Goal: Task Accomplishment & Management: Use online tool/utility

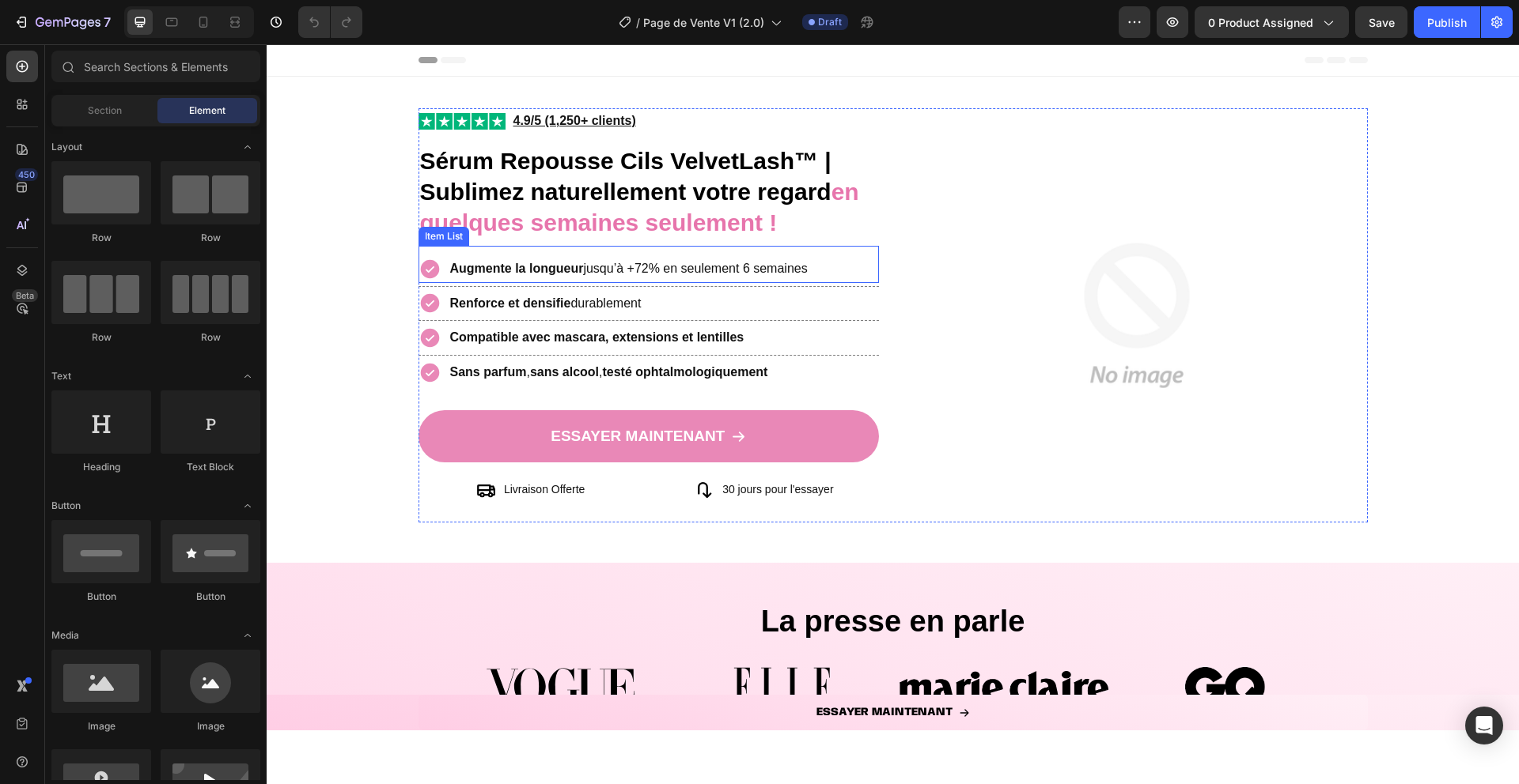
click at [420, 272] on icon at bounding box center [429, 268] width 19 height 19
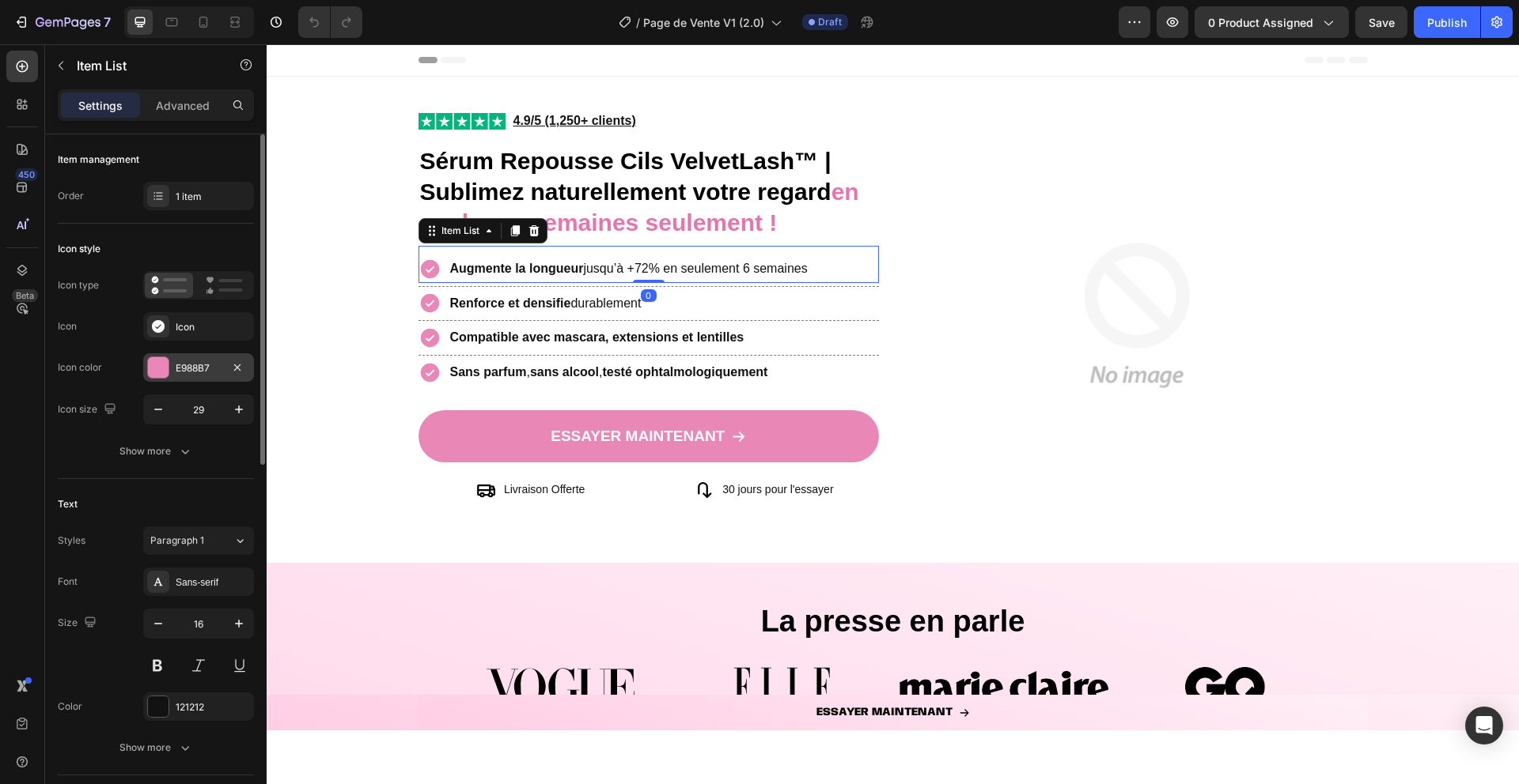
click at [148, 373] on div at bounding box center [158, 367] width 21 height 21
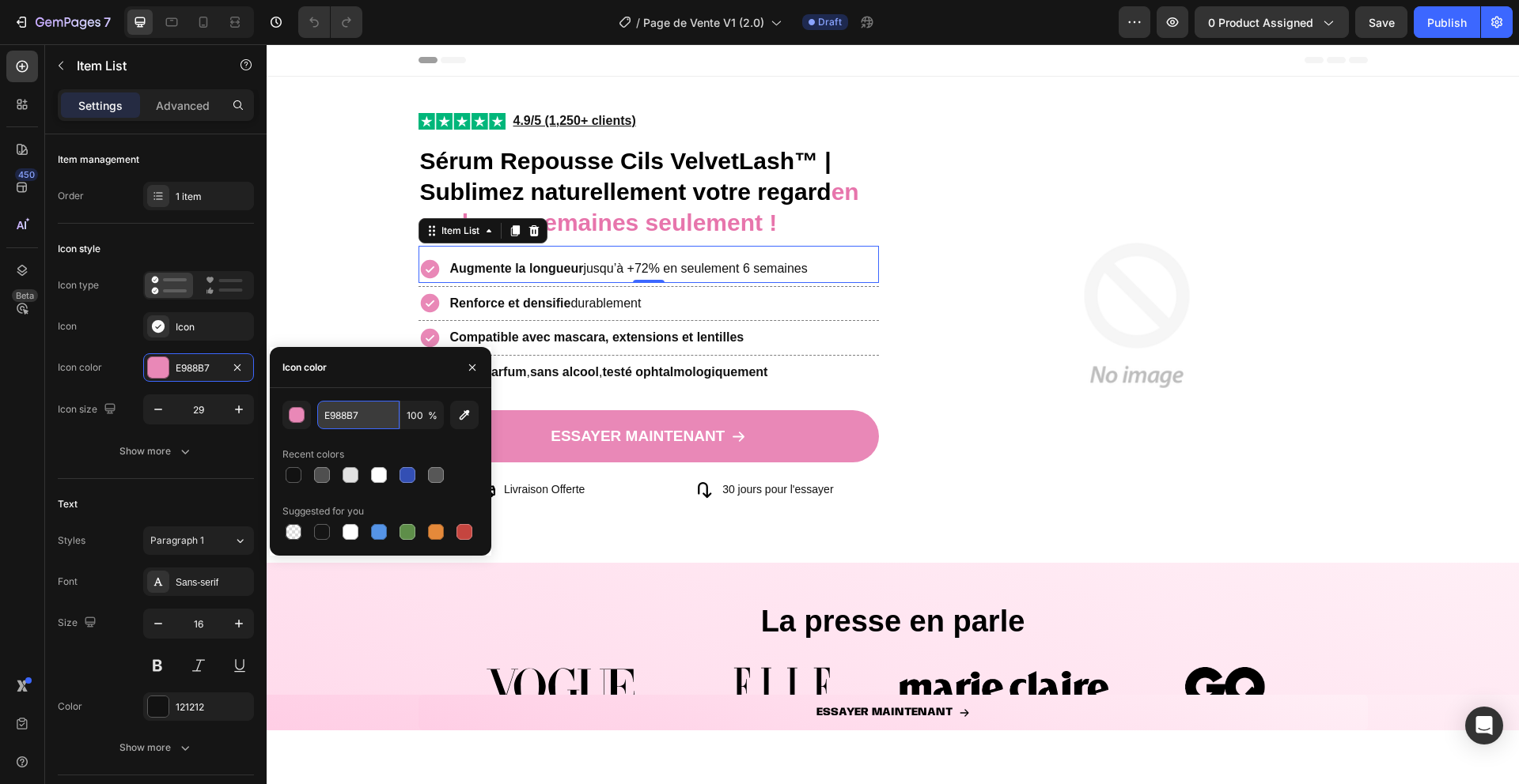
click at [358, 423] on input "E988B7" at bounding box center [357, 415] width 82 height 29
paste input "sans changer le lip plumper il doit être identique à la référence, ne change pa…"
paste input "2d498a"
type input "2d498a"
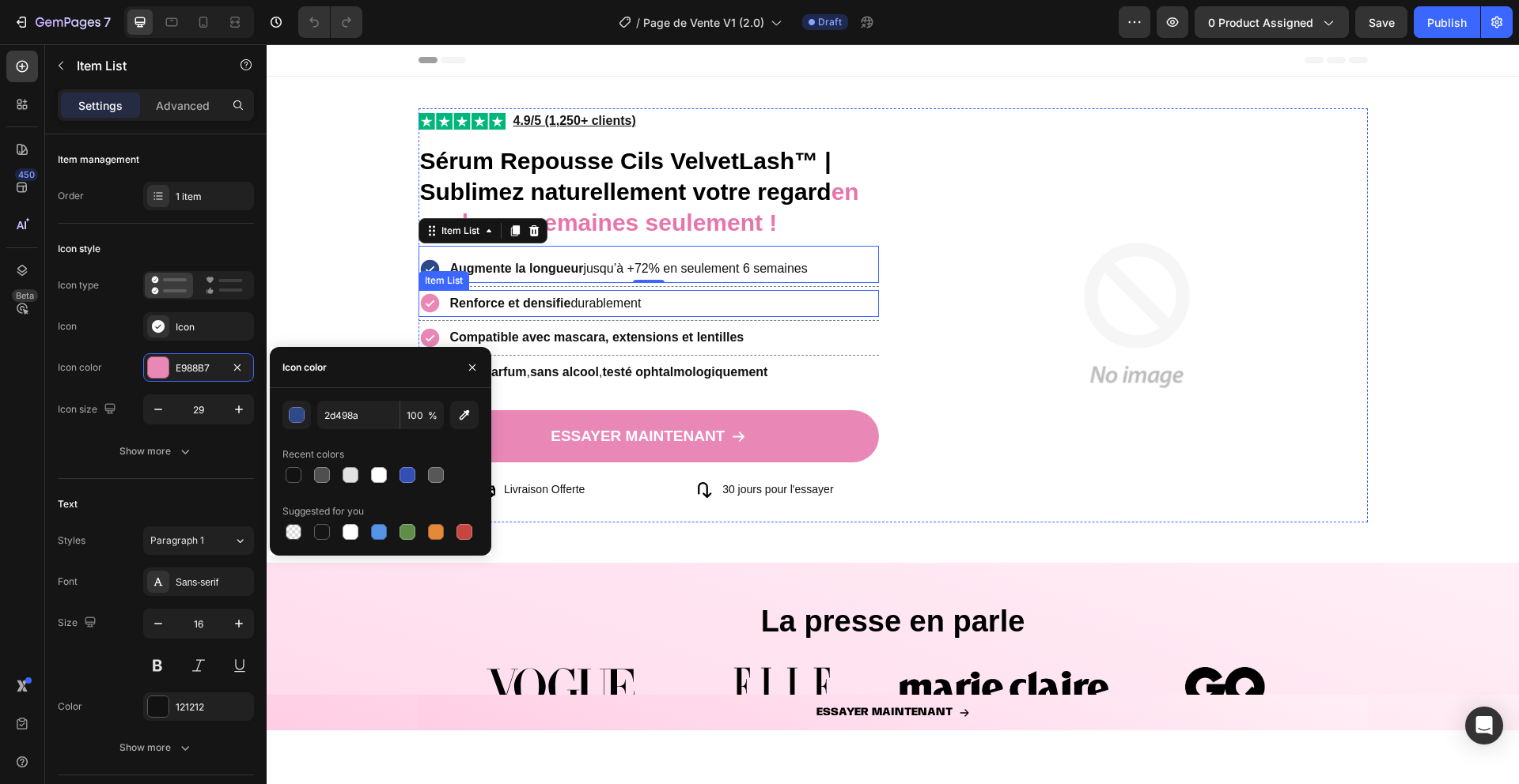
click at [420, 300] on icon at bounding box center [429, 303] width 19 height 19
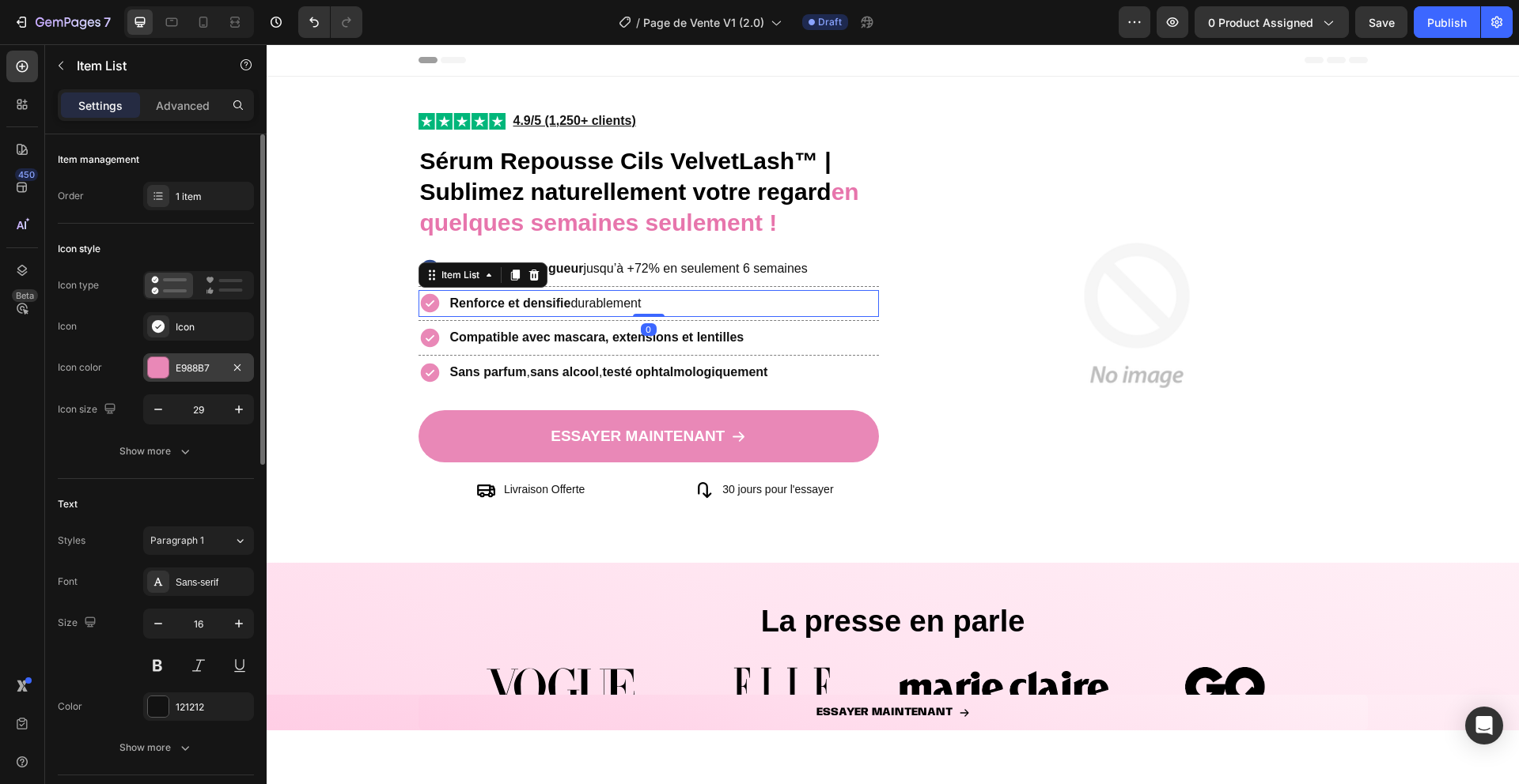
click at [158, 374] on div at bounding box center [158, 367] width 21 height 21
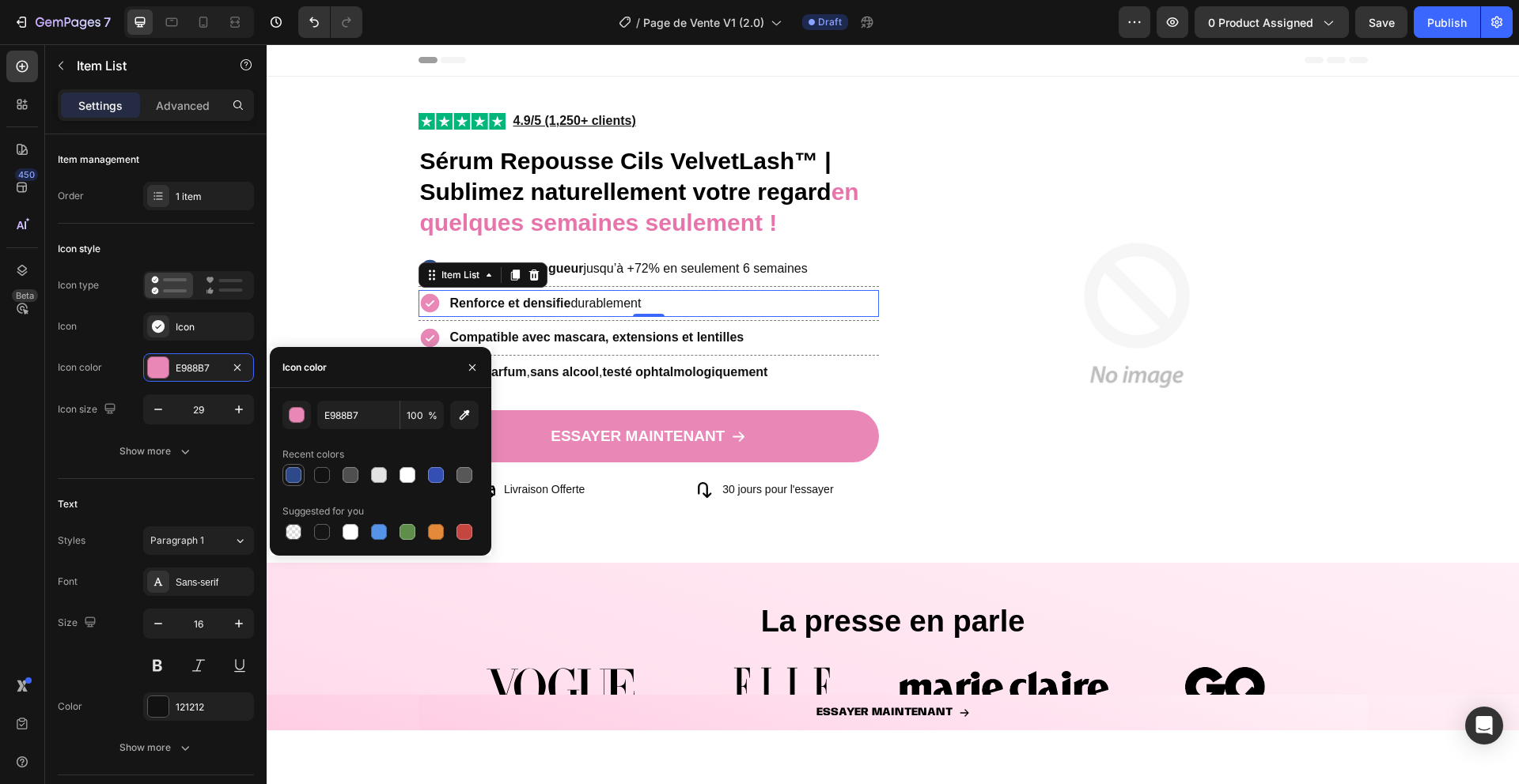
click at [292, 474] on div at bounding box center [293, 475] width 16 height 16
type input "2D498A"
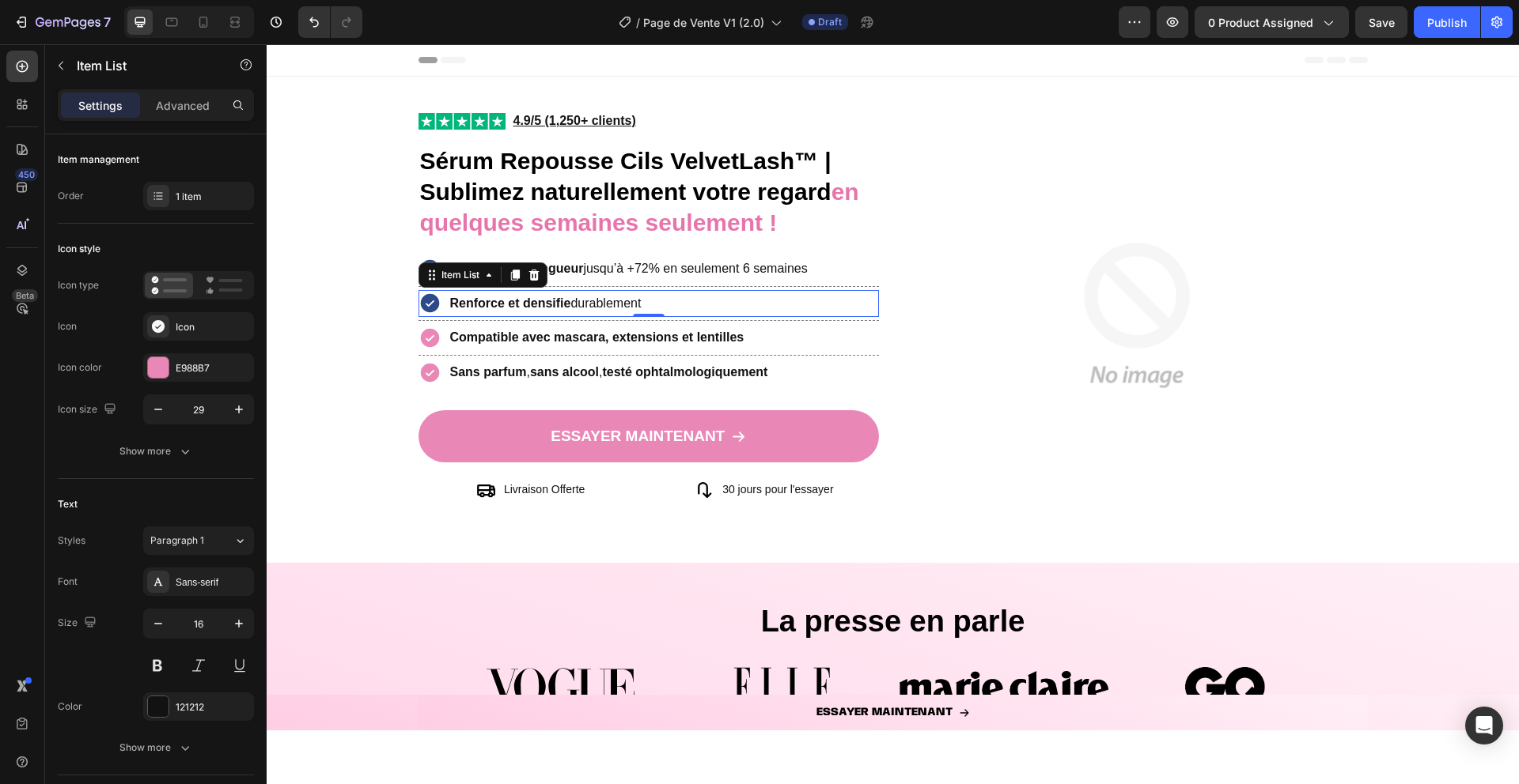
click at [421, 342] on icon at bounding box center [429, 338] width 19 height 19
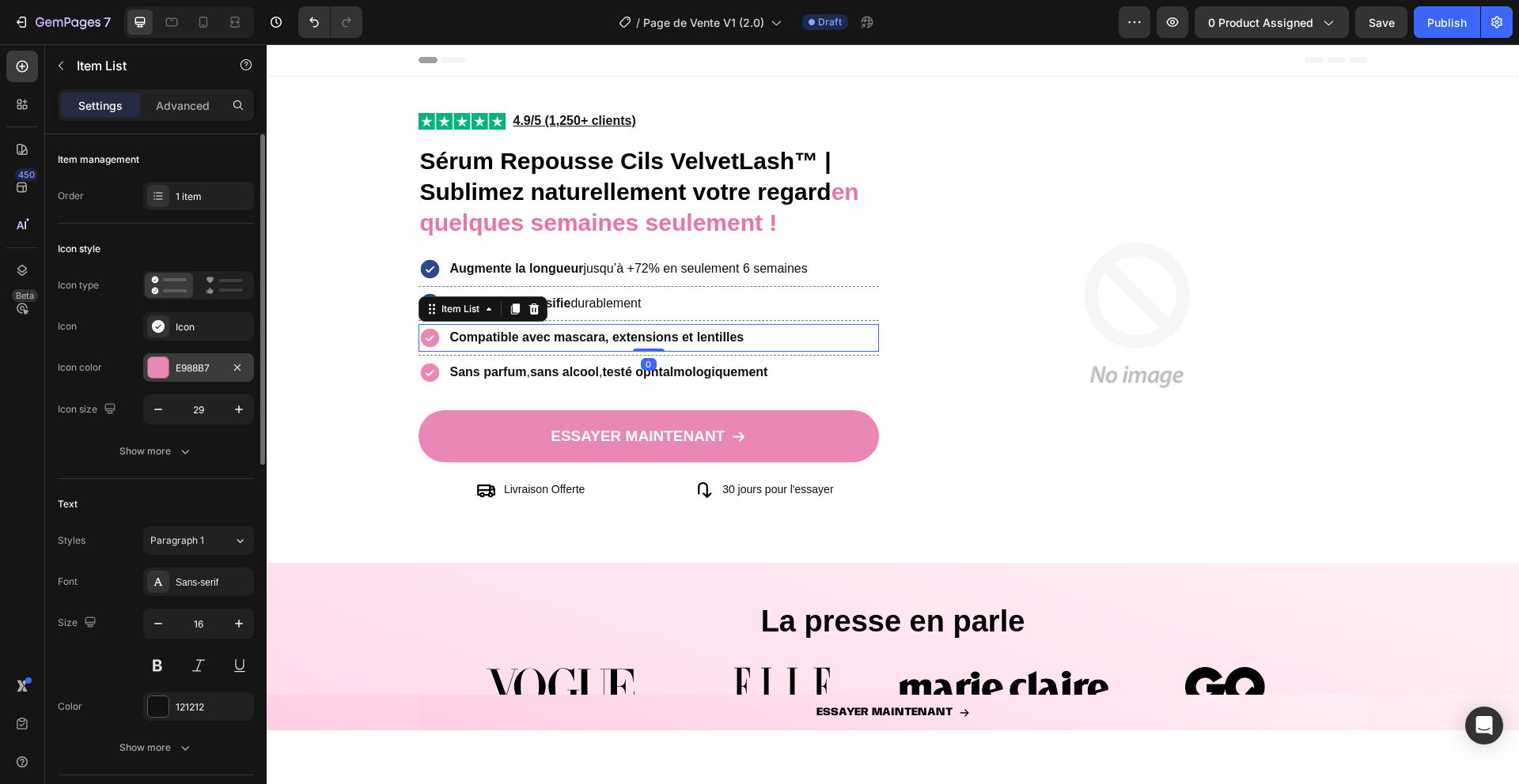
drag, startPoint x: 165, startPoint y: 364, endPoint x: 174, endPoint y: 364, distance: 9.0
click at [165, 364] on div at bounding box center [158, 367] width 21 height 21
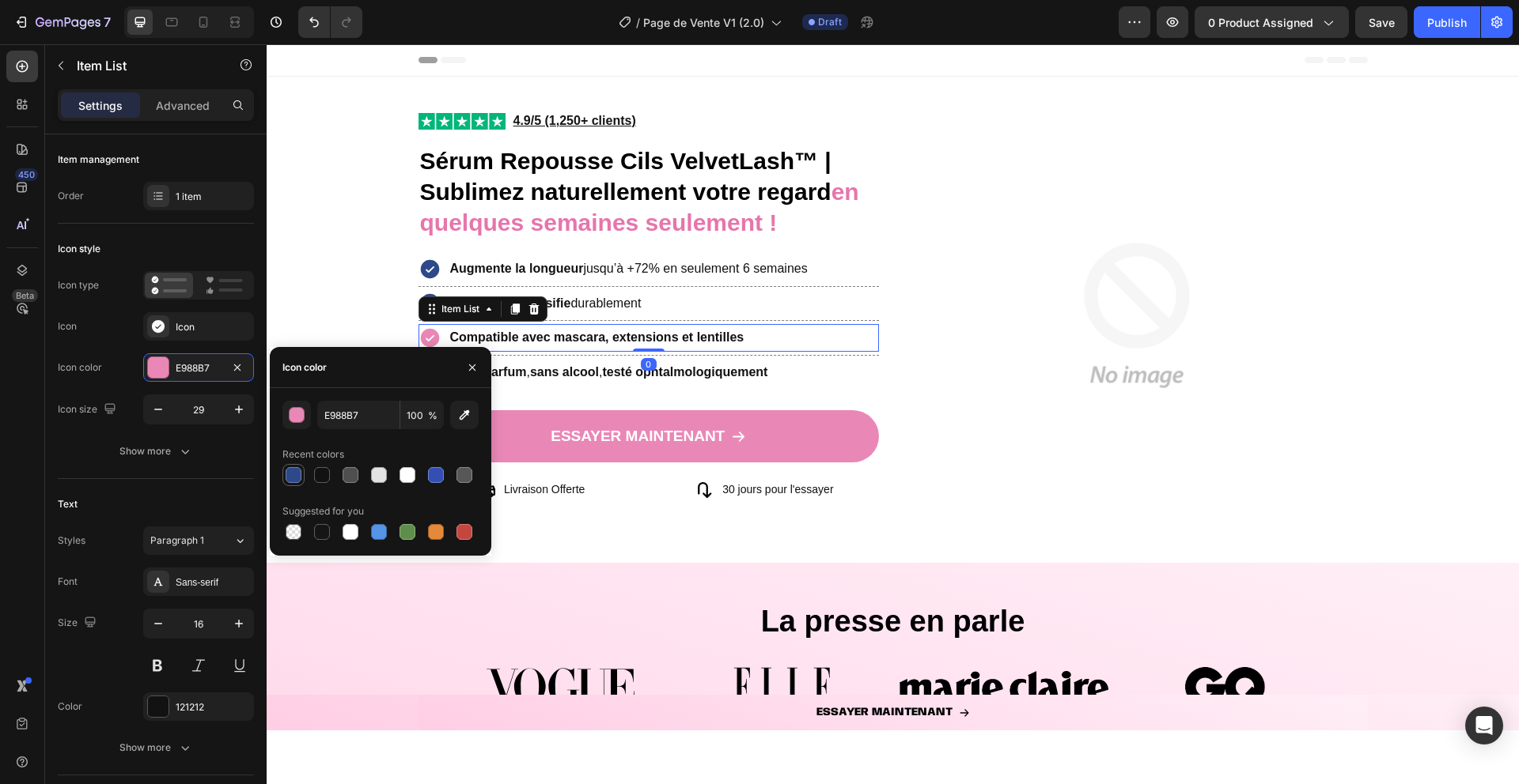
click at [284, 475] on div at bounding box center [293, 475] width 19 height 19
type input "2D498A"
click at [514, 381] on p "Sans parfum , sans alcool , testé ophtalmologiquement" at bounding box center [609, 372] width 318 height 23
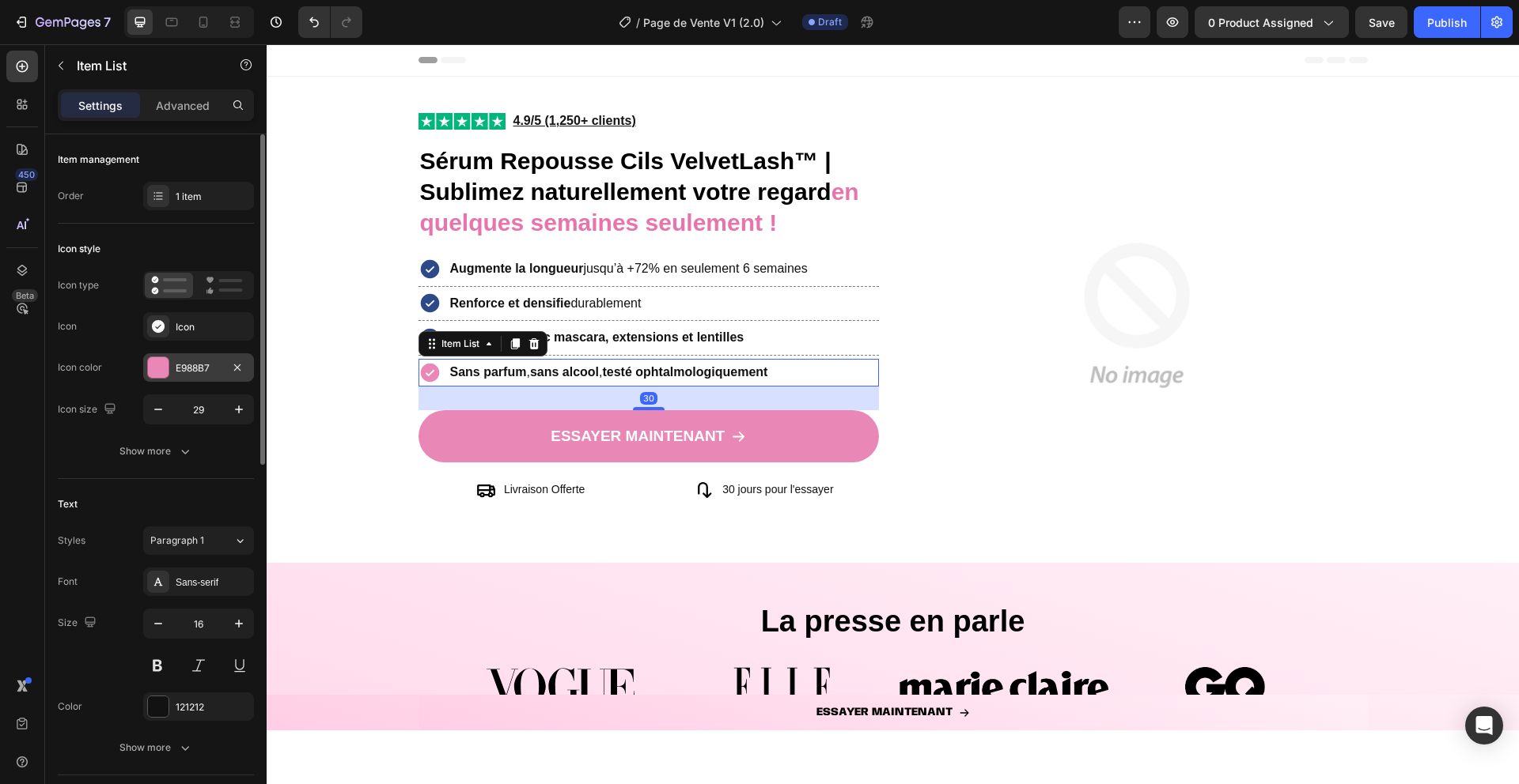
click at [179, 365] on div "E988B7" at bounding box center [199, 368] width 46 height 14
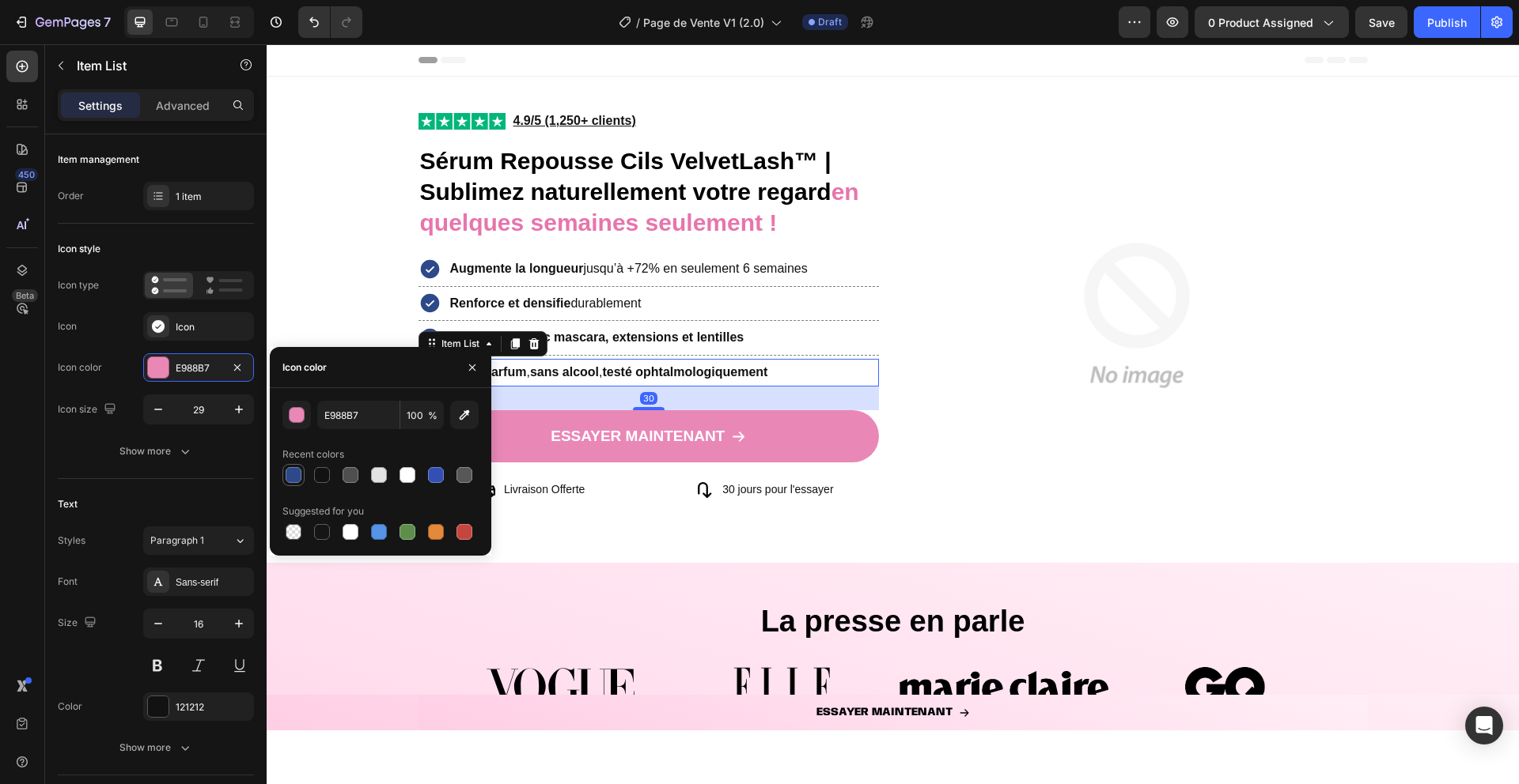
click at [287, 476] on div at bounding box center [293, 475] width 16 height 16
type input "2D498A"
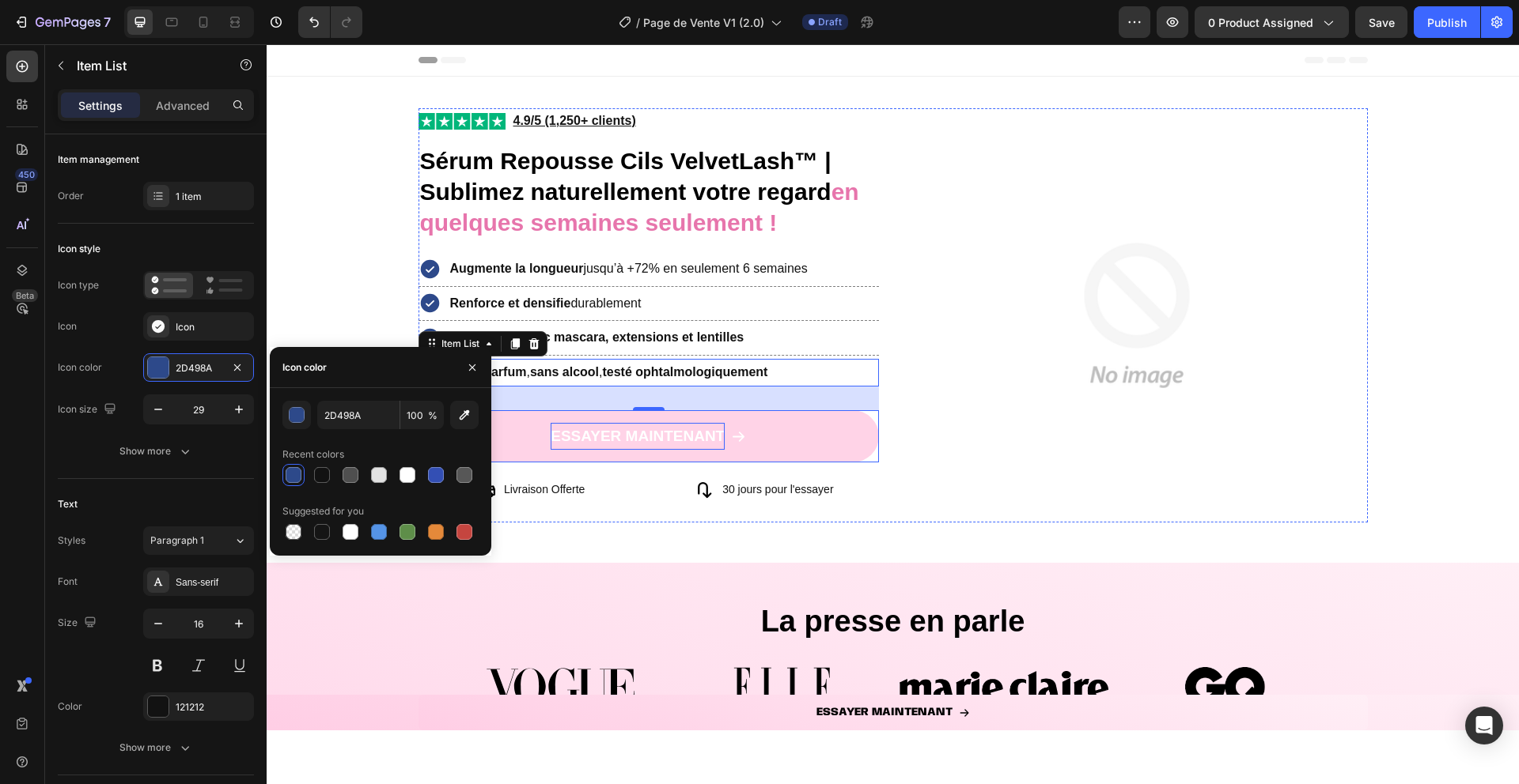
click at [551, 447] on p "ESSAYER MAINTENANT" at bounding box center [637, 437] width 174 height 27
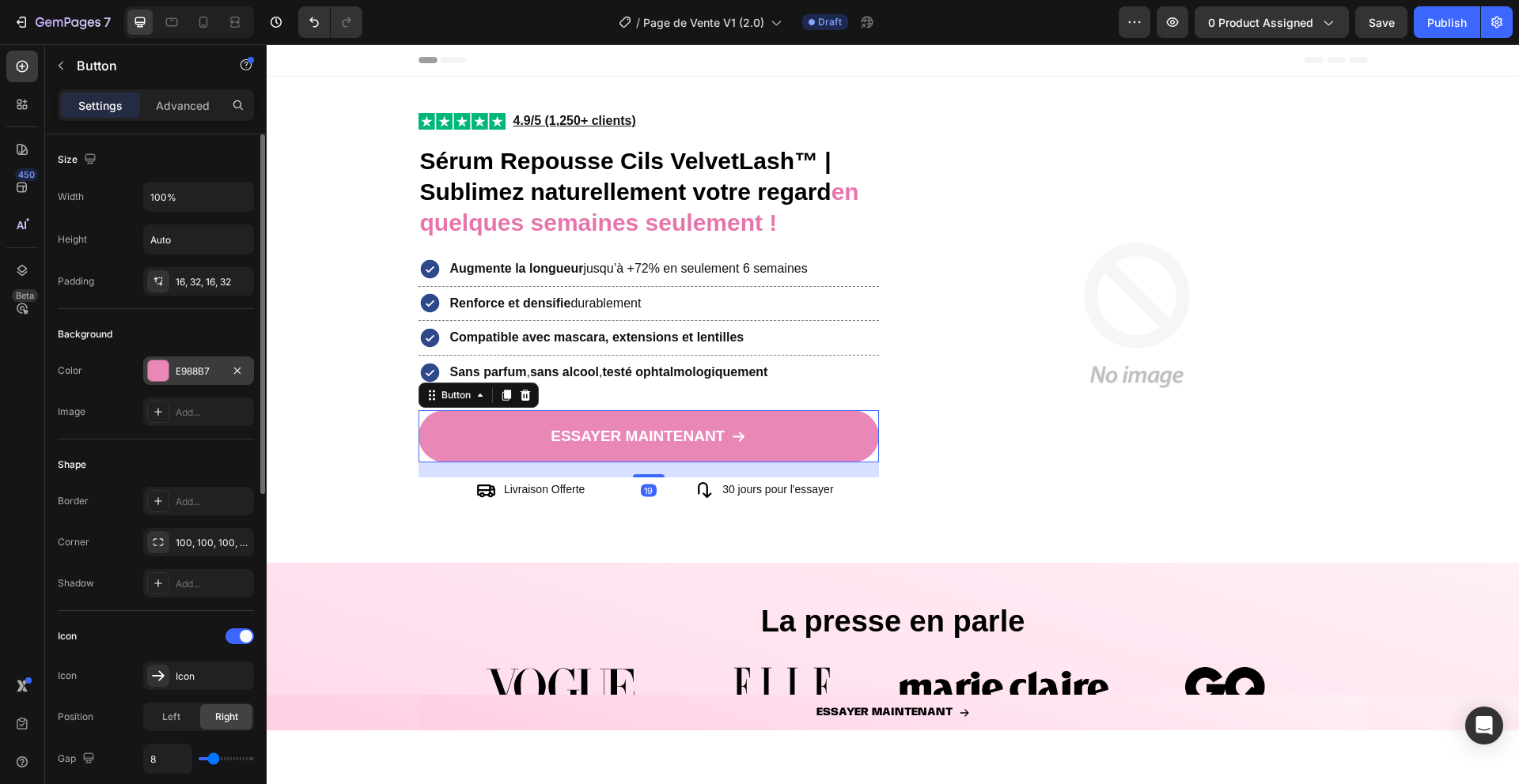
click at [157, 374] on div at bounding box center [158, 371] width 21 height 21
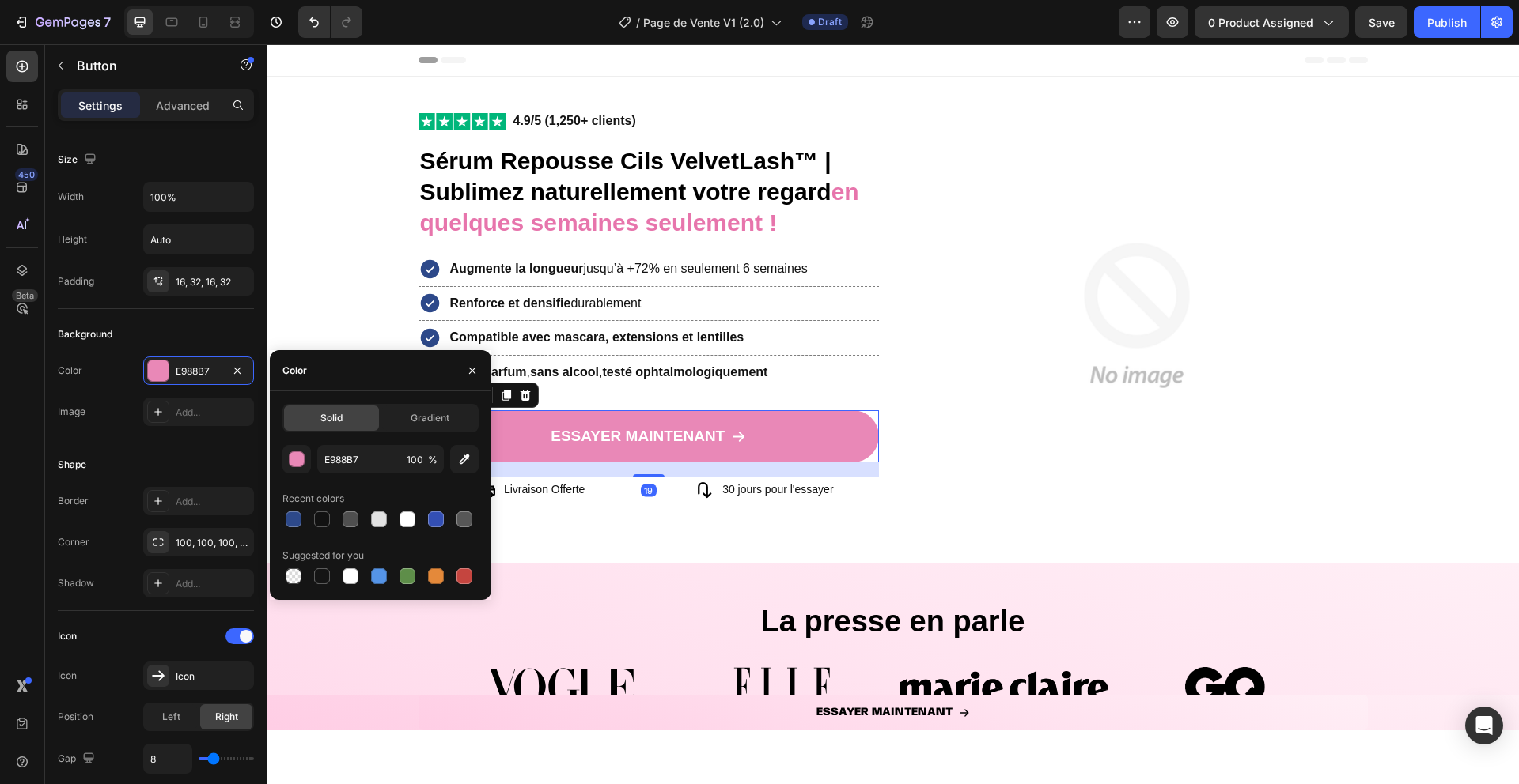
click at [299, 516] on div at bounding box center [293, 520] width 16 height 16
type input "2D498A"
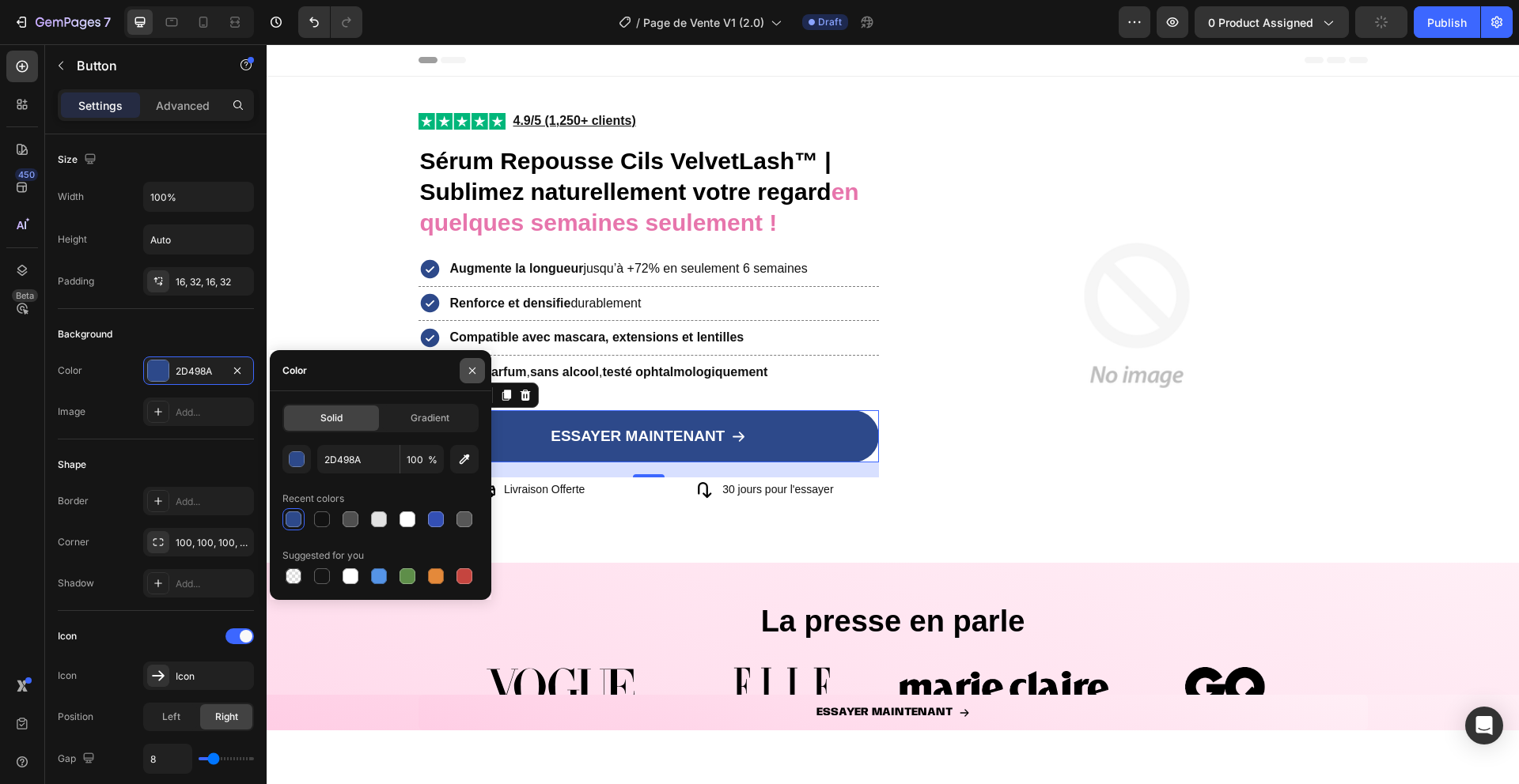
click at [475, 372] on icon "button" at bounding box center [472, 371] width 13 height 13
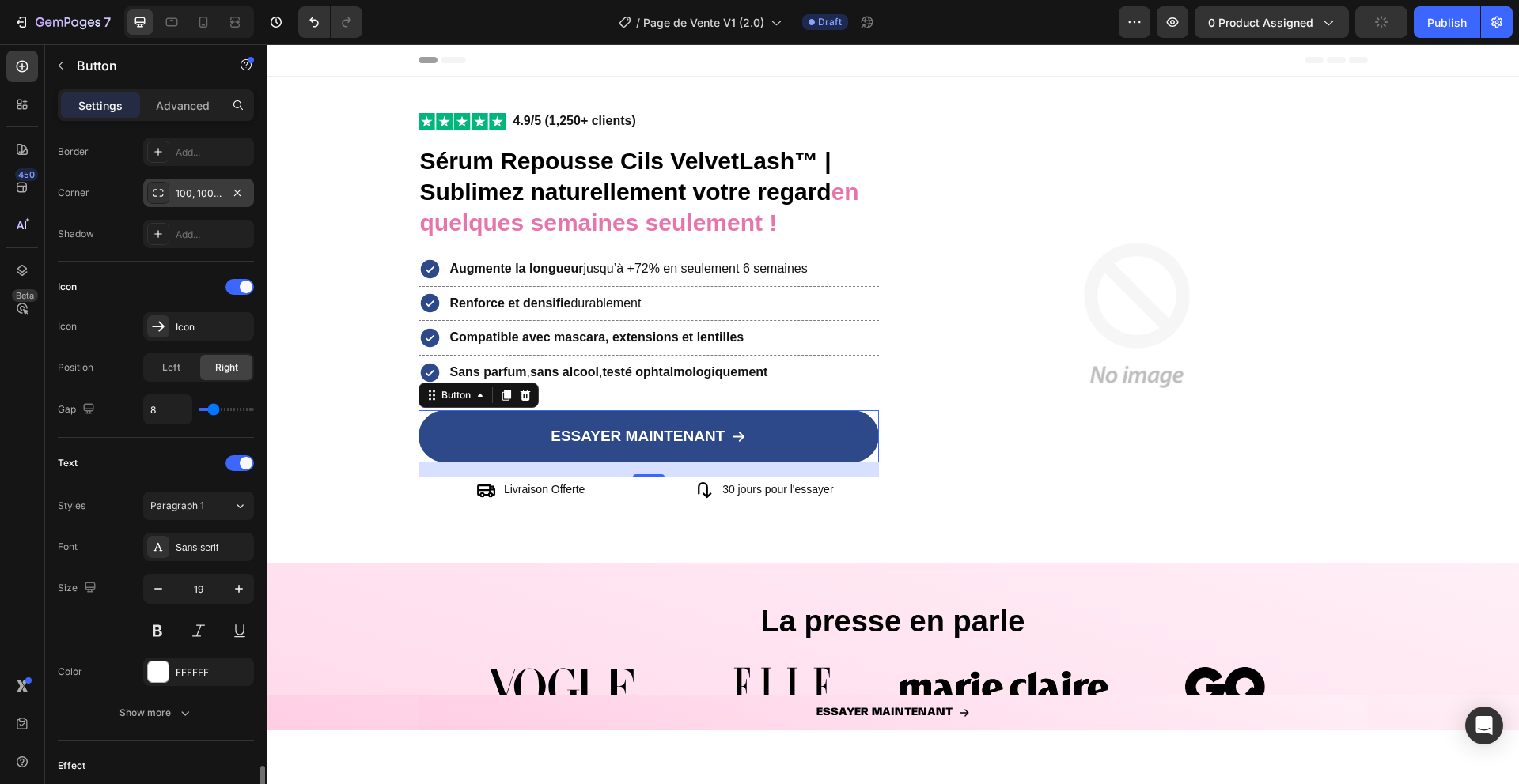
scroll to position [646, 0]
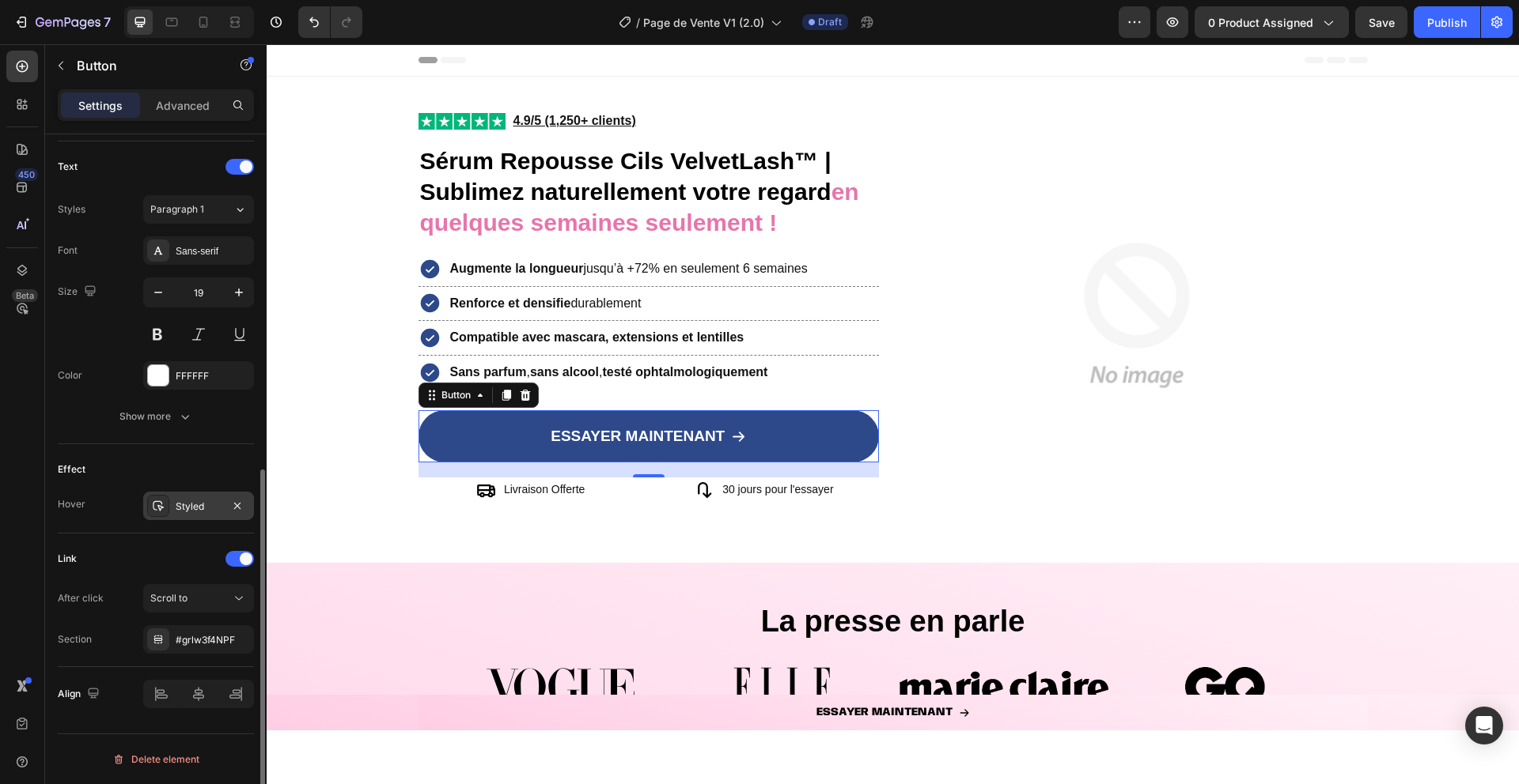
click at [170, 492] on div "Styled" at bounding box center [199, 506] width 111 height 29
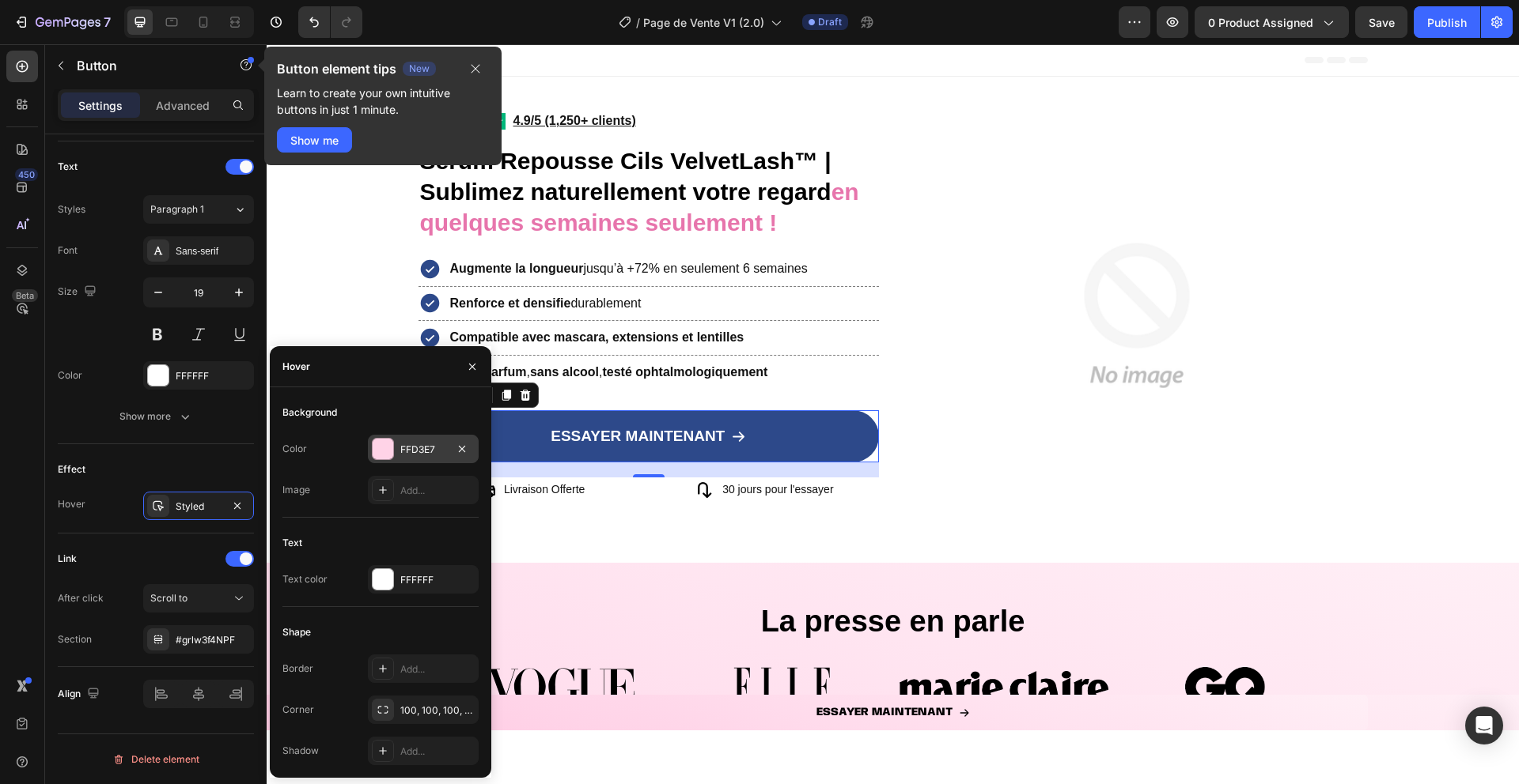
click at [379, 445] on div at bounding box center [383, 448] width 21 height 21
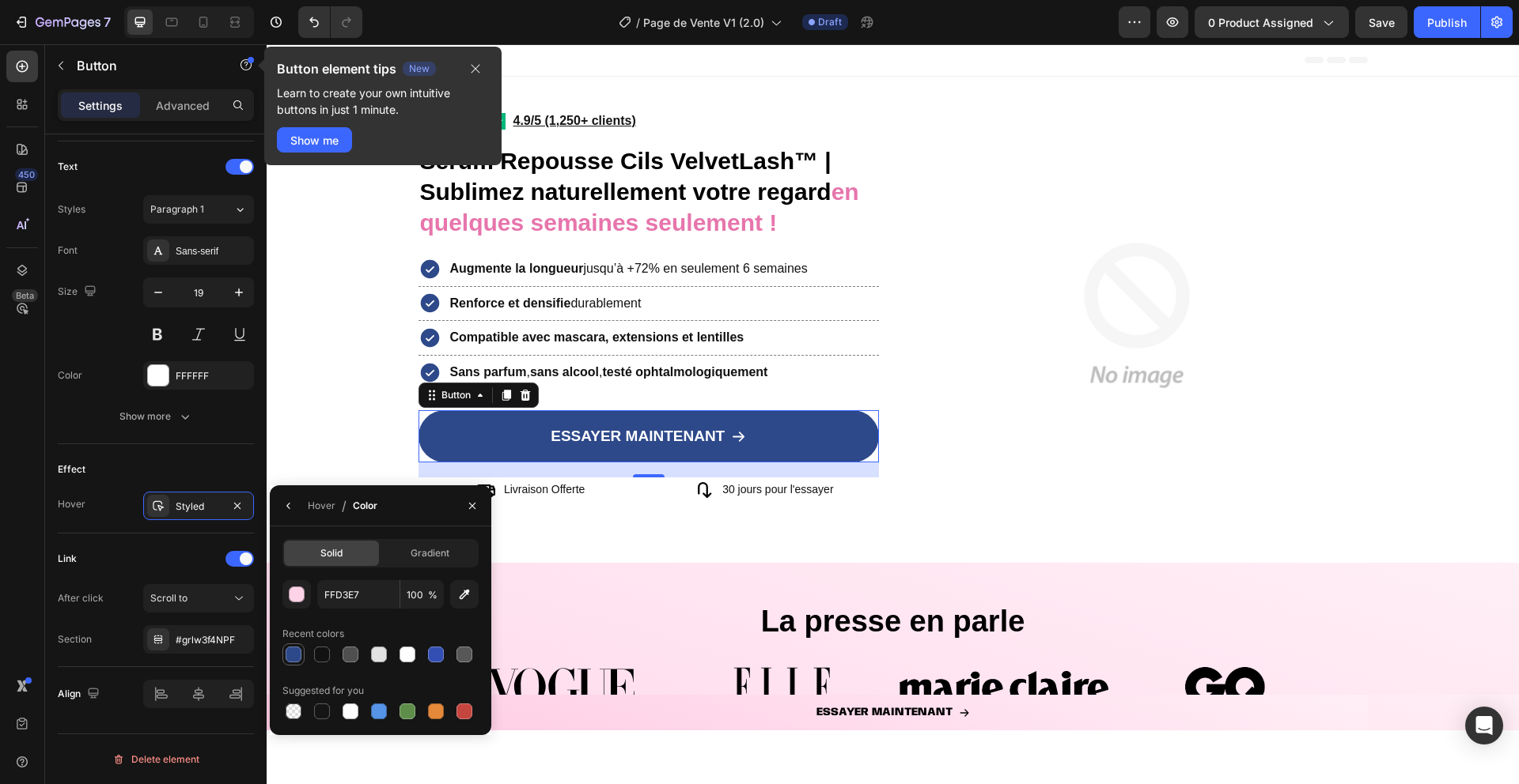
click at [293, 645] on div at bounding box center [293, 654] width 19 height 19
click at [294, 594] on div "button" at bounding box center [298, 595] width 16 height 16
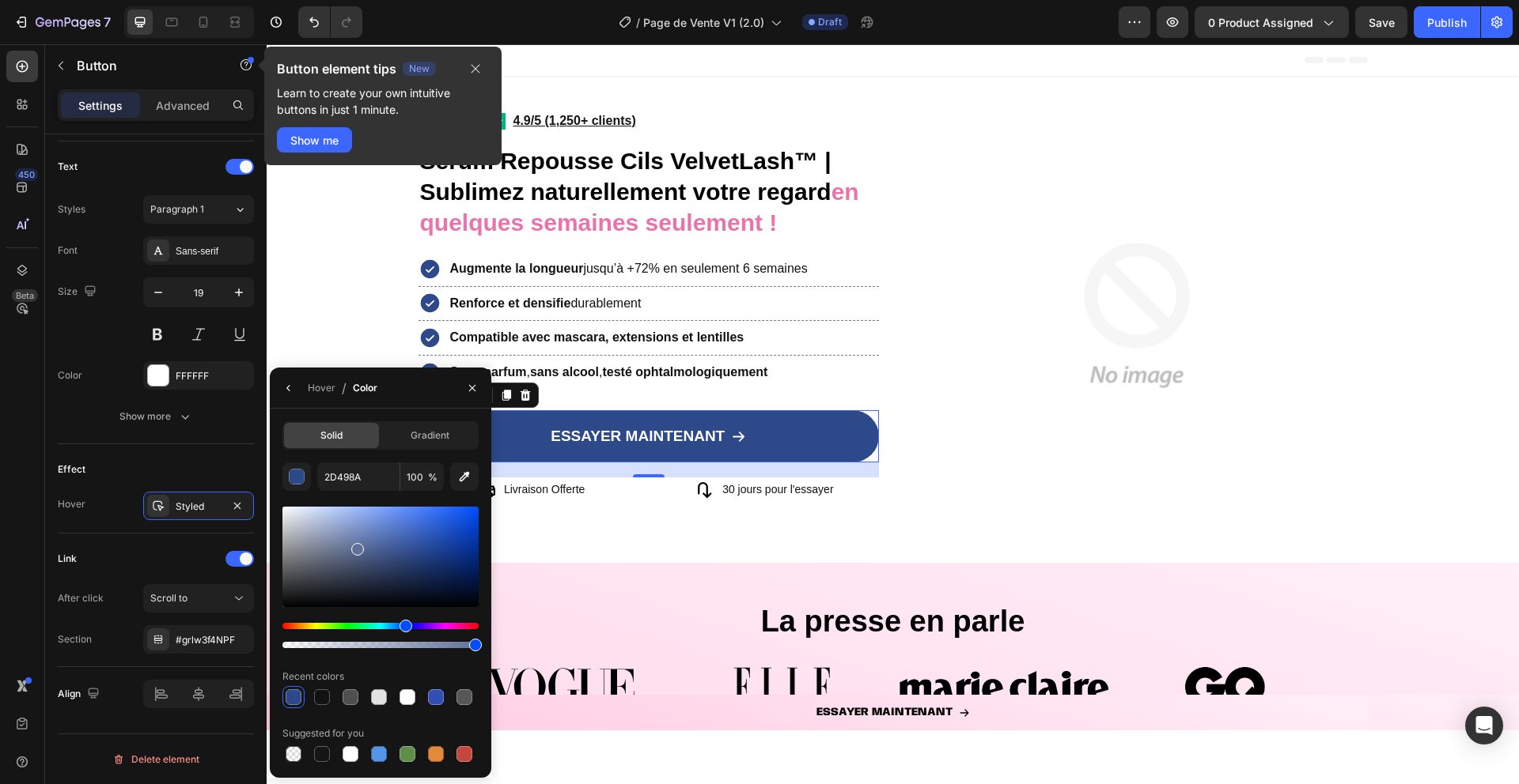
drag, startPoint x: 419, startPoint y: 557, endPoint x: 357, endPoint y: 547, distance: 62.8
click at [357, 547] on div at bounding box center [357, 549] width 13 height 13
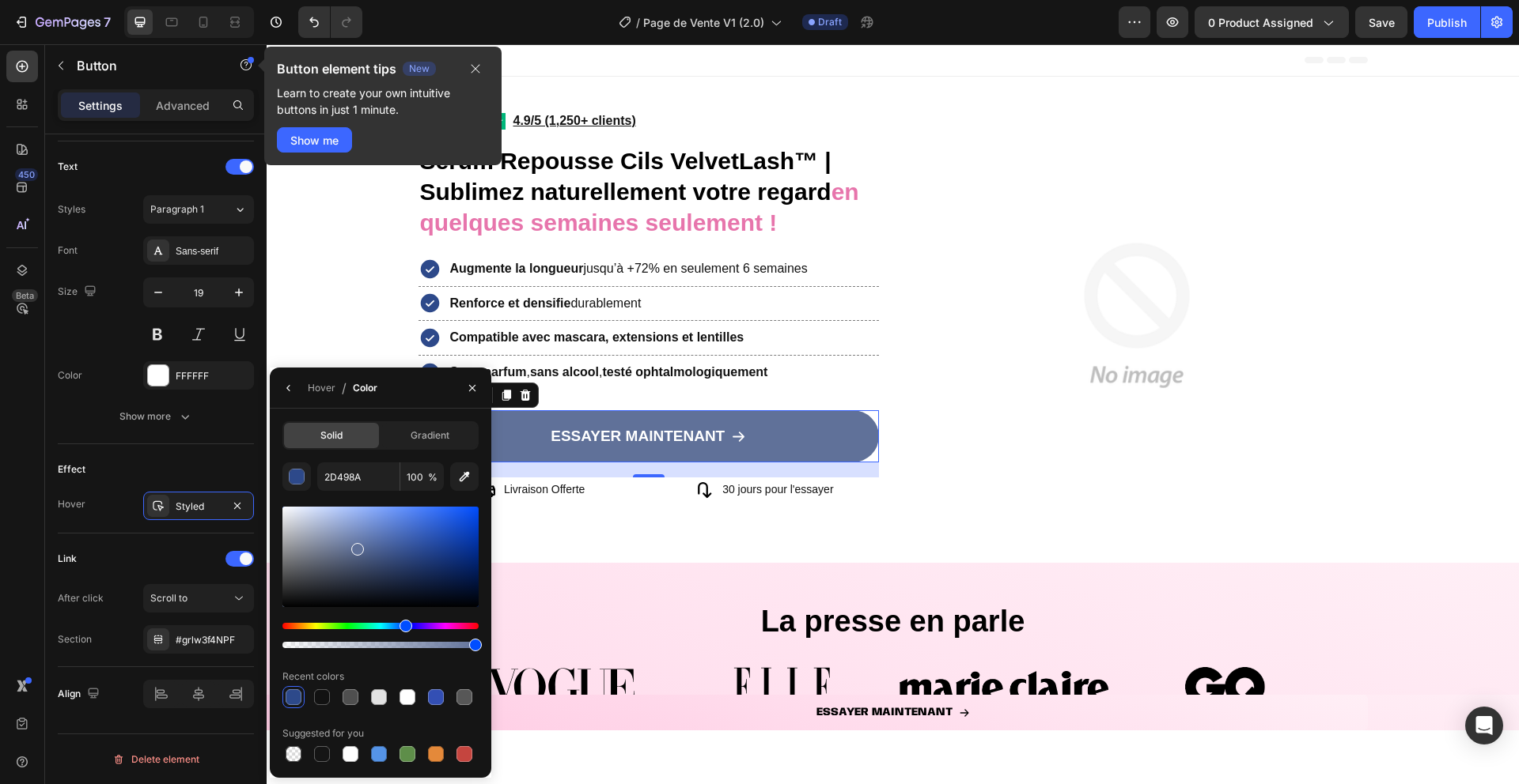
type input "607199"
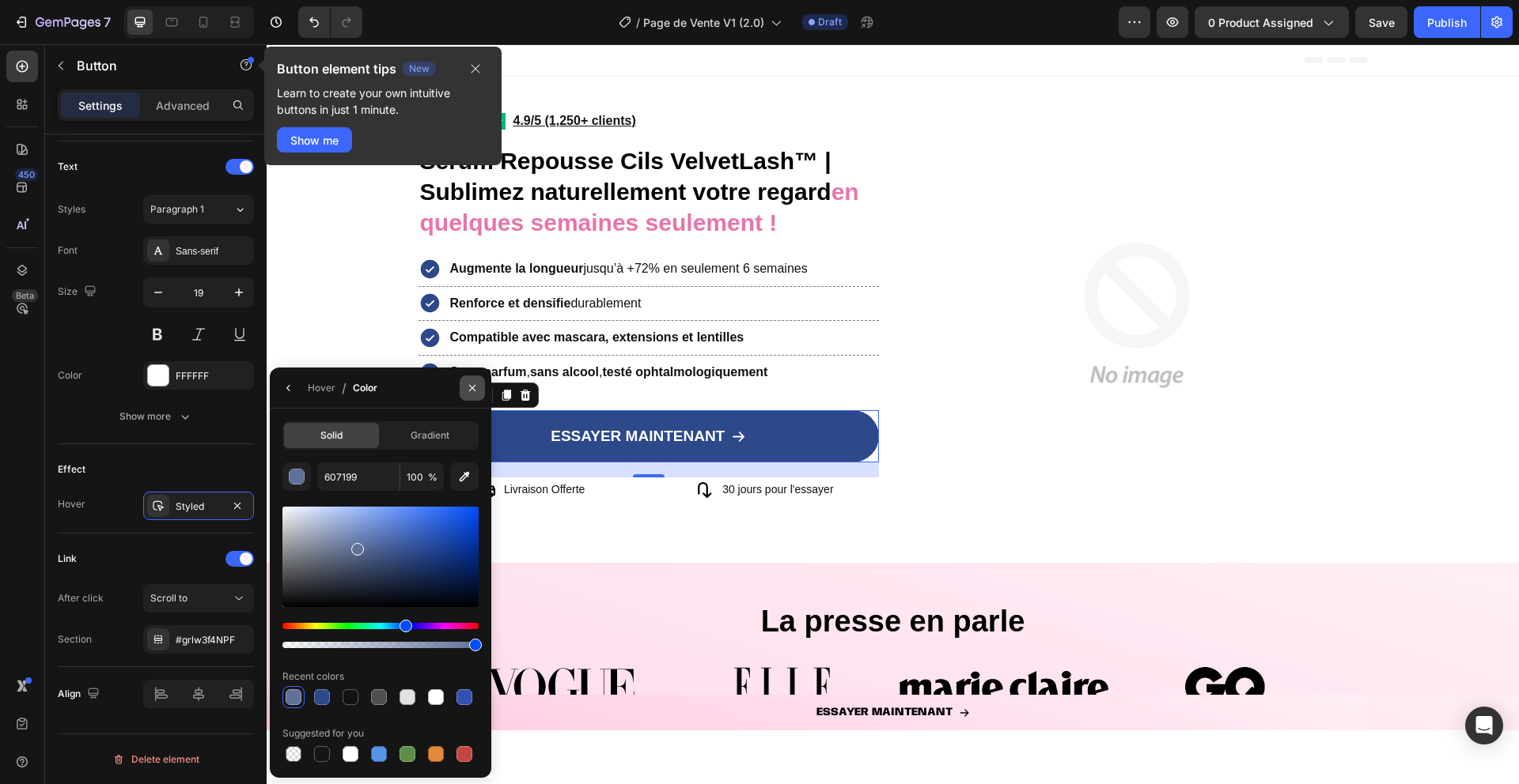
click at [468, 393] on icon "button" at bounding box center [472, 388] width 13 height 13
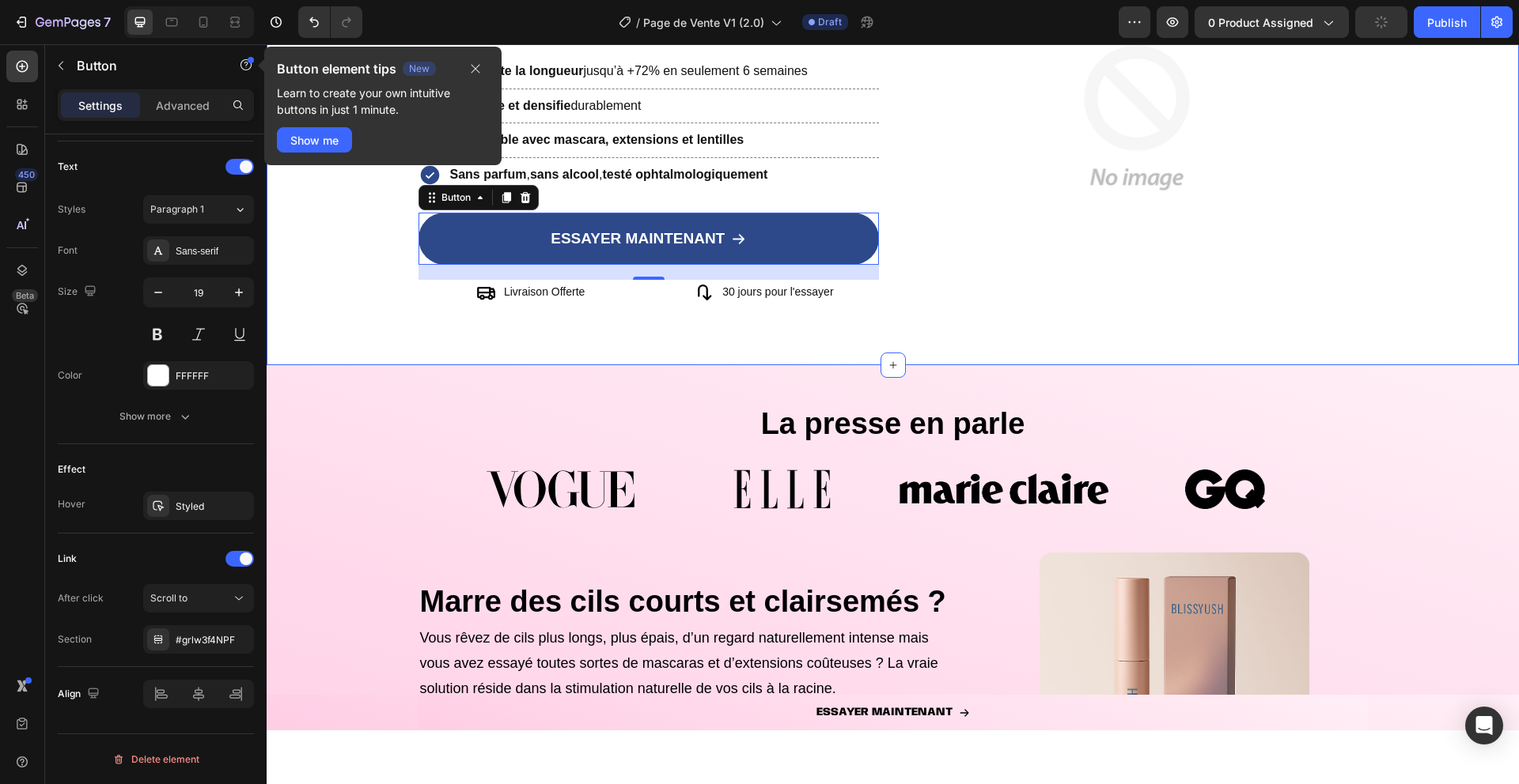
scroll to position [224, 0]
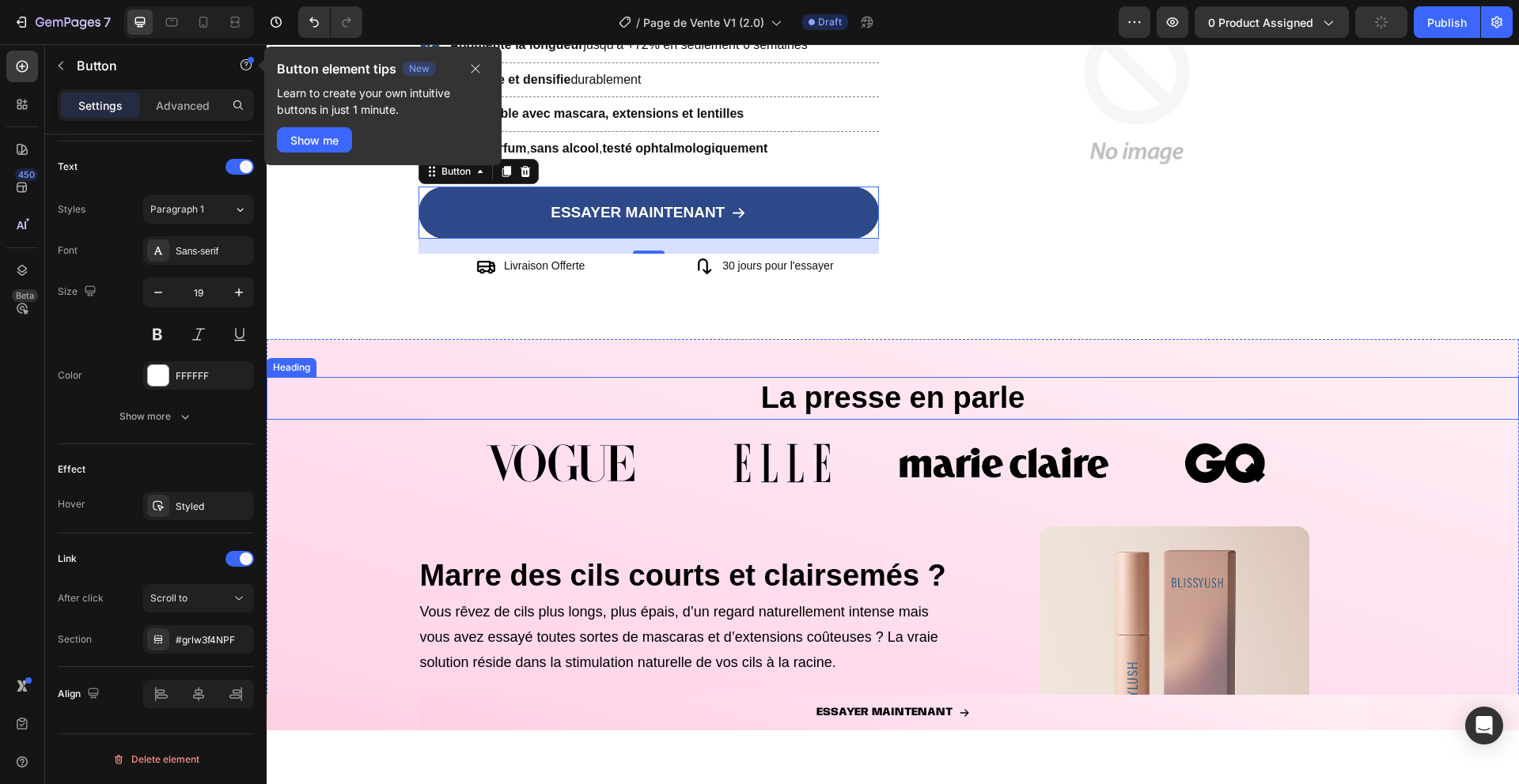
click at [362, 400] on h2 "La presse en parle" at bounding box center [892, 398] width 1252 height 42
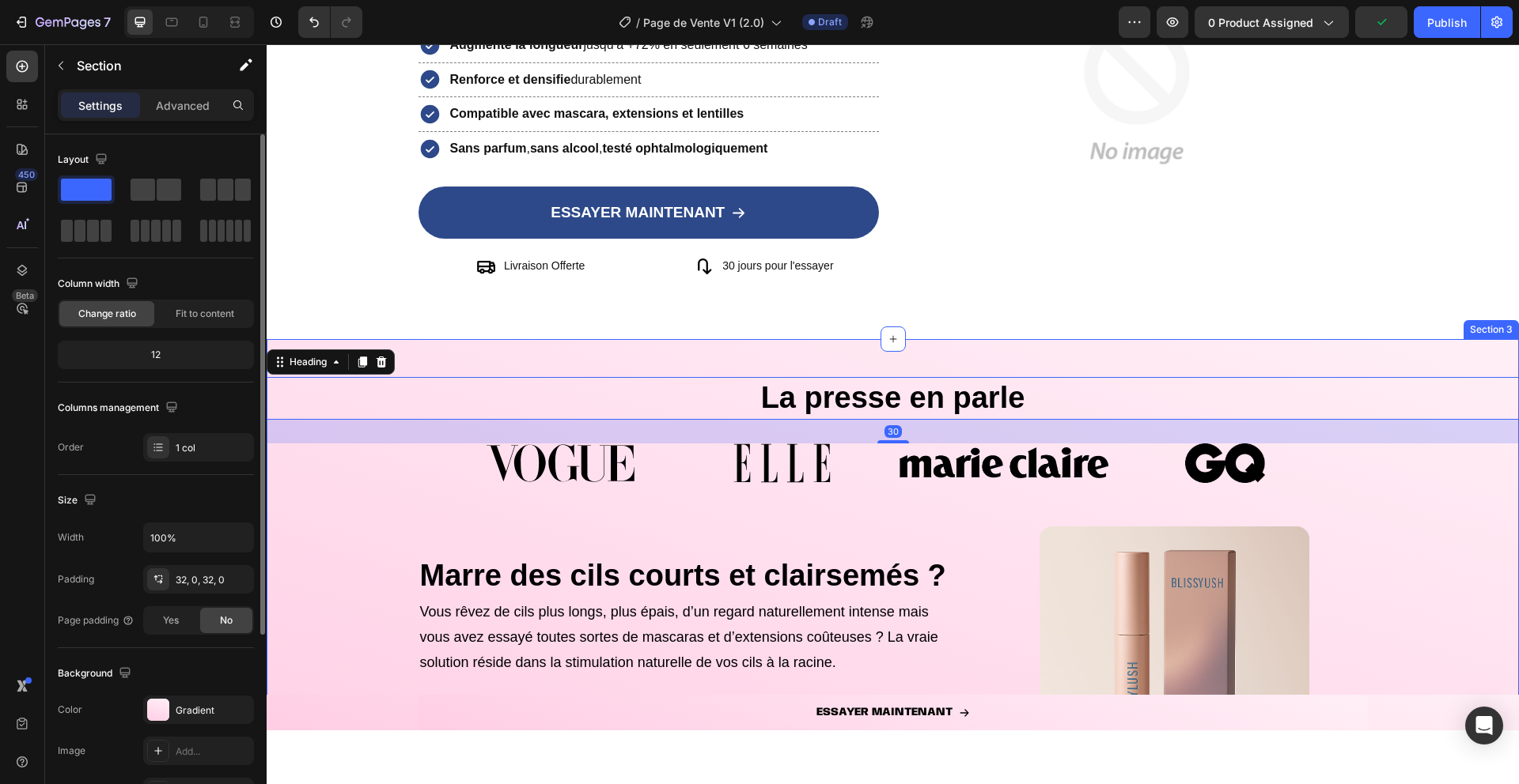
click at [307, 479] on div "Image Image Image Image [GEOGRAPHIC_DATA]" at bounding box center [892, 485] width 1252 height 83
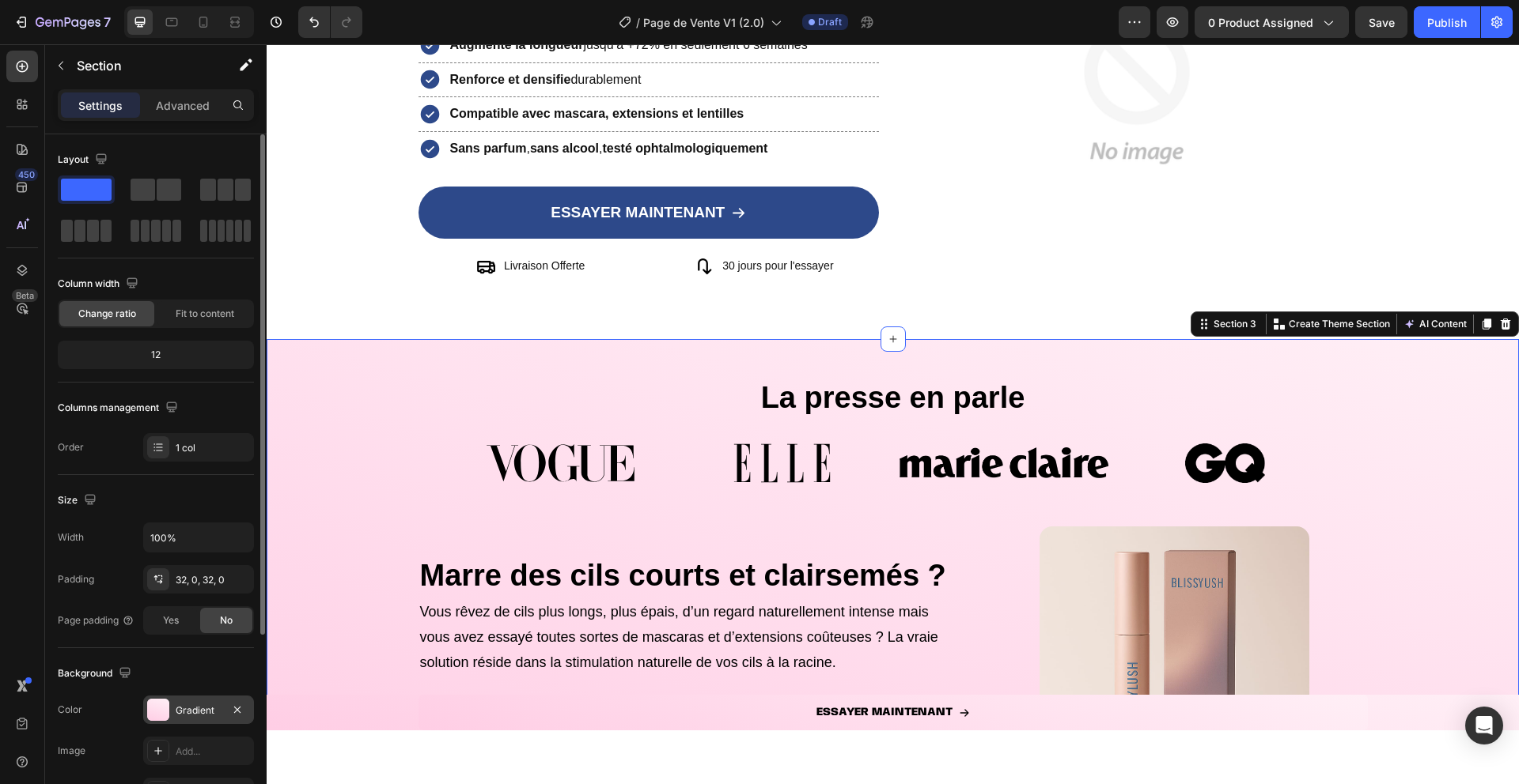
click at [169, 704] on div "Gradient" at bounding box center [199, 710] width 111 height 29
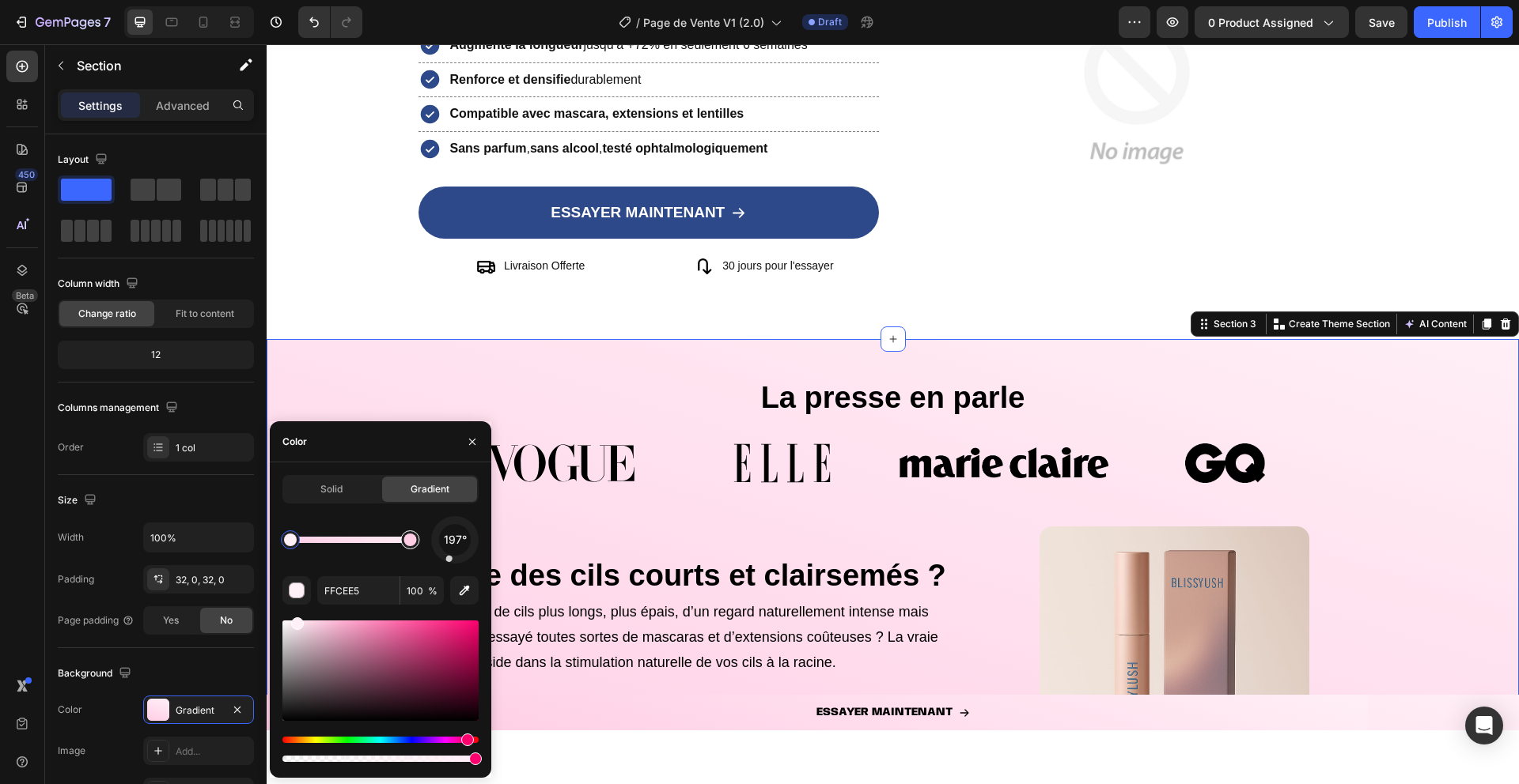
click at [413, 548] on div at bounding box center [409, 540] width 19 height 19
click at [407, 539] on div at bounding box center [410, 540] width 13 height 13
drag, startPoint x: 407, startPoint y: 540, endPoint x: 431, endPoint y: 540, distance: 24.0
click at [431, 540] on div "197°" at bounding box center [380, 540] width 196 height 48
click at [290, 586] on div "button" at bounding box center [298, 592] width 16 height 16
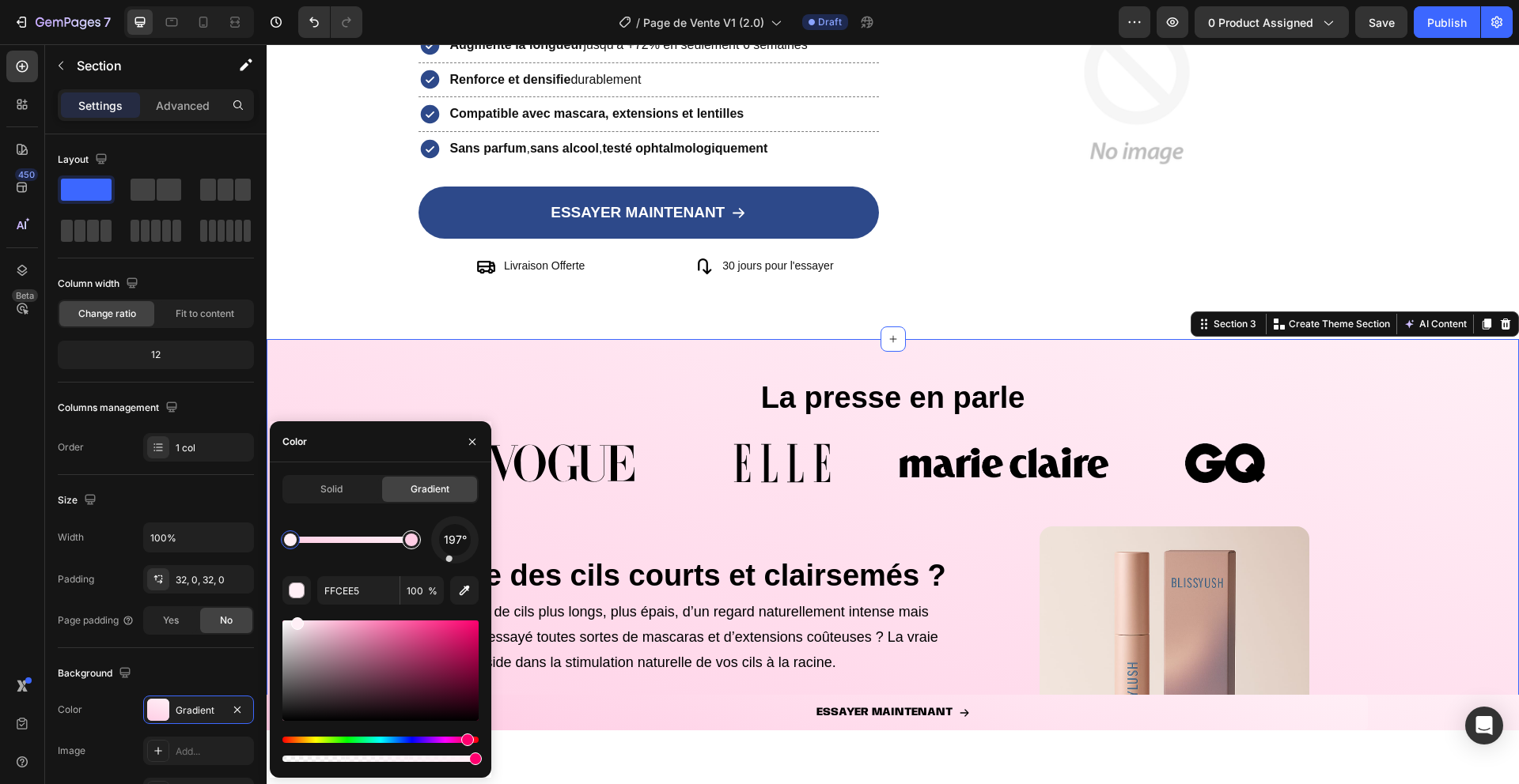
click at [416, 545] on div at bounding box center [411, 540] width 19 height 19
click at [320, 606] on div "197° FFCEE5 100 %" at bounding box center [380, 641] width 196 height 249
click at [347, 594] on input "FFCEE5" at bounding box center [357, 591] width 82 height 29
paste input "2d498a"
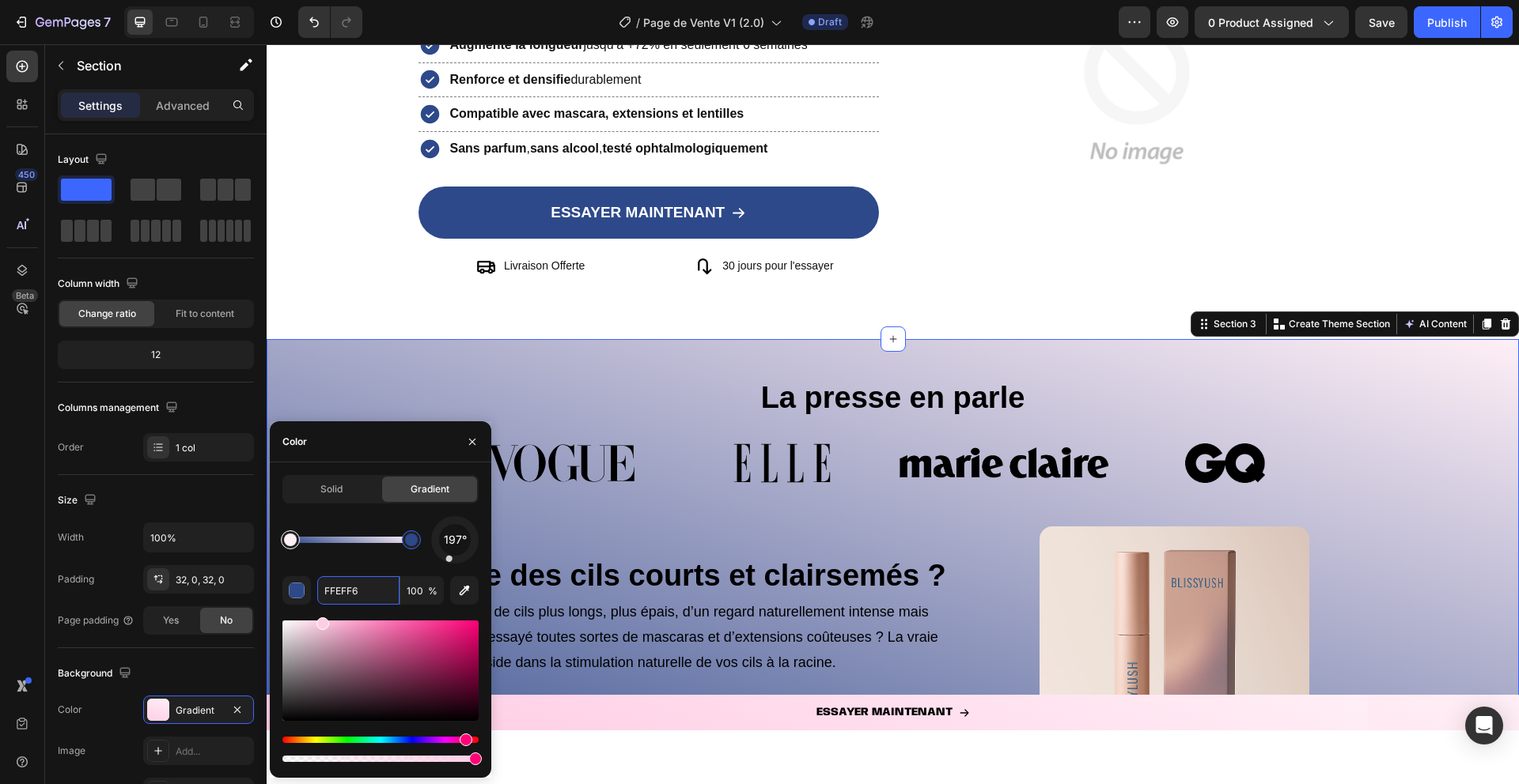
click at [283, 537] on div at bounding box center [290, 540] width 19 height 19
click at [355, 587] on input "FFEFF6" at bounding box center [357, 591] width 82 height 29
paste input "2d498a"
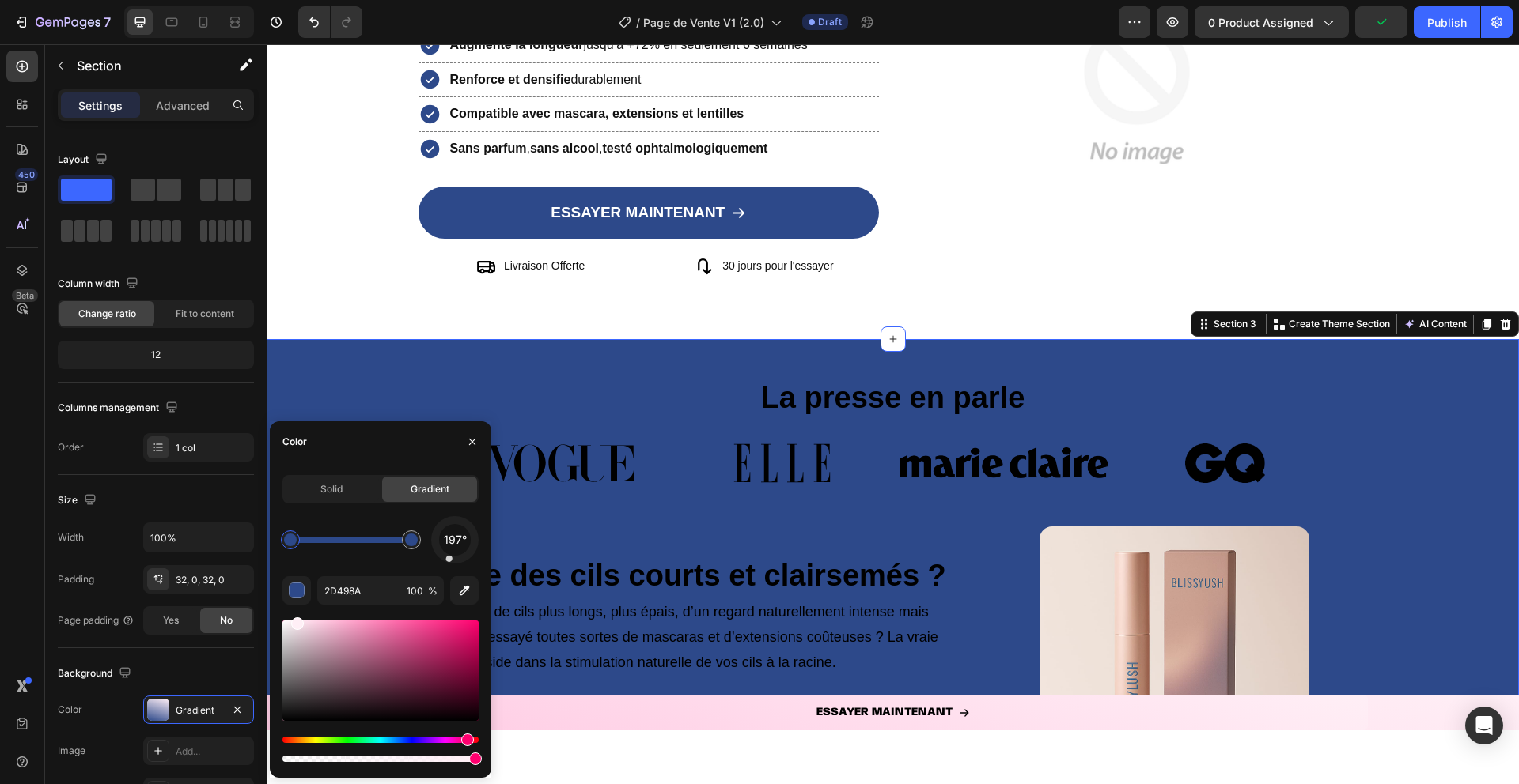
click at [345, 559] on div "197°" at bounding box center [380, 540] width 196 height 48
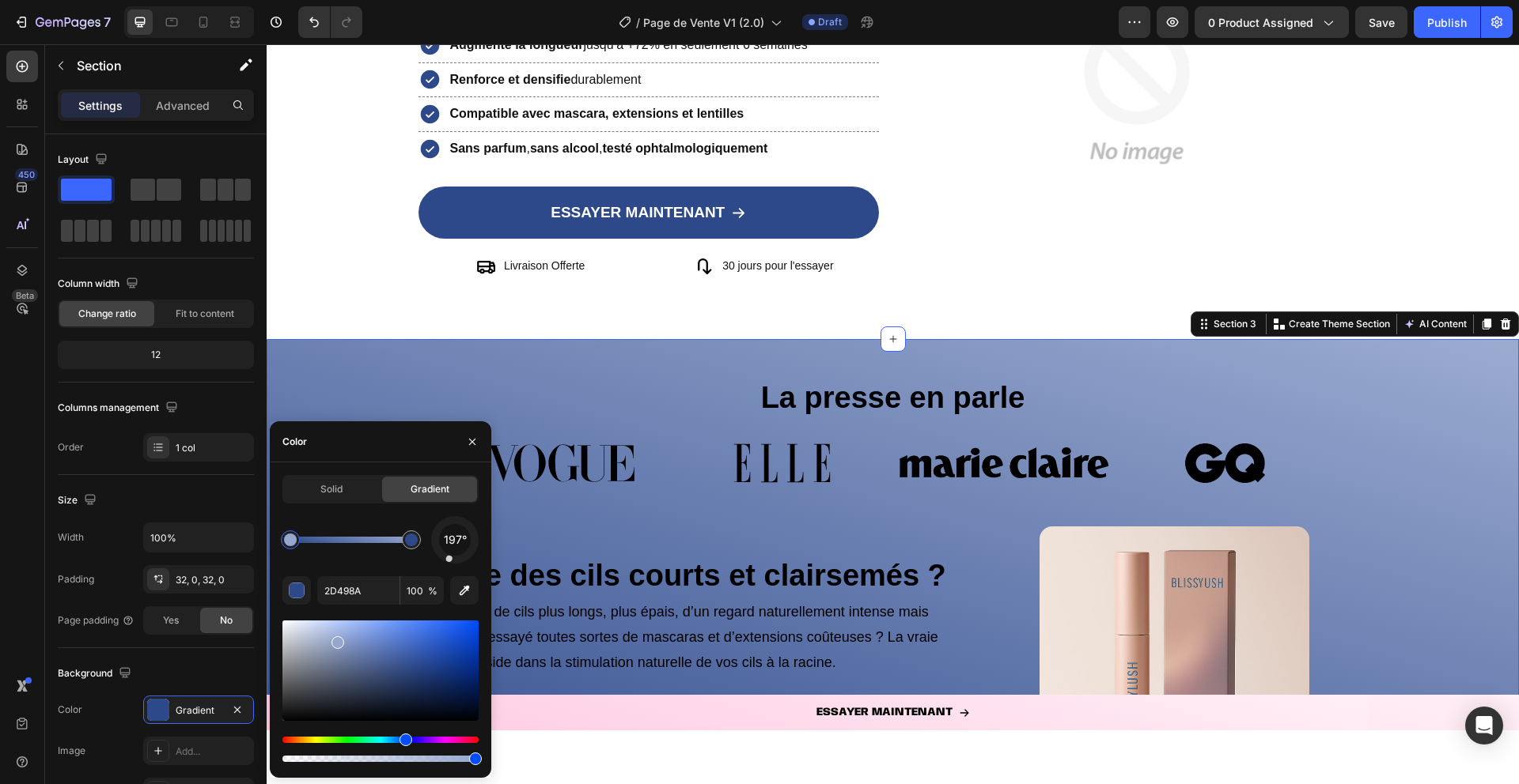
drag, startPoint x: 419, startPoint y: 669, endPoint x: 332, endPoint y: 638, distance: 92.4
click at [332, 638] on div at bounding box center [338, 642] width 13 height 13
type input "2D498A"
click at [375, 565] on div "197° 2D498A 100 %" at bounding box center [380, 641] width 196 height 249
click at [471, 444] on icon "button" at bounding box center [472, 442] width 13 height 13
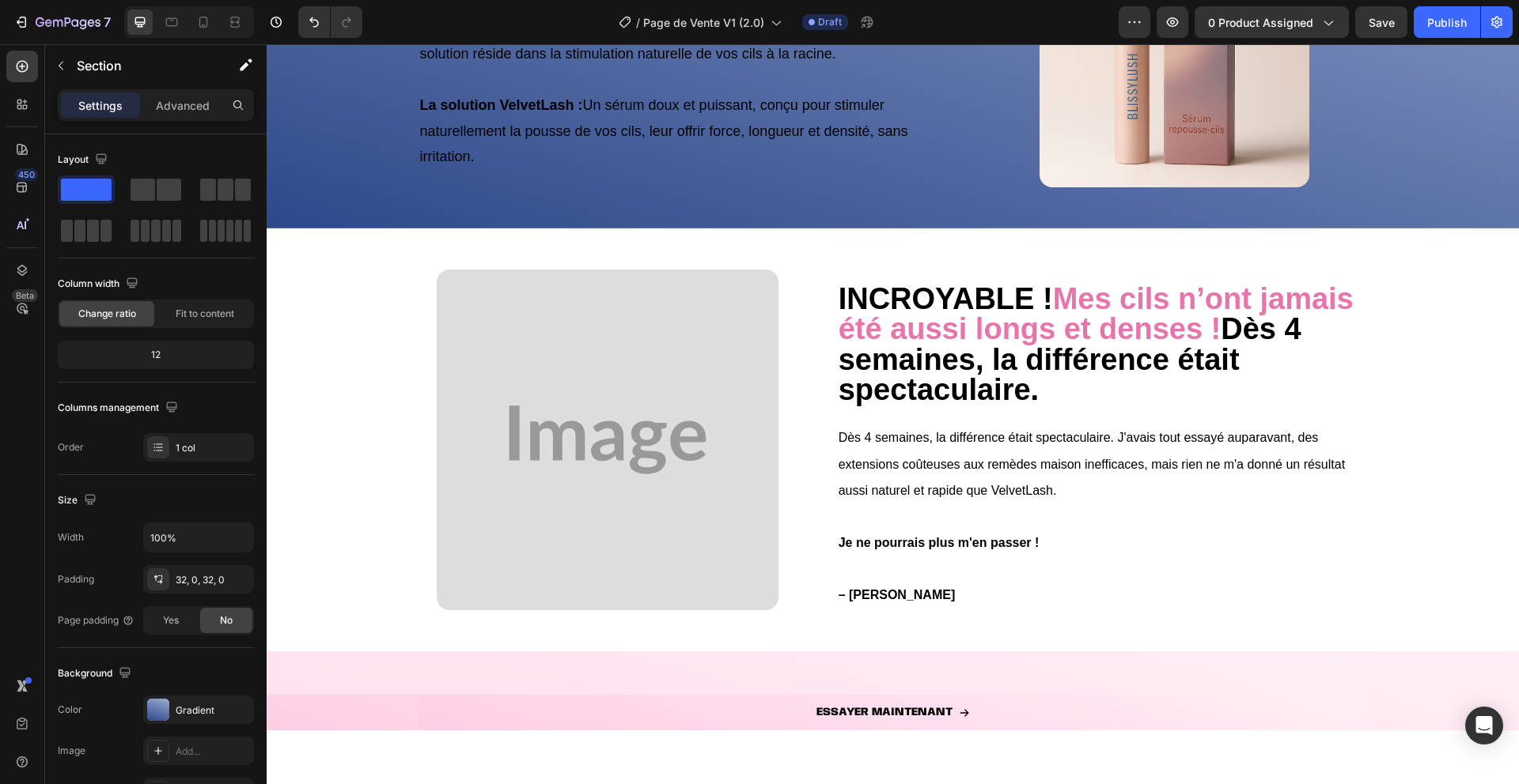
scroll to position [1156, 0]
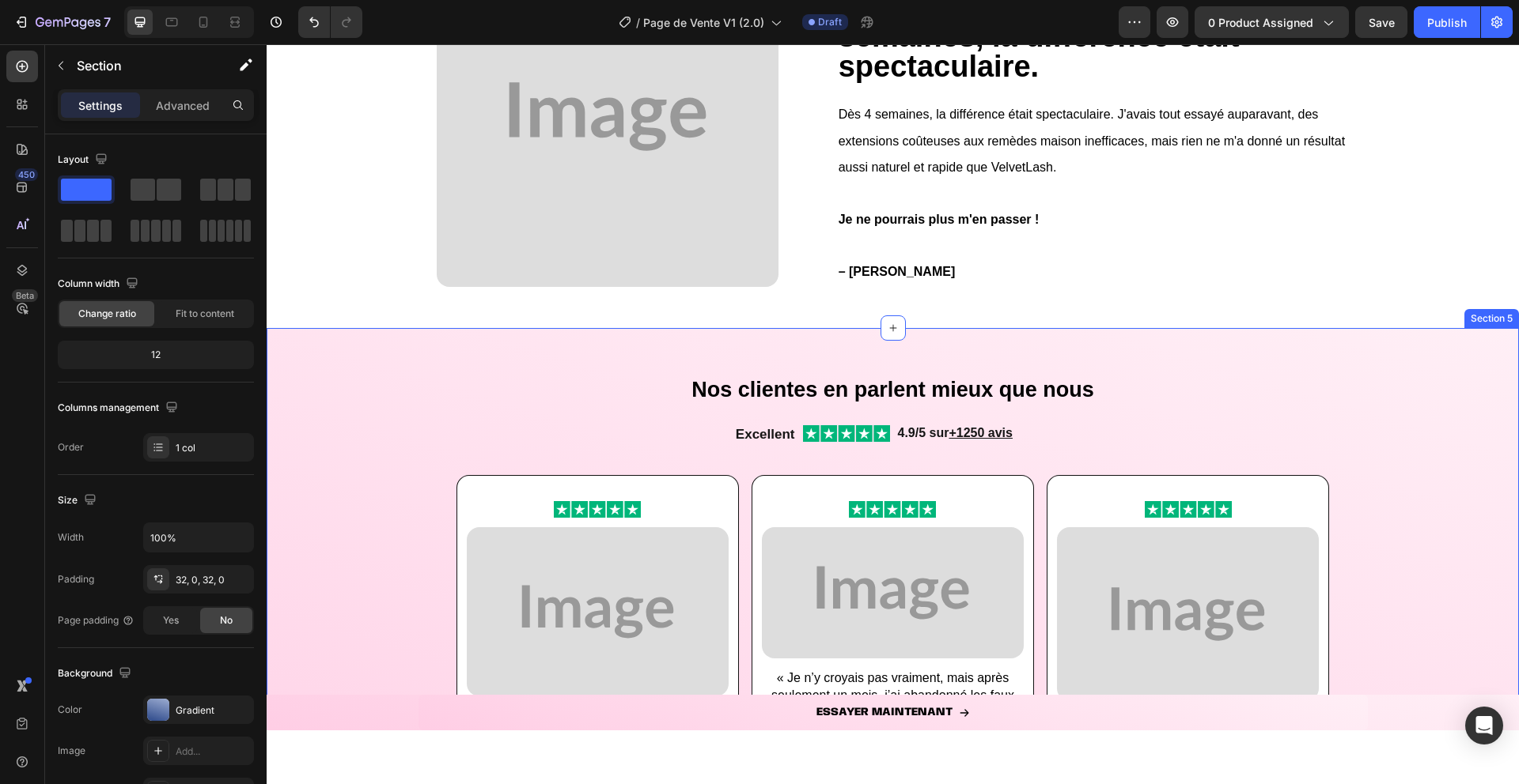
click at [286, 447] on div "Nos clientes en parlent mieux que nous Heading Excellent Text Block Image Row 4…" at bounding box center [892, 668] width 1252 height 629
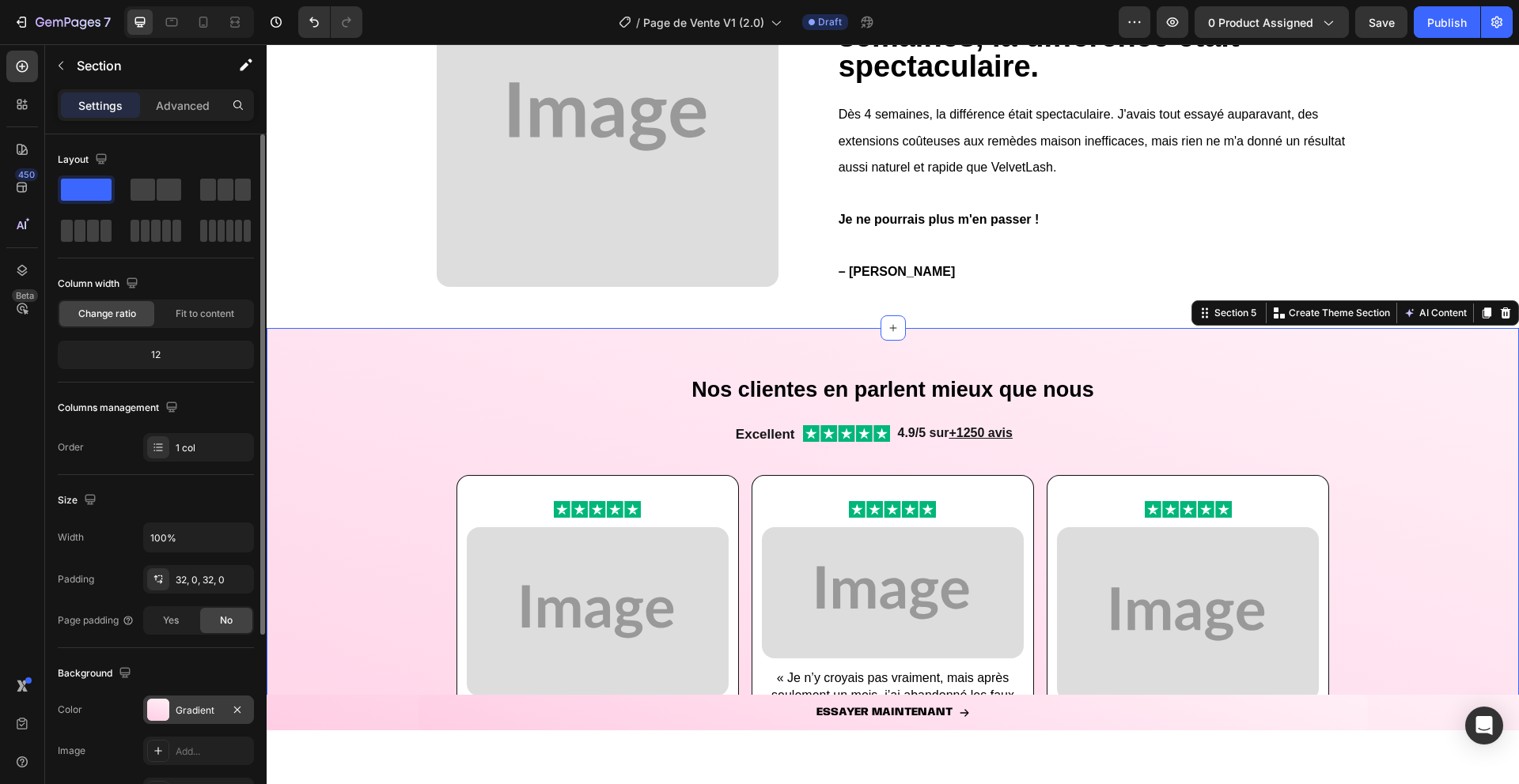
click at [153, 711] on div at bounding box center [158, 710] width 23 height 23
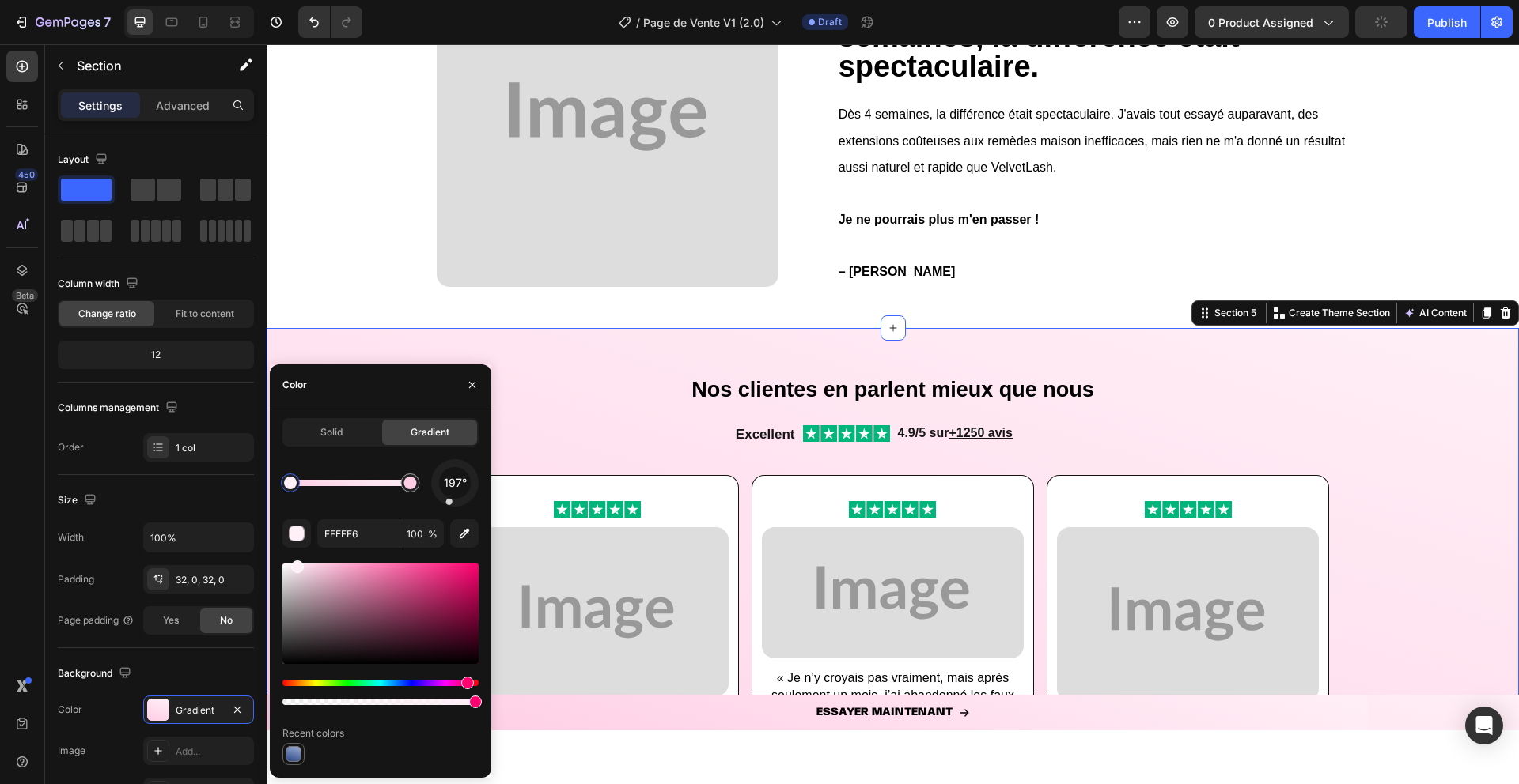
click at [298, 757] on div at bounding box center [293, 754] width 16 height 16
type input "9CACD1"
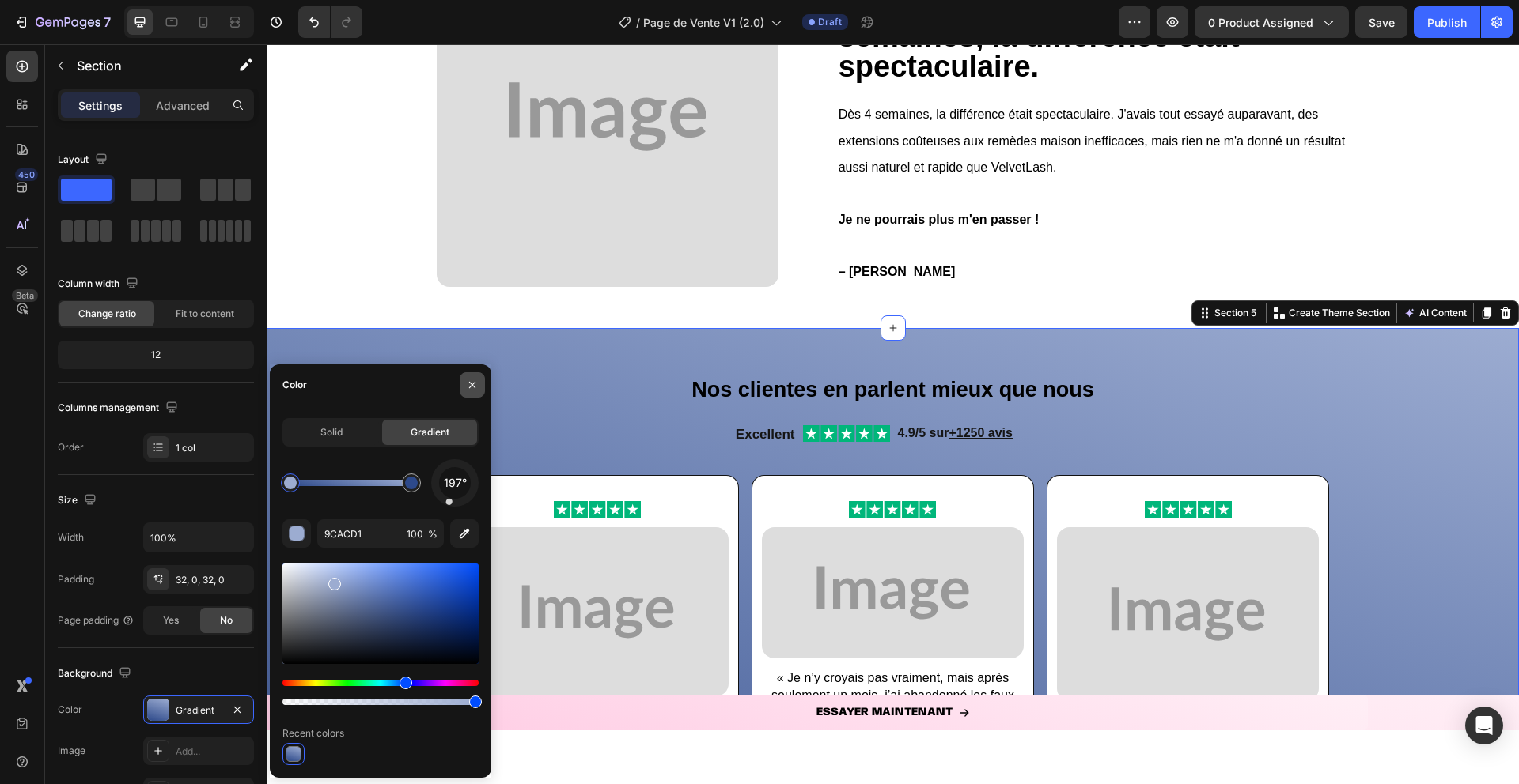
click at [469, 390] on icon "button" at bounding box center [472, 385] width 13 height 13
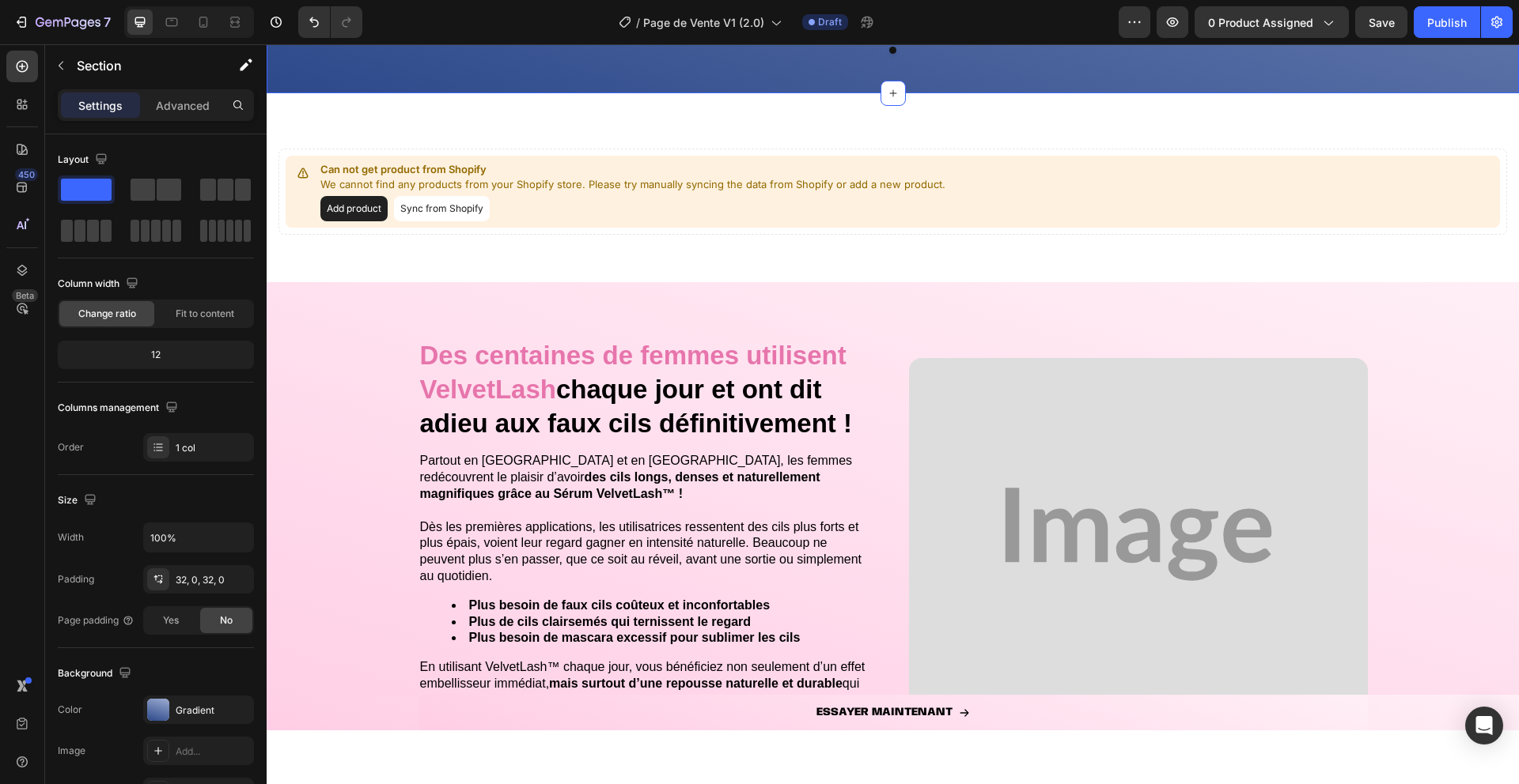
scroll to position [2127, 0]
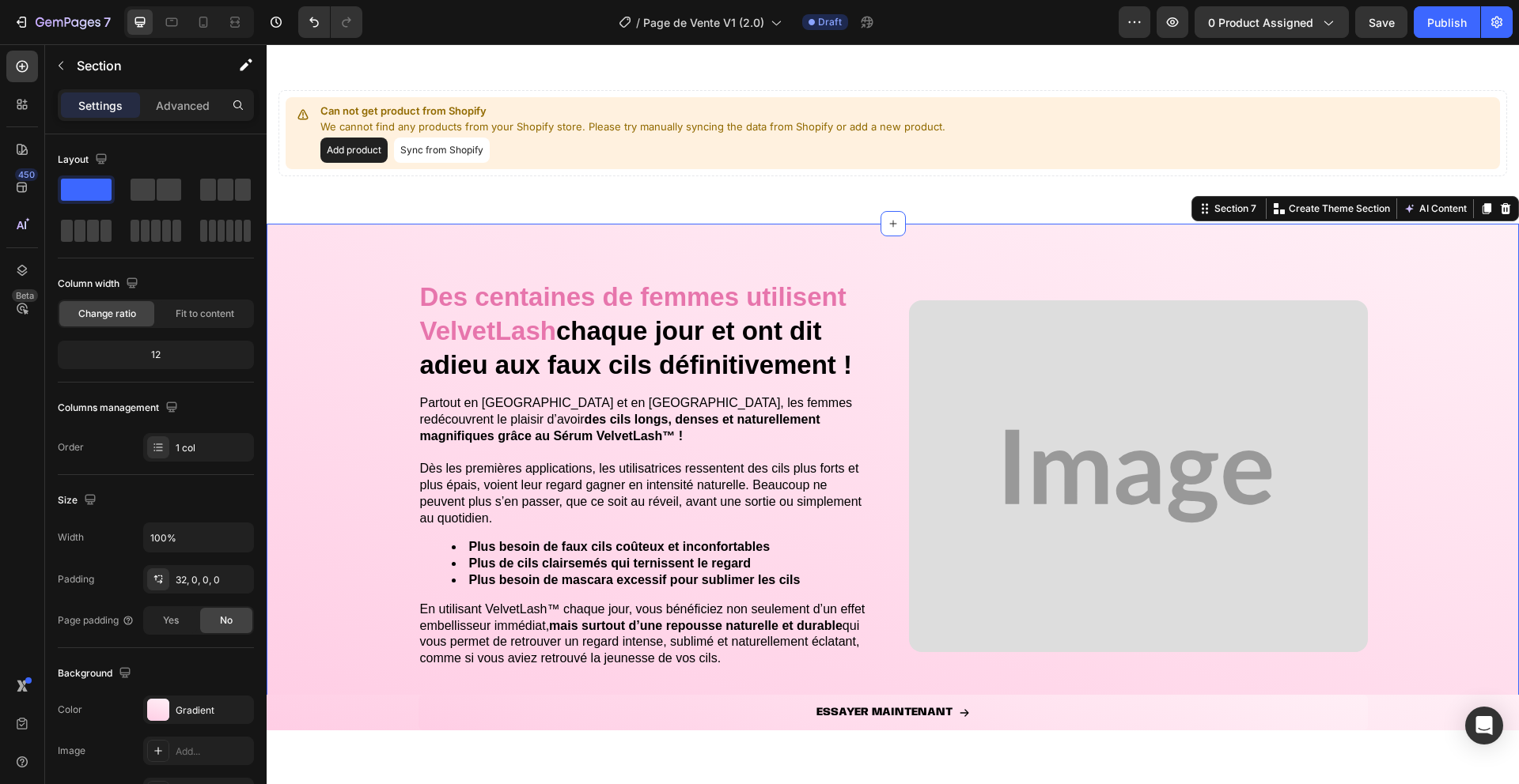
click at [304, 373] on div "Des centaines de femmes utilisent VelvetLash chaque jour et ont dit adieu aux f…" at bounding box center [892, 484] width 1252 height 469
click at [160, 706] on div at bounding box center [158, 710] width 23 height 23
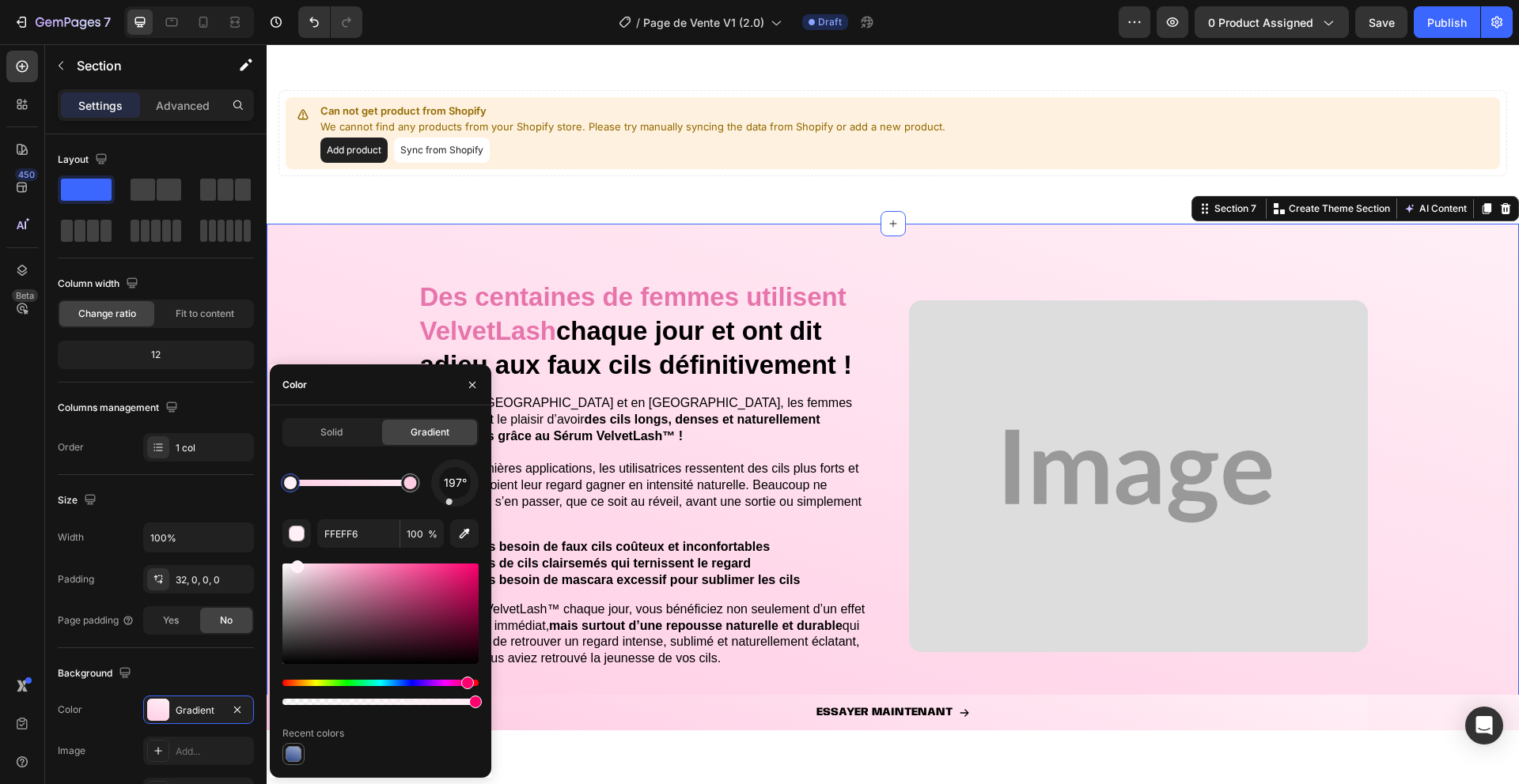
click at [292, 755] on div at bounding box center [293, 754] width 16 height 16
type input "9CACD1"
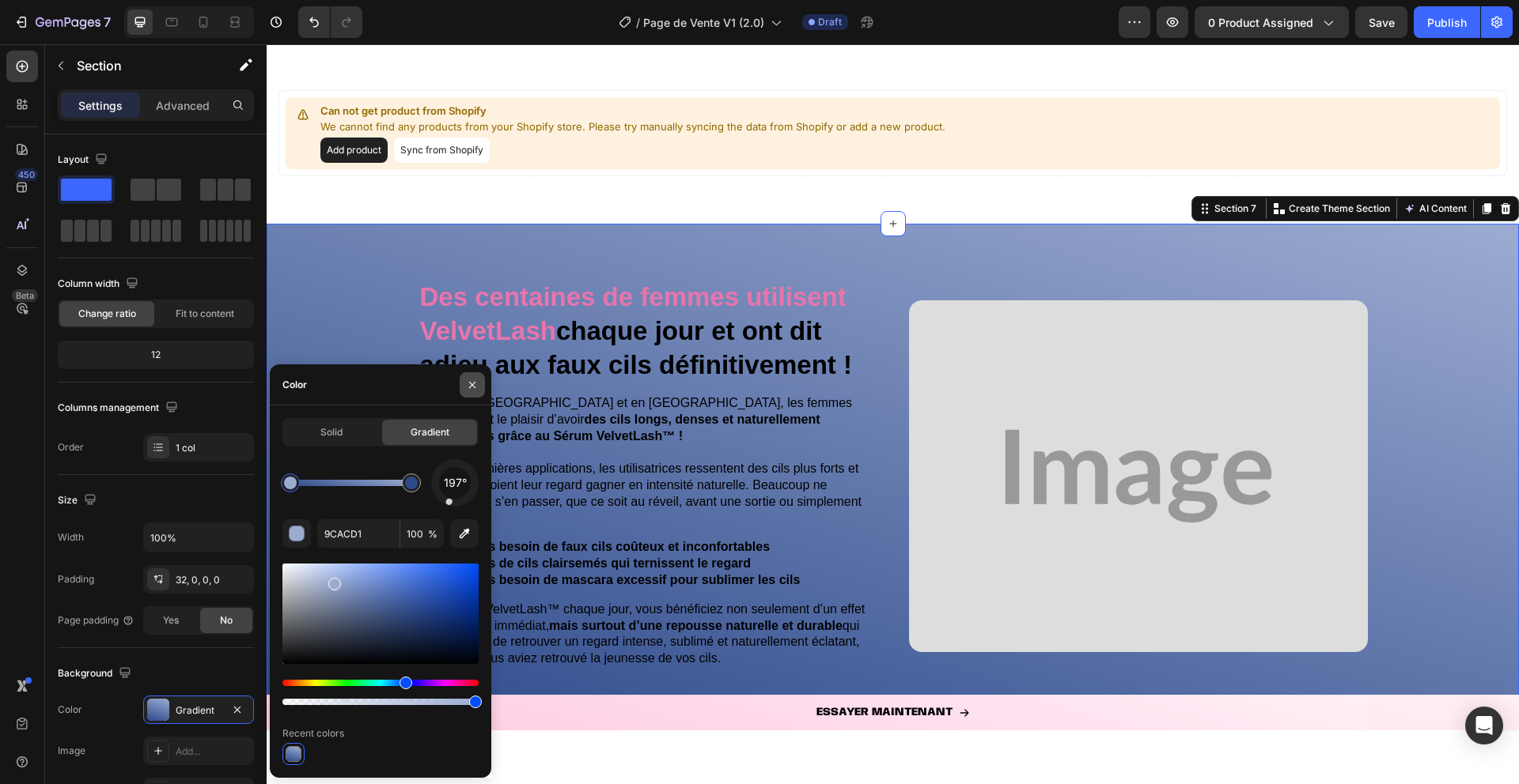
click at [471, 382] on icon "button" at bounding box center [472, 385] width 13 height 13
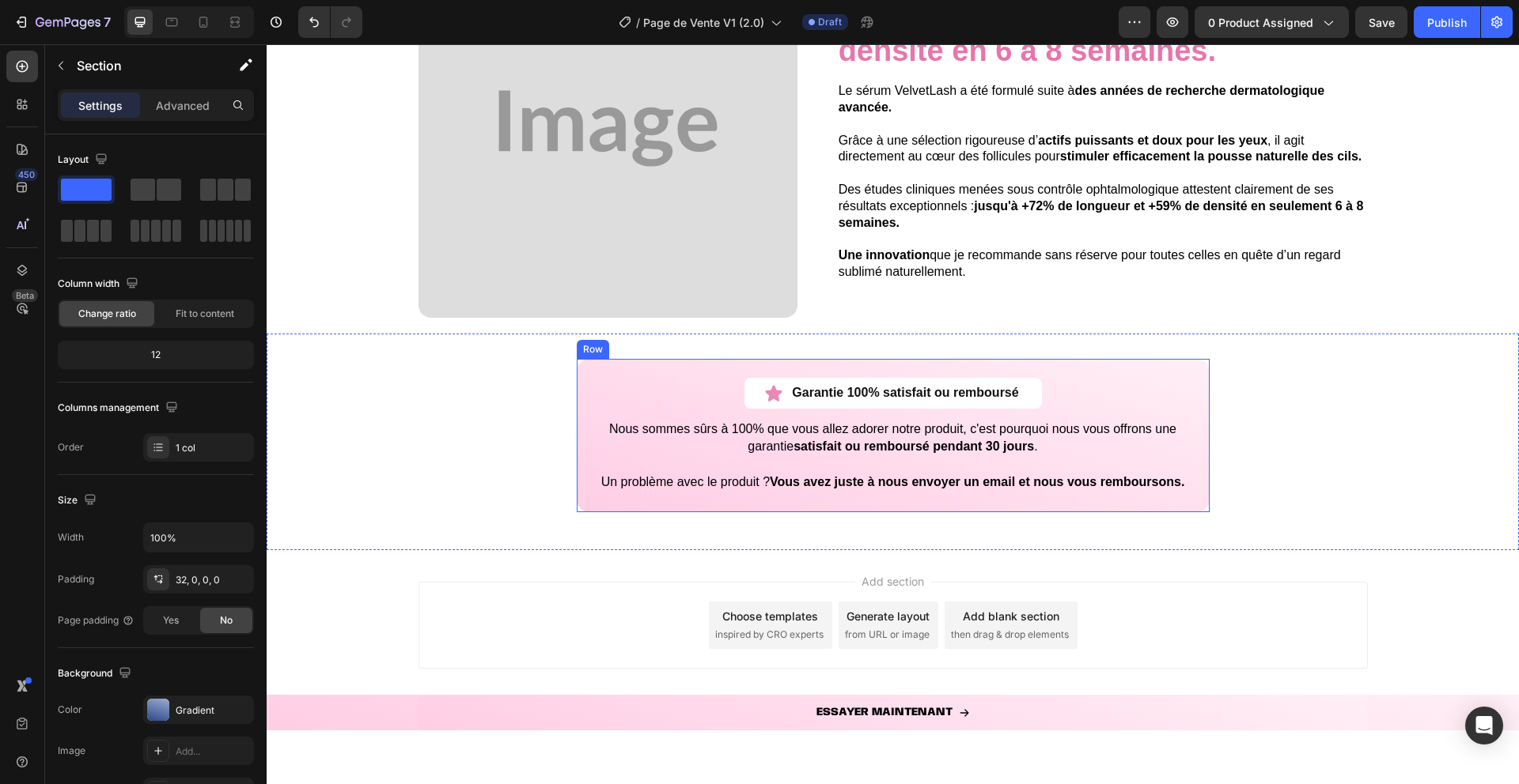
scroll to position [2920, 0]
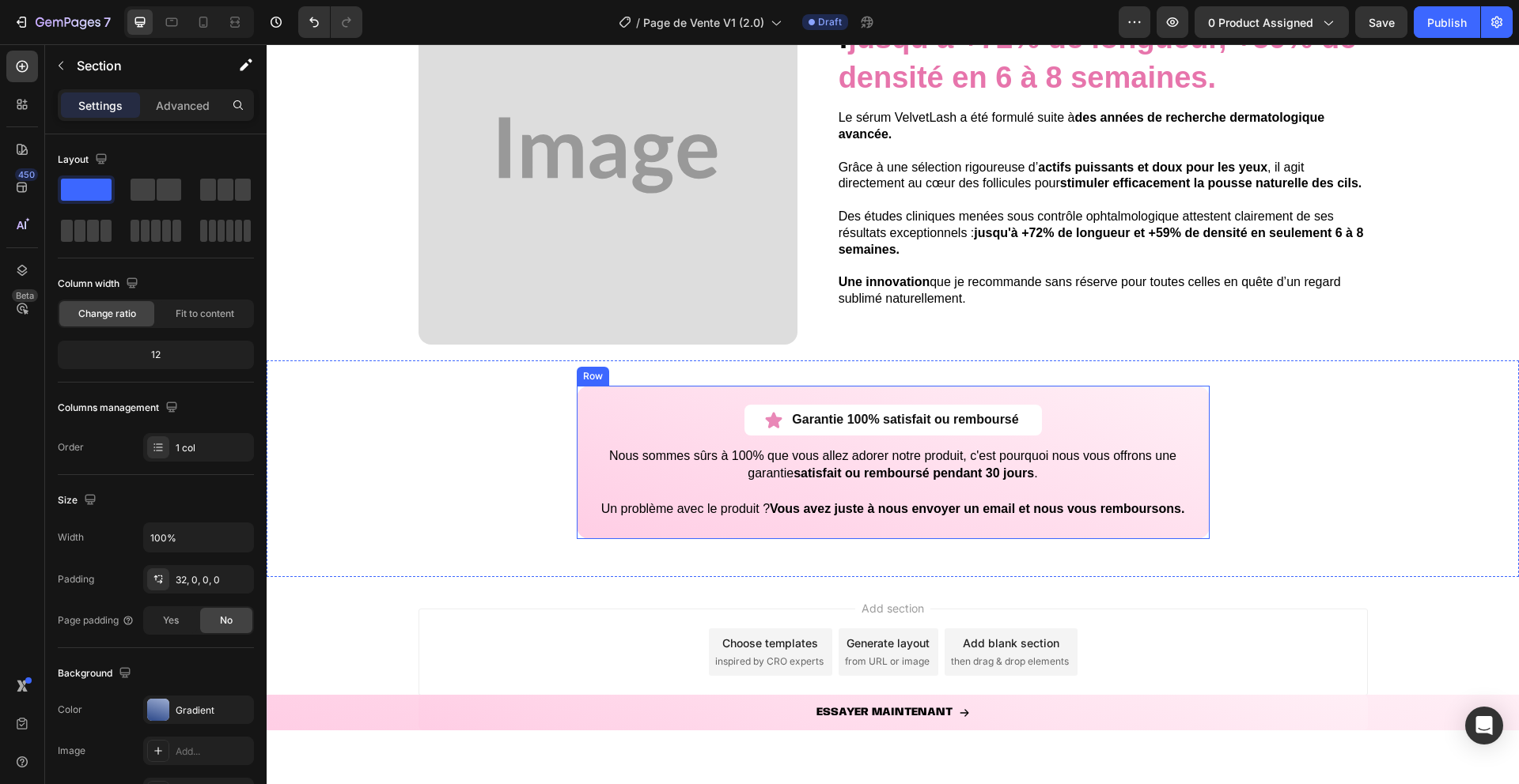
click at [585, 388] on div "Garantie 100% satisfait ou remboursé Item List Row Nous sommes sûrs à 100% que …" at bounding box center [893, 462] width 633 height 152
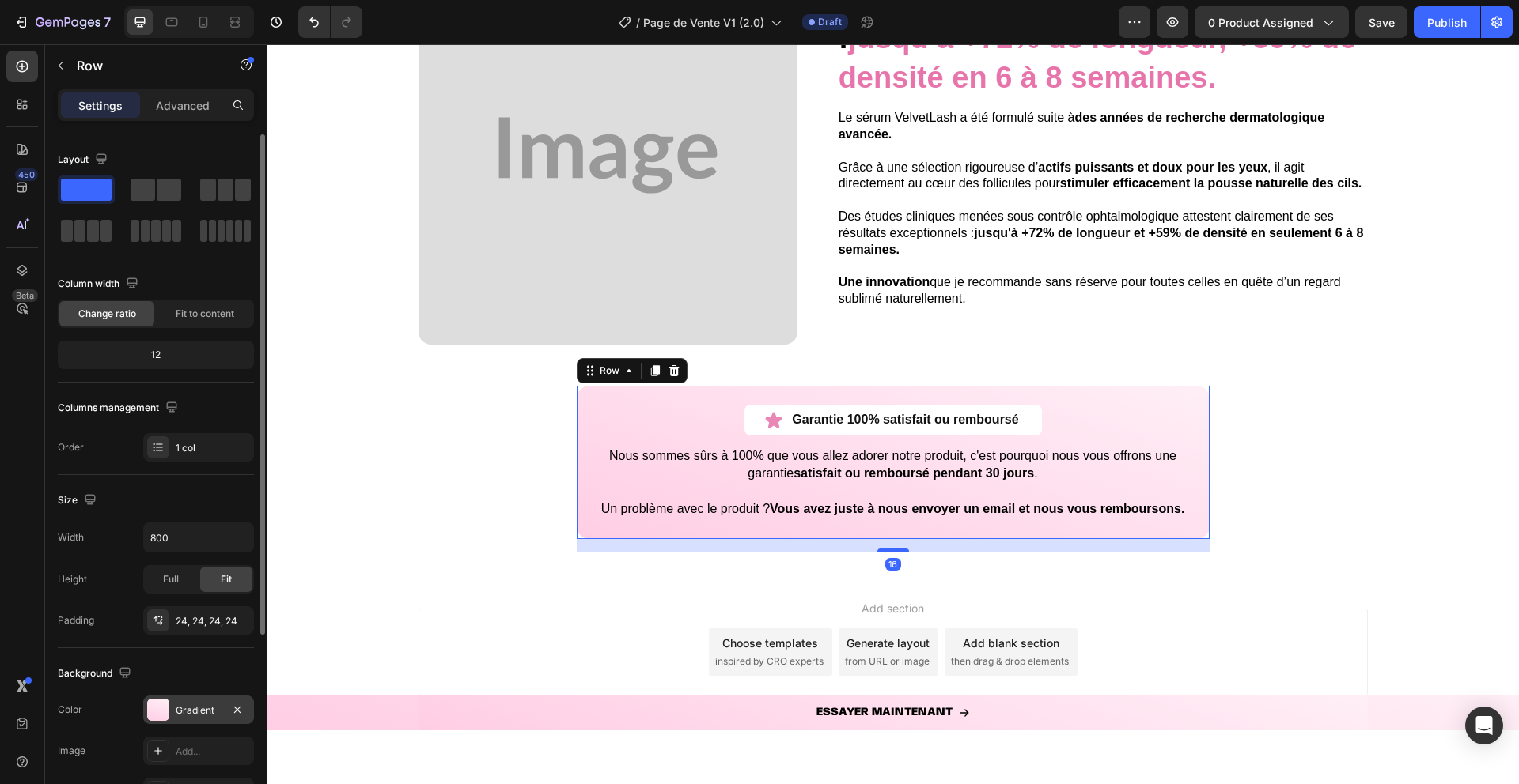
click at [151, 706] on div at bounding box center [158, 710] width 23 height 23
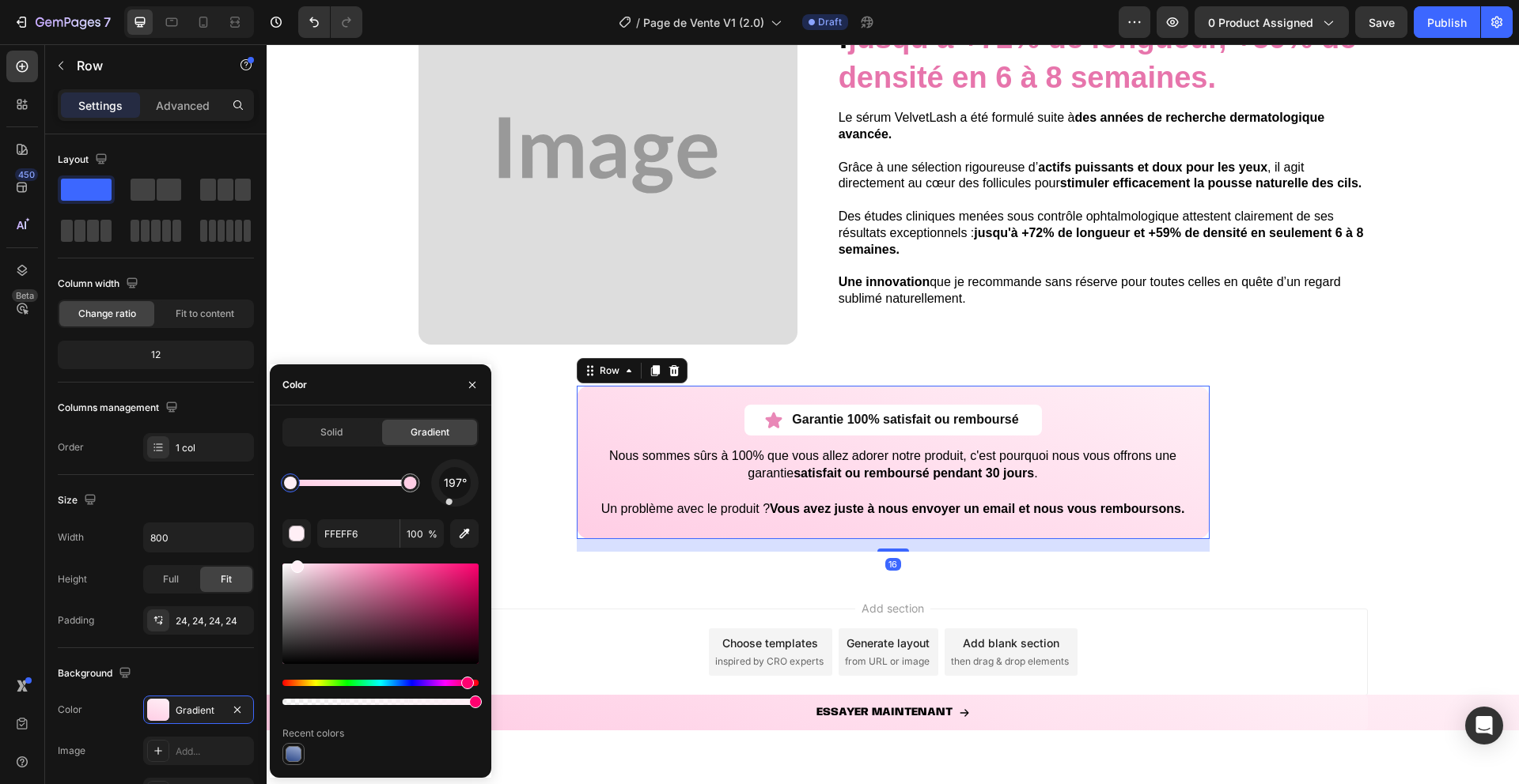
click at [284, 758] on div at bounding box center [293, 754] width 19 height 19
type input "9CACD1"
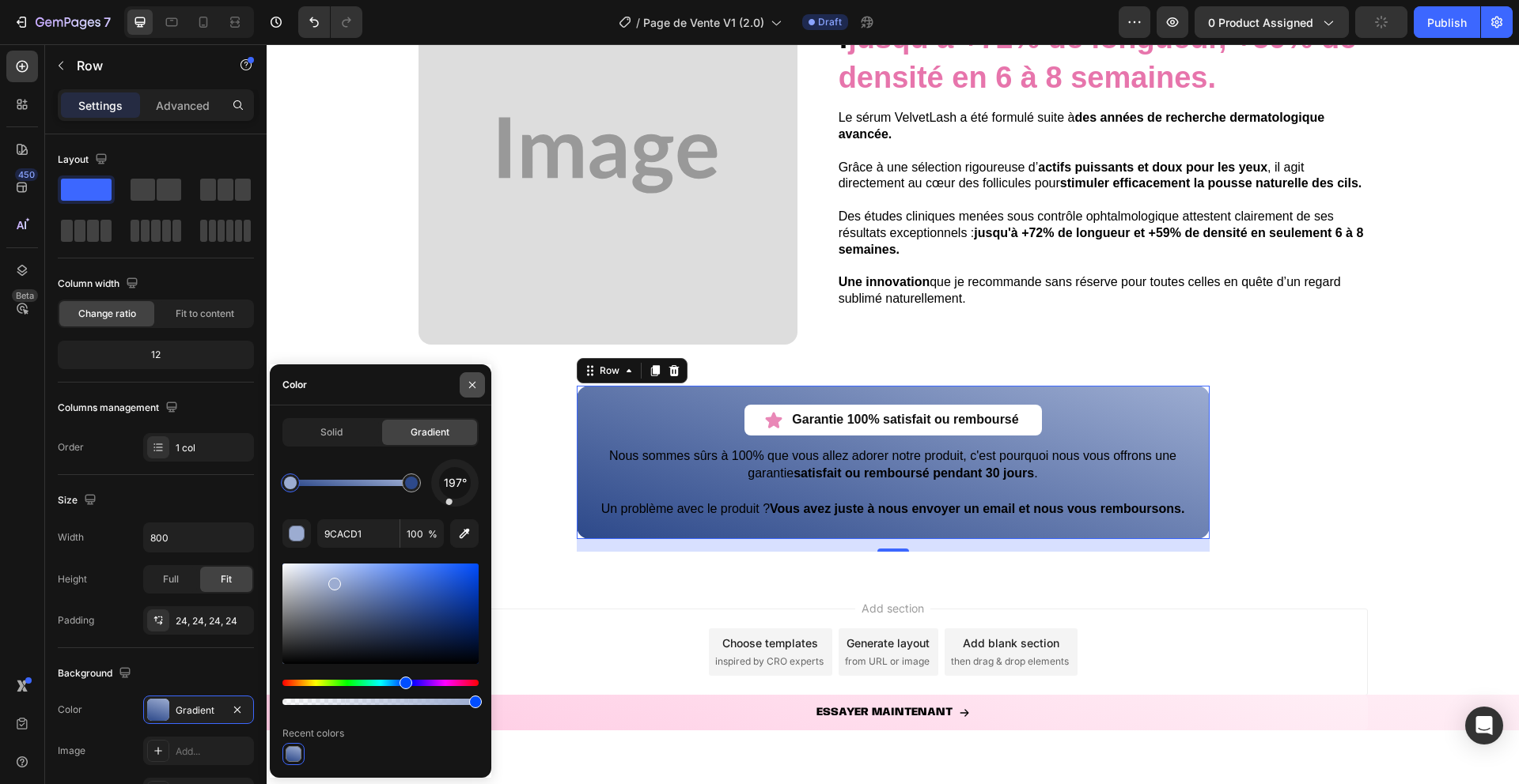
drag, startPoint x: 480, startPoint y: 382, endPoint x: 449, endPoint y: 362, distance: 36.9
click at [480, 382] on button "button" at bounding box center [472, 385] width 25 height 25
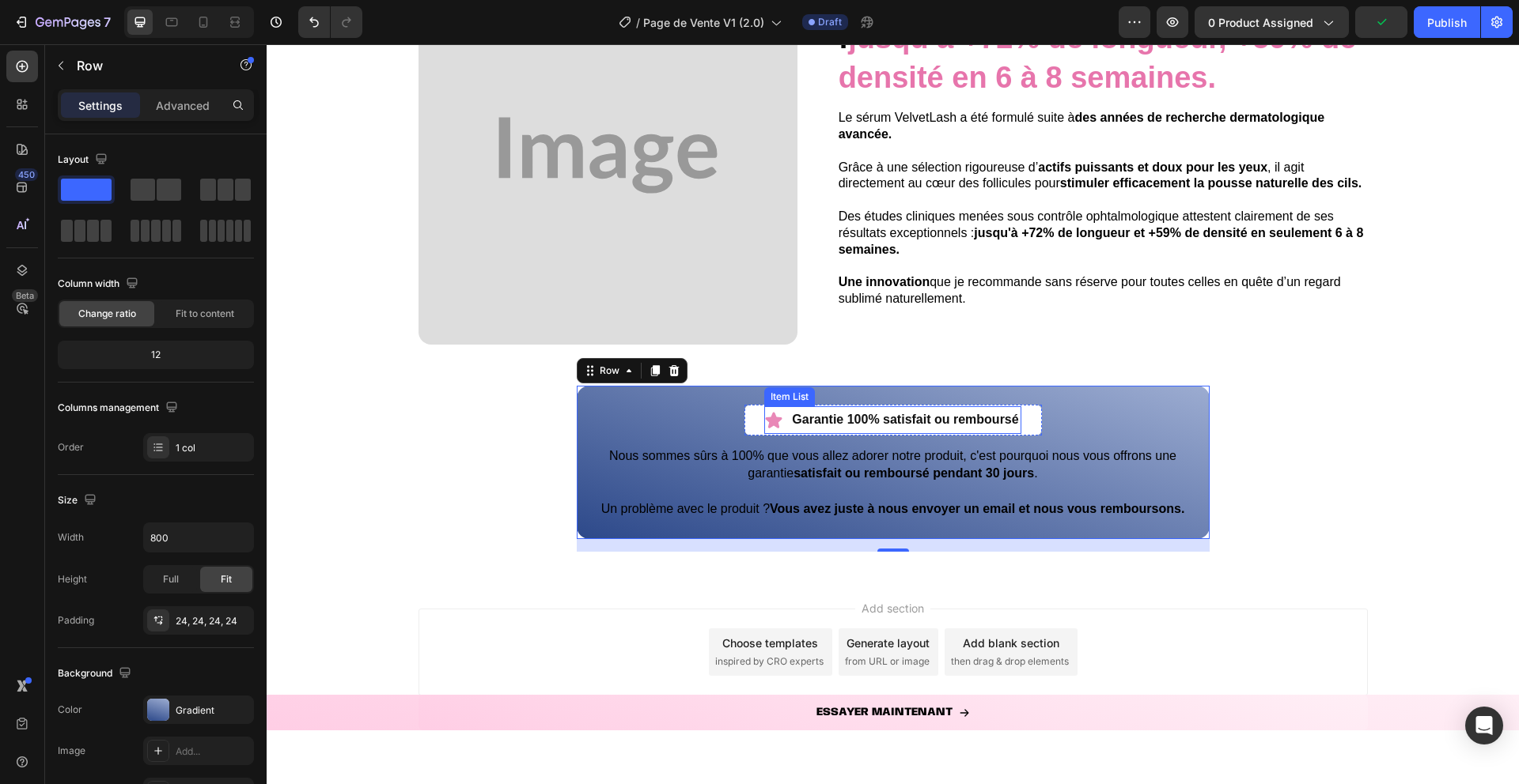
click at [765, 419] on icon at bounding box center [773, 420] width 16 height 16
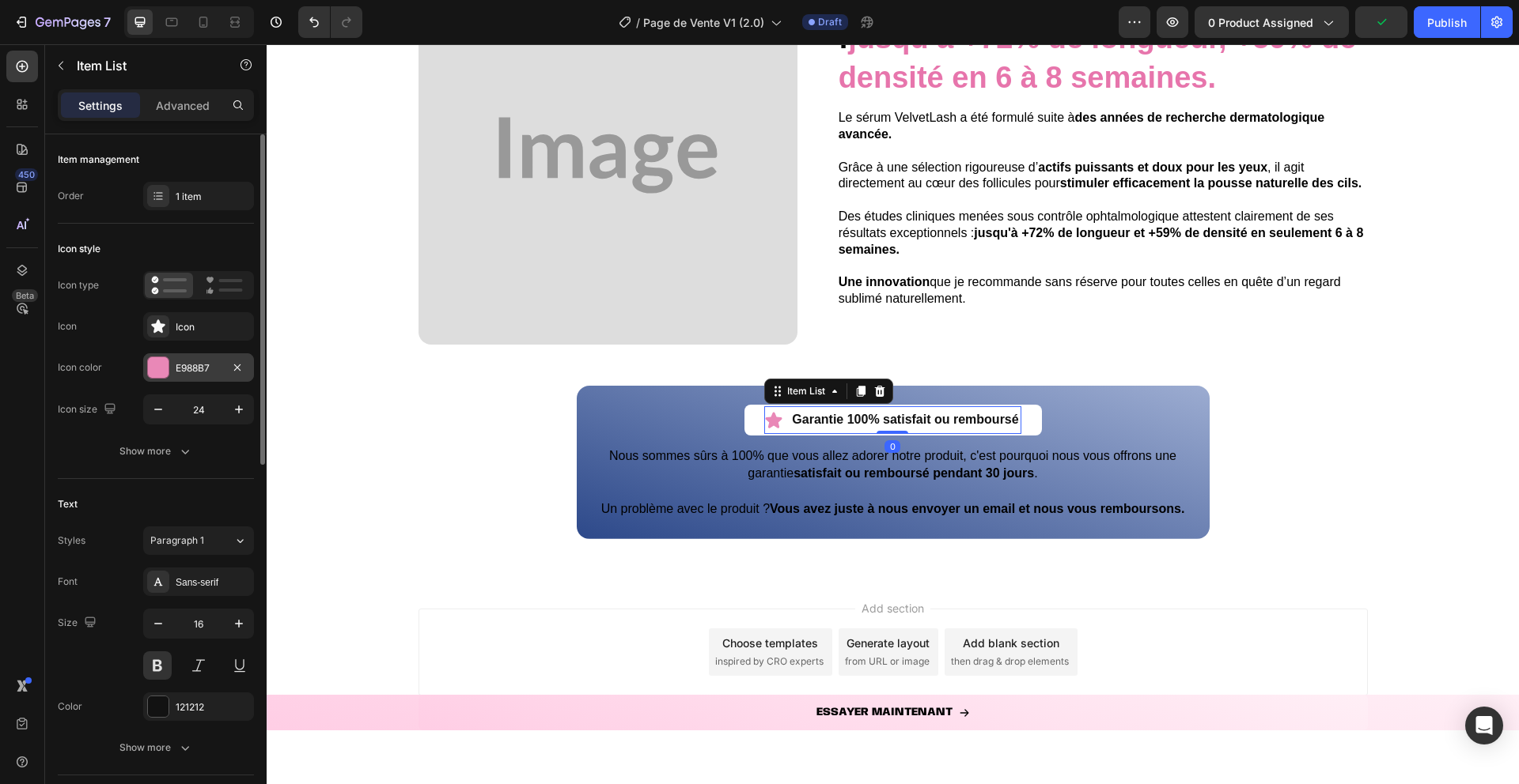
click at [166, 376] on div at bounding box center [158, 367] width 21 height 21
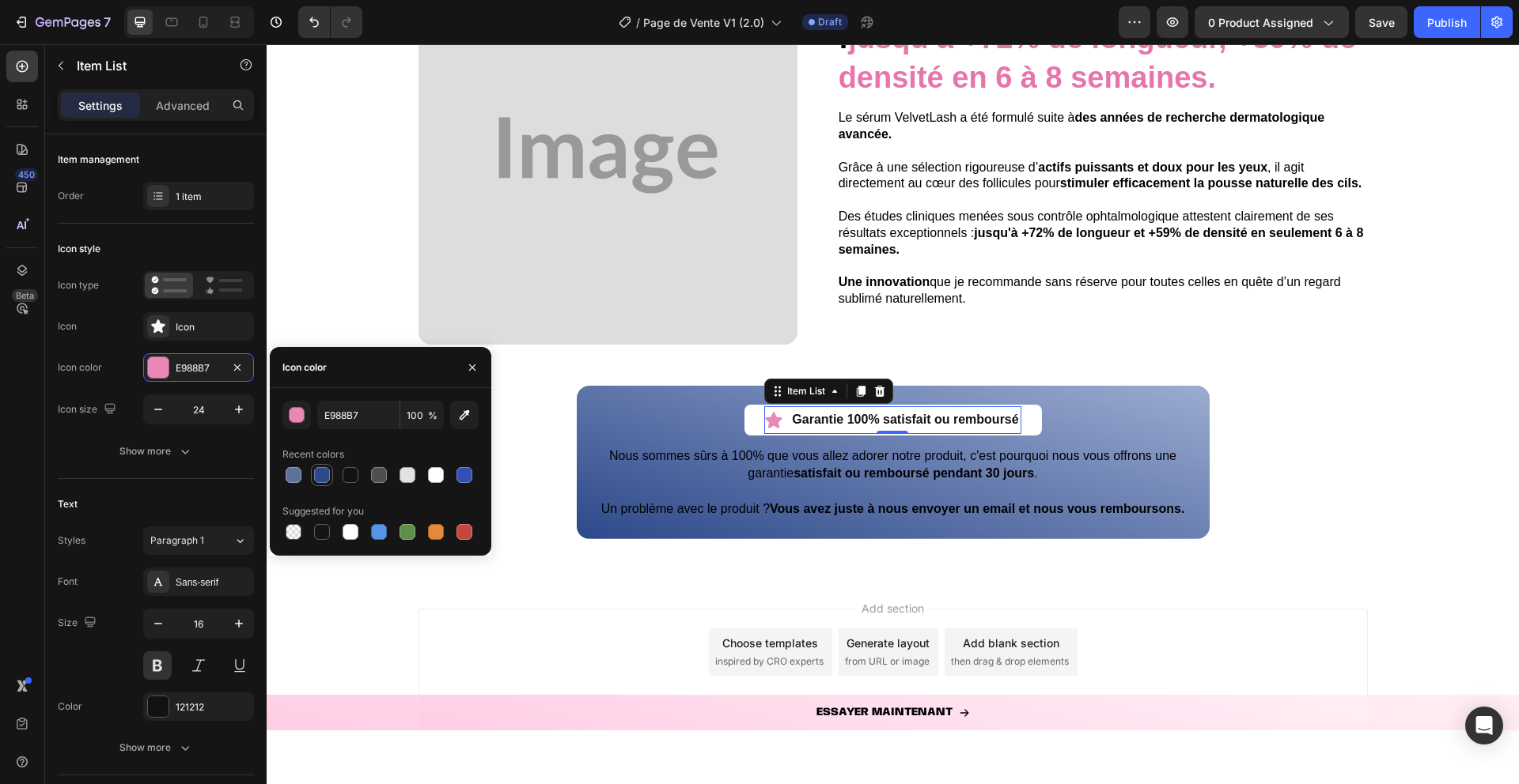
click at [319, 479] on div at bounding box center [322, 475] width 16 height 16
type input "2D498A"
click at [476, 364] on icon "button" at bounding box center [472, 367] width 13 height 13
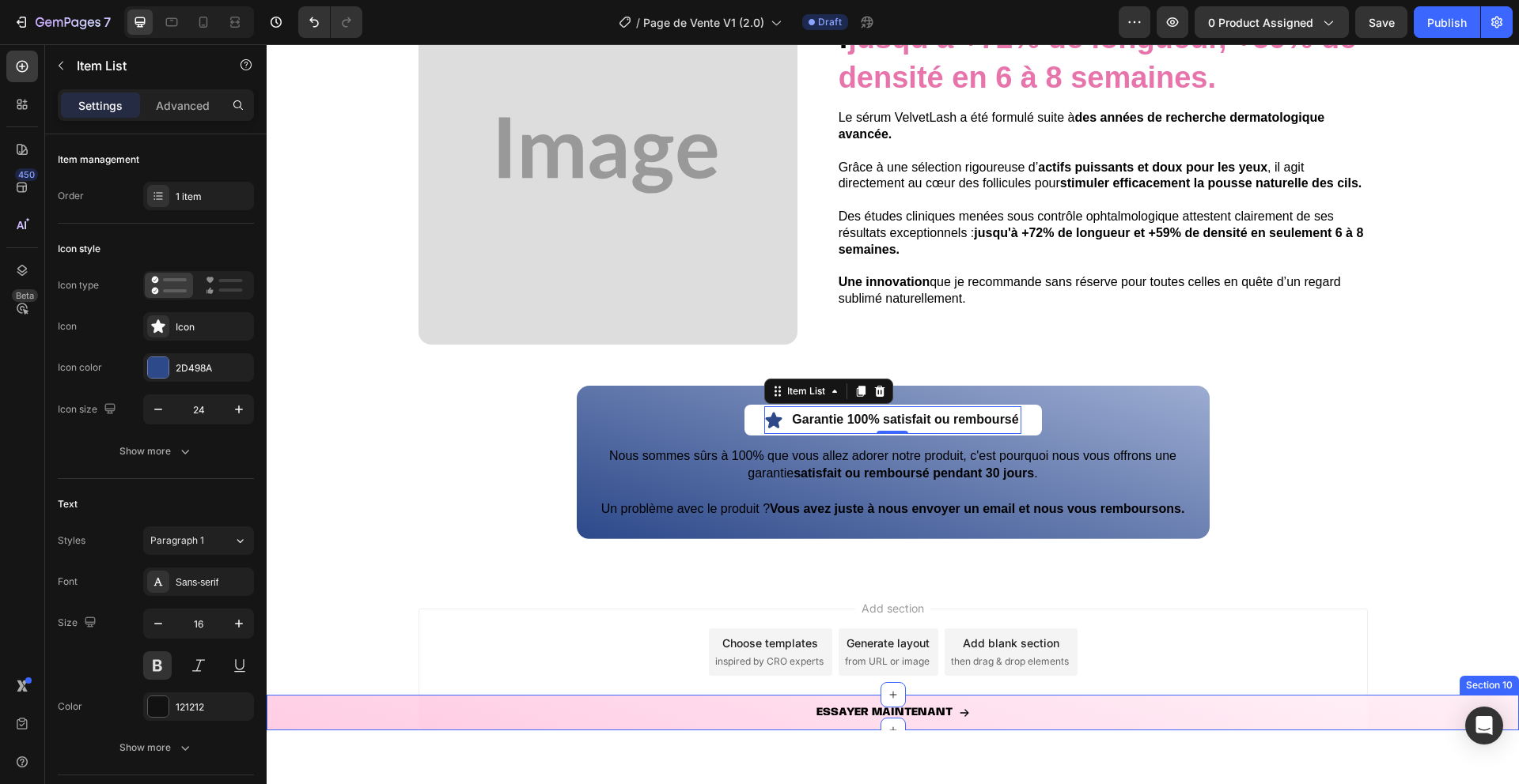
click at [314, 700] on div "ESSAYER MAINTENANT Button Row" at bounding box center [892, 712] width 1252 height 35
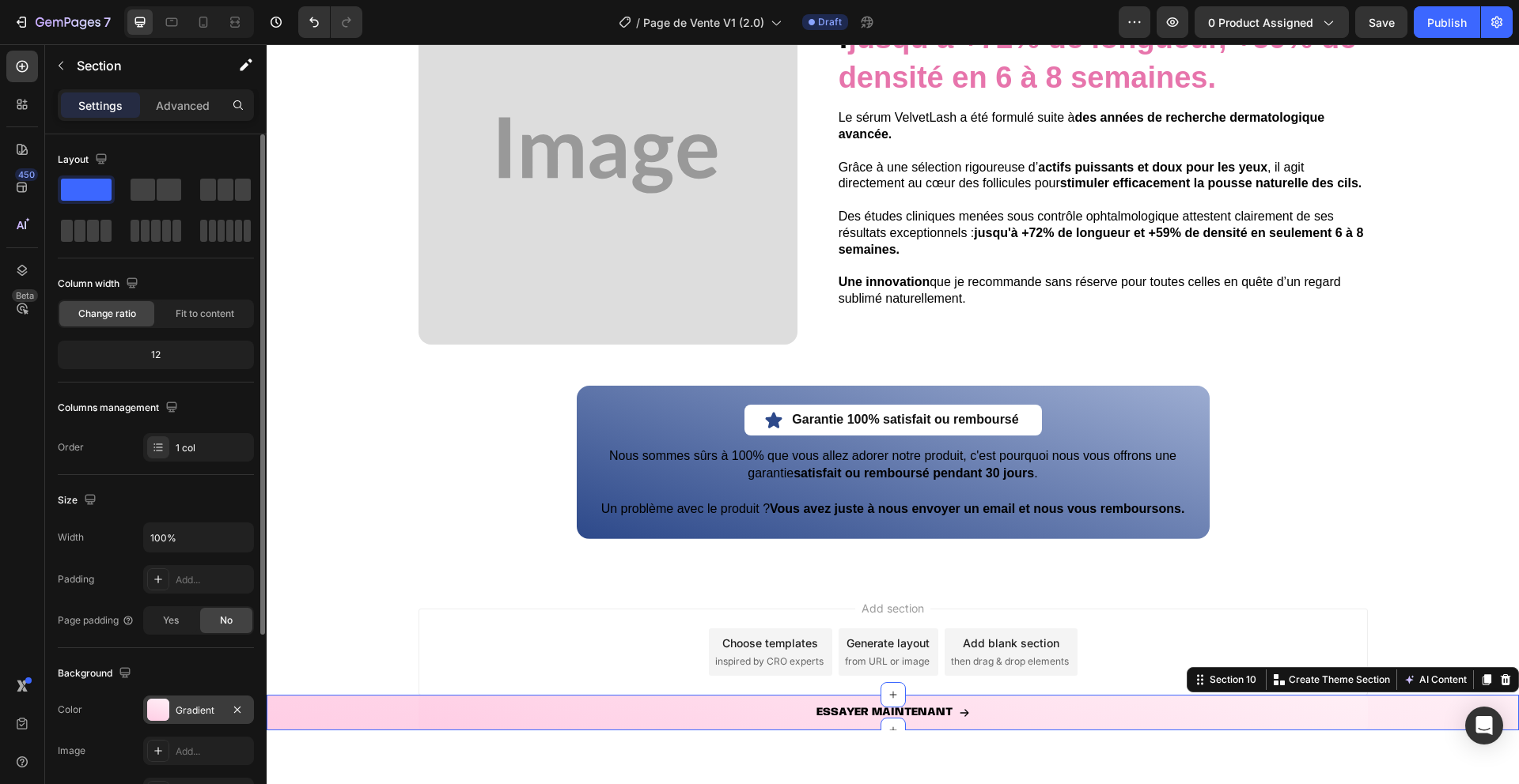
click at [156, 699] on div at bounding box center [158, 710] width 23 height 23
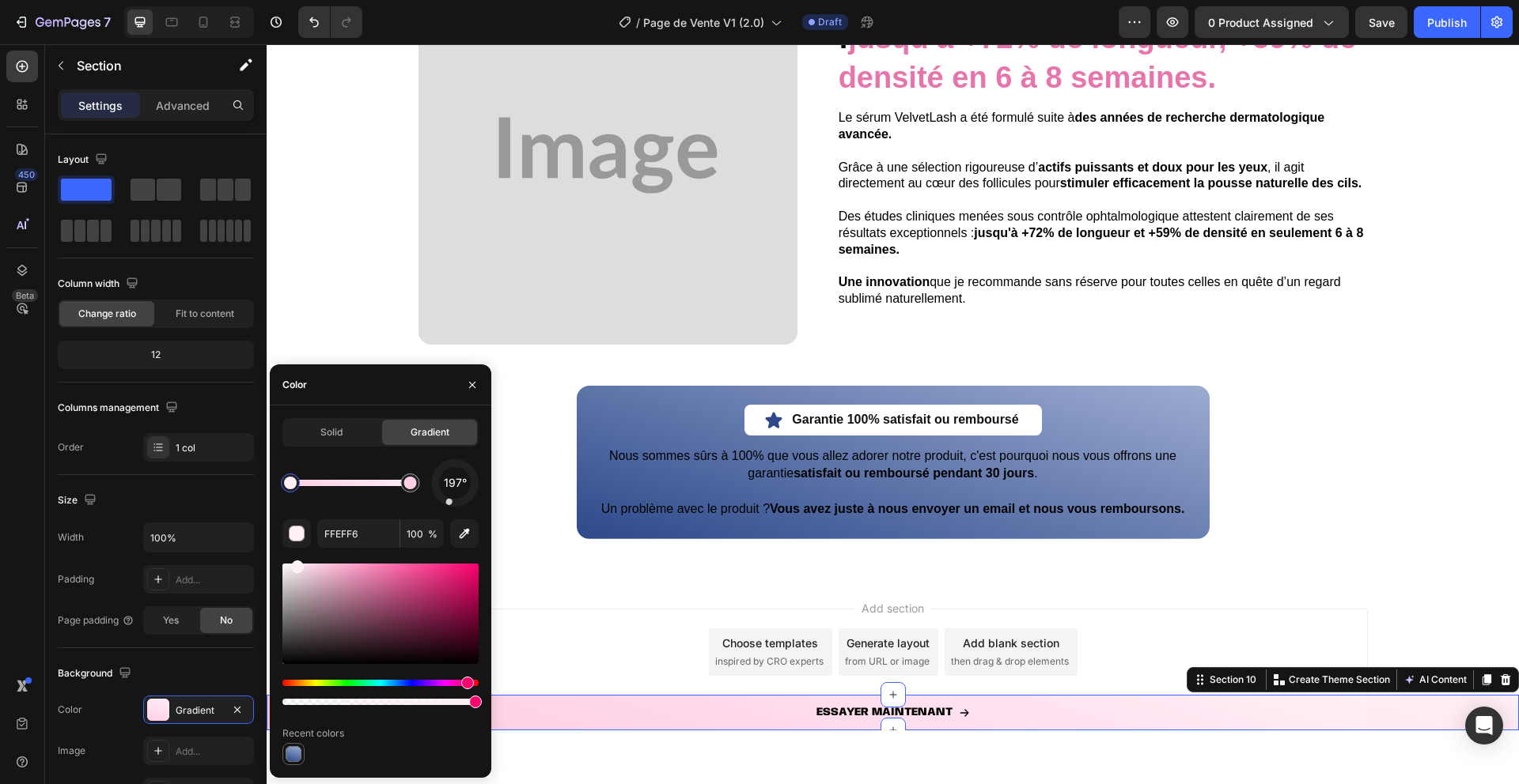
click at [292, 745] on div at bounding box center [293, 754] width 19 height 19
type input "9CACD1"
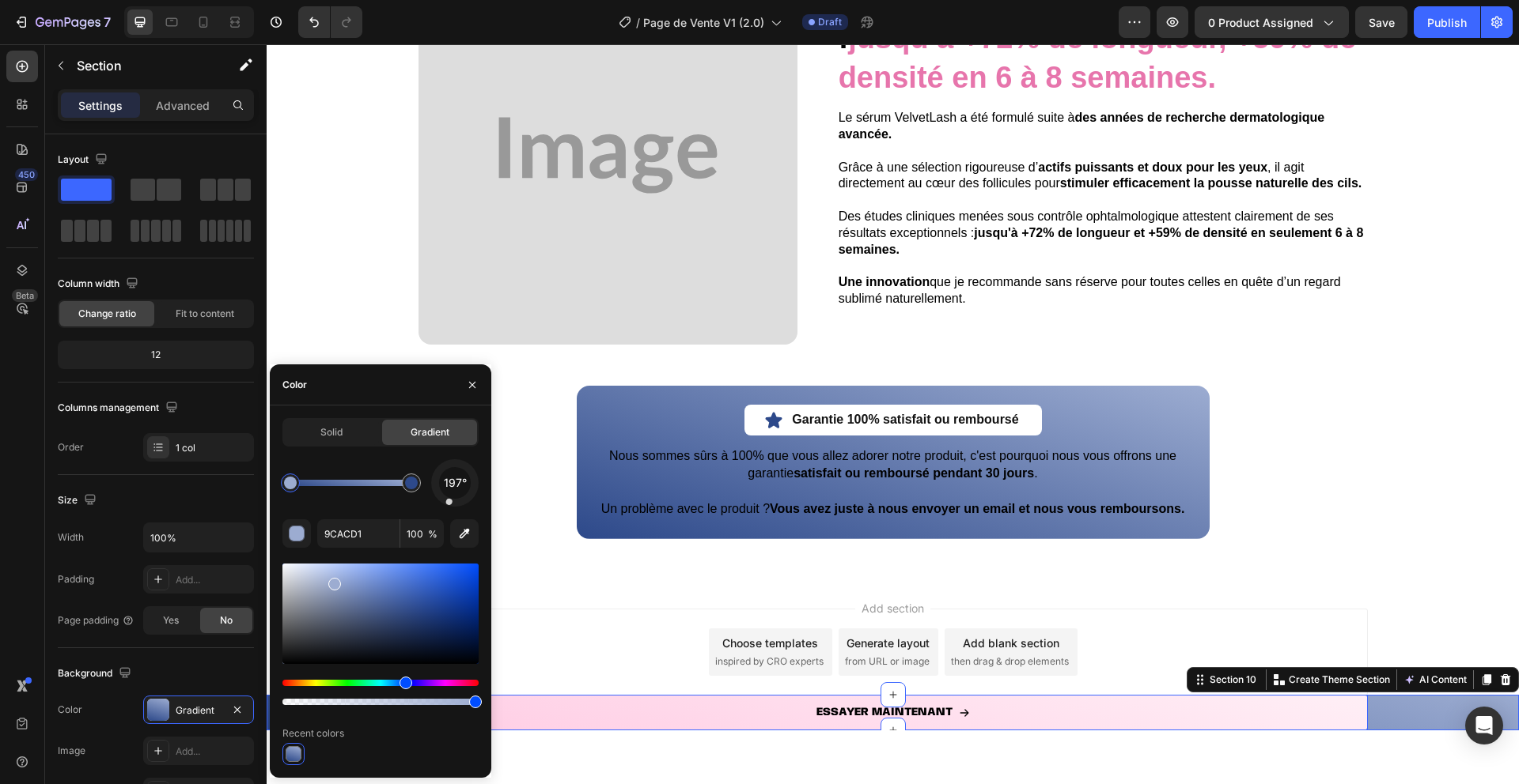
click at [544, 713] on link "ESSAYER MAINTENANT" at bounding box center [894, 712] width 949 height 35
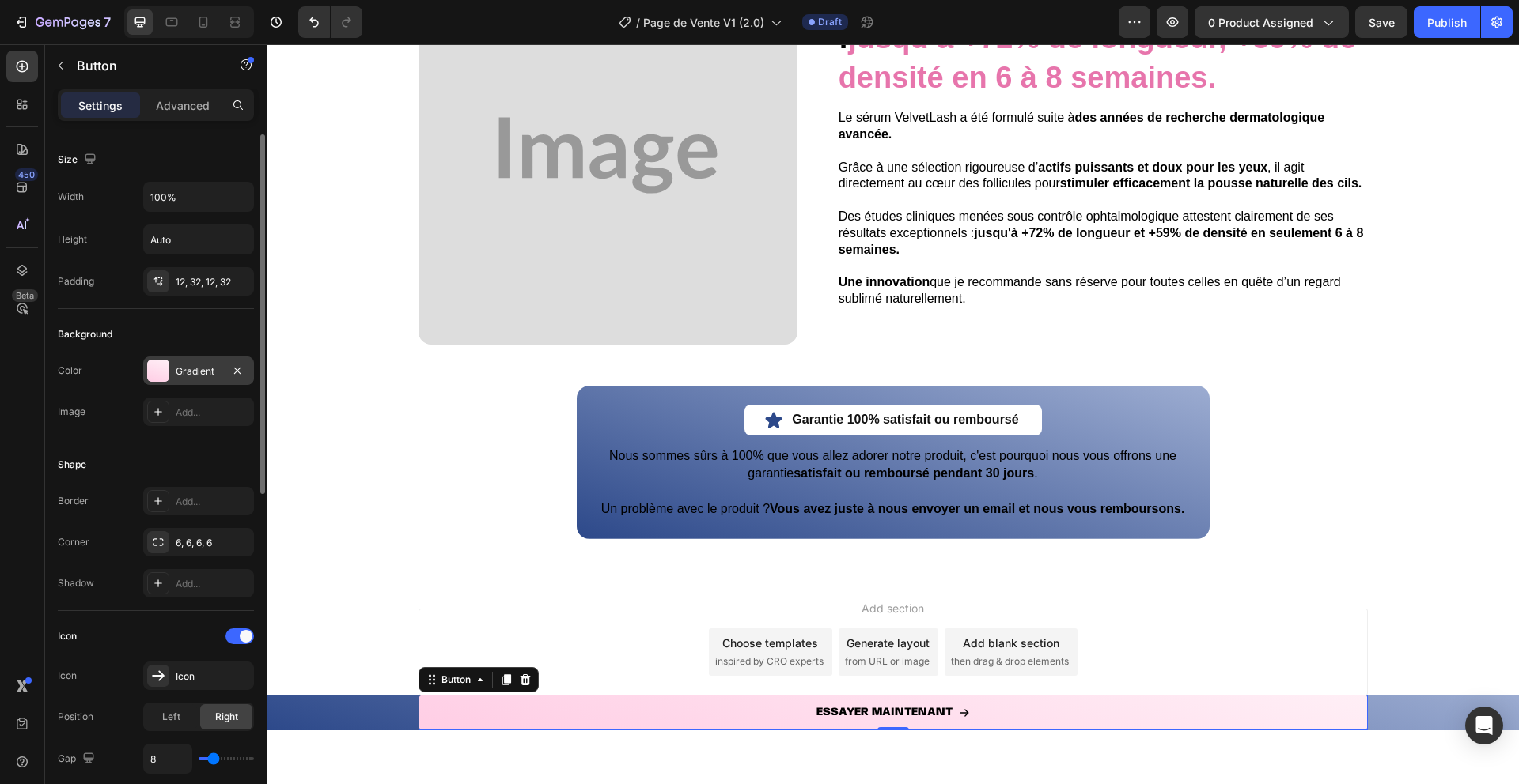
click at [163, 370] on div at bounding box center [158, 371] width 23 height 23
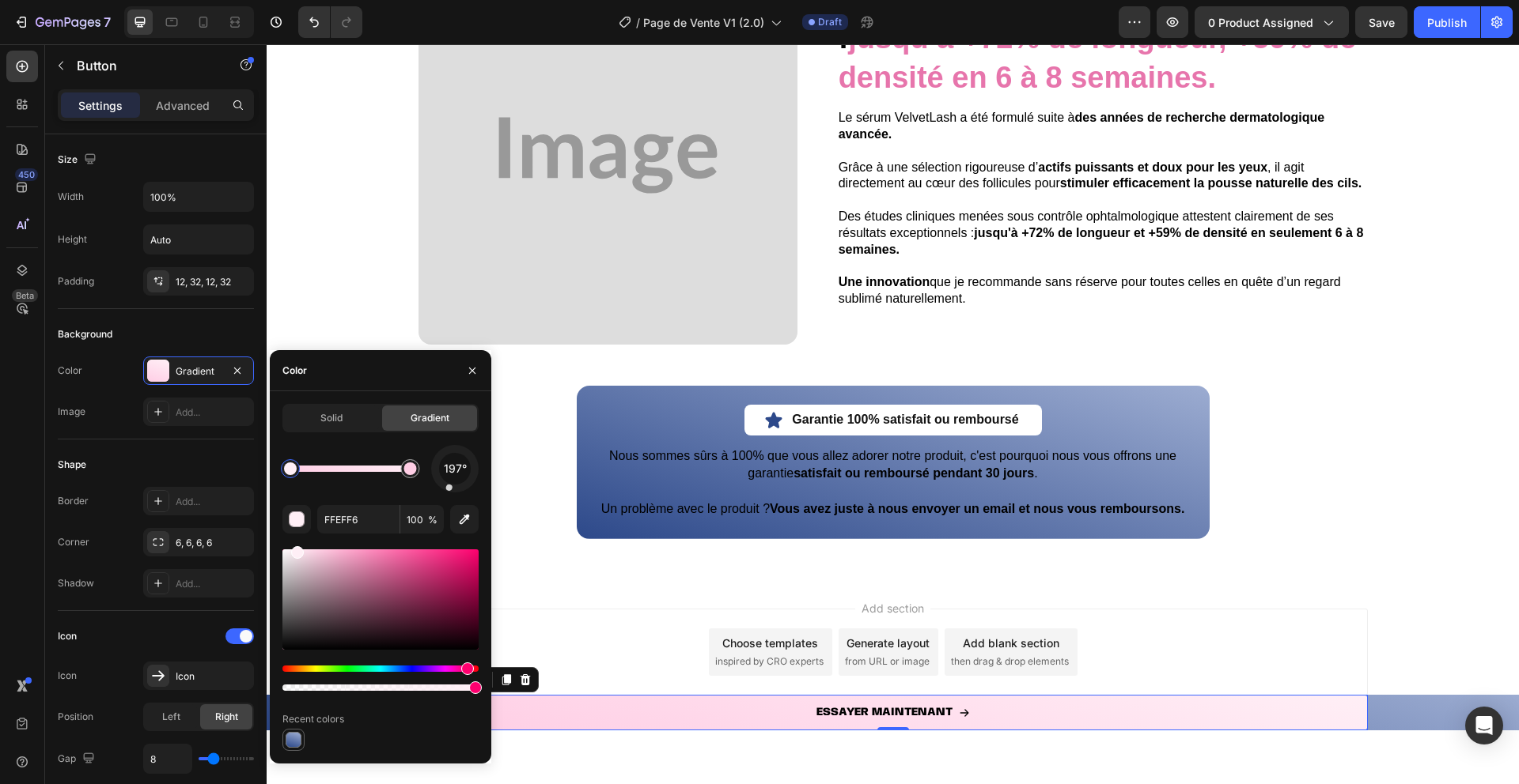
click at [293, 745] on div at bounding box center [293, 741] width 16 height 16
type input "9CACD1"
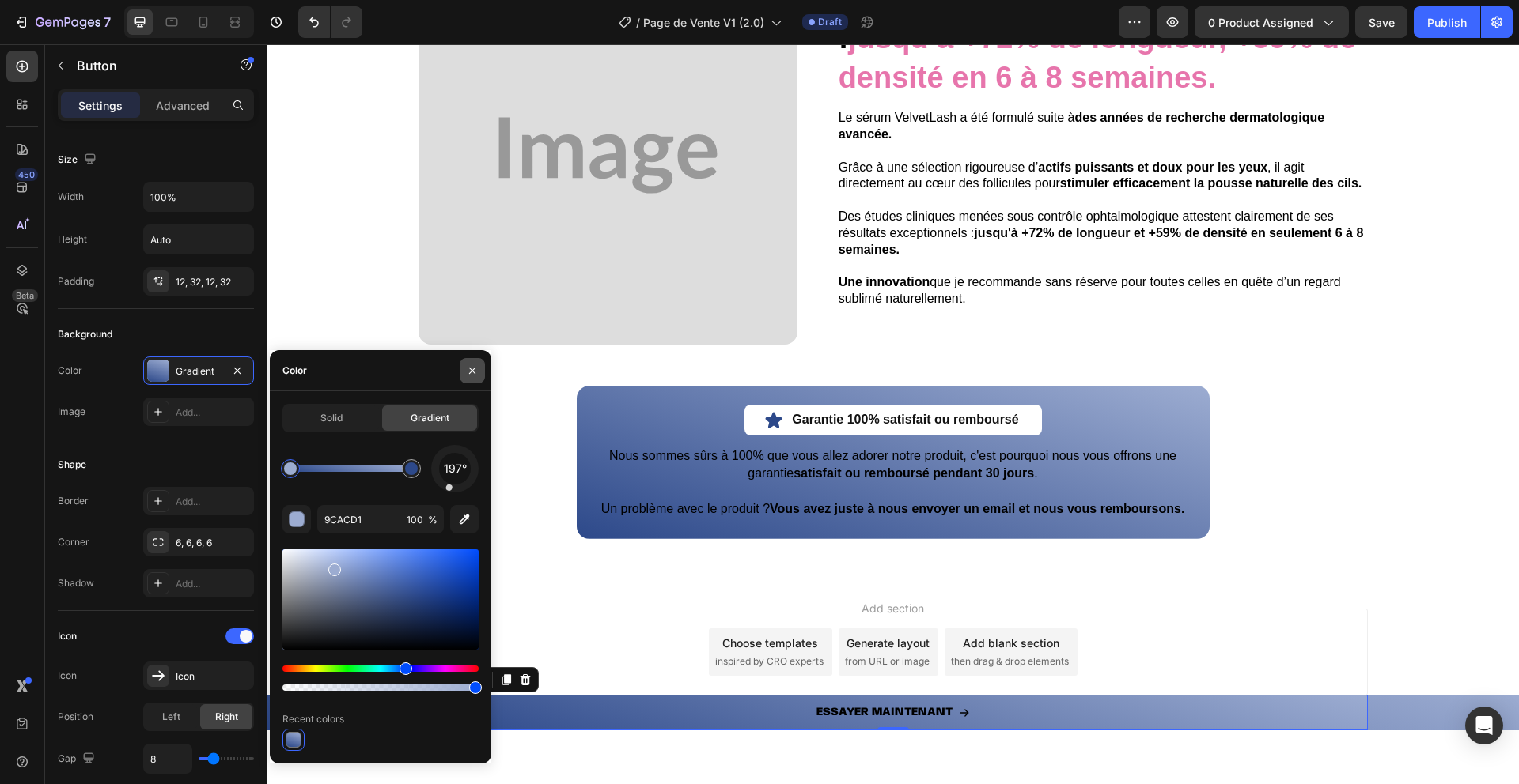
click at [468, 362] on button "button" at bounding box center [472, 371] width 25 height 25
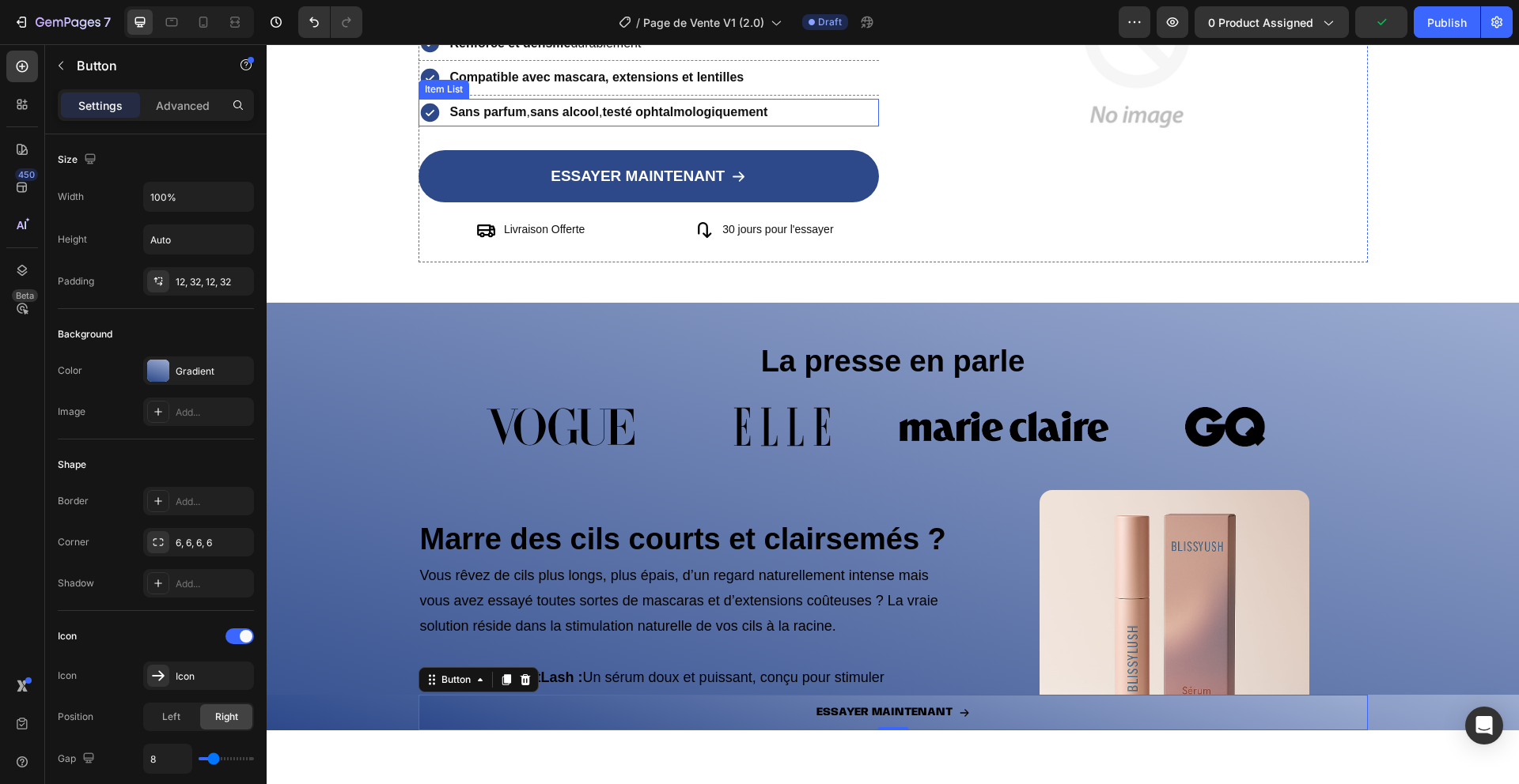
scroll to position [291, 0]
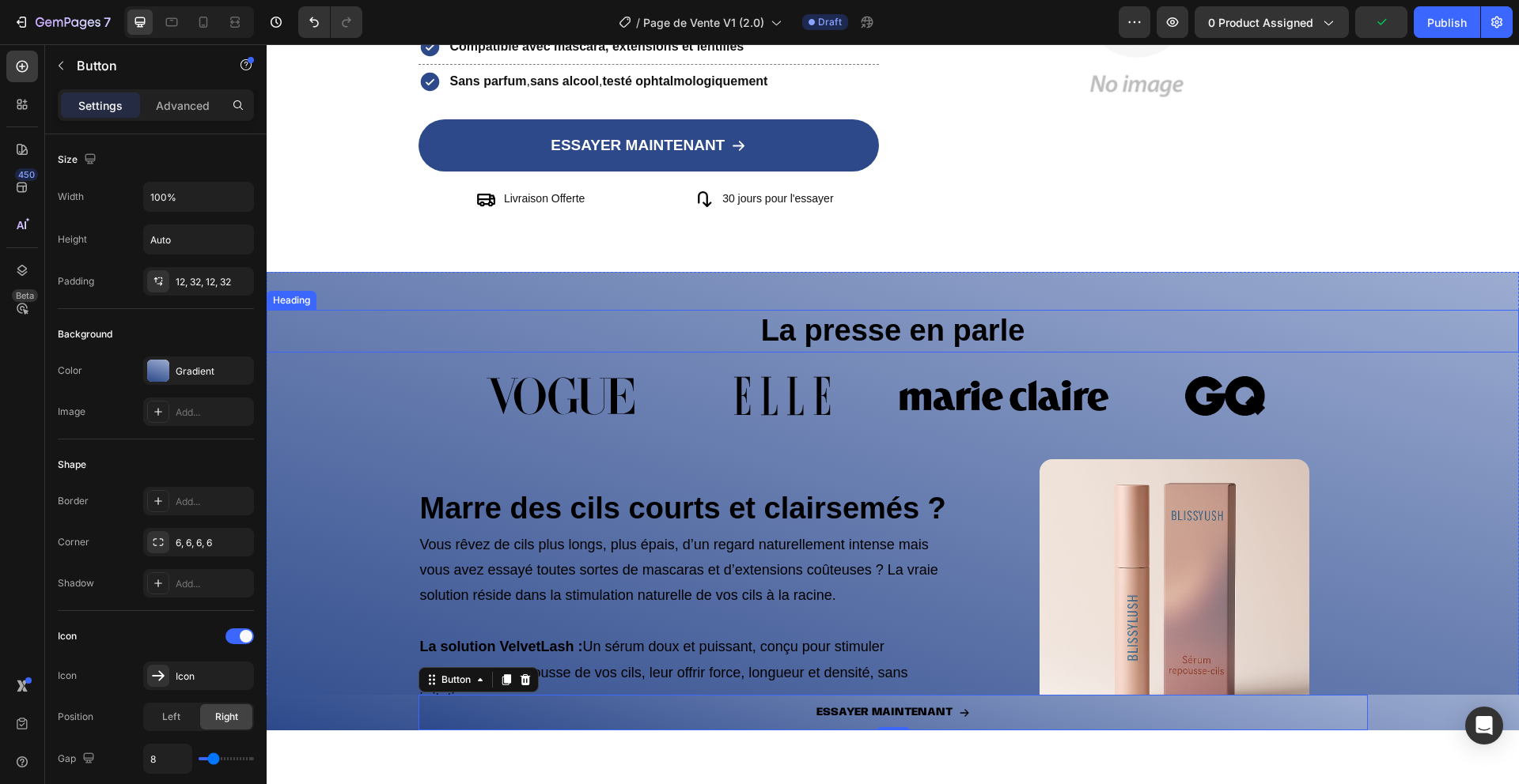
click at [795, 335] on strong "La presse en parle" at bounding box center [893, 330] width 264 height 33
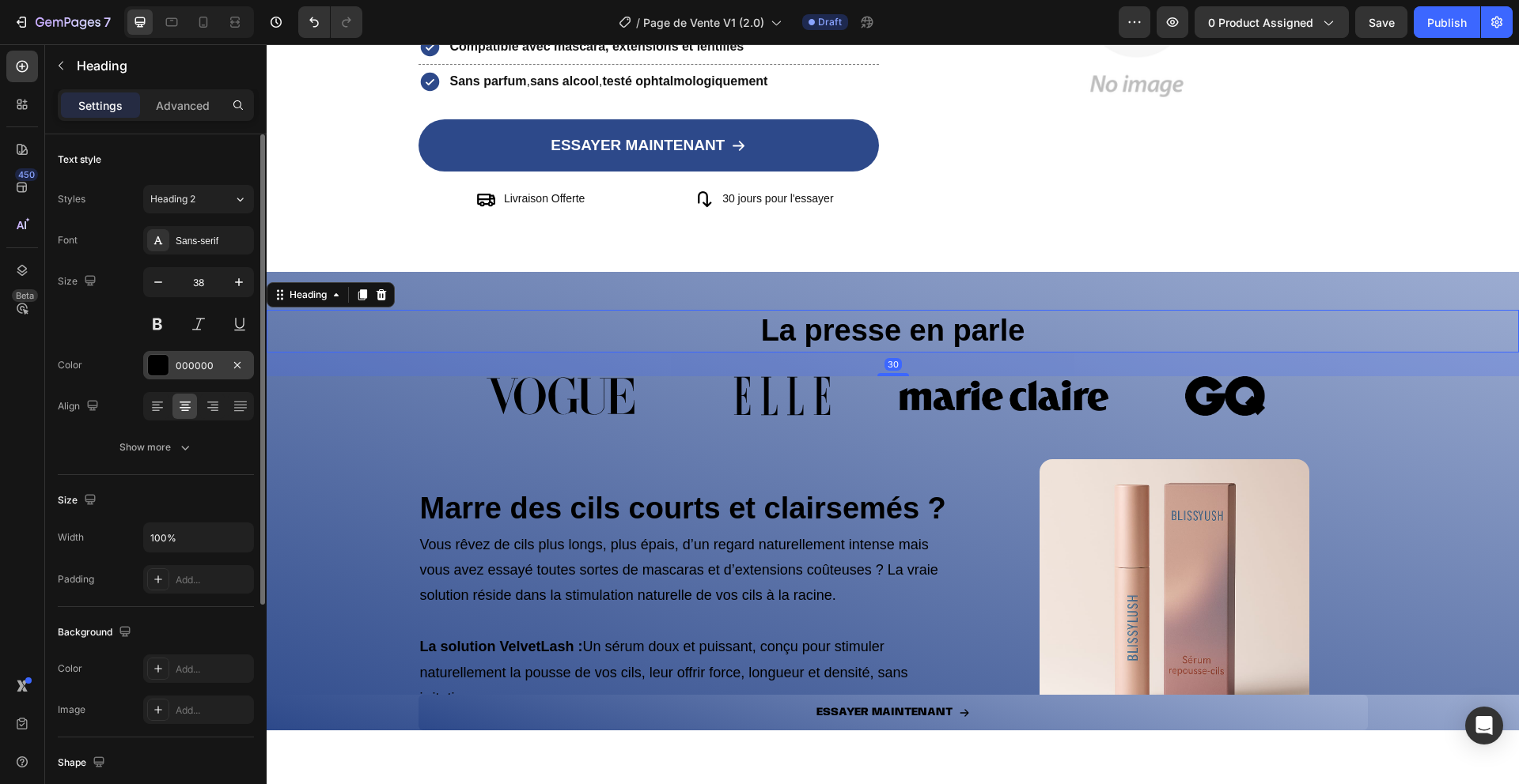
click at [153, 374] on div at bounding box center [158, 364] width 21 height 21
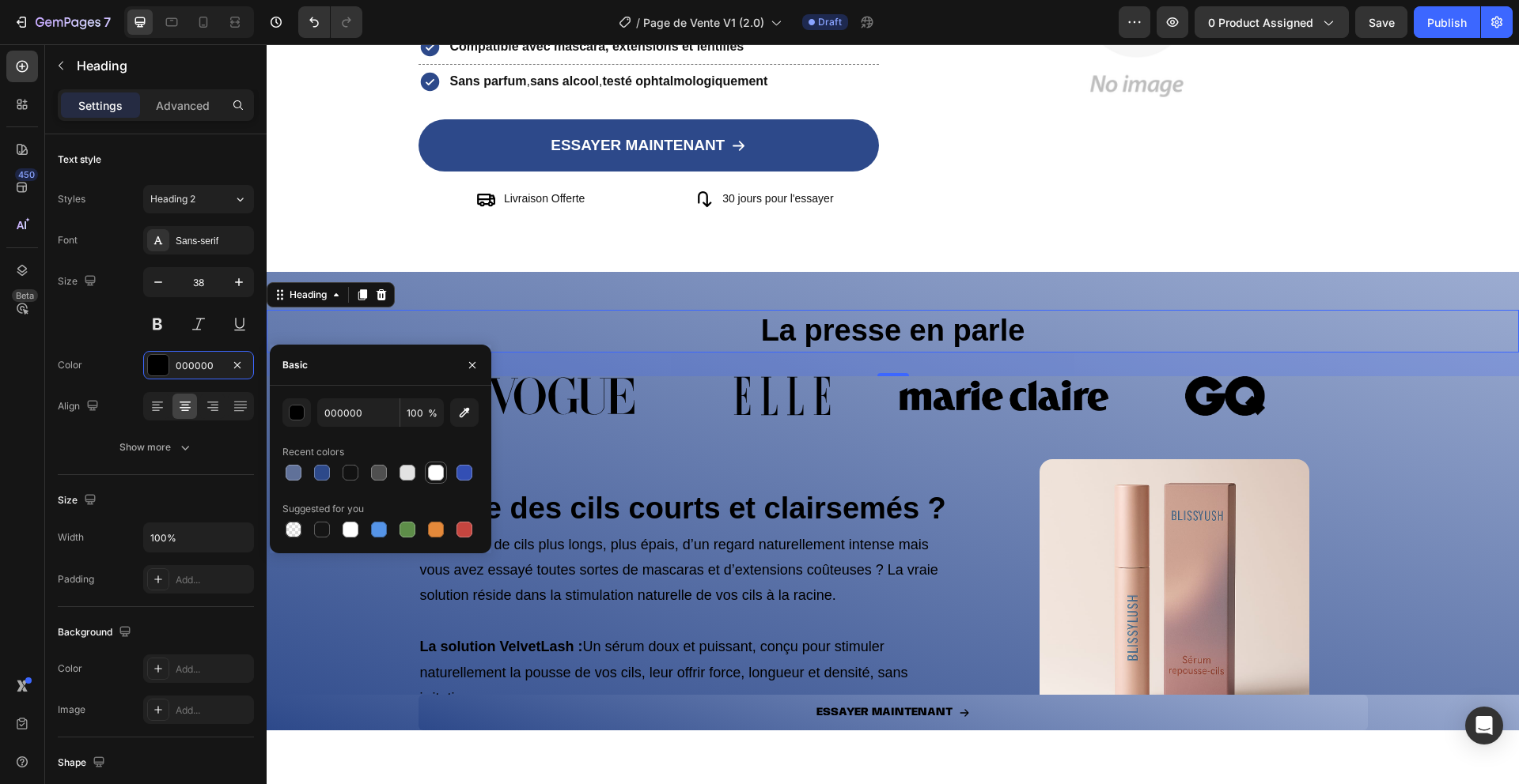
click at [429, 475] on div at bounding box center [436, 473] width 16 height 16
type input "FFFFFF"
click at [571, 391] on img at bounding box center [560, 396] width 208 height 40
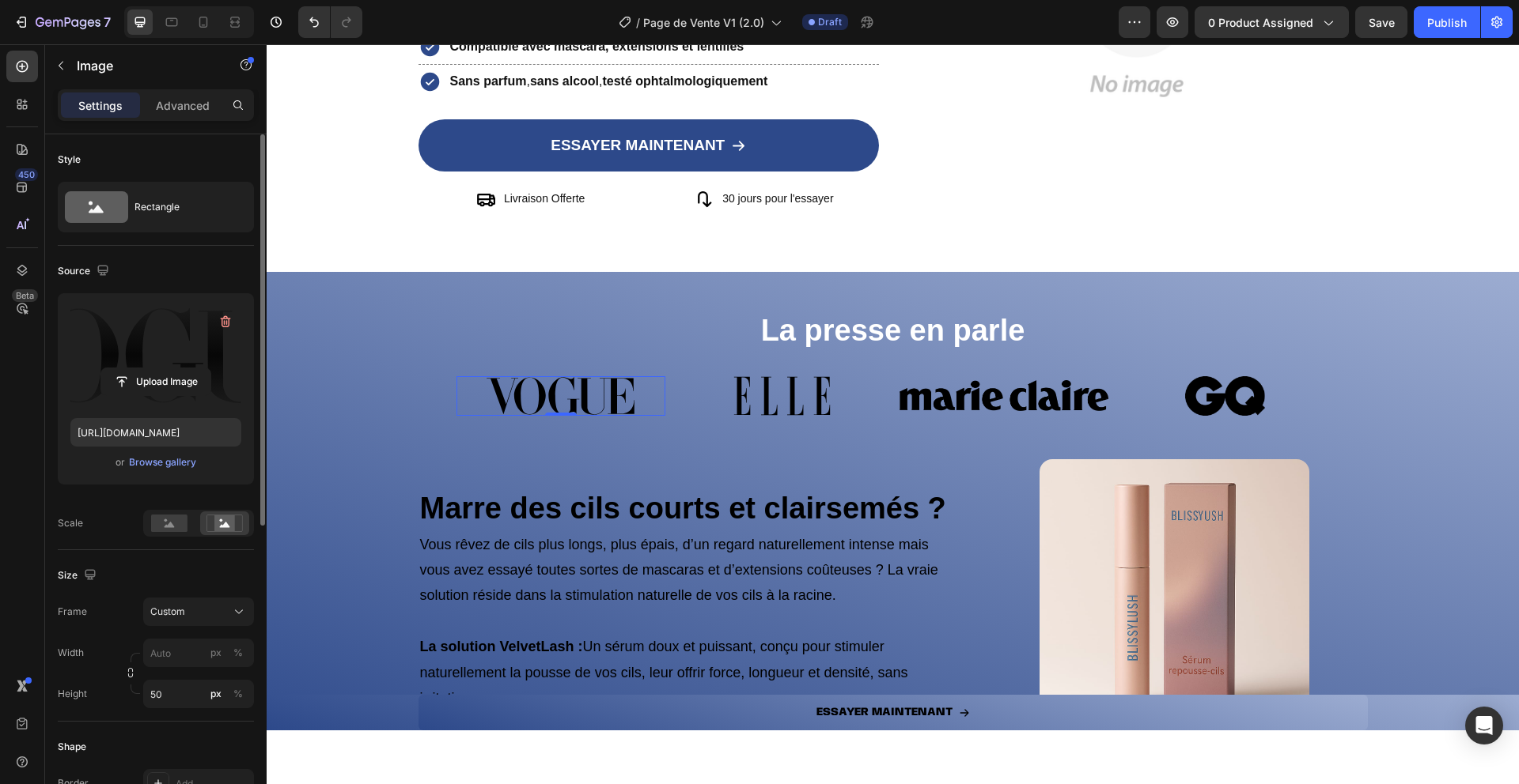
click at [181, 347] on label at bounding box center [155, 355] width 171 height 99
click at [181, 368] on input "file" at bounding box center [155, 382] width 109 height 27
type input "[URL][DOMAIN_NAME]"
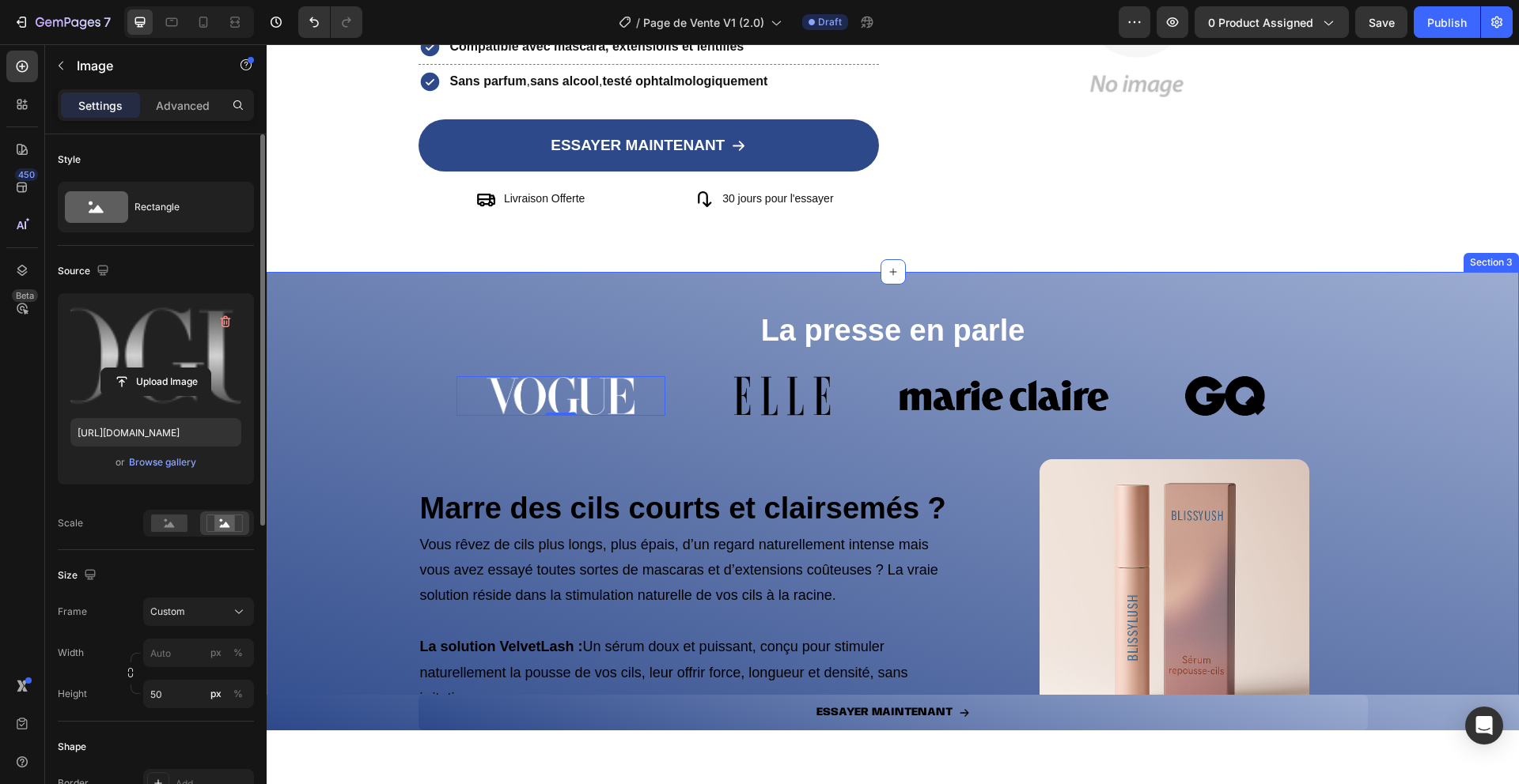
scroll to position [340, 0]
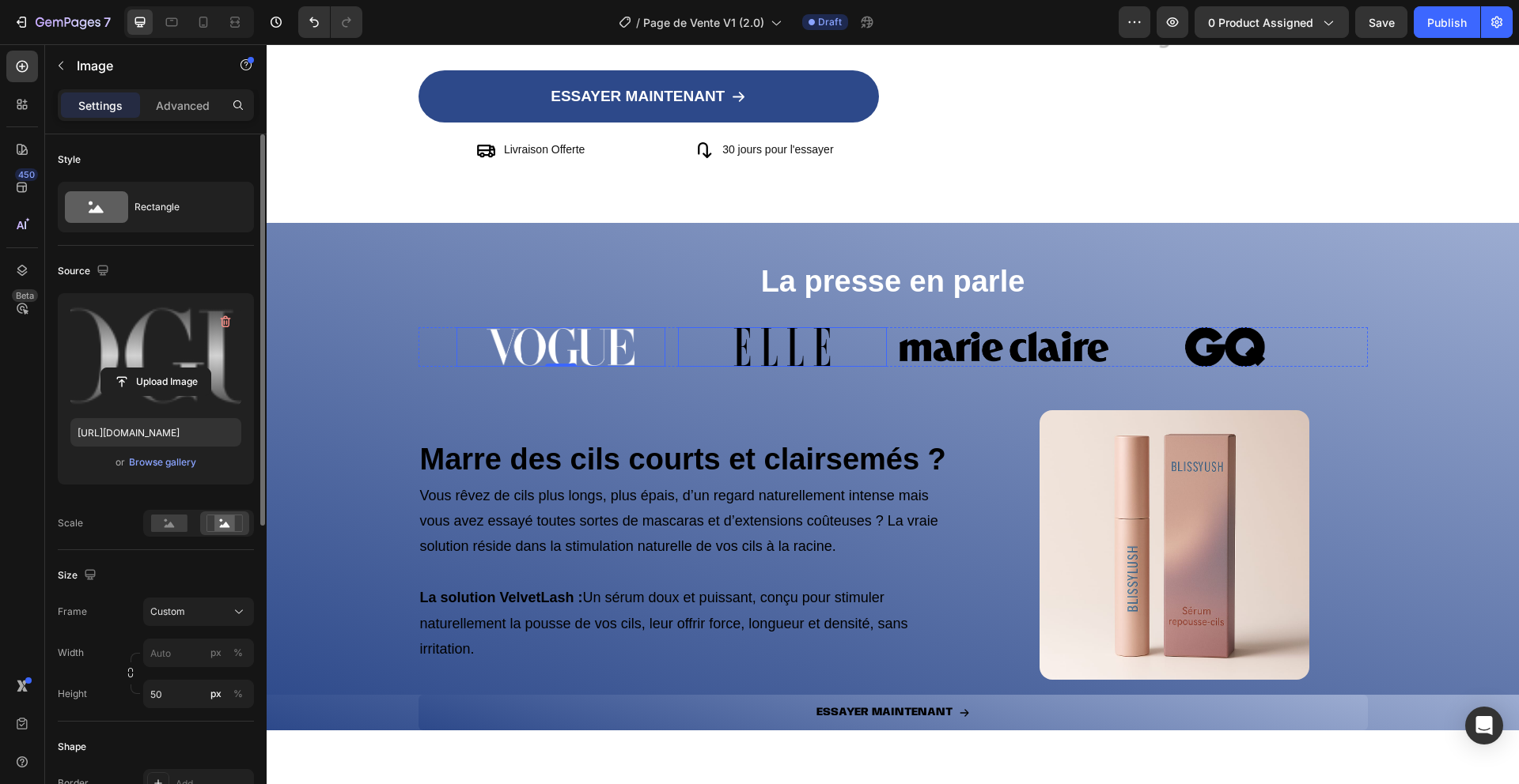
click at [764, 348] on img at bounding box center [782, 347] width 208 height 40
click at [181, 338] on label at bounding box center [155, 355] width 171 height 99
click at [181, 368] on input "file" at bounding box center [155, 382] width 109 height 27
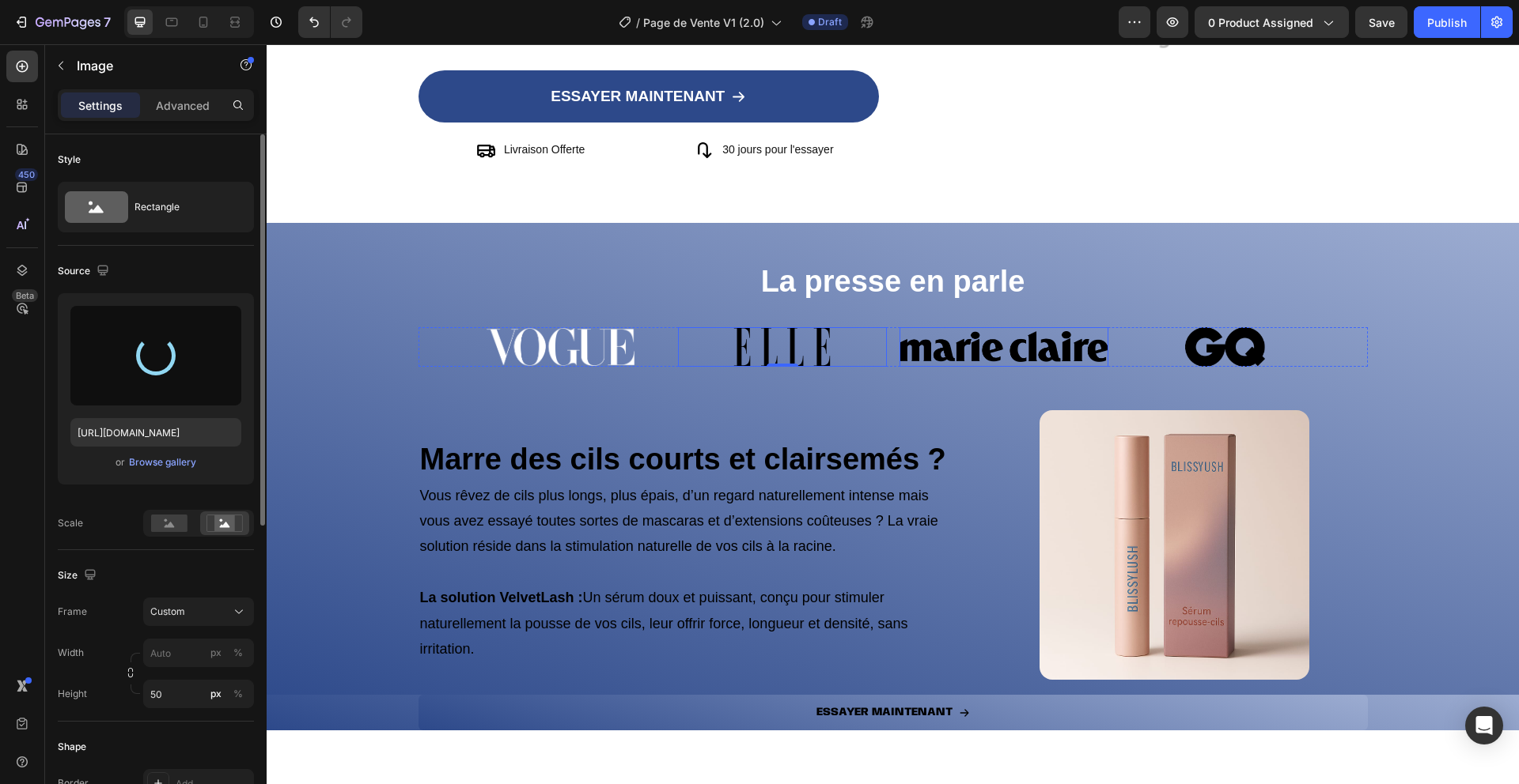
type input "[URL][DOMAIN_NAME]"
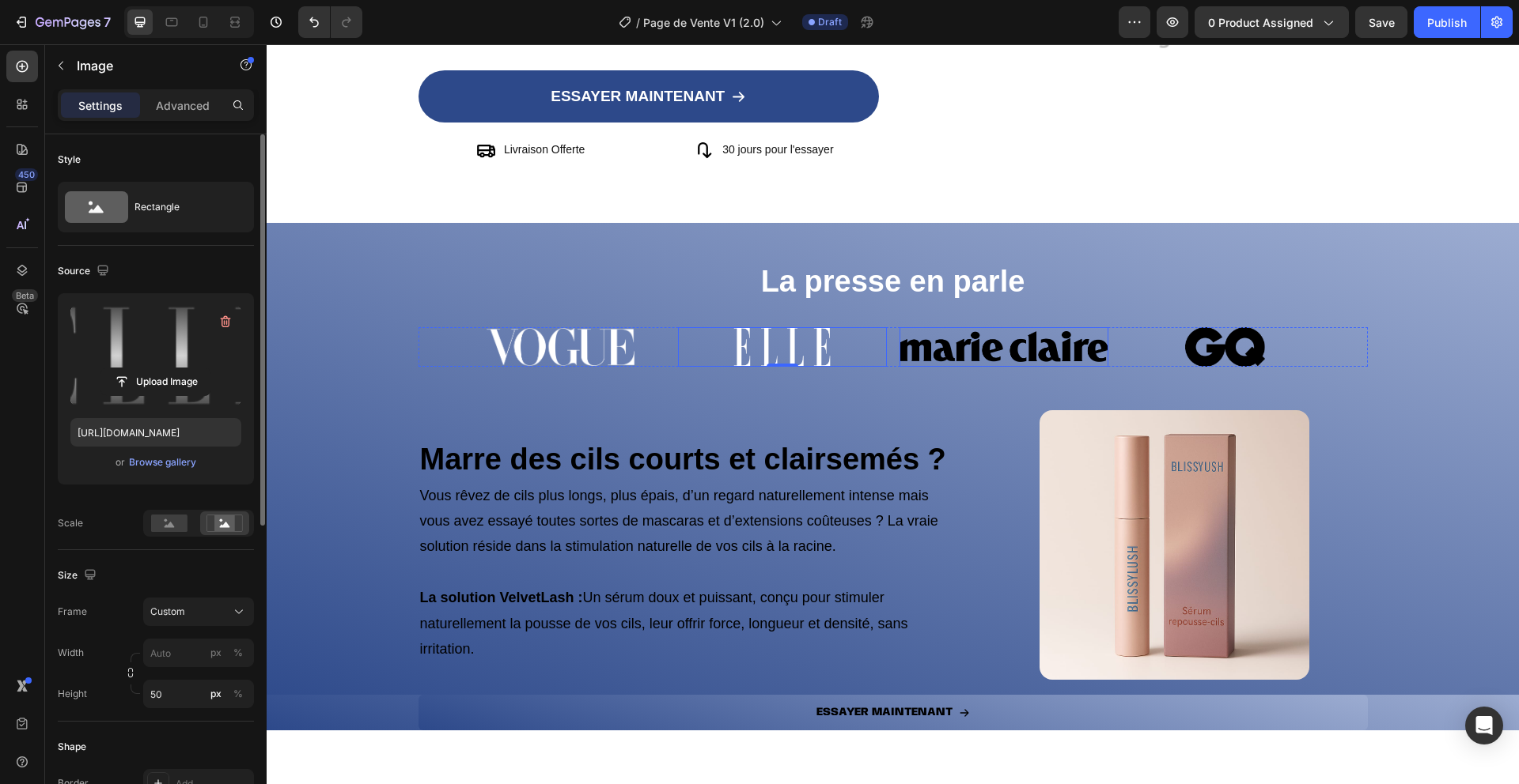
click at [989, 350] on img at bounding box center [1003, 347] width 208 height 40
click at [160, 336] on label at bounding box center [155, 355] width 171 height 99
click at [160, 368] on input "file" at bounding box center [155, 382] width 109 height 27
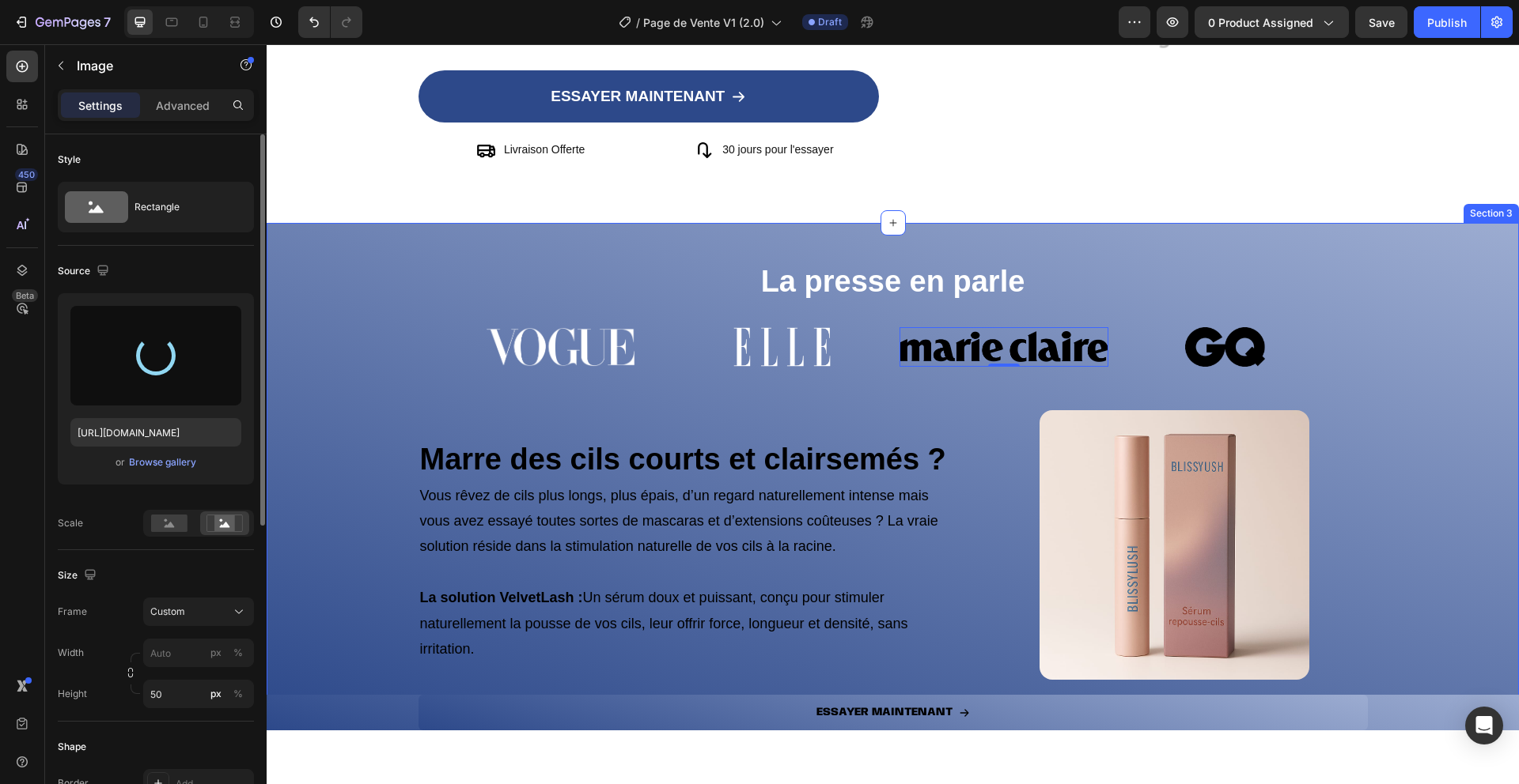
type input "[URL][DOMAIN_NAME]"
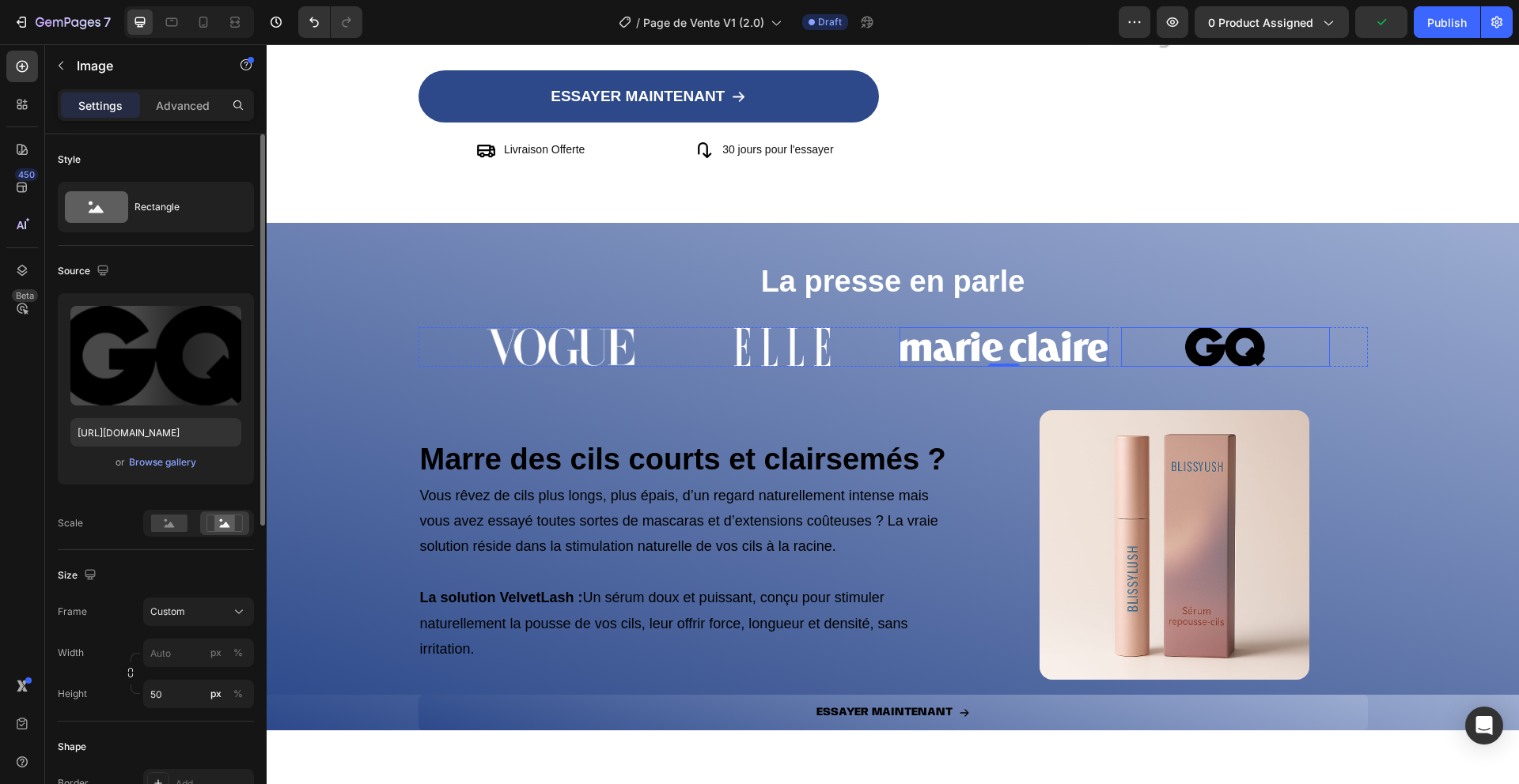
click at [1222, 362] on img at bounding box center [1225, 347] width 208 height 40
click at [168, 348] on label at bounding box center [155, 355] width 171 height 99
click at [168, 368] on input "file" at bounding box center [155, 382] width 109 height 27
type input "[URL][DOMAIN_NAME]"
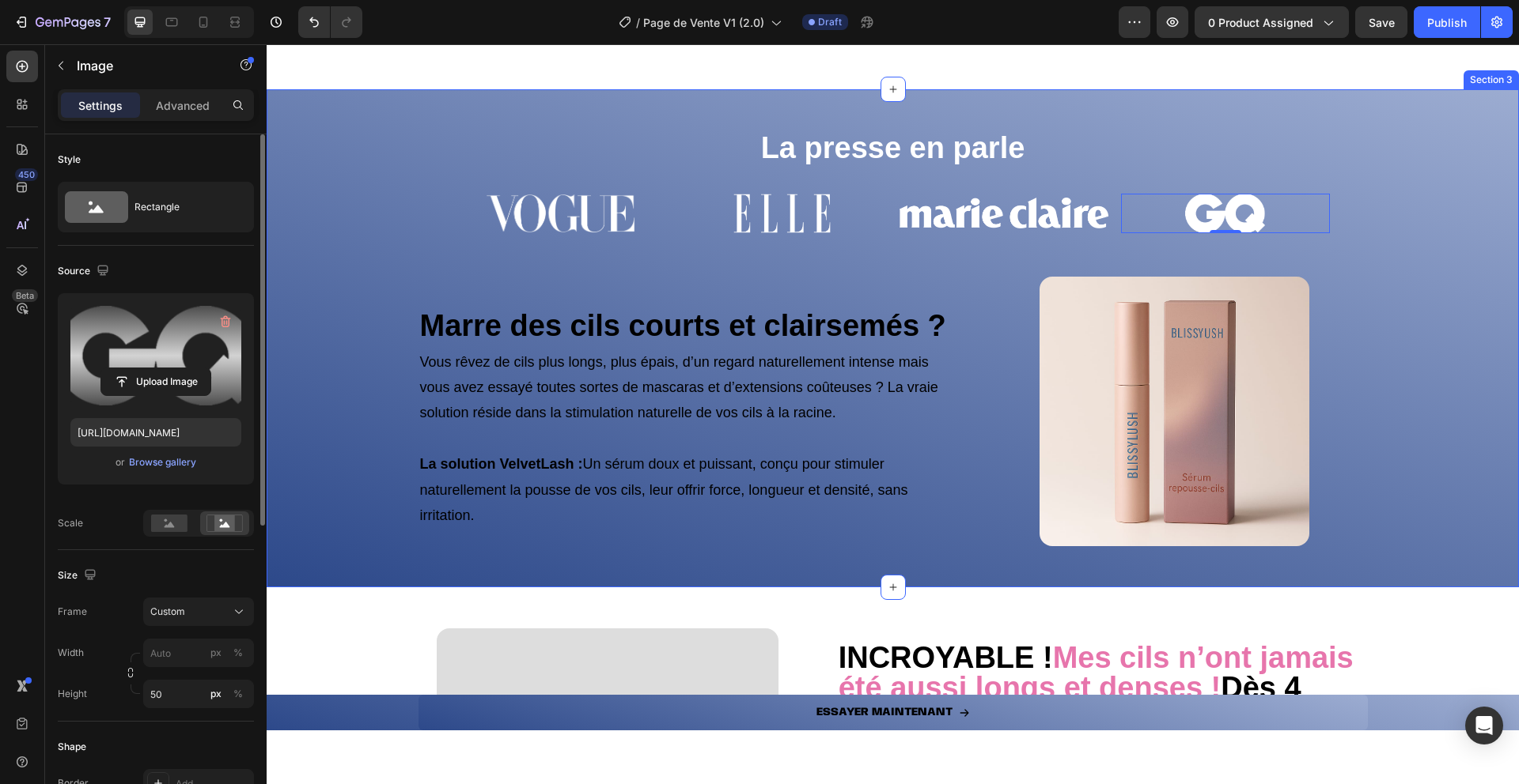
scroll to position [576, 0]
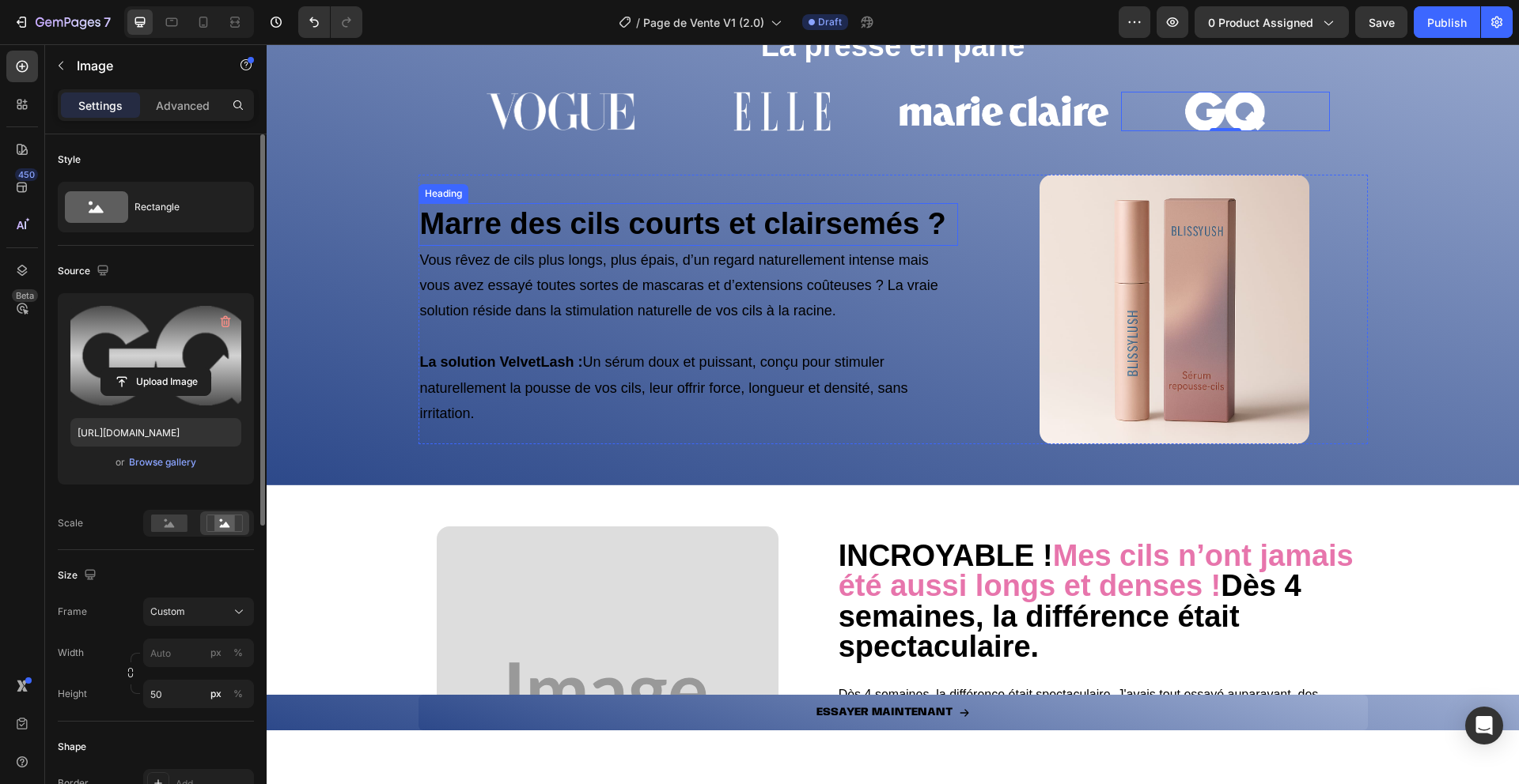
click at [643, 224] on strong "Marre des cils courts et clairsemés ?" at bounding box center [682, 224] width 526 height 33
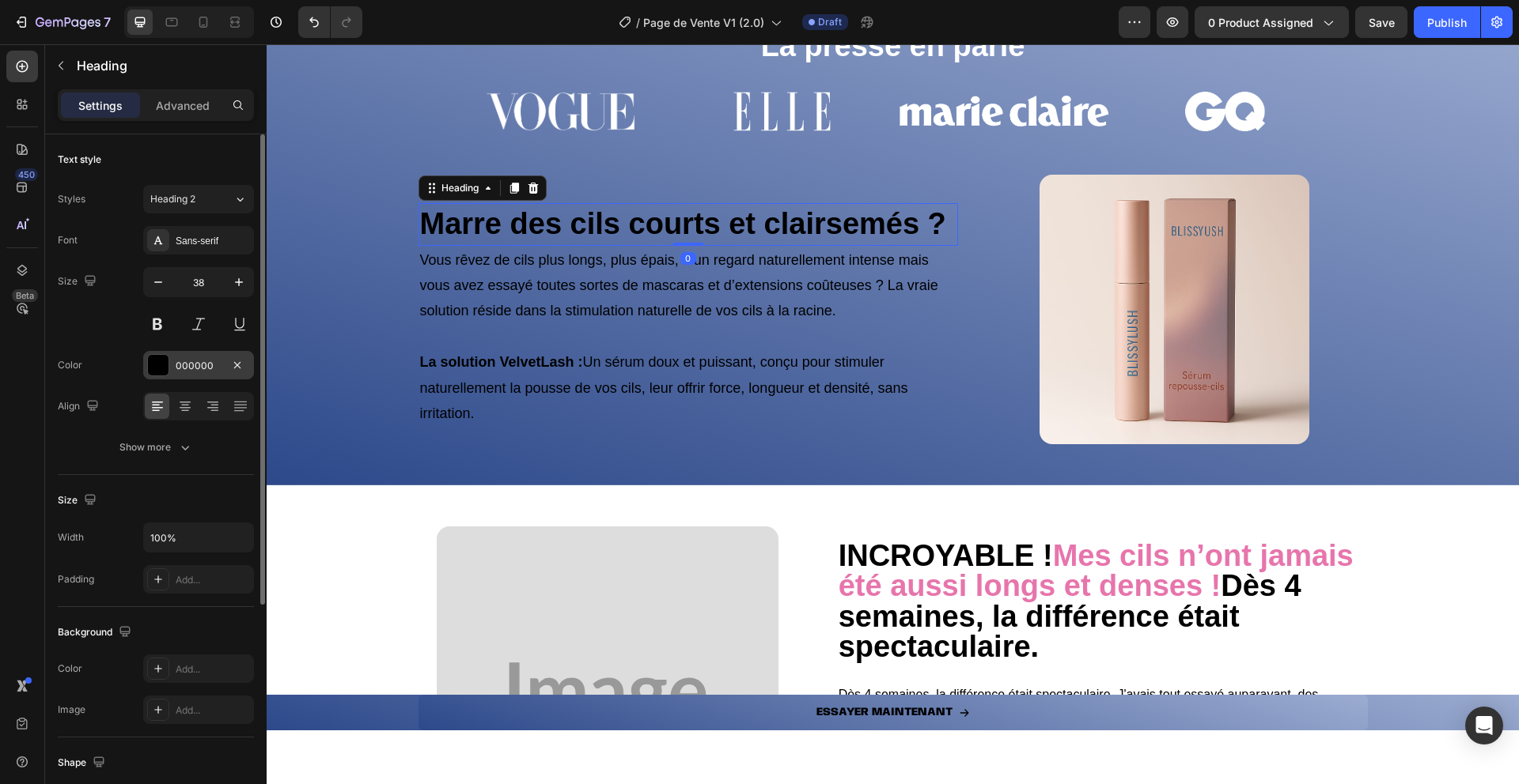
click at [157, 371] on div at bounding box center [158, 364] width 21 height 21
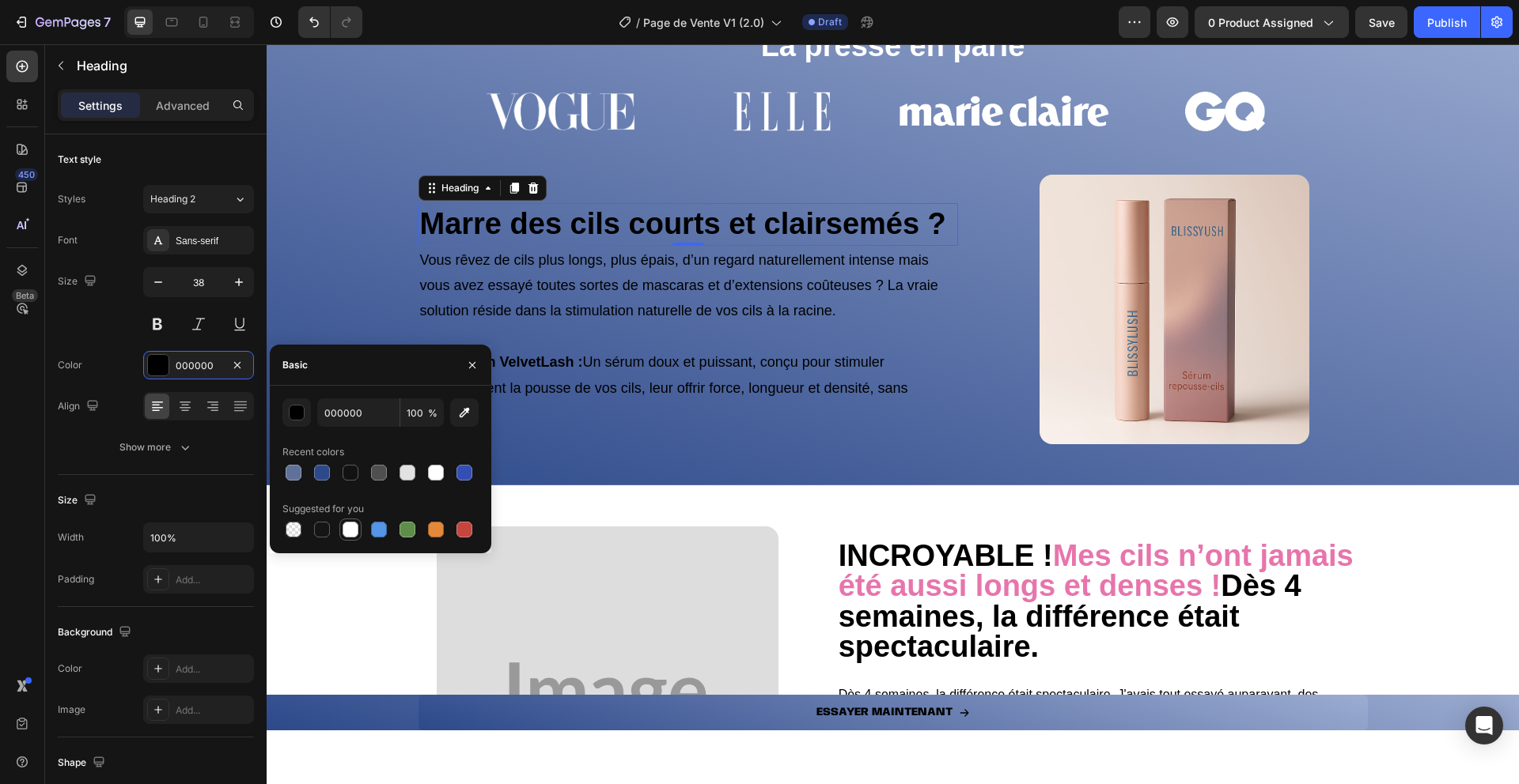
click at [353, 527] on div at bounding box center [350, 530] width 16 height 16
type input "FFFFFF"
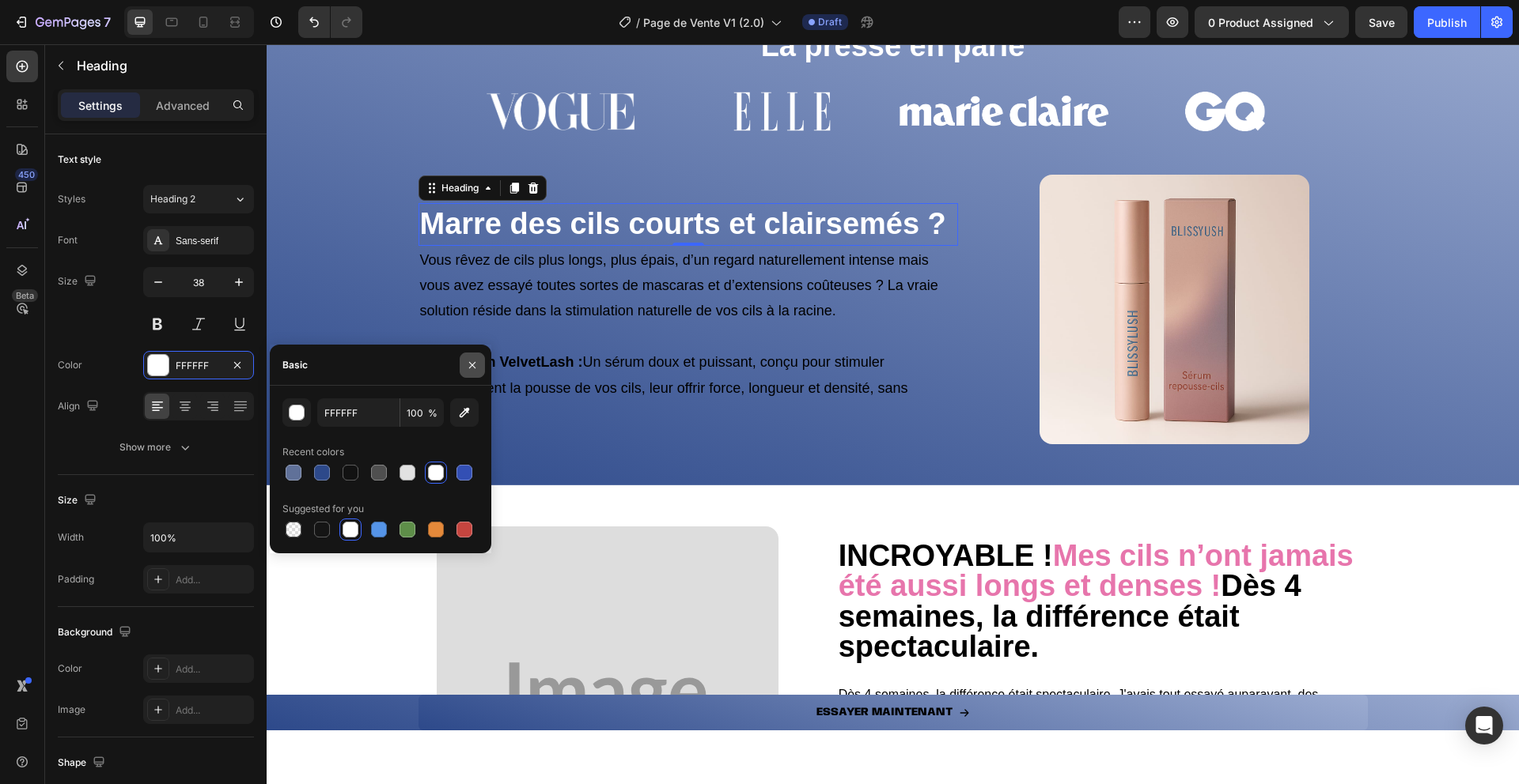
click at [475, 361] on icon "button" at bounding box center [472, 365] width 13 height 13
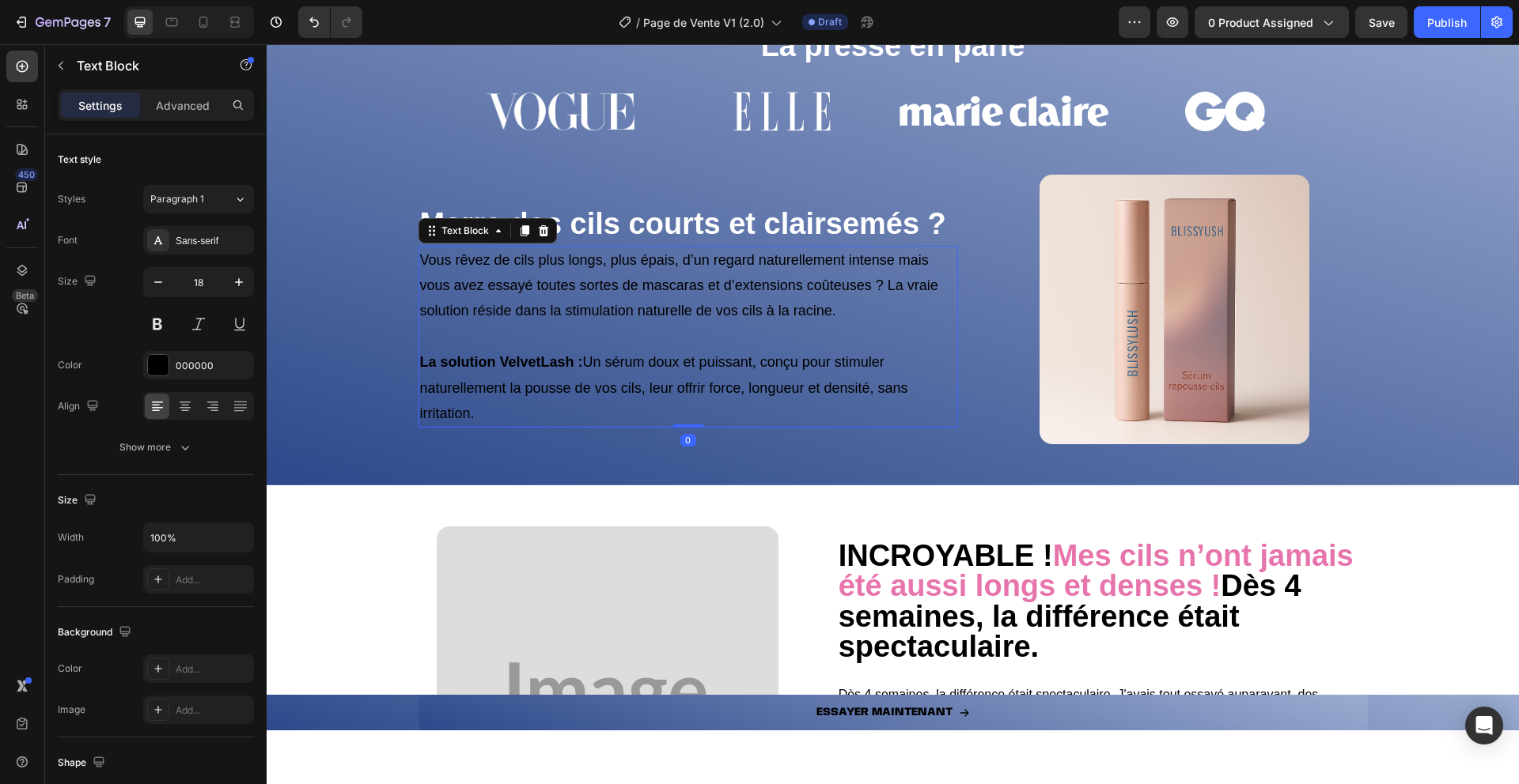
click at [424, 331] on p at bounding box center [688, 337] width 537 height 25
click at [154, 366] on div at bounding box center [158, 364] width 21 height 21
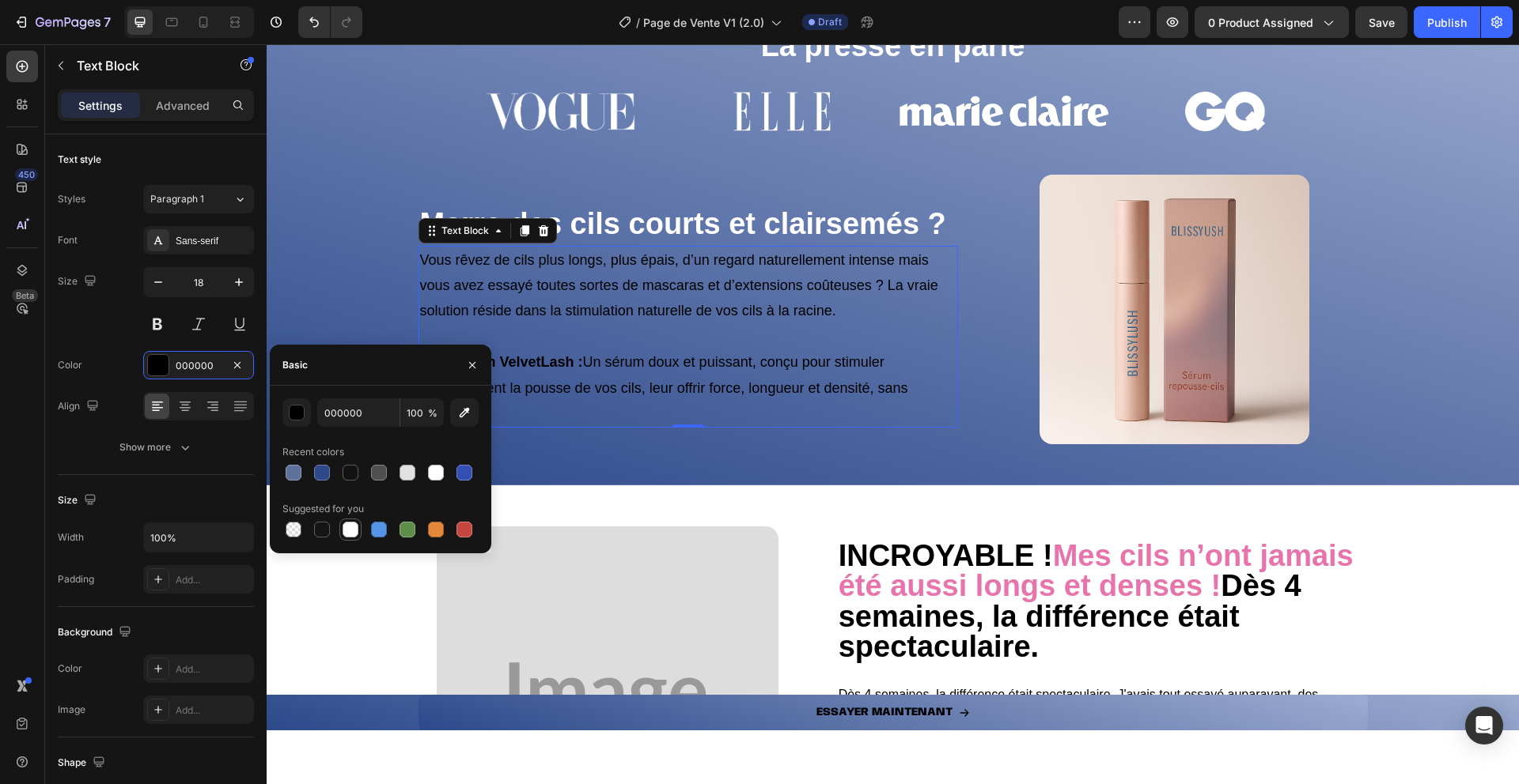
click at [346, 528] on div at bounding box center [350, 530] width 16 height 16
type input "FFFFFF"
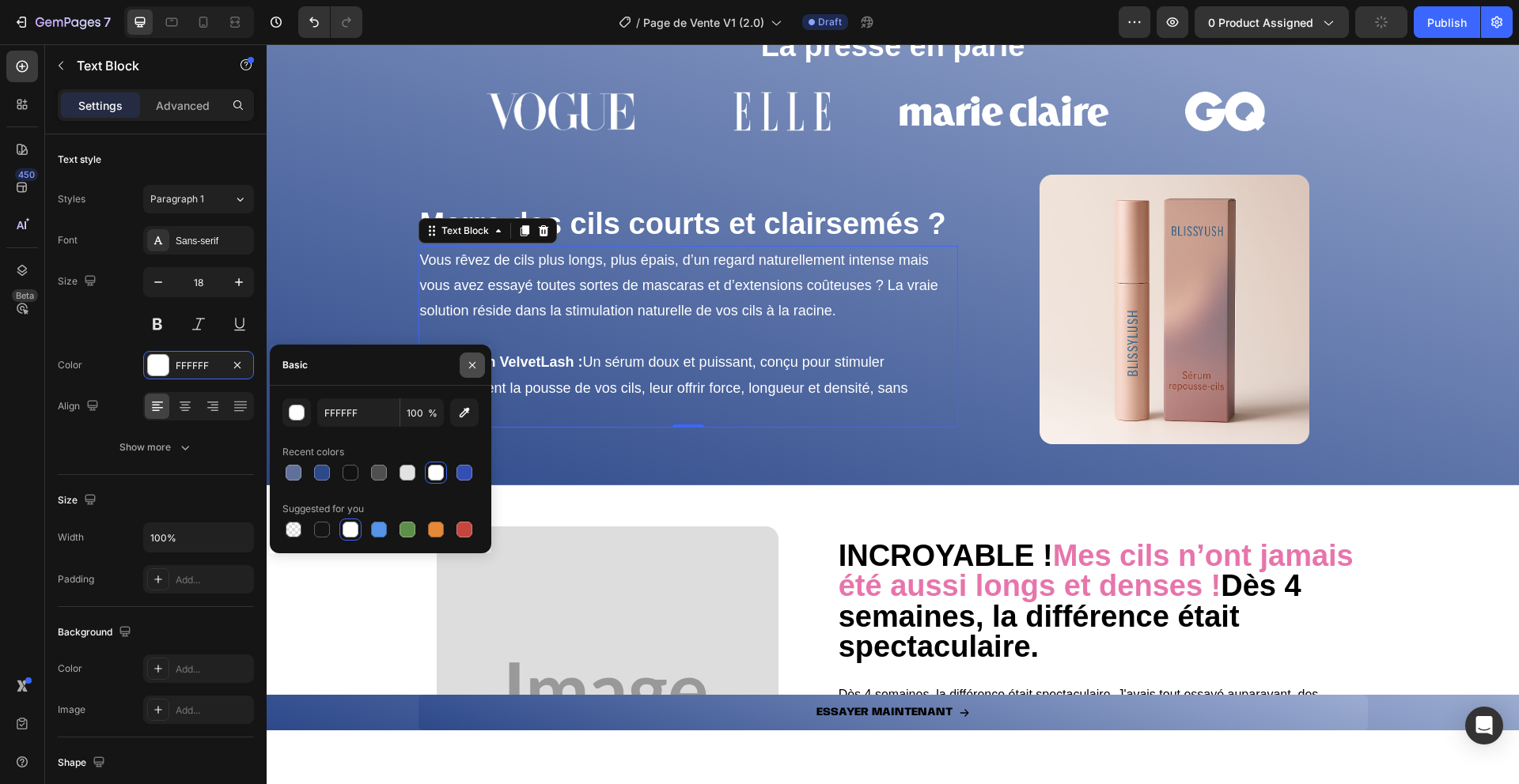
click at [472, 364] on icon "button" at bounding box center [472, 364] width 6 height 6
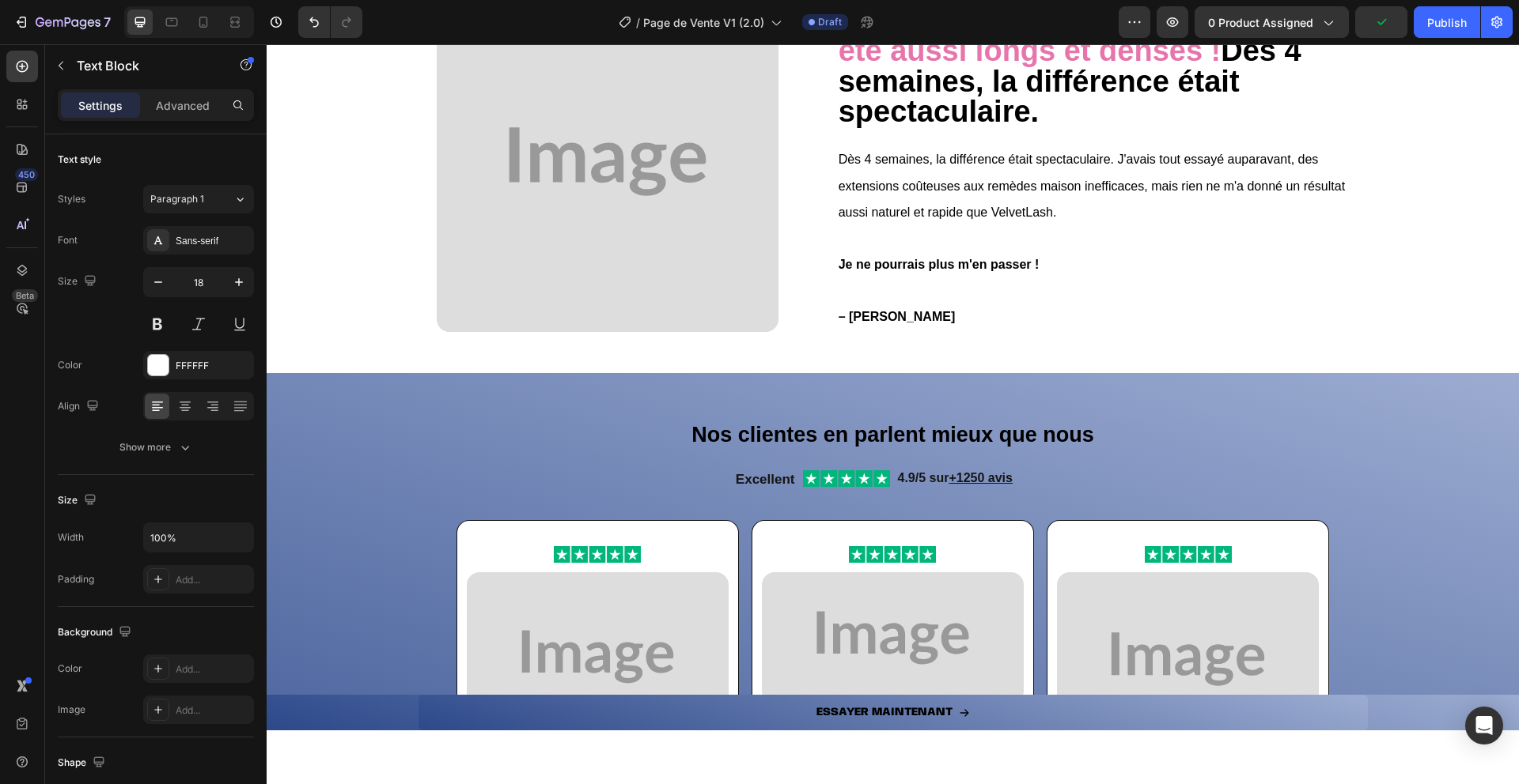
scroll to position [1420, 0]
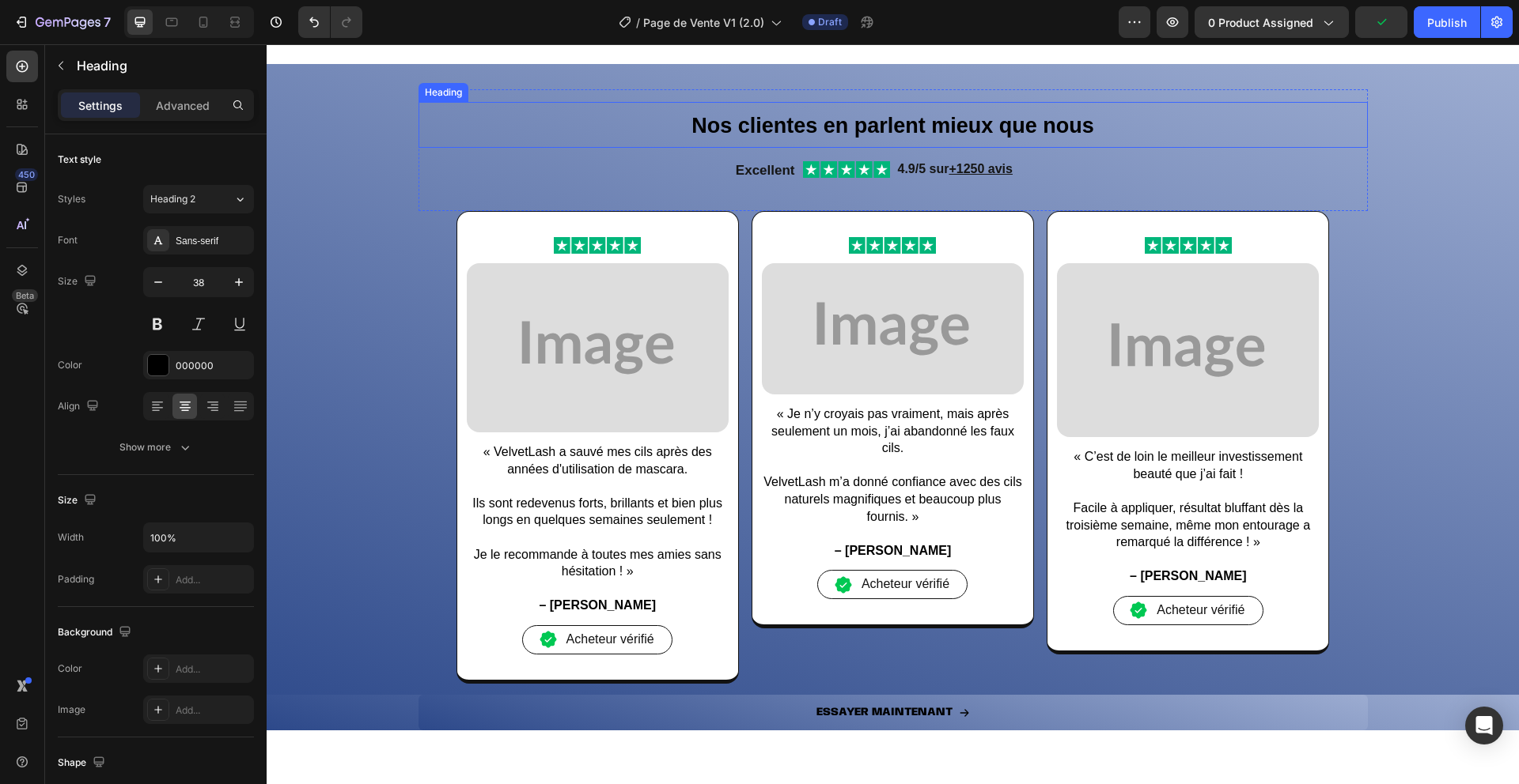
click at [700, 133] on strong "Nos clientes en parlent mieux que nous" at bounding box center [893, 125] width 403 height 23
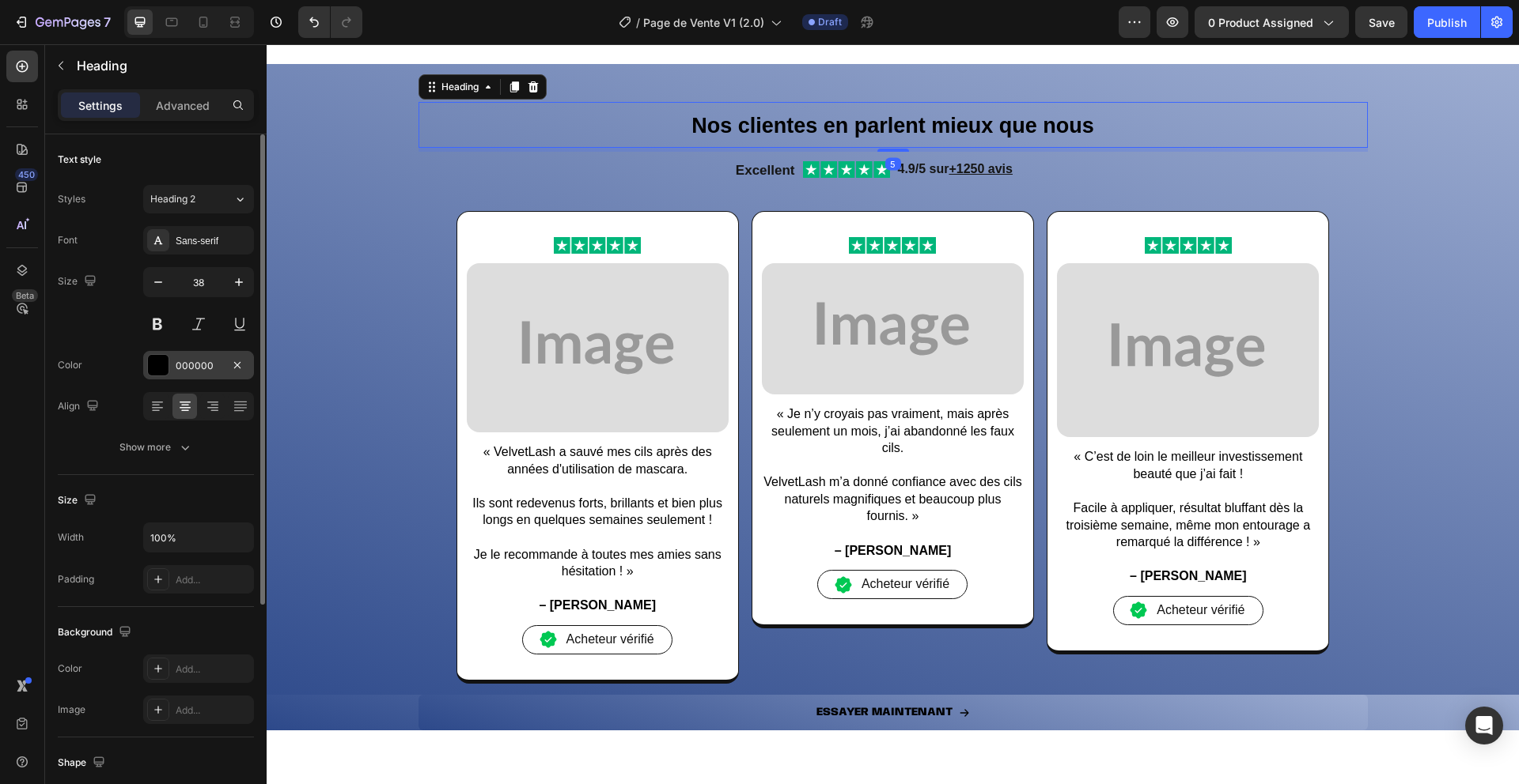
click at [159, 361] on div at bounding box center [158, 364] width 21 height 21
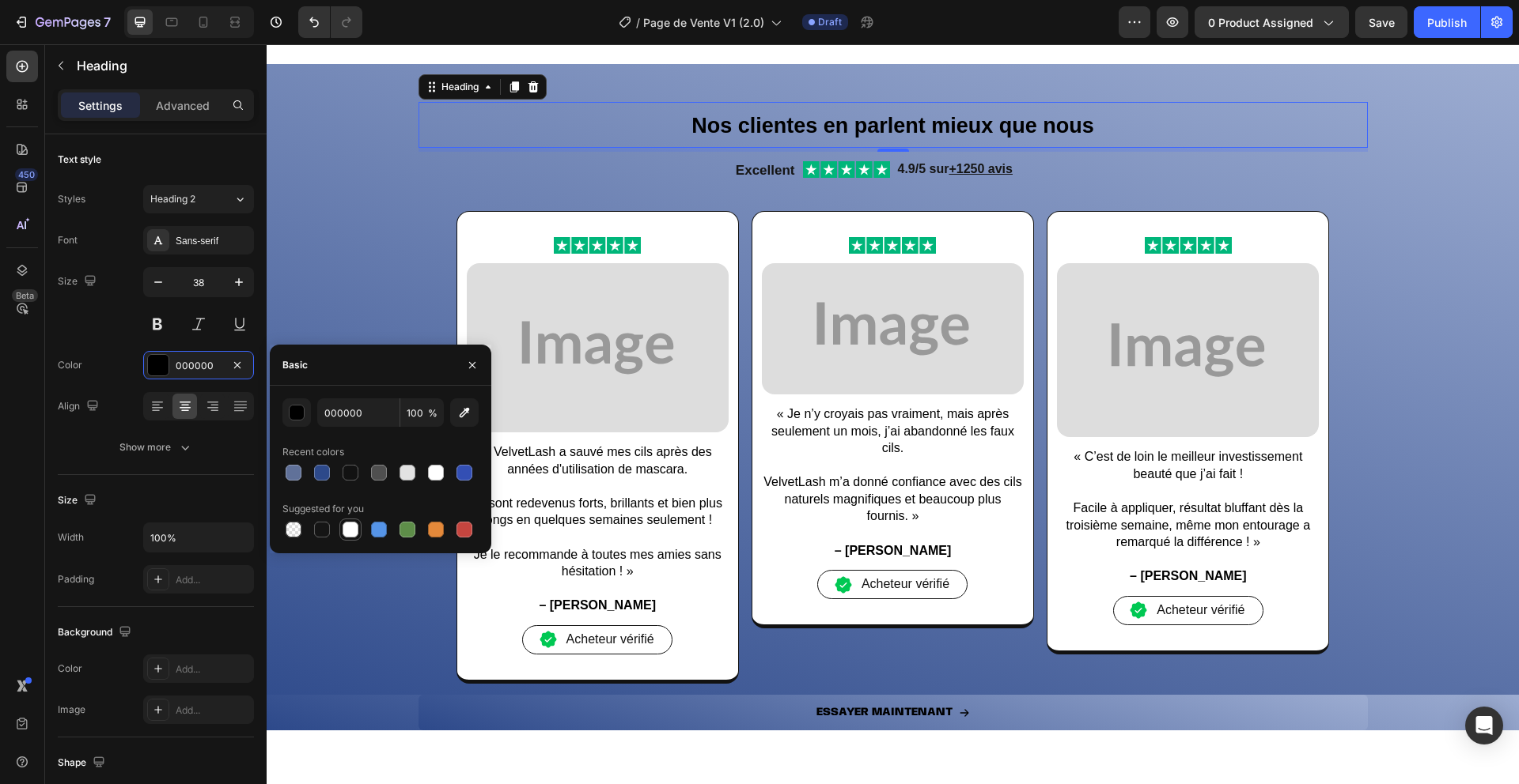
click at [342, 534] on div at bounding box center [350, 530] width 16 height 16
type input "FFFFFF"
click at [472, 366] on icon "button" at bounding box center [472, 365] width 13 height 13
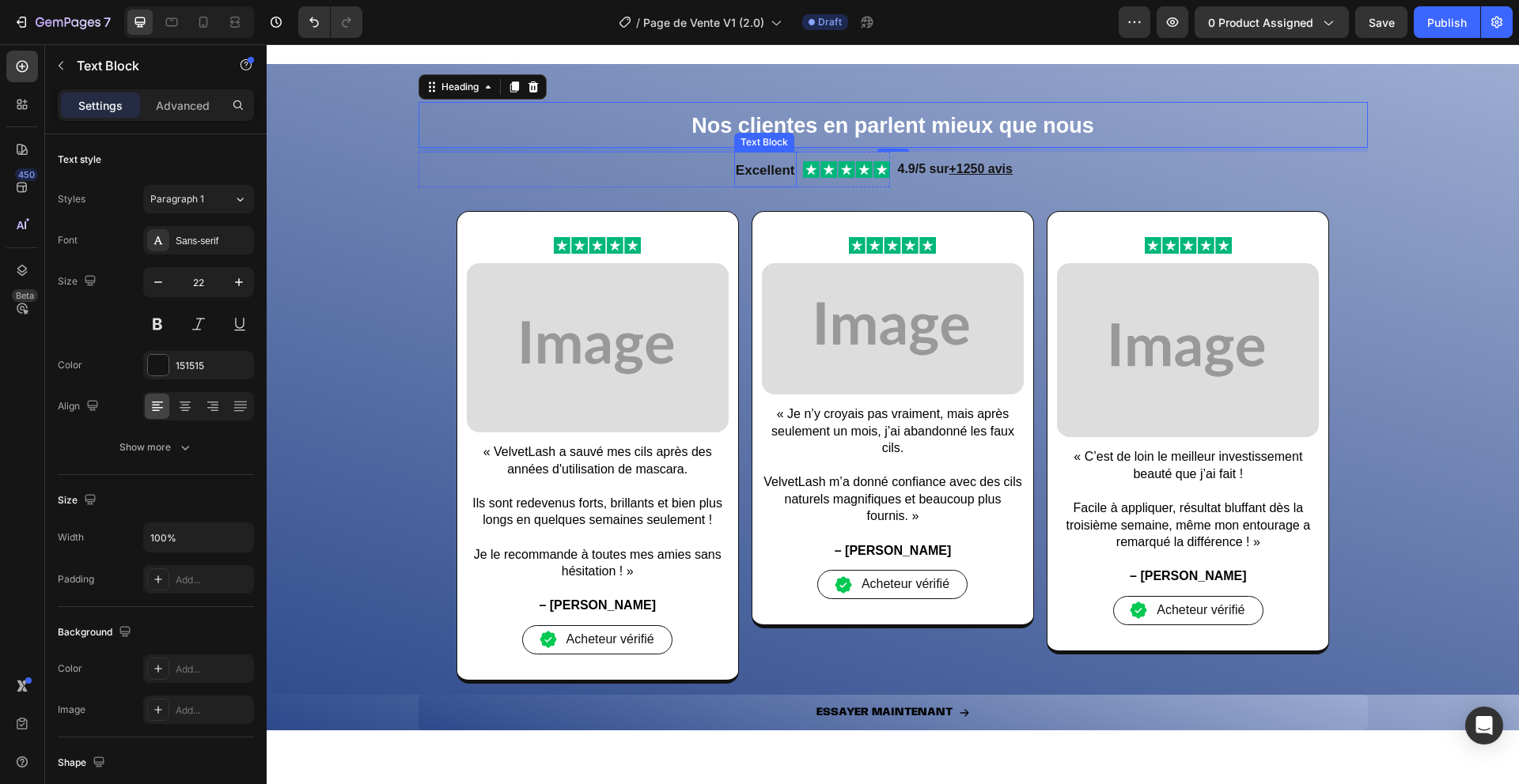
click at [748, 163] on strong "Excellent" at bounding box center [765, 171] width 60 height 15
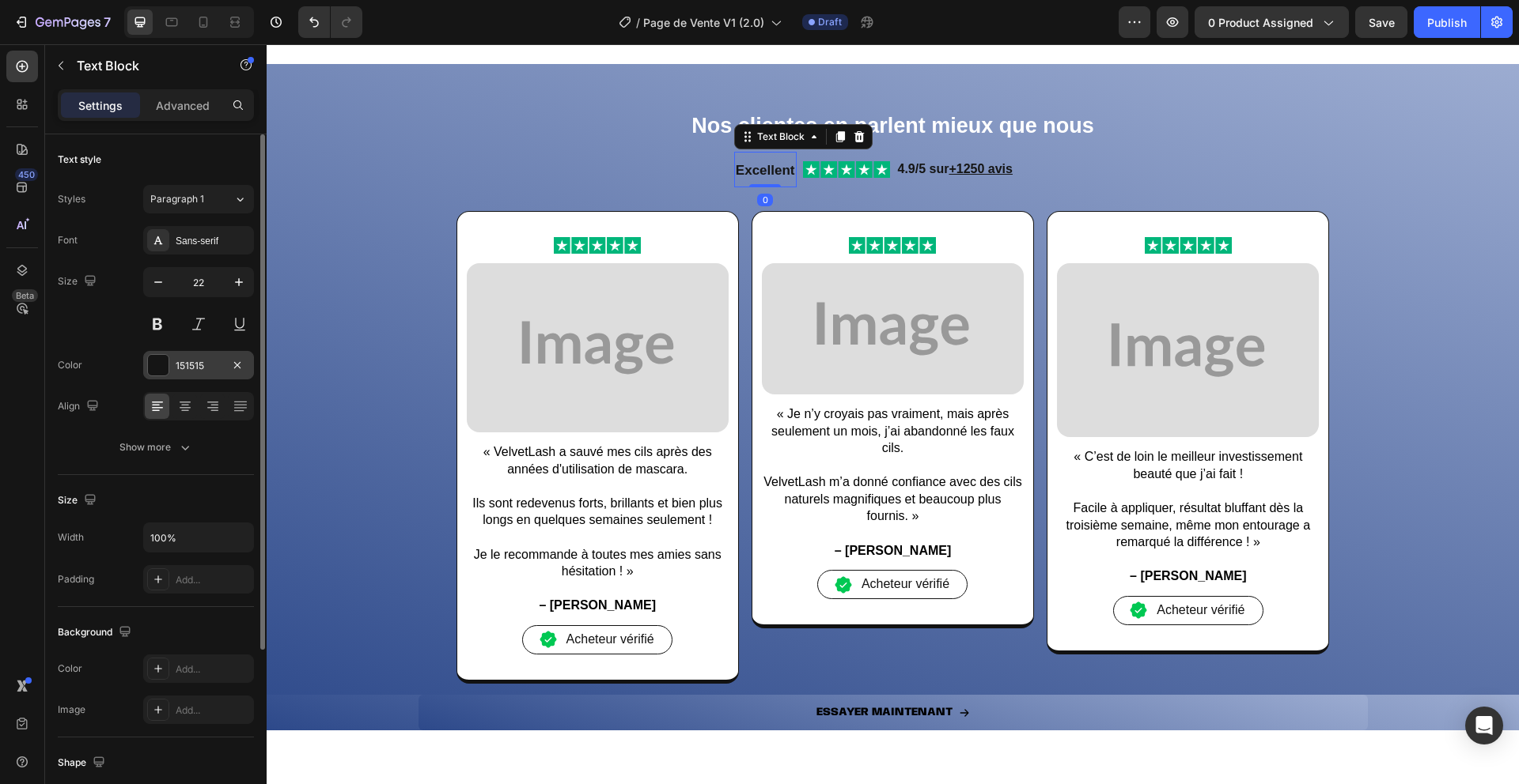
click at [153, 361] on div at bounding box center [158, 364] width 21 height 21
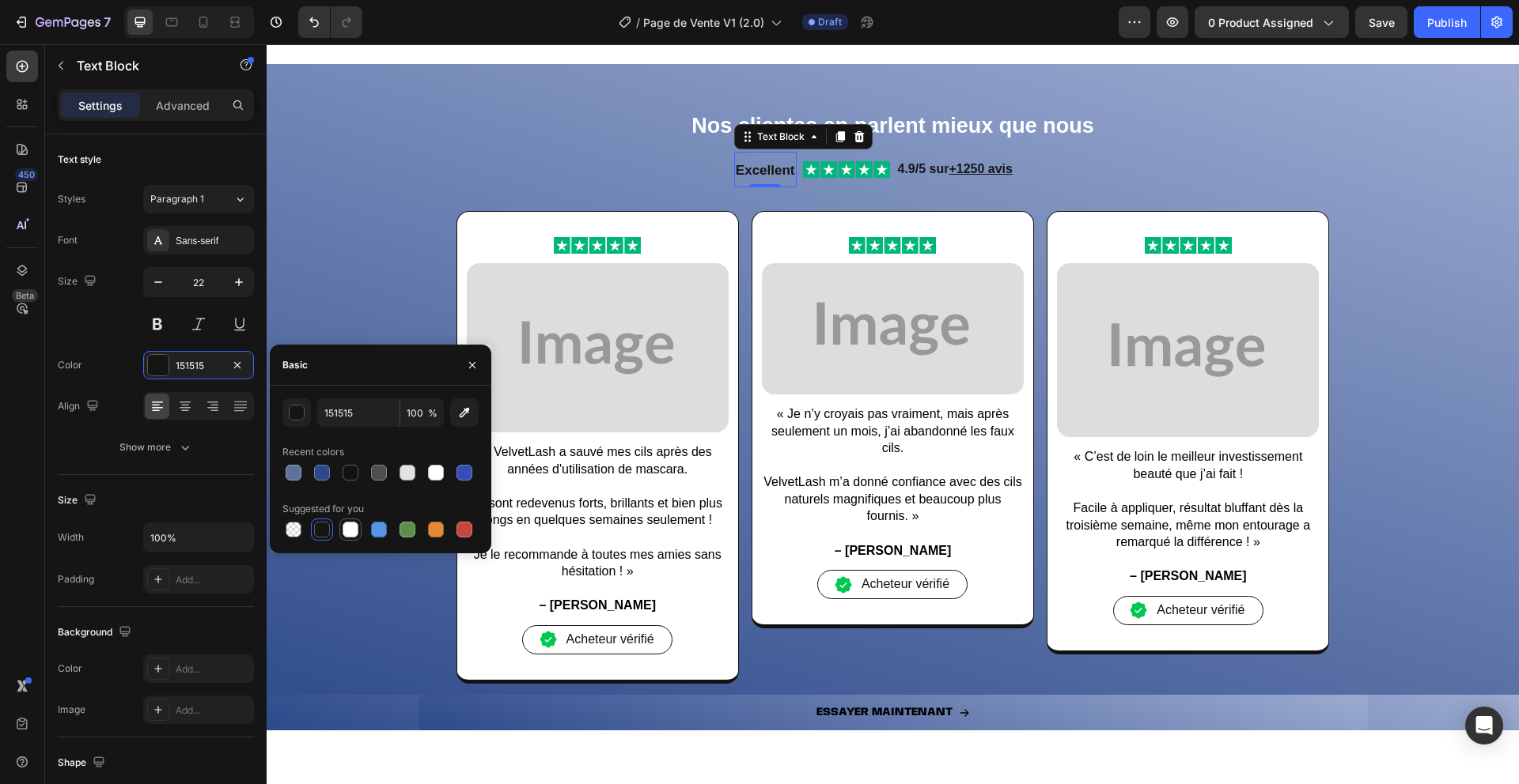
click at [342, 536] on div at bounding box center [350, 530] width 19 height 19
type input "FFFFFF"
click at [916, 178] on p "4.9/5 sur +1250 avis" at bounding box center [1132, 169] width 468 height 23
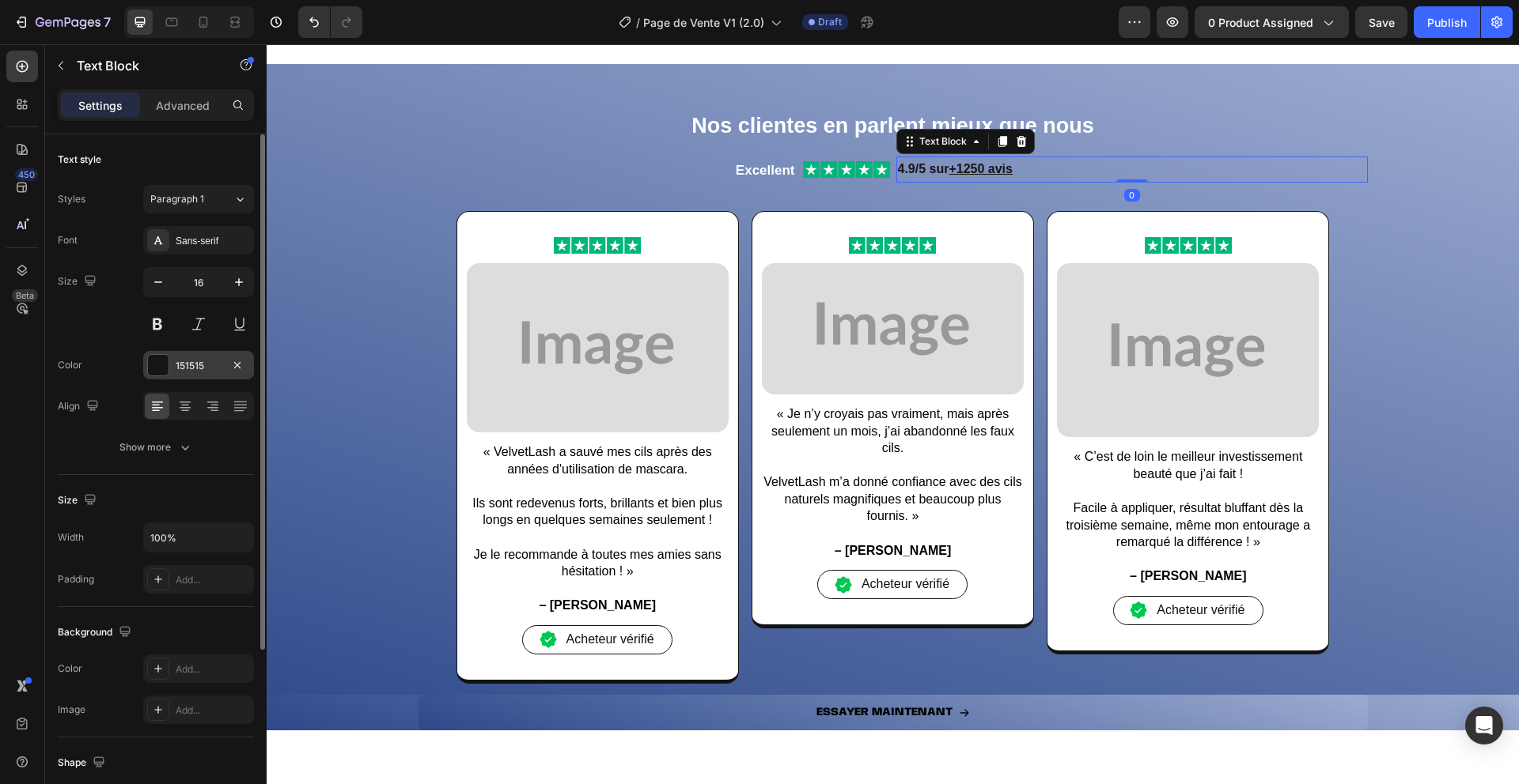
click at [157, 365] on div at bounding box center [158, 364] width 21 height 21
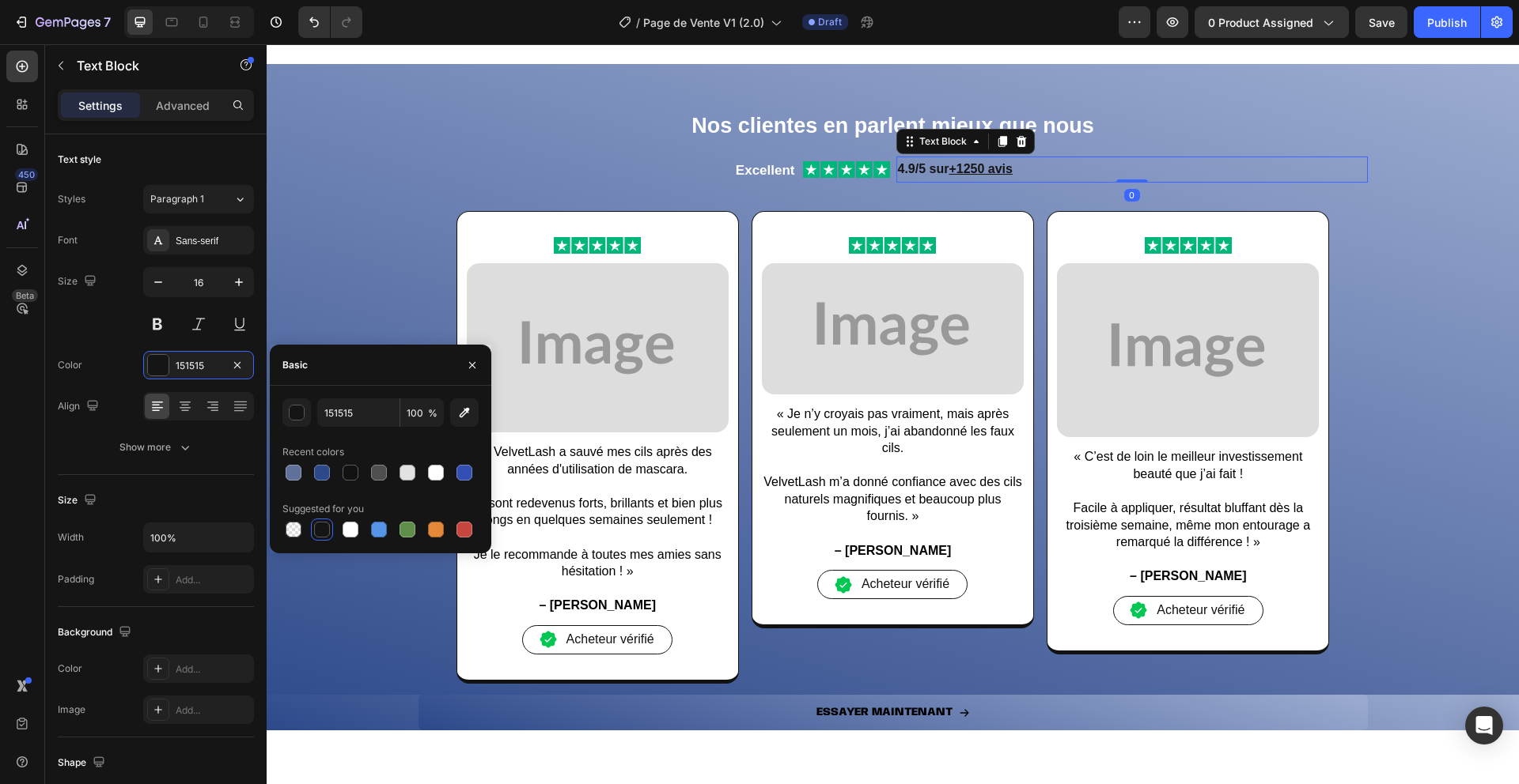
click at [338, 521] on div at bounding box center [380, 530] width 196 height 23
click at [343, 527] on div at bounding box center [350, 530] width 16 height 16
type input "FFFFFF"
click at [472, 374] on button "button" at bounding box center [472, 365] width 25 height 25
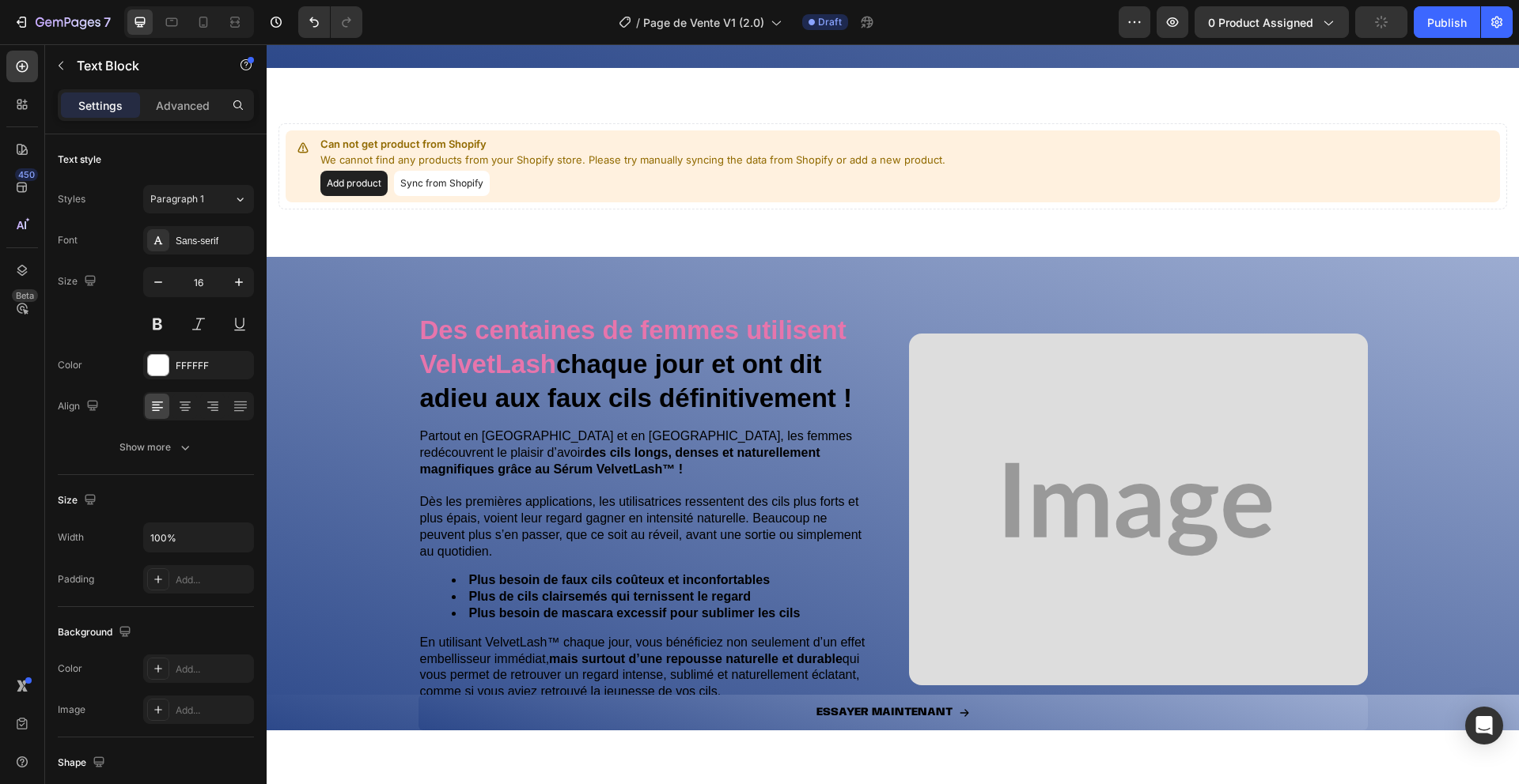
scroll to position [2253, 0]
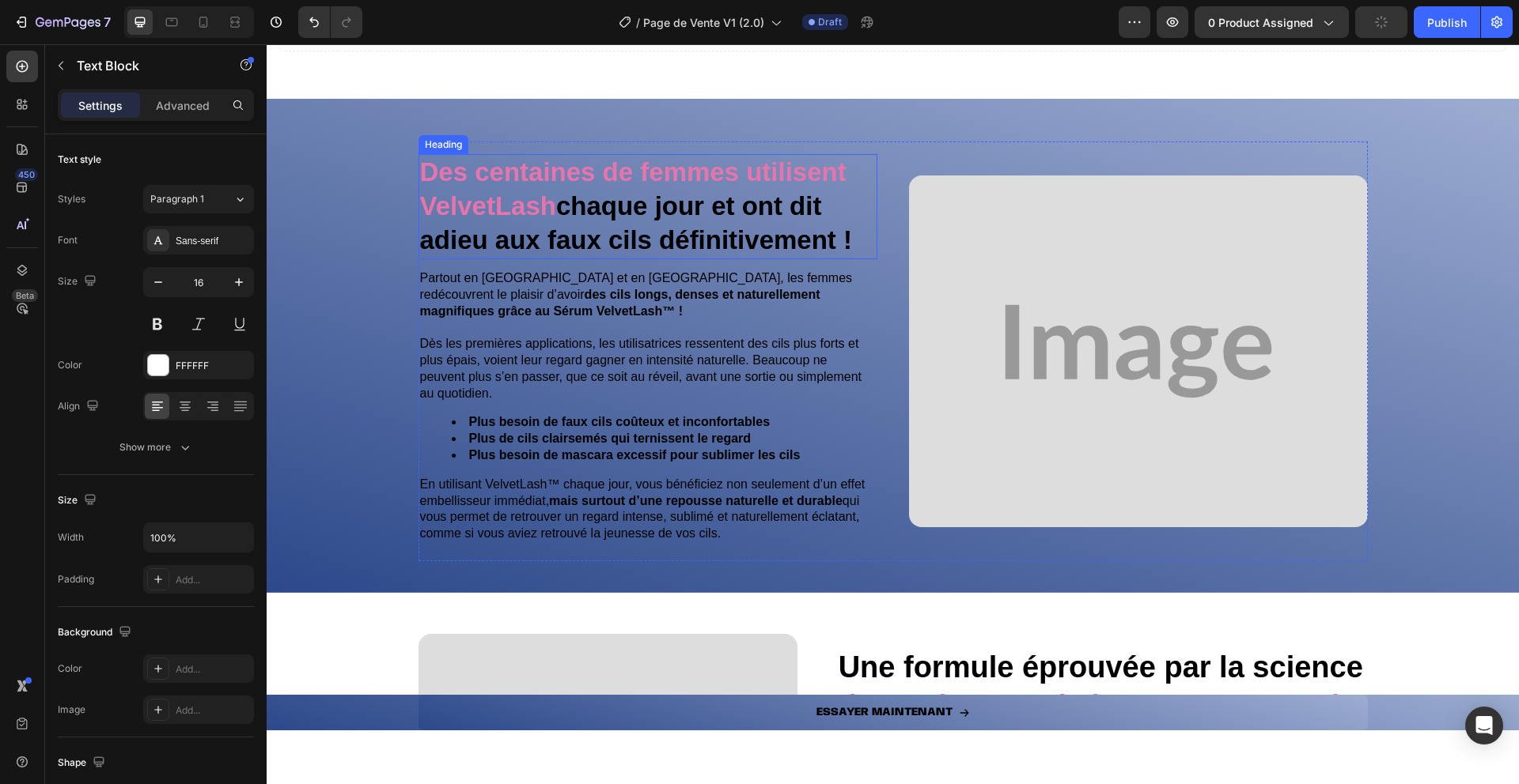
click at [480, 201] on strong "Des centaines de femmes utilisent VelvetLash" at bounding box center [633, 189] width 426 height 63
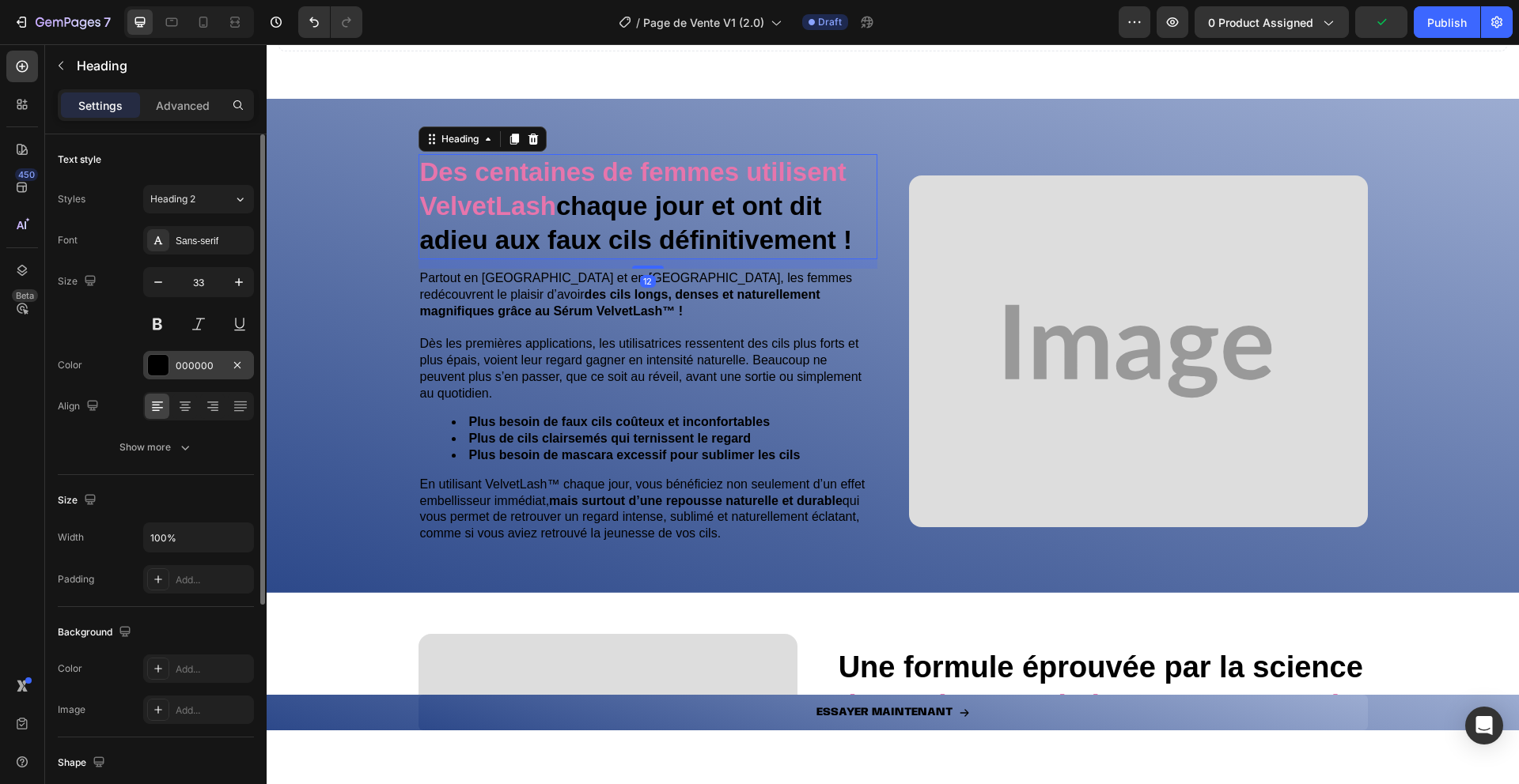
click at [156, 375] on div at bounding box center [158, 365] width 23 height 23
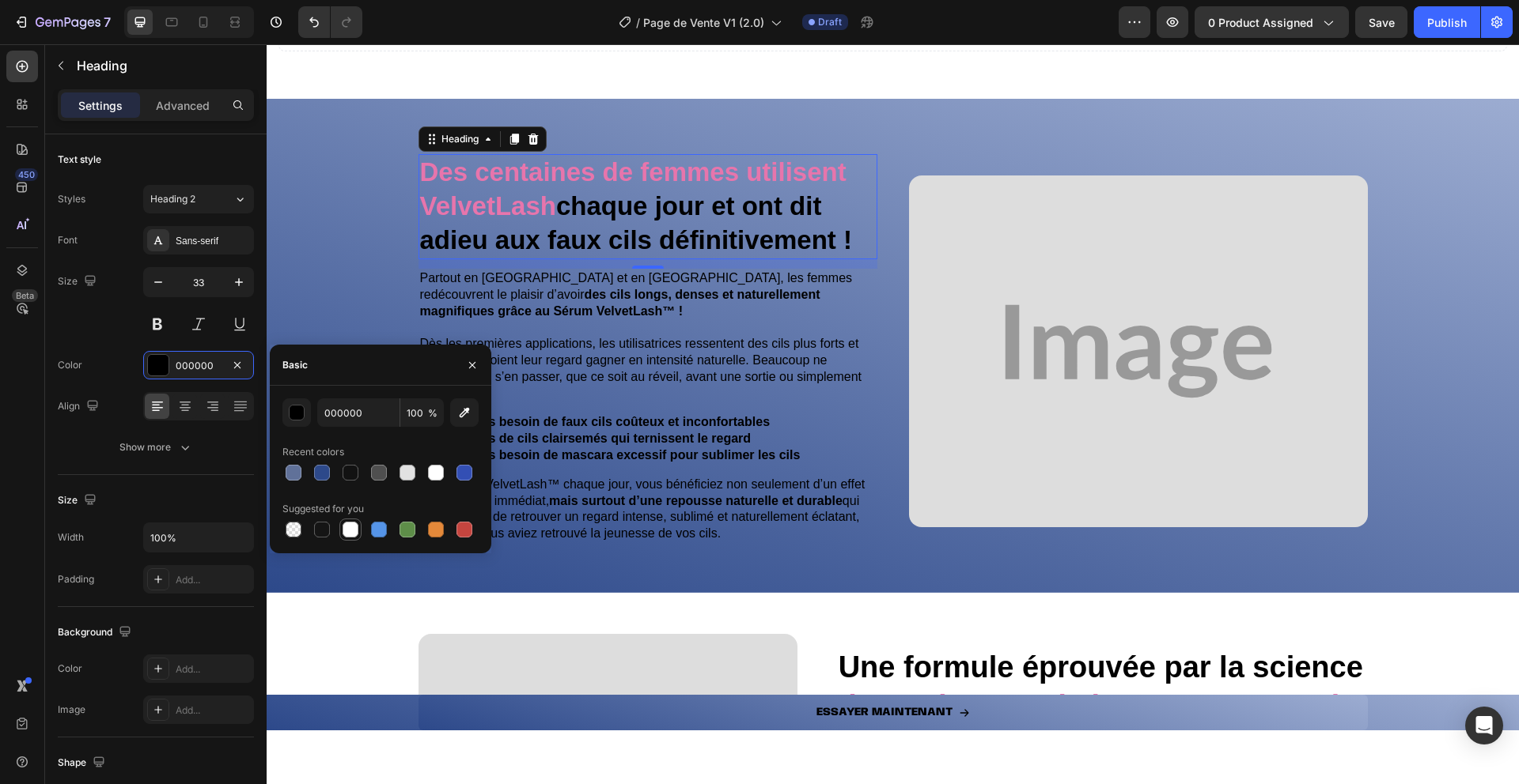
click at [341, 534] on div at bounding box center [350, 530] width 19 height 19
type input "FFFFFF"
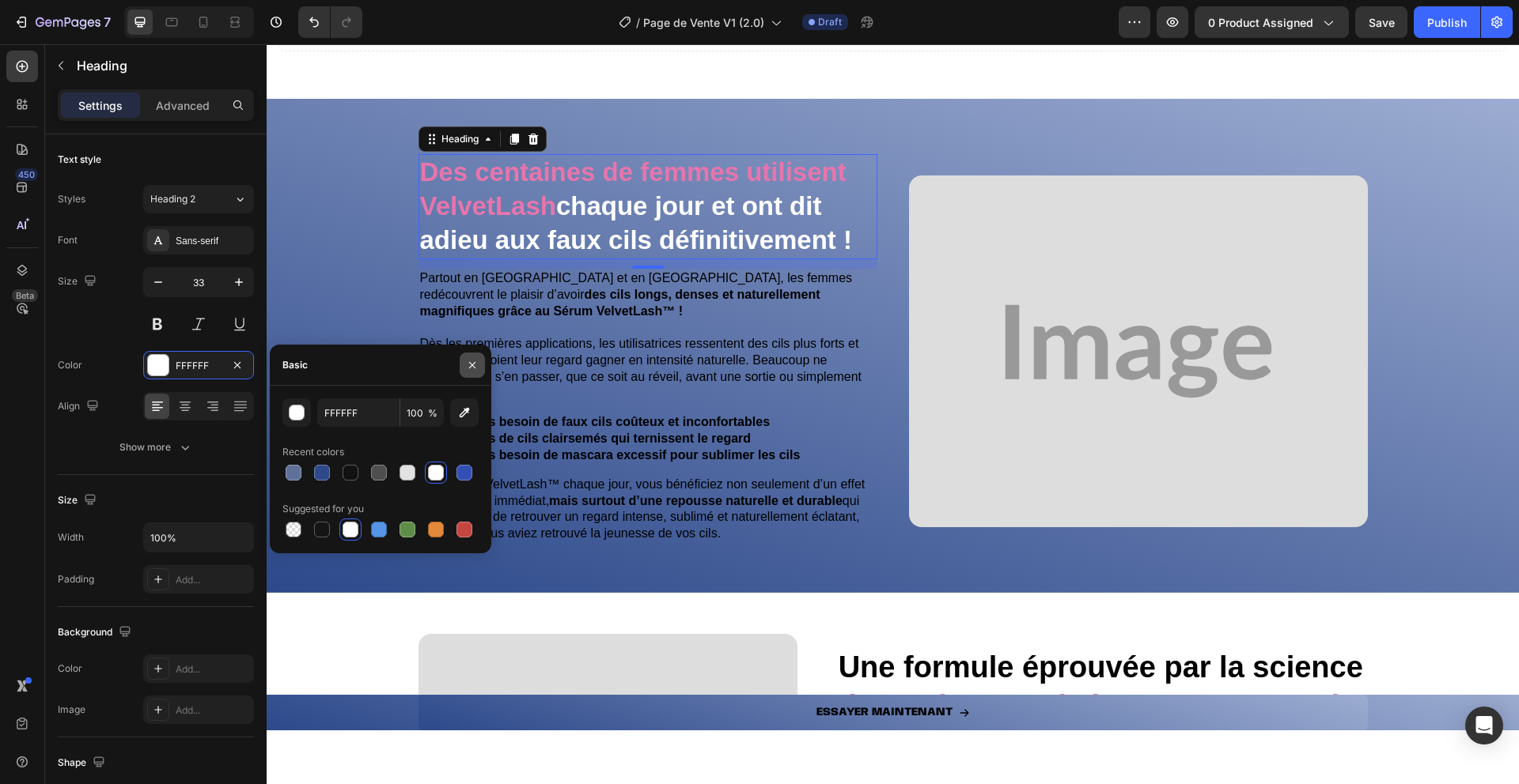
click at [469, 363] on icon "button" at bounding box center [472, 365] width 13 height 13
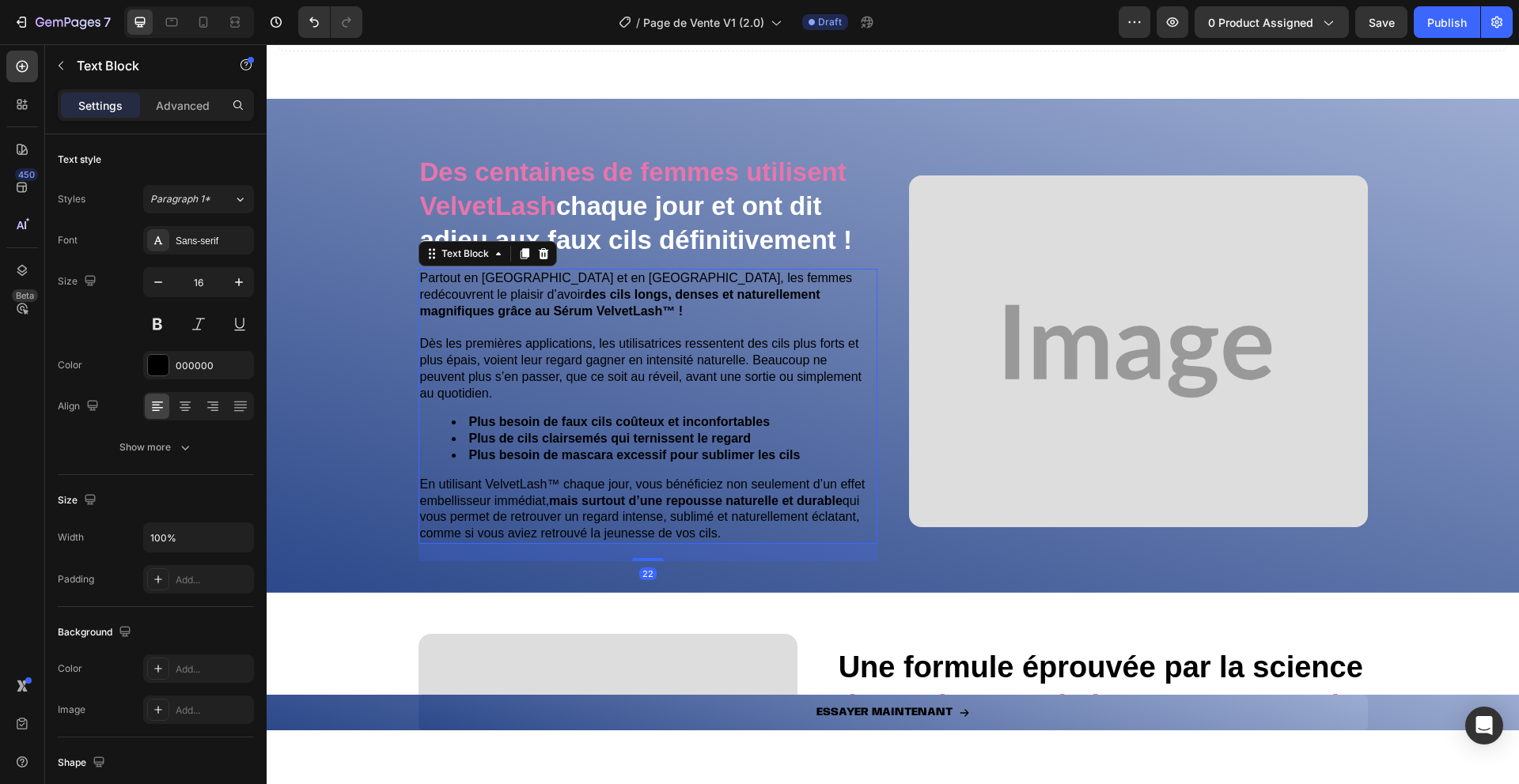
click at [469, 356] on span "Dès les premières applications, les utilisatrices ressentent des cils plus fort…" at bounding box center [641, 367] width 442 height 62
click at [148, 361] on div at bounding box center [158, 364] width 21 height 21
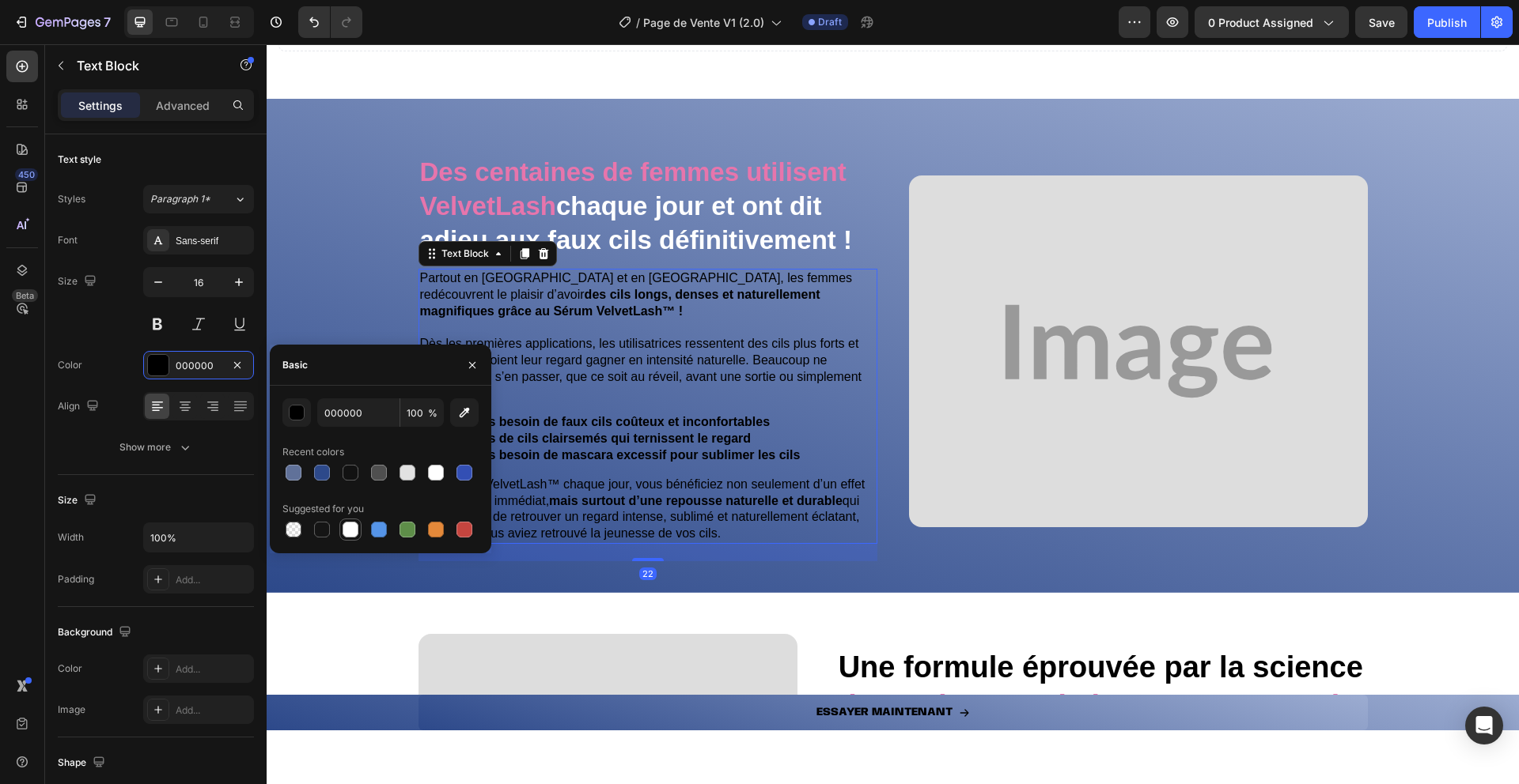
click at [354, 533] on div at bounding box center [350, 530] width 16 height 16
type input "FFFFFF"
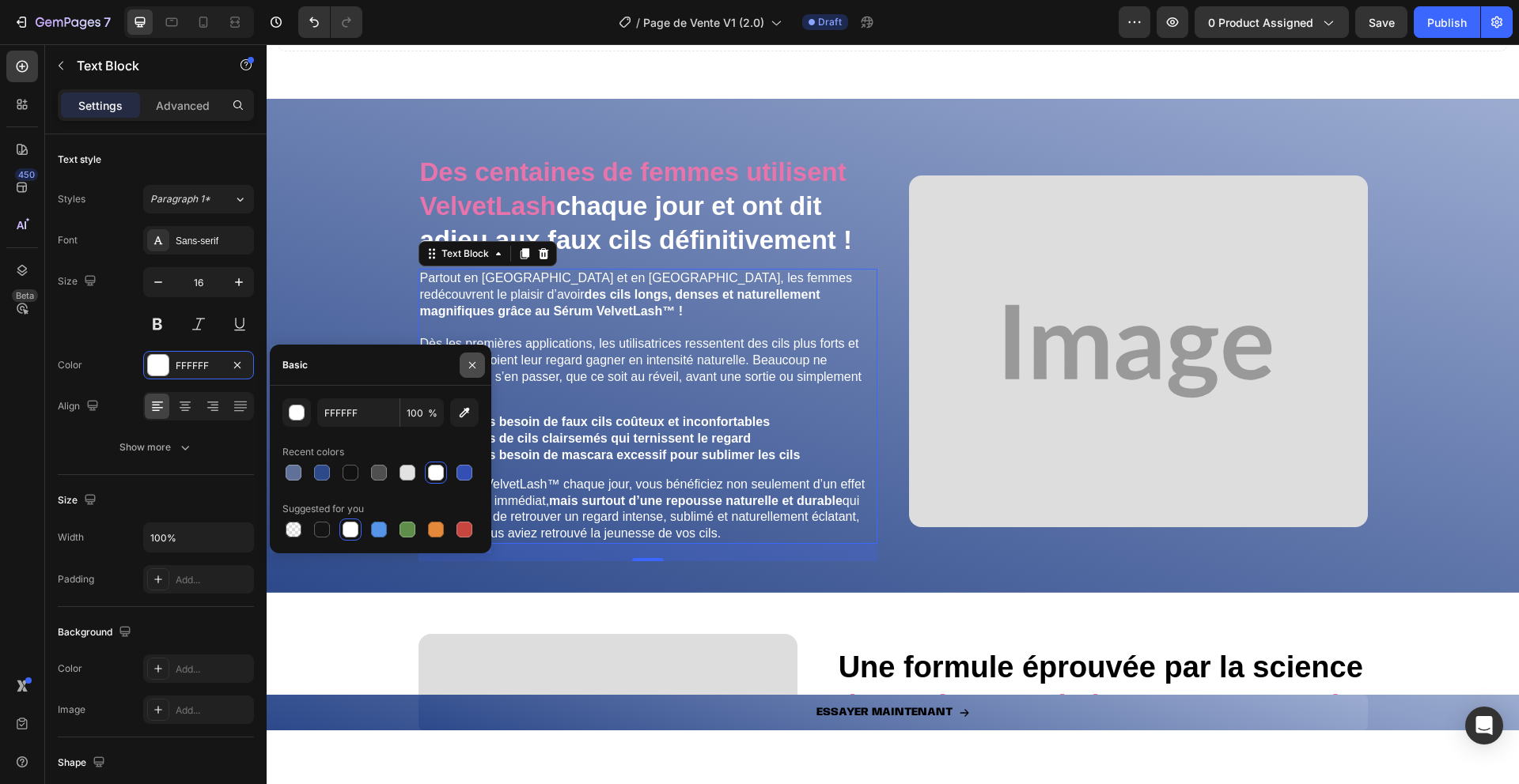
click at [477, 369] on icon "button" at bounding box center [472, 365] width 13 height 13
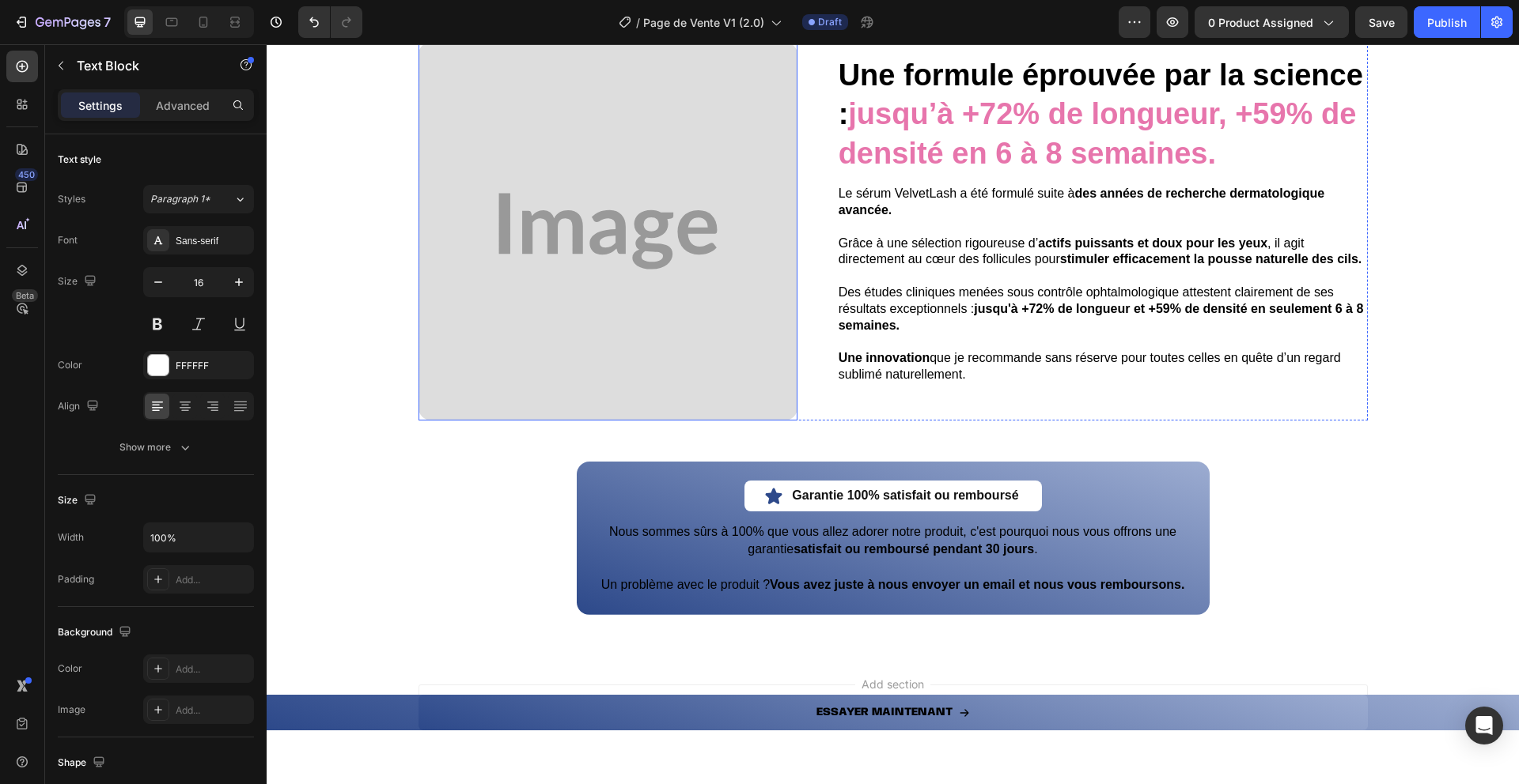
scroll to position [2871, 0]
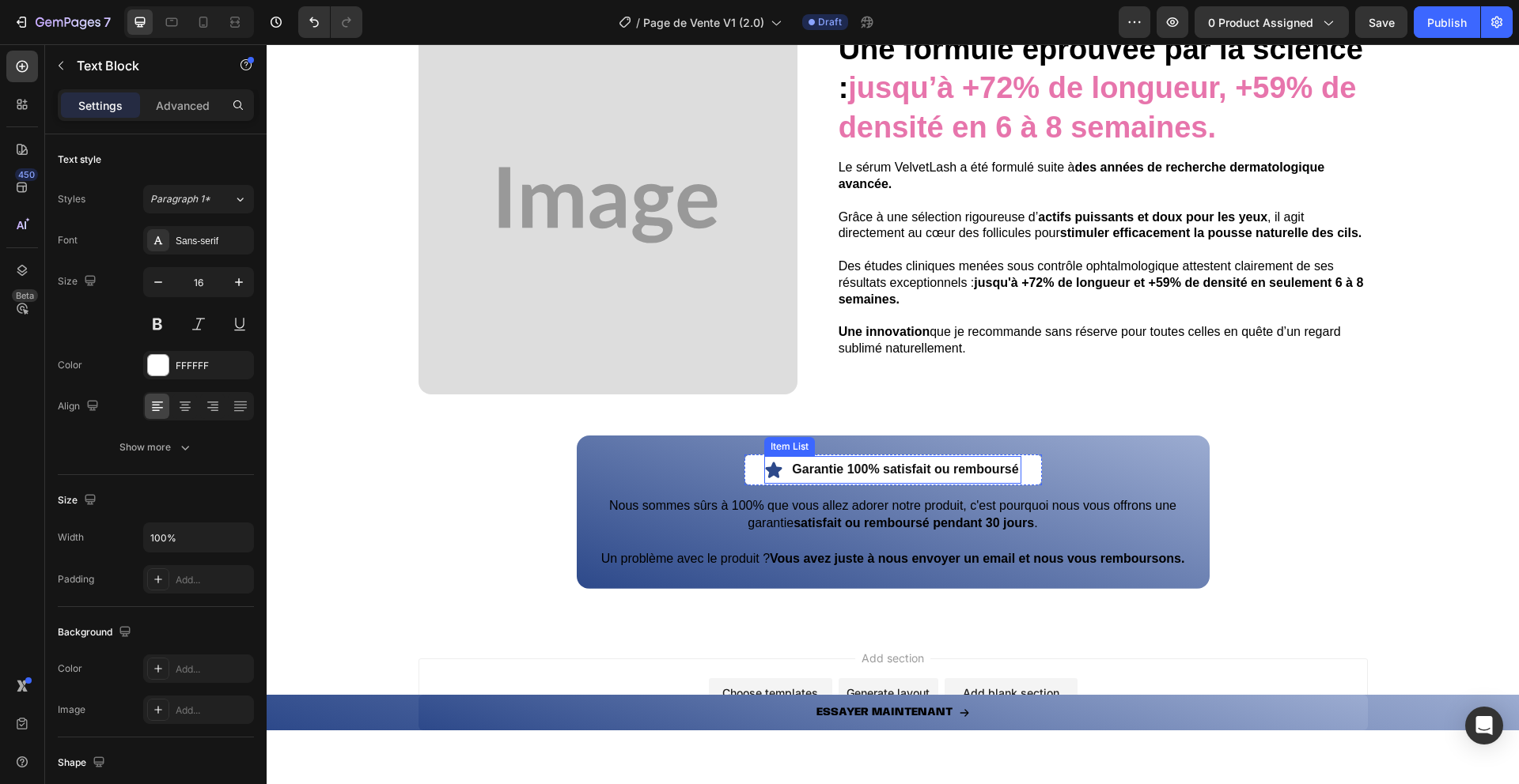
click at [808, 472] on p "Garantie 100% satisfait ou remboursé" at bounding box center [904, 469] width 227 height 23
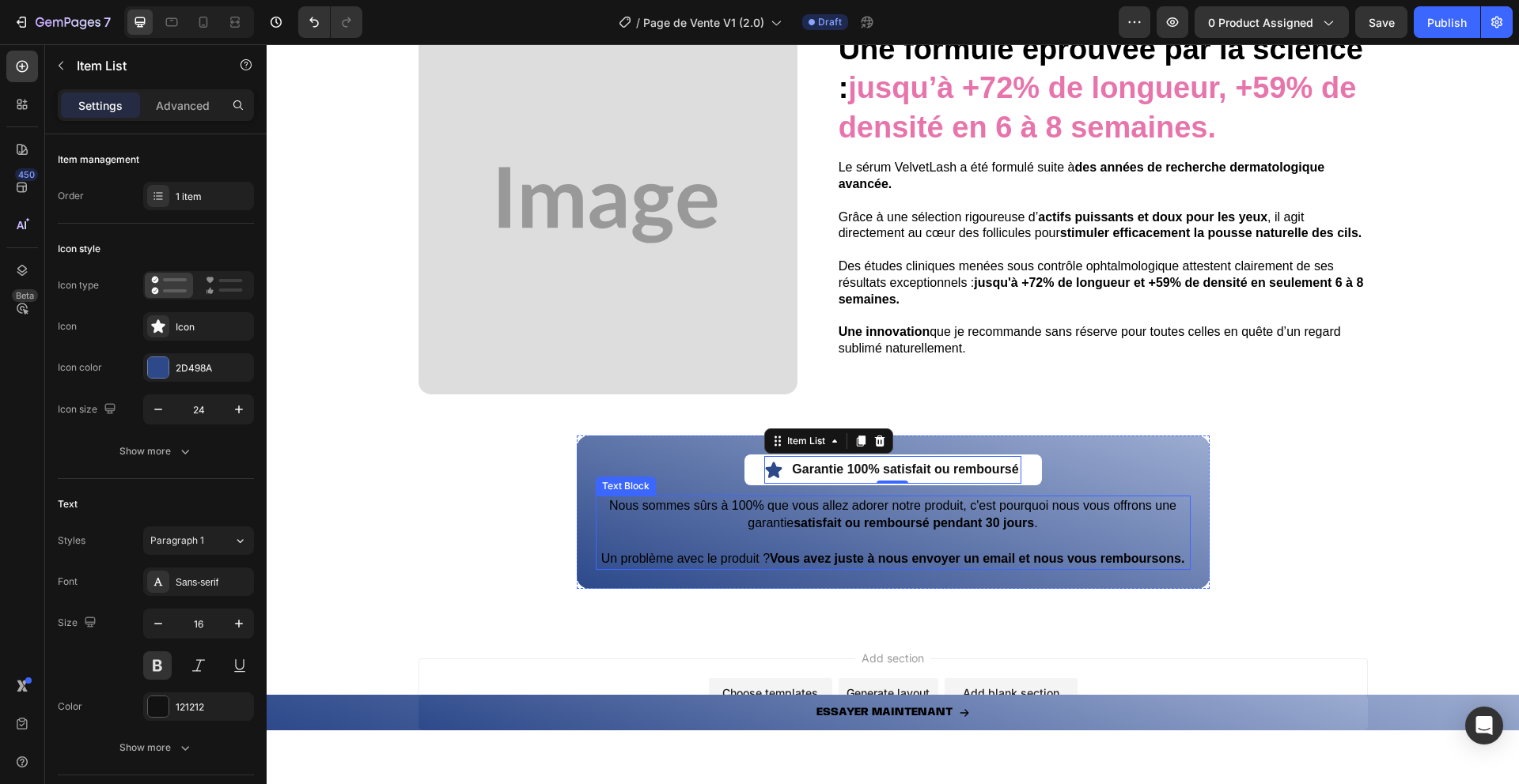
click at [664, 522] on p "Nous sommes sûrs à 100% que vous allez adorer notre produit, c'est pourquoi nou…" at bounding box center [894, 514] width 592 height 35
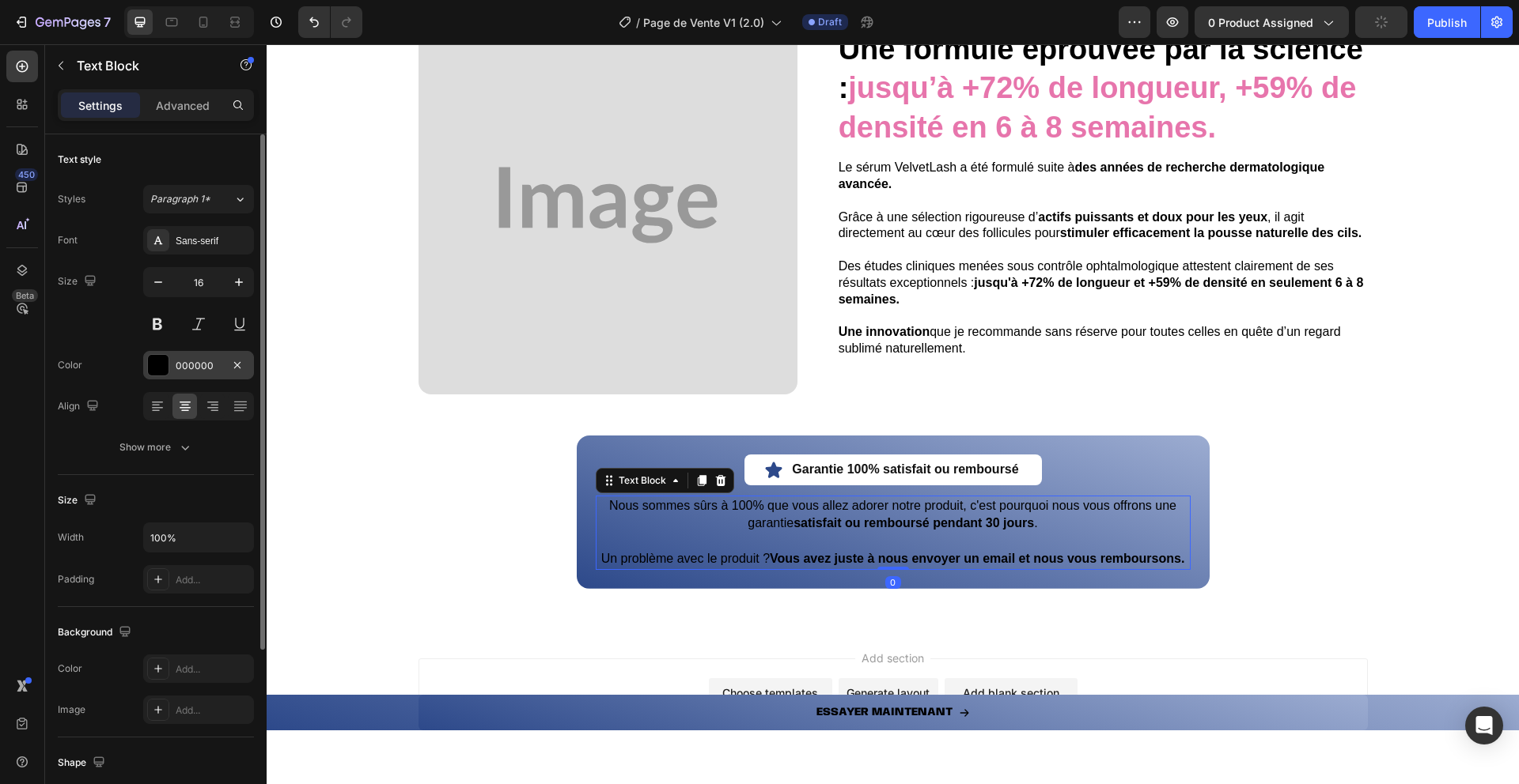
click at [153, 364] on div at bounding box center [158, 364] width 21 height 21
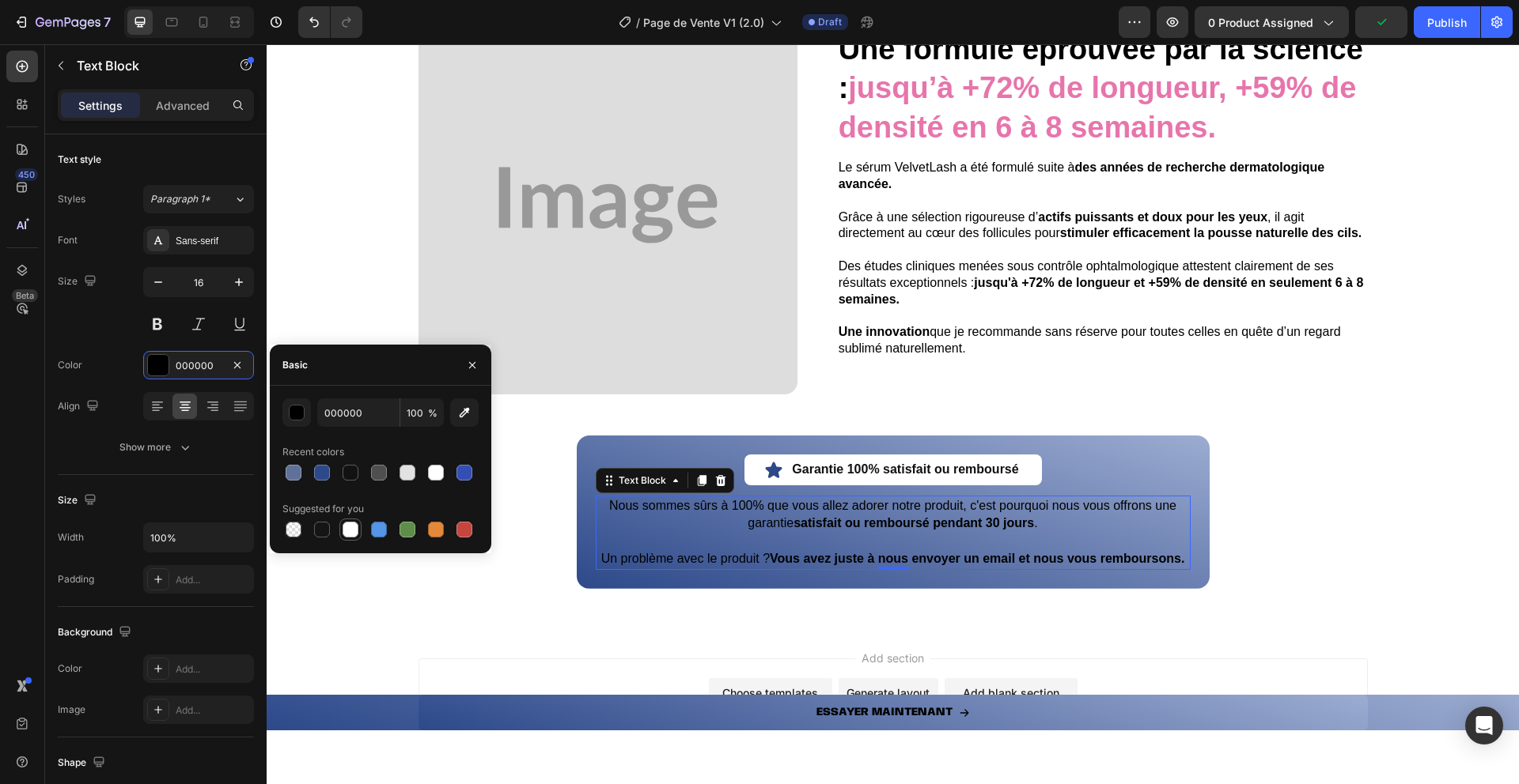
click at [352, 530] on div at bounding box center [350, 530] width 16 height 16
type input "FFFFFF"
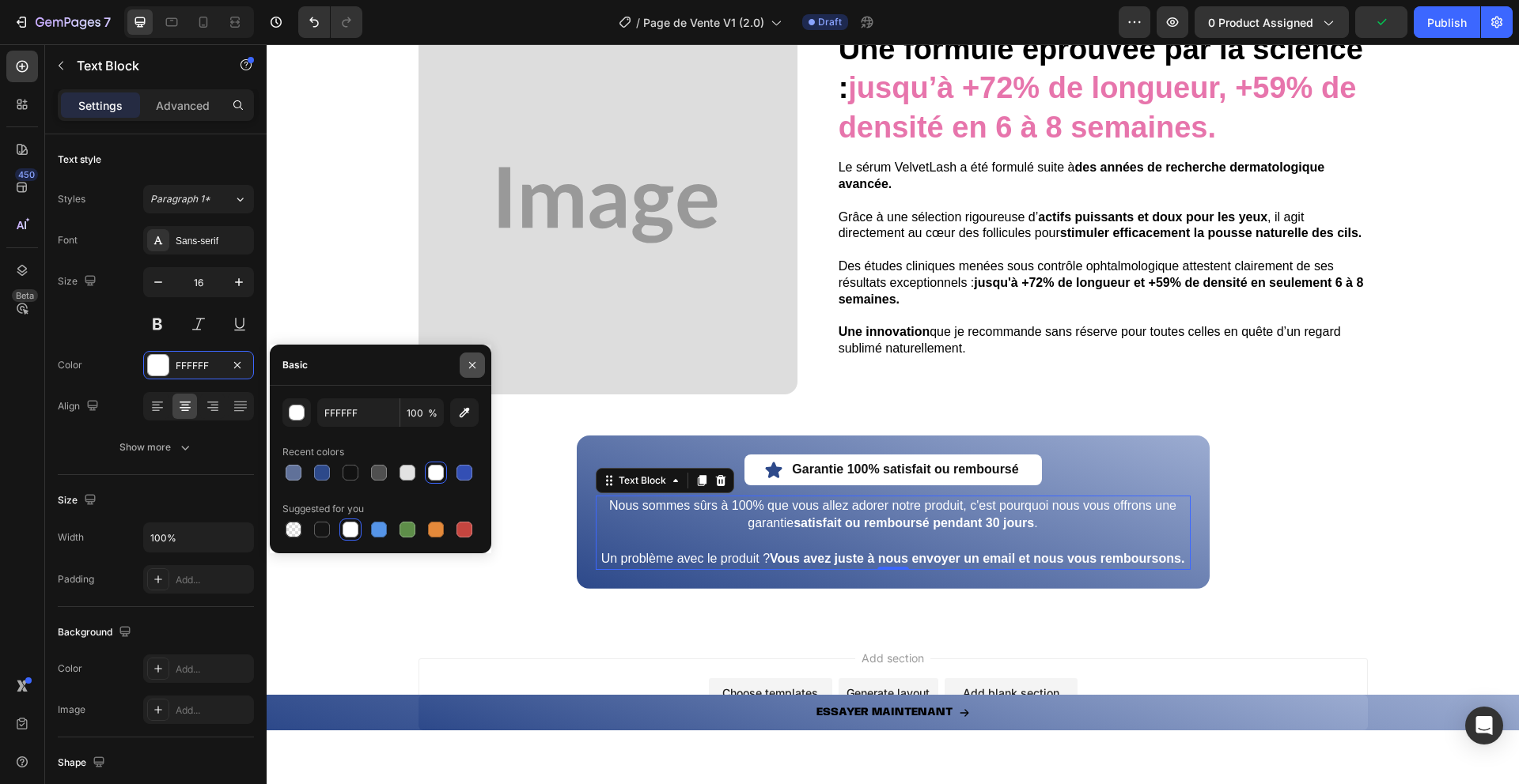
click at [479, 357] on button "button" at bounding box center [472, 365] width 25 height 25
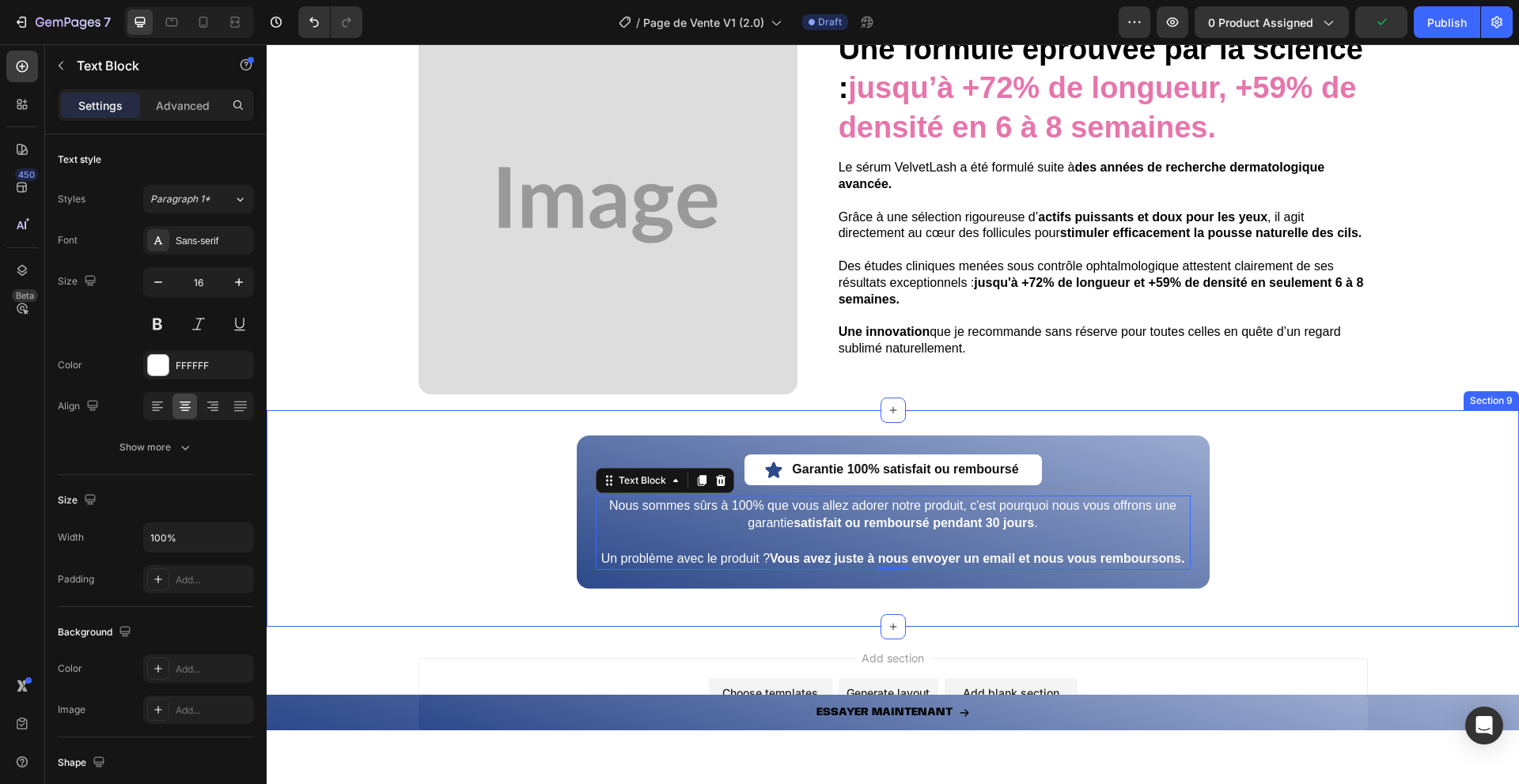
scroll to position [2956, 0]
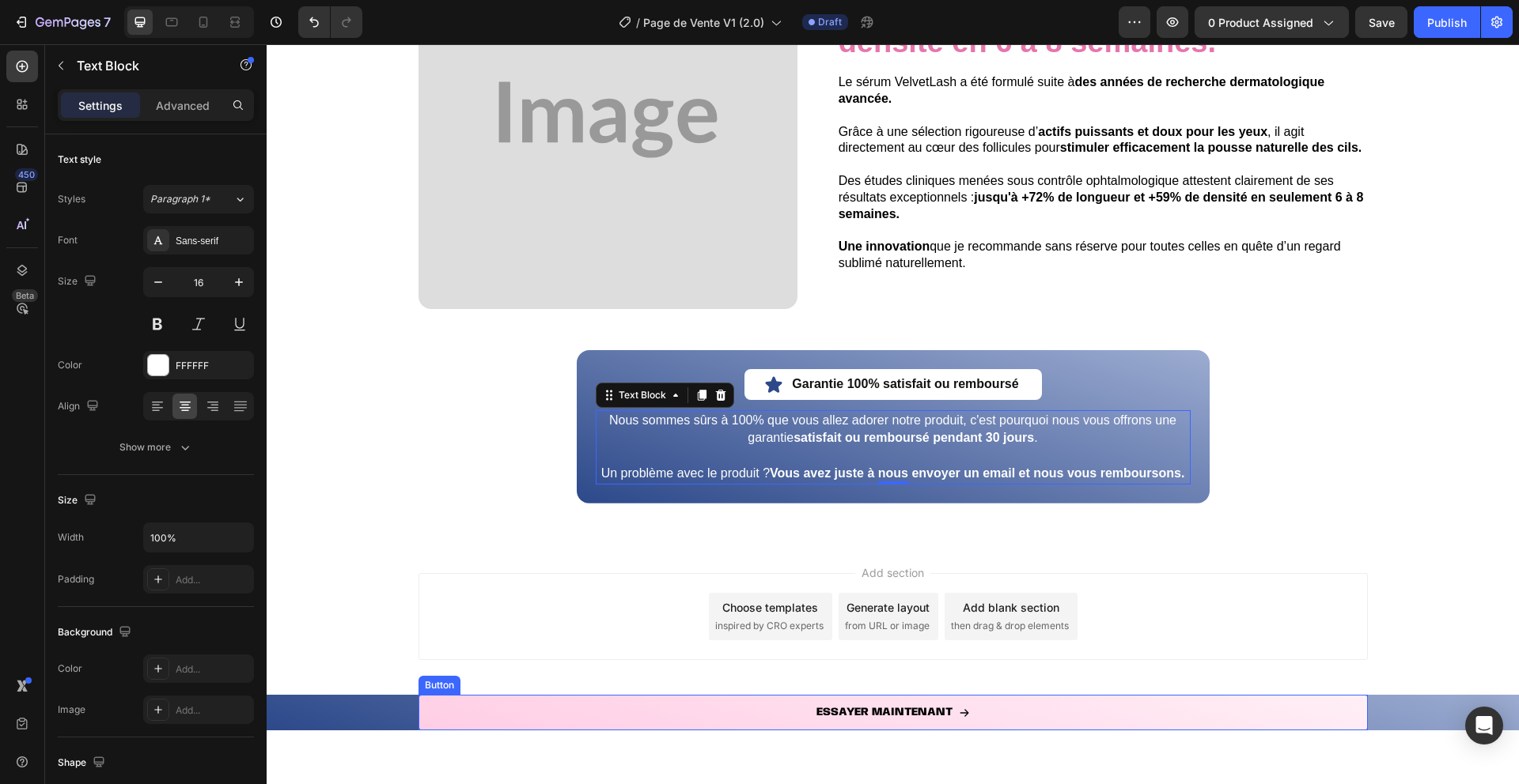
click at [789, 713] on link "ESSAYER MAINTENANT" at bounding box center [894, 712] width 949 height 35
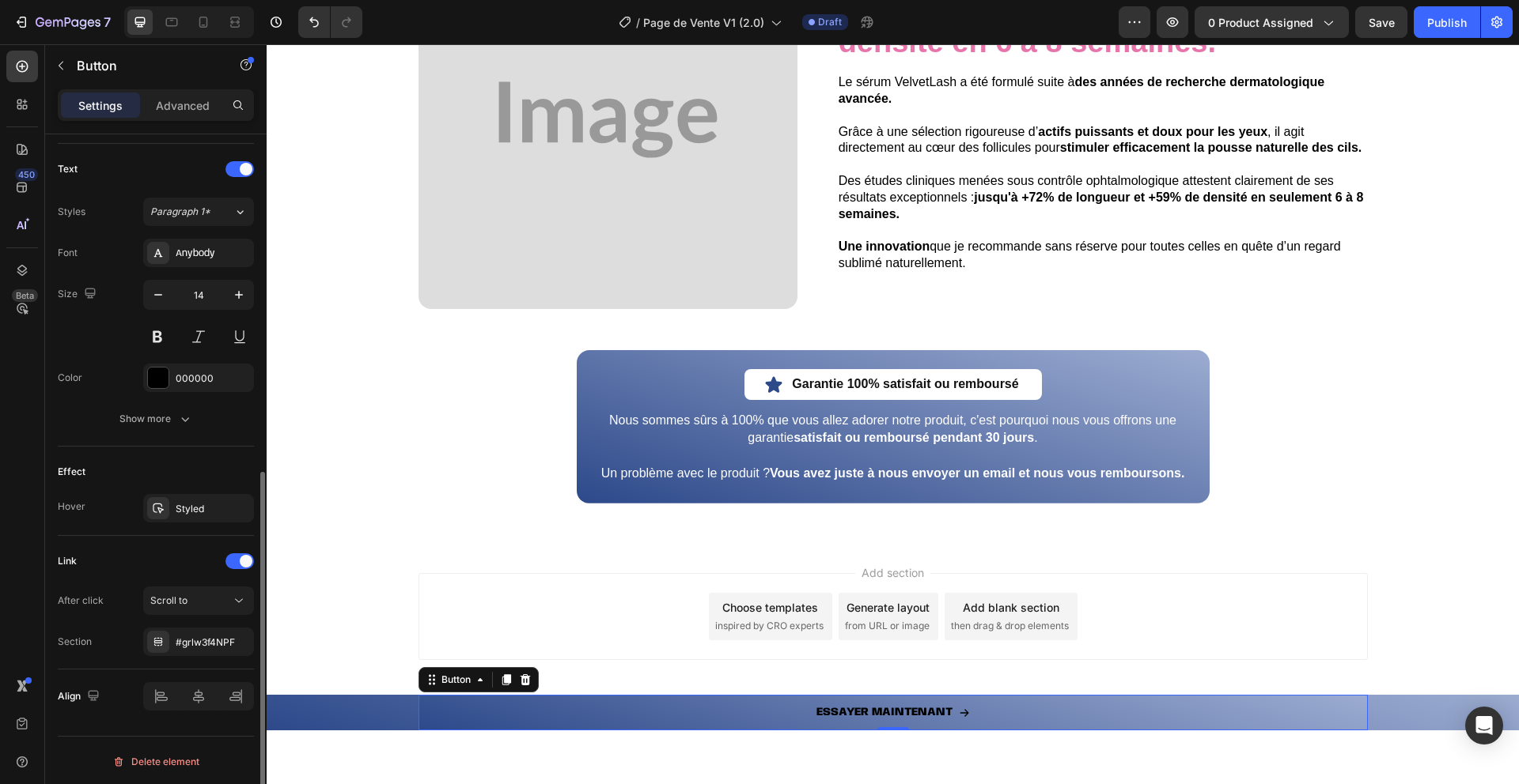
scroll to position [646, 0]
click at [168, 489] on div "Effect Hover Styled" at bounding box center [155, 489] width 196 height 89
click at [165, 504] on div at bounding box center [158, 506] width 23 height 23
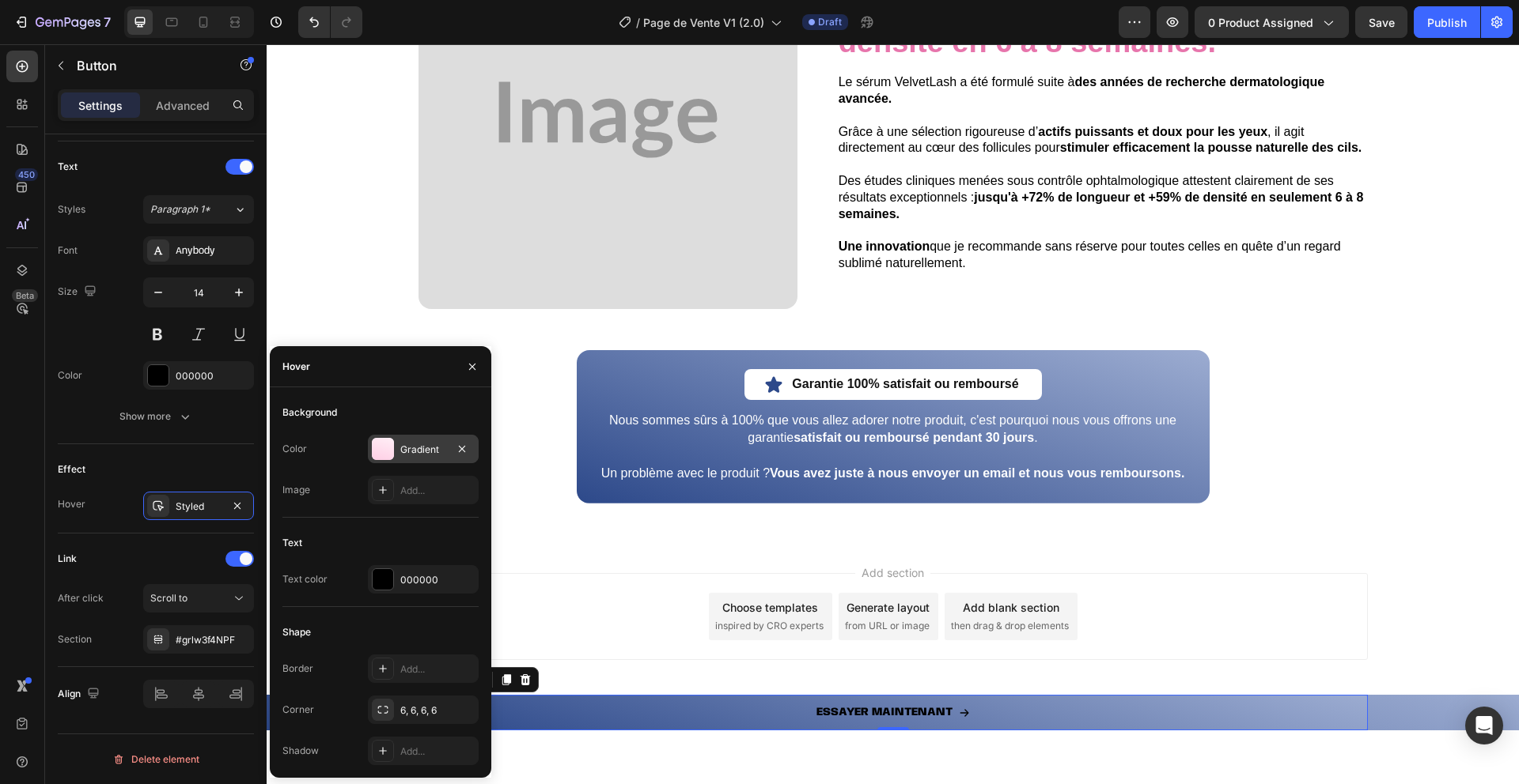
click at [381, 457] on div at bounding box center [383, 449] width 23 height 23
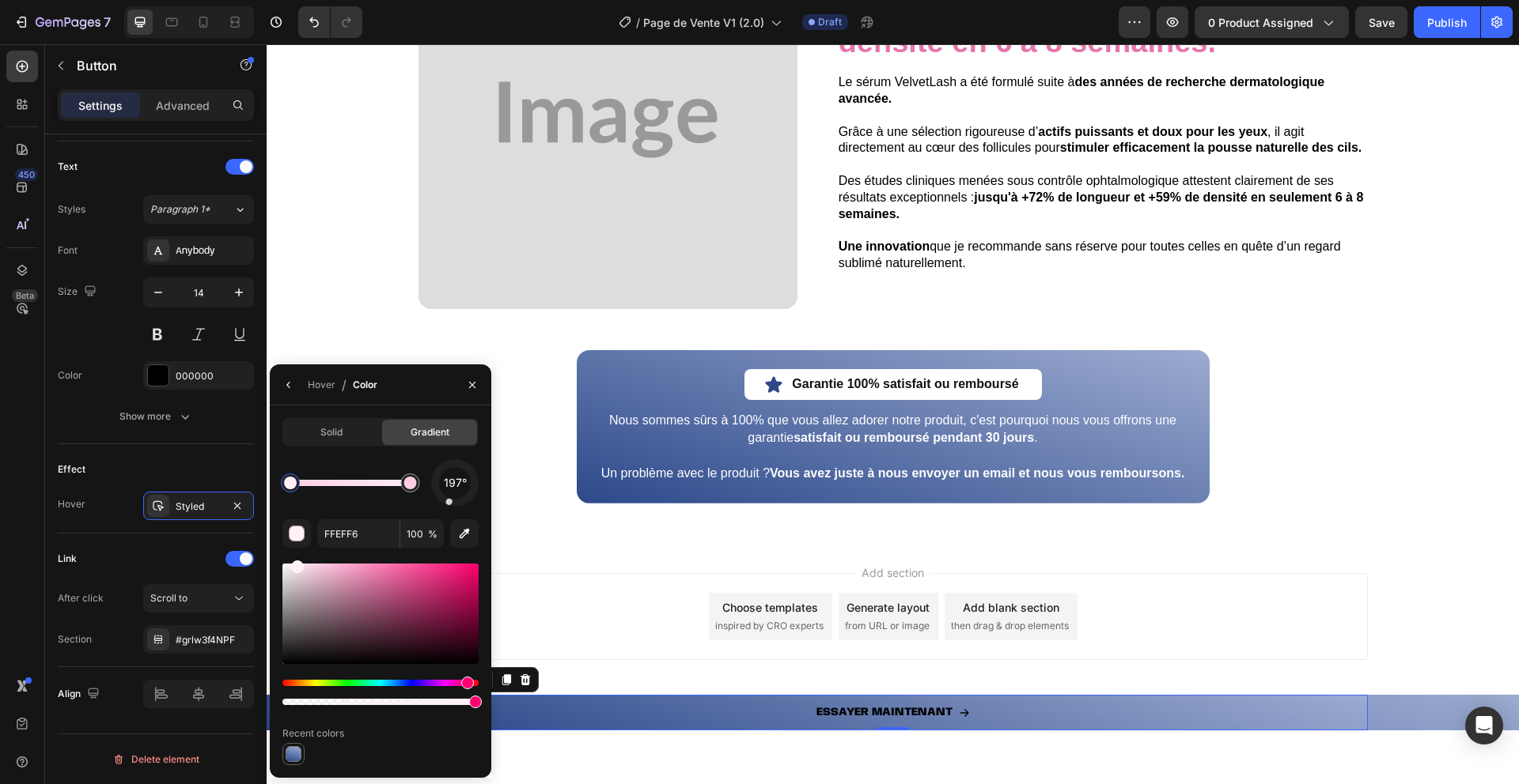
click at [292, 752] on div at bounding box center [293, 754] width 16 height 16
type input "9CACD1"
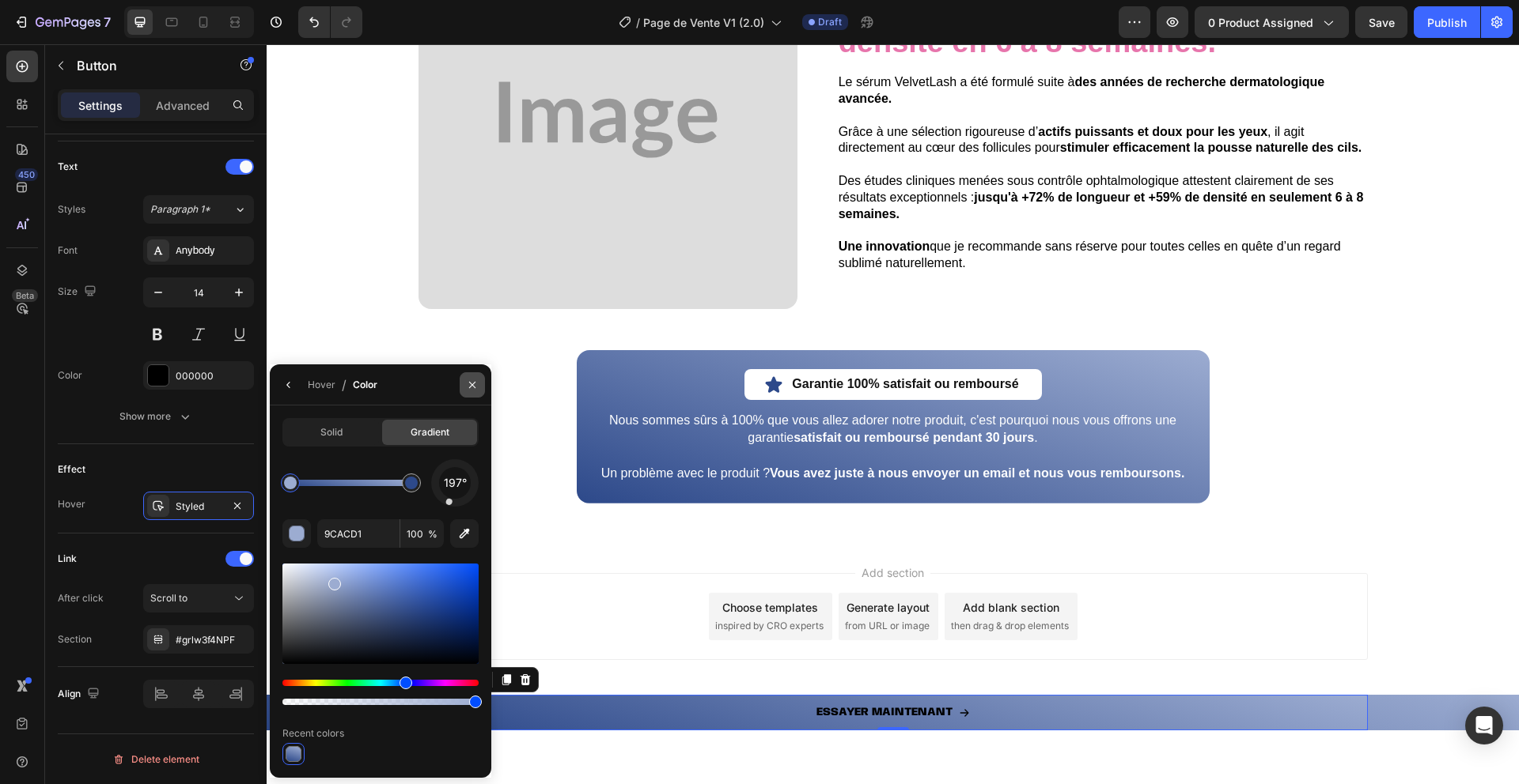
click at [474, 377] on button "button" at bounding box center [472, 385] width 25 height 25
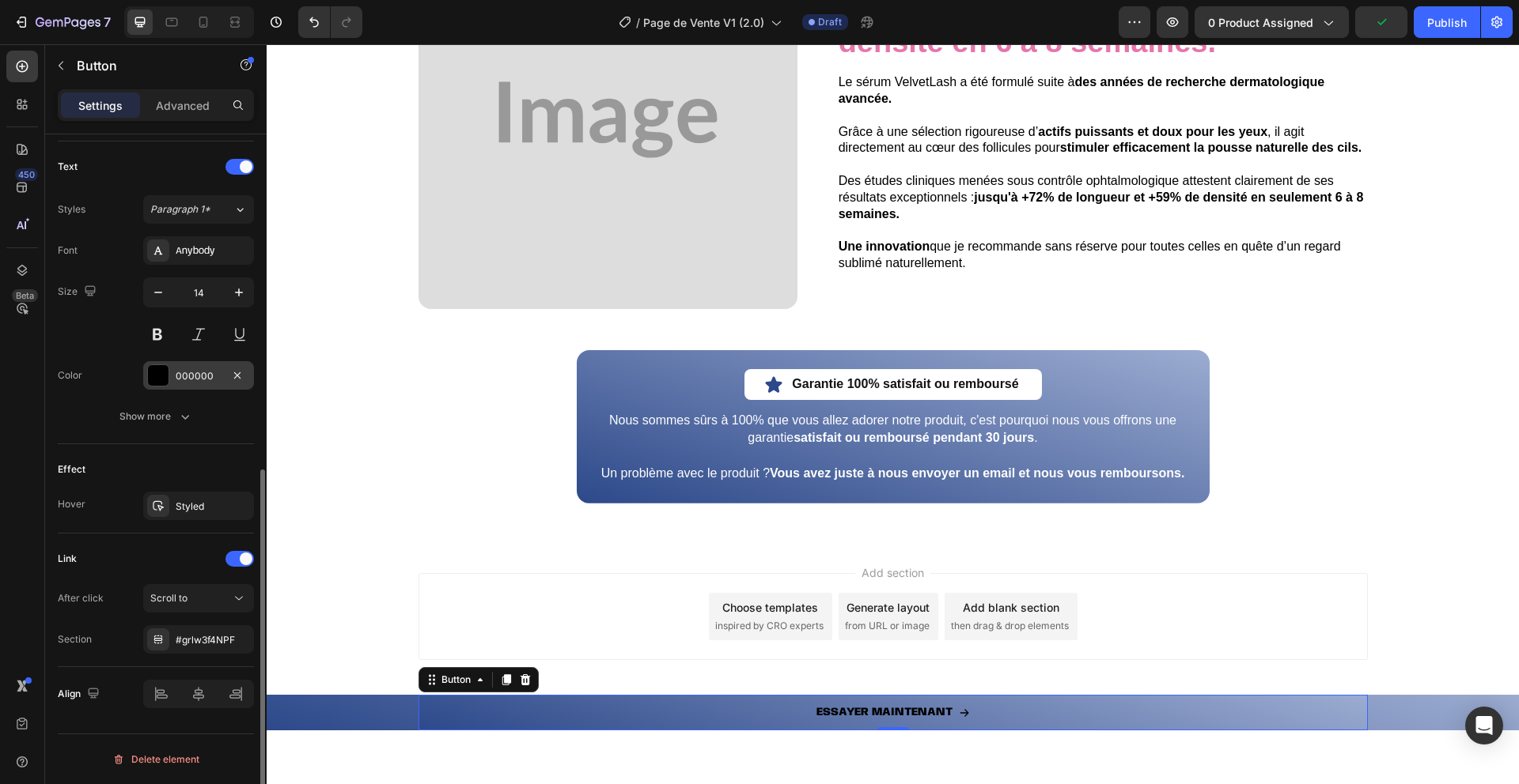
click at [151, 381] on div at bounding box center [158, 375] width 21 height 21
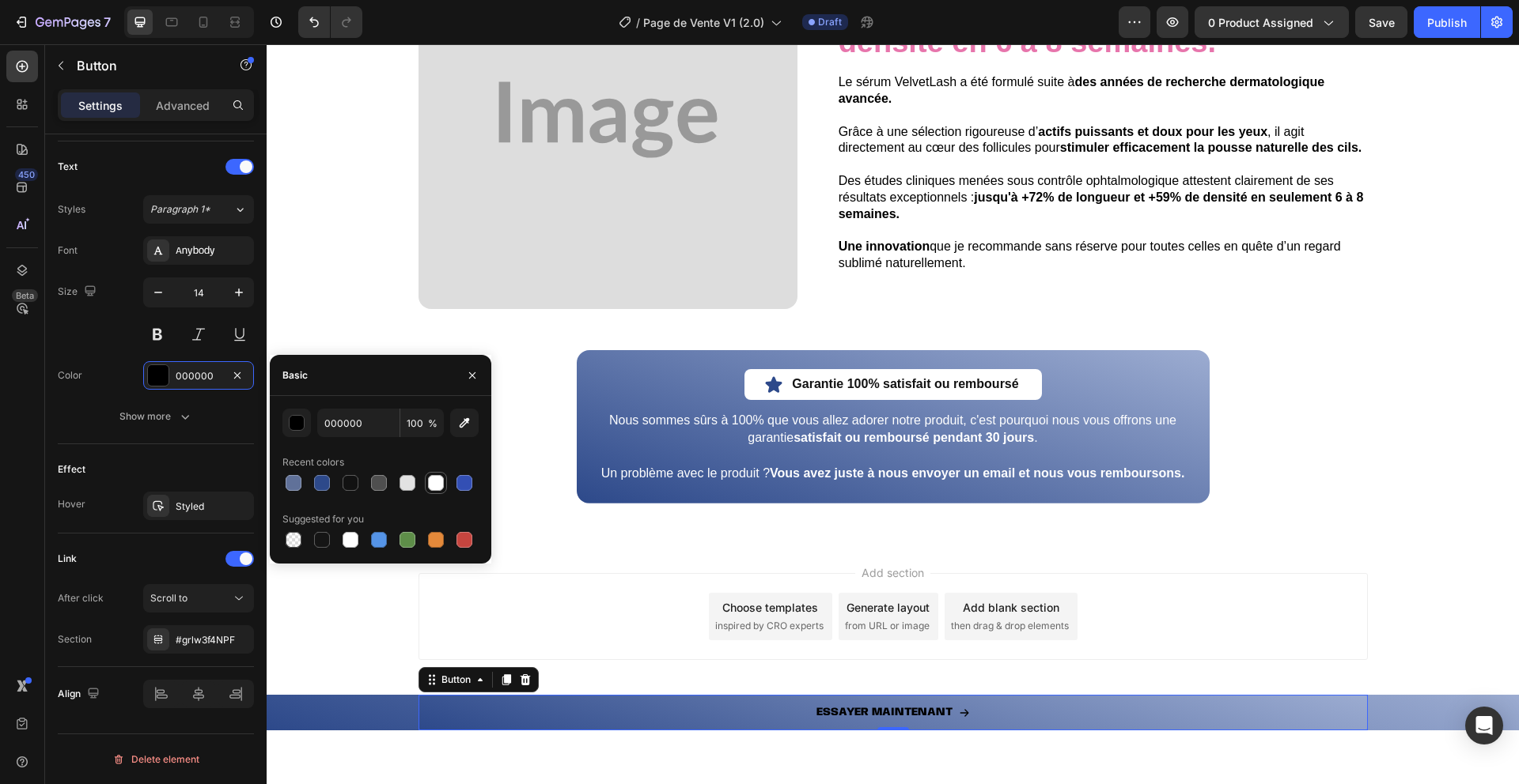
click at [439, 485] on div at bounding box center [436, 484] width 16 height 16
type input "FFFFFF"
click at [474, 381] on button "button" at bounding box center [472, 375] width 25 height 25
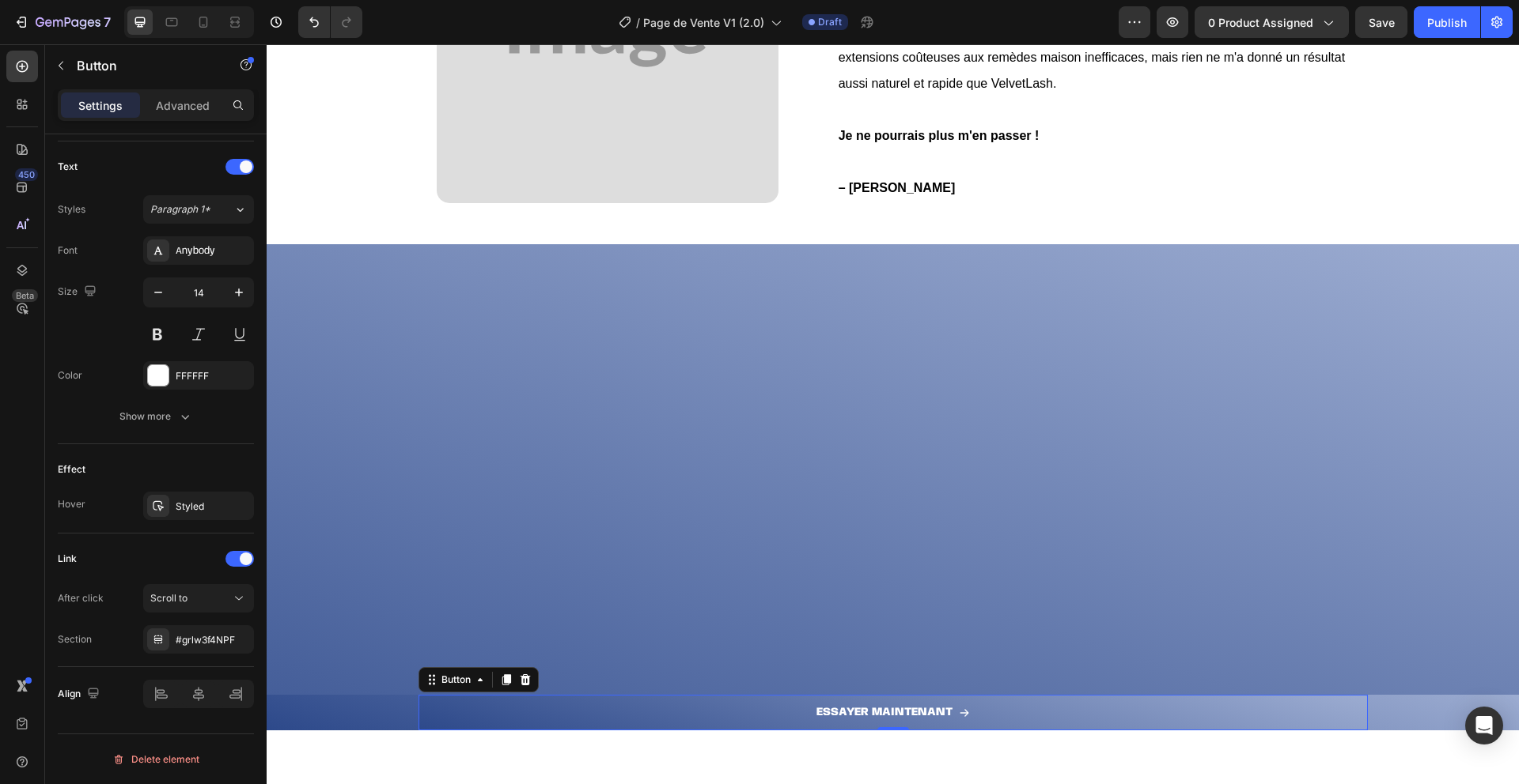
scroll to position [0, 0]
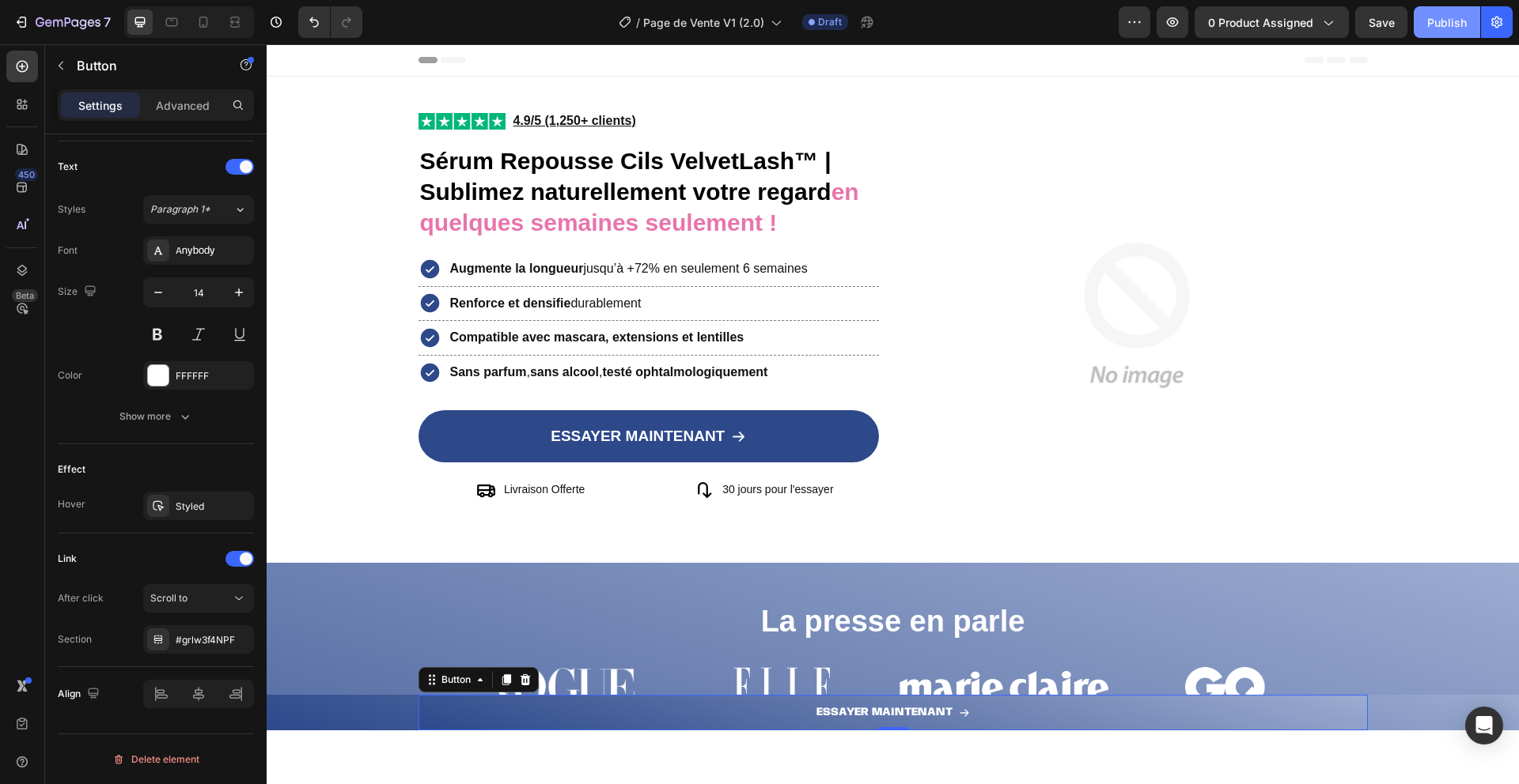
click at [1429, 35] on button "Publish" at bounding box center [1447, 22] width 67 height 32
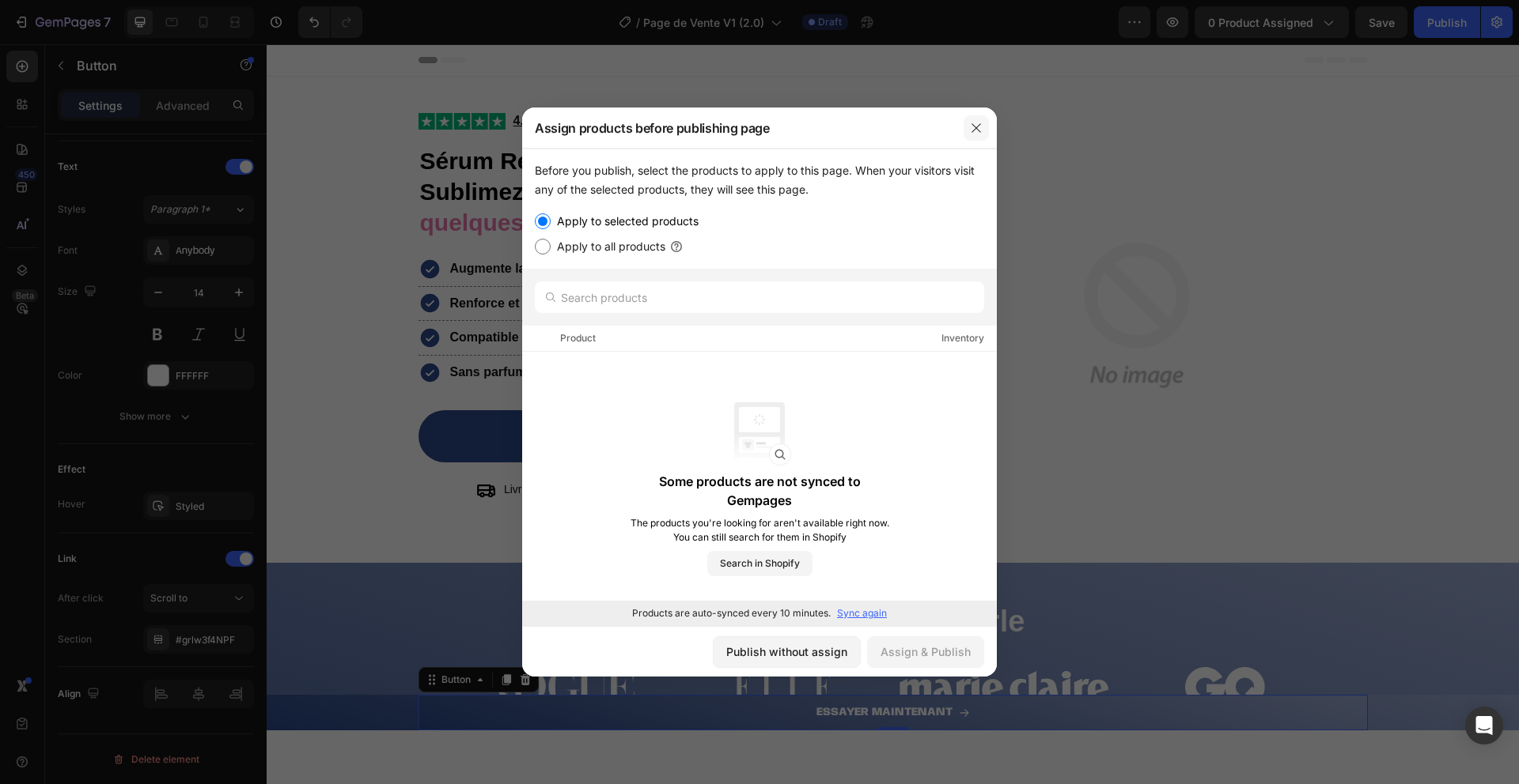
click at [972, 128] on icon "button" at bounding box center [976, 128] width 13 height 13
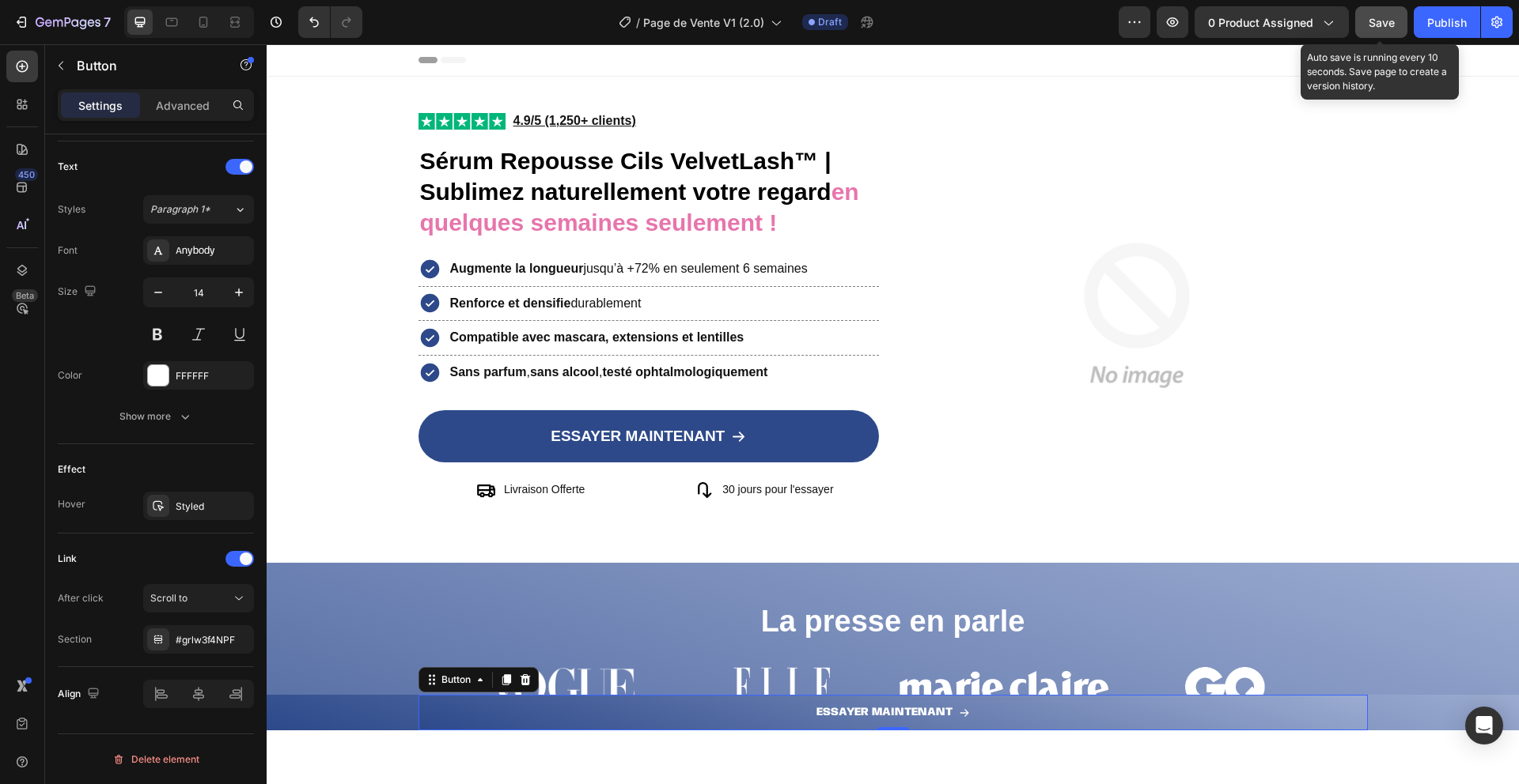
click at [1374, 28] on span "Save" at bounding box center [1381, 23] width 26 height 14
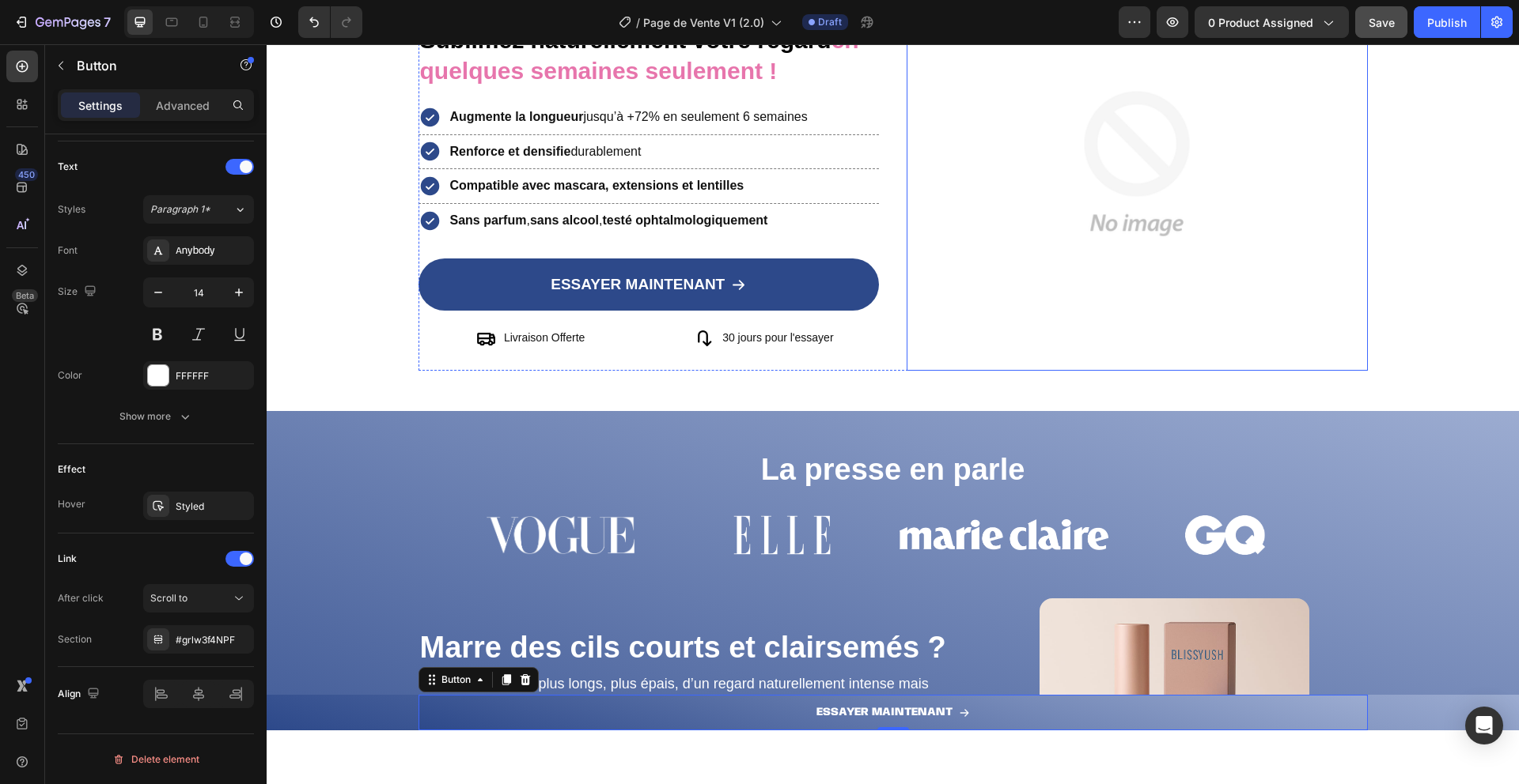
scroll to position [480, 0]
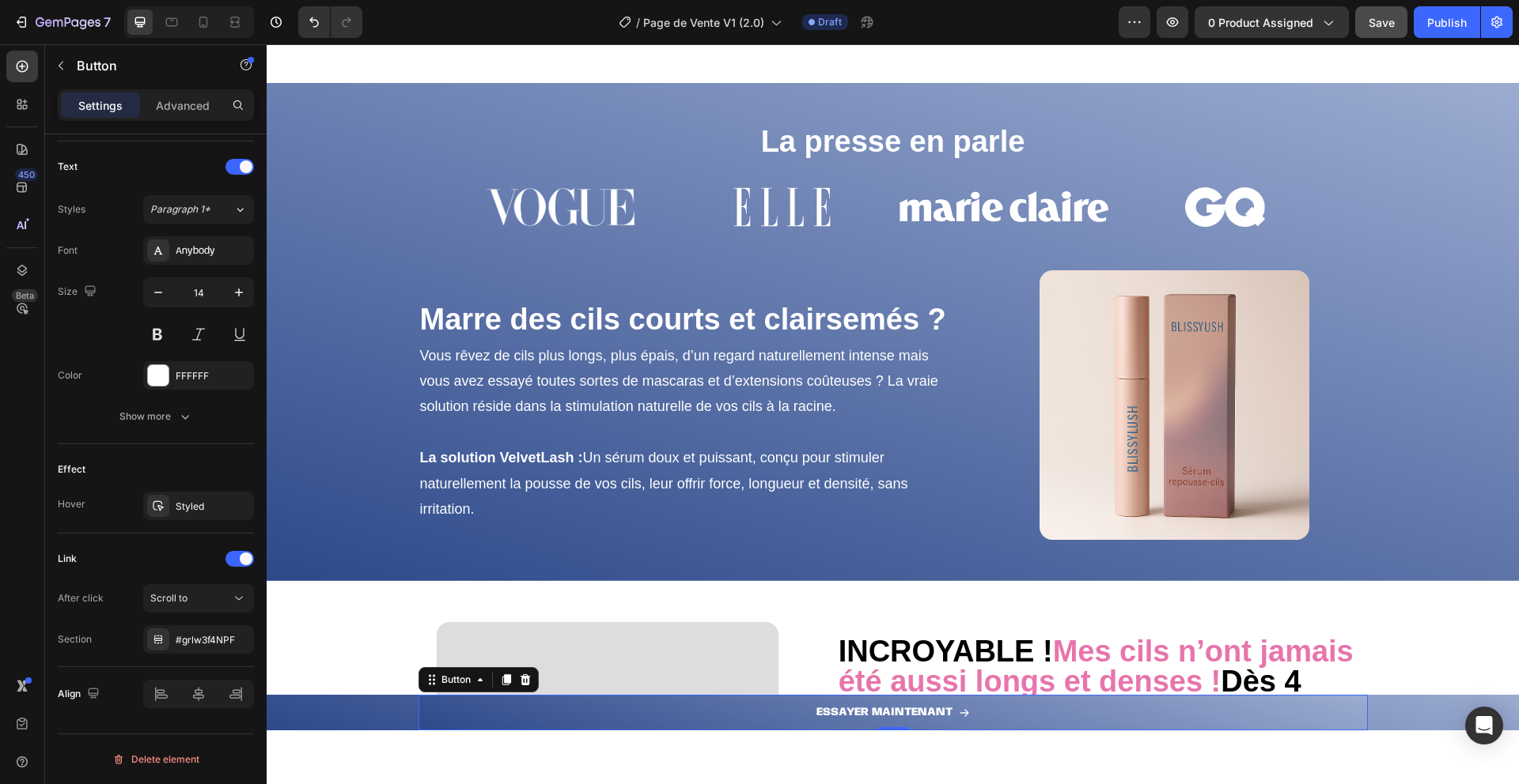
click at [1129, 423] on img at bounding box center [1174, 405] width 270 height 270
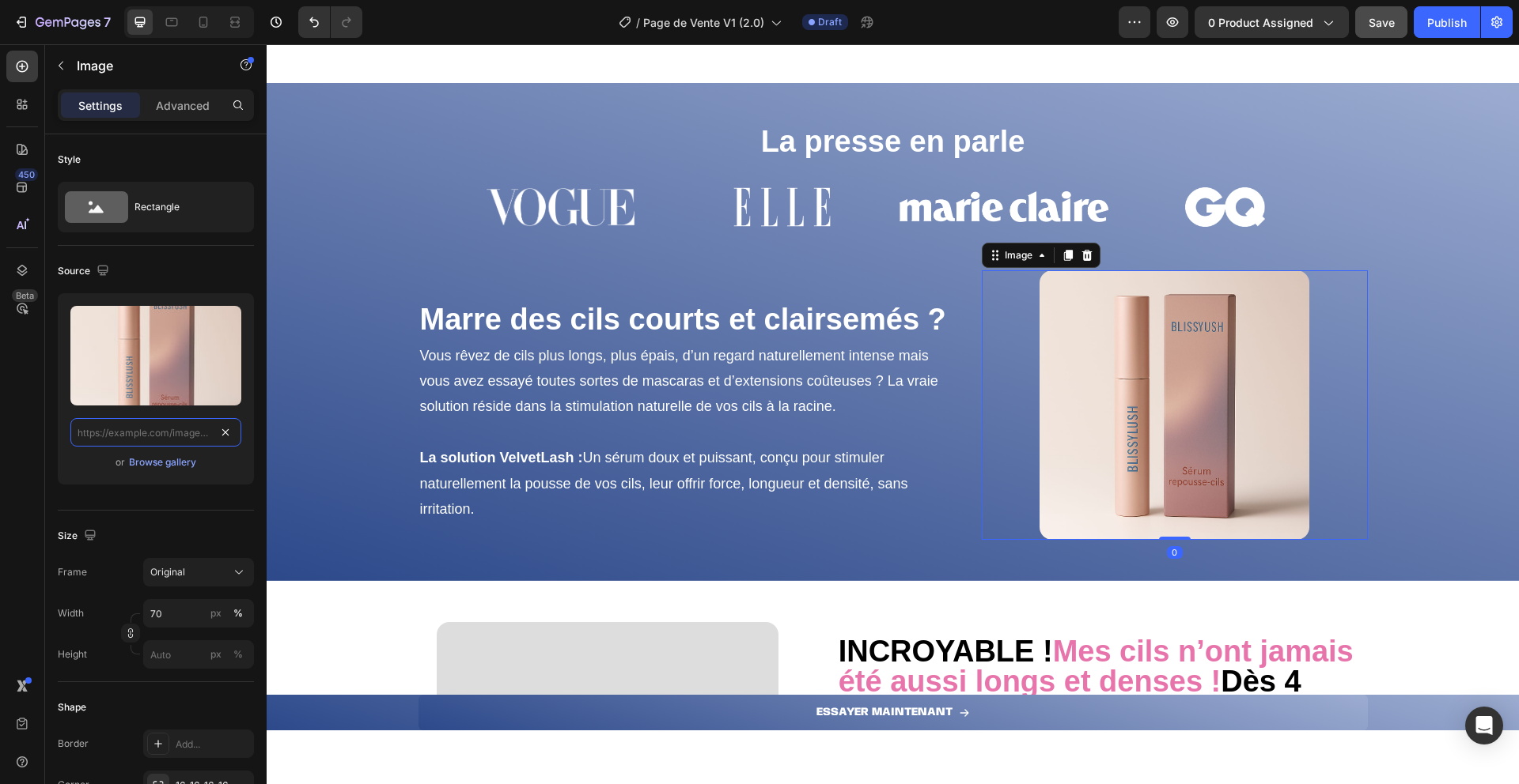
scroll to position [0, 0]
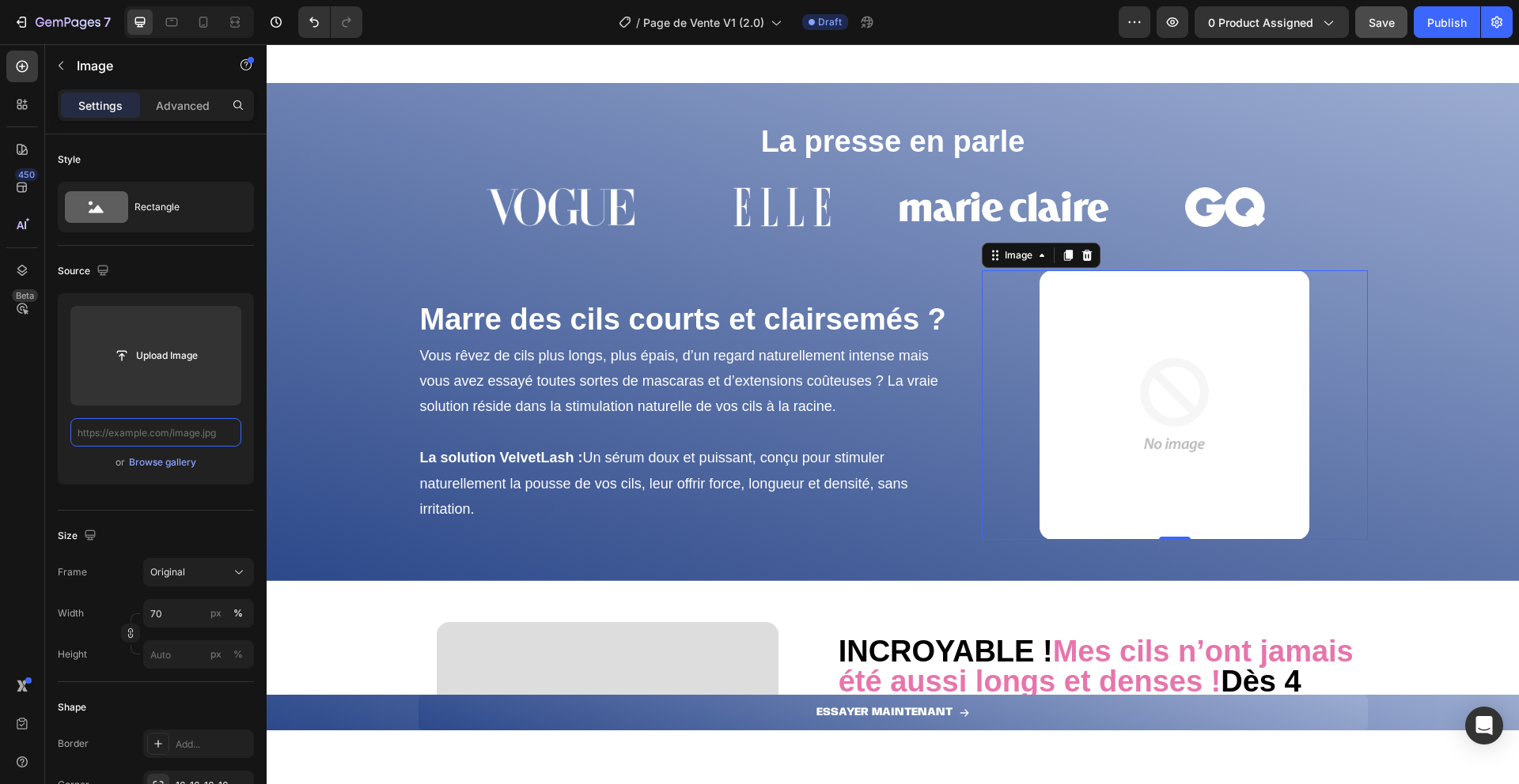
paste input "[URL][DOMAIN_NAME]"
type input "[URL][DOMAIN_NAME]"
click at [62, 456] on div "Upload Image [URL][DOMAIN_NAME] or Browse gallery" at bounding box center [155, 389] width 196 height 191
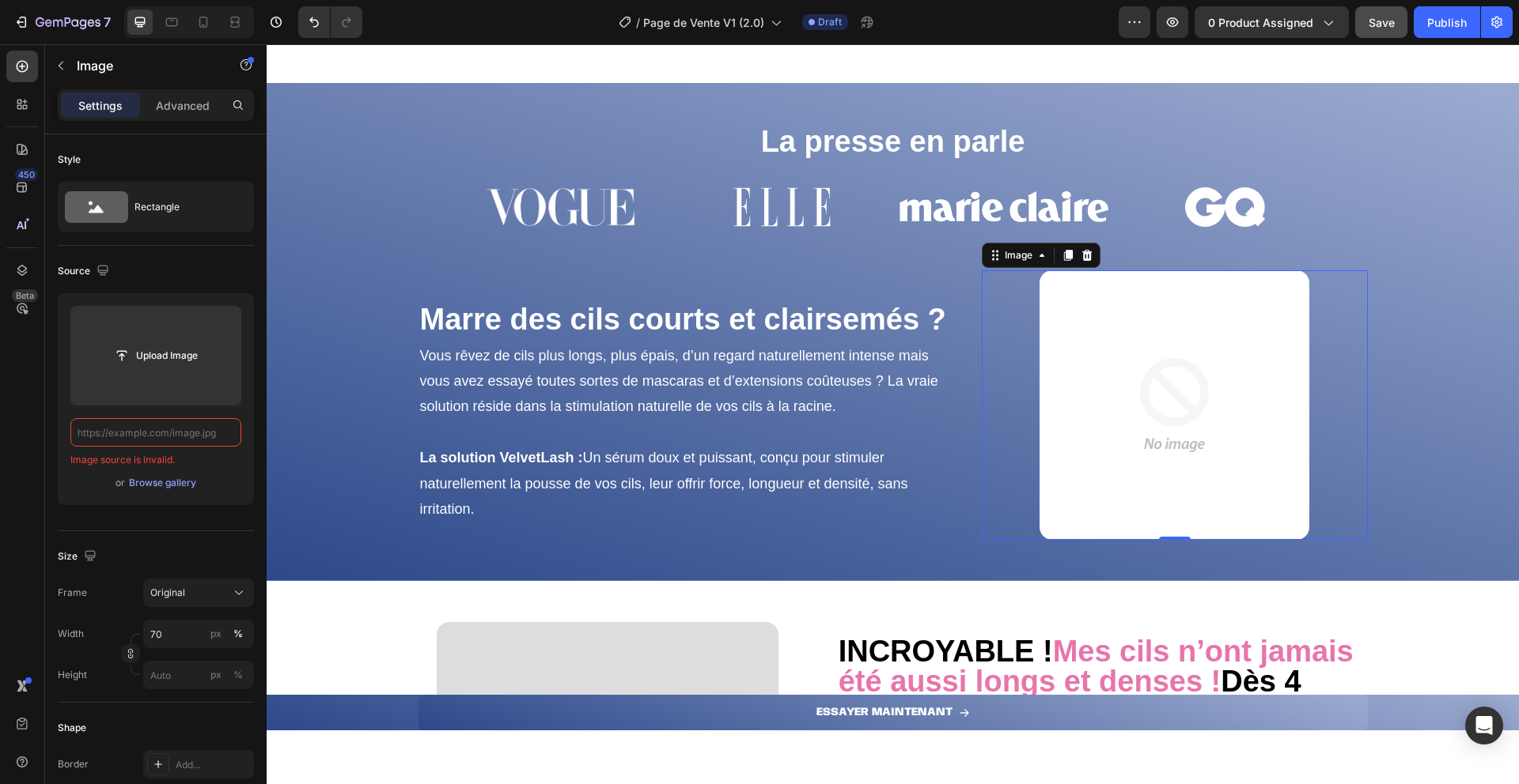
scroll to position [0, 0]
paste input "[URL][DOMAIN_NAME]"
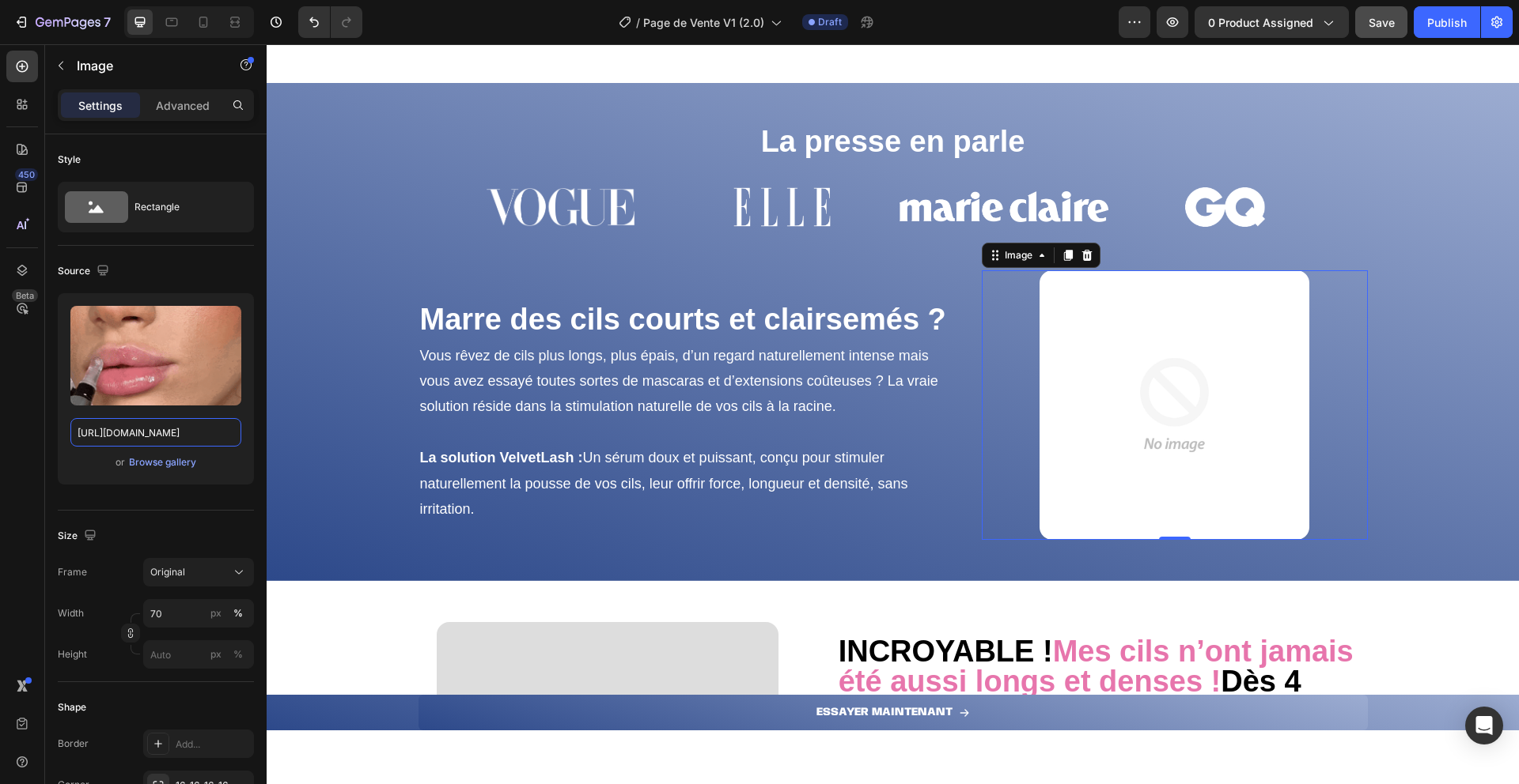
type input "[URL][DOMAIN_NAME]"
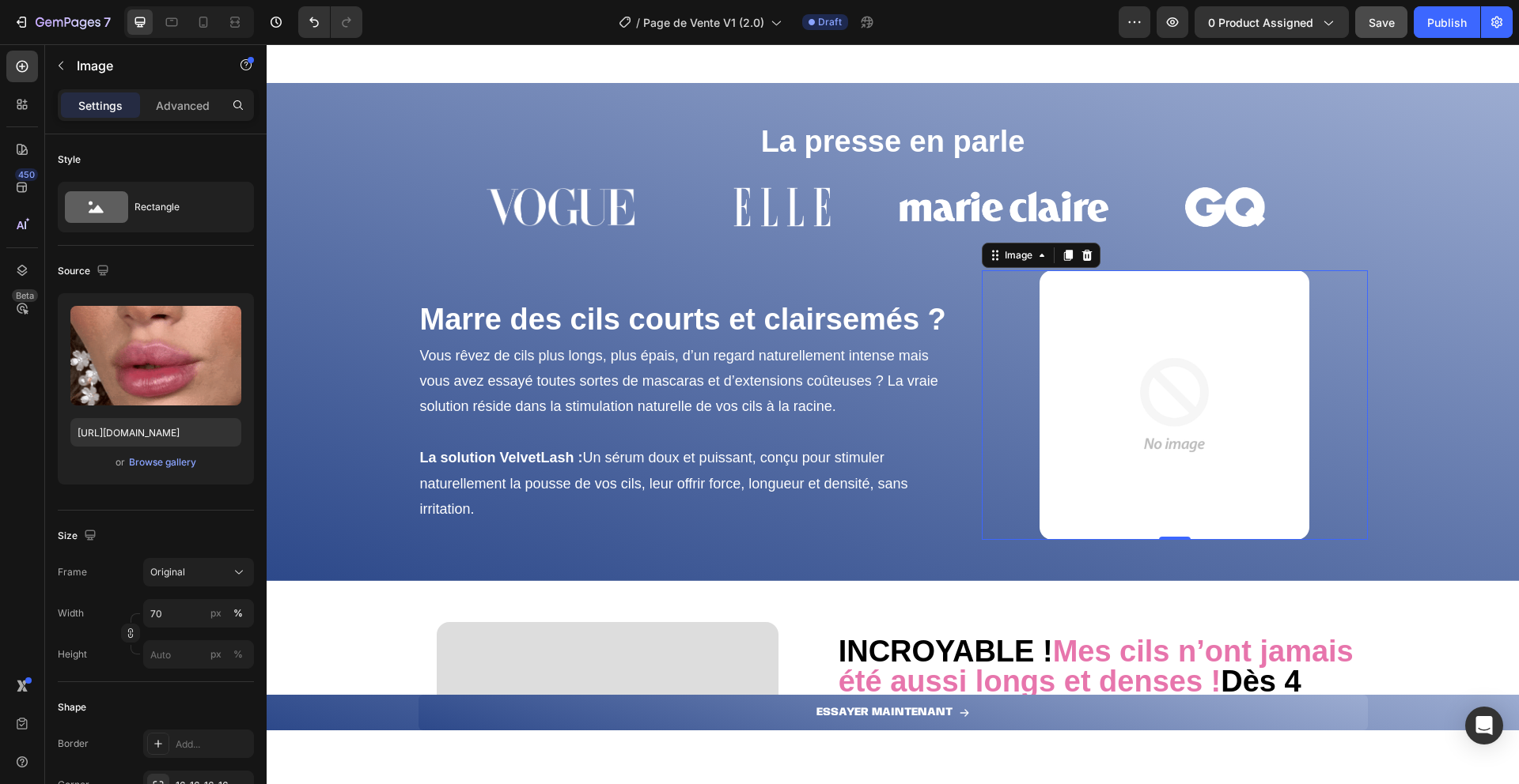
click at [82, 465] on div "or Browse gallery" at bounding box center [155, 462] width 171 height 19
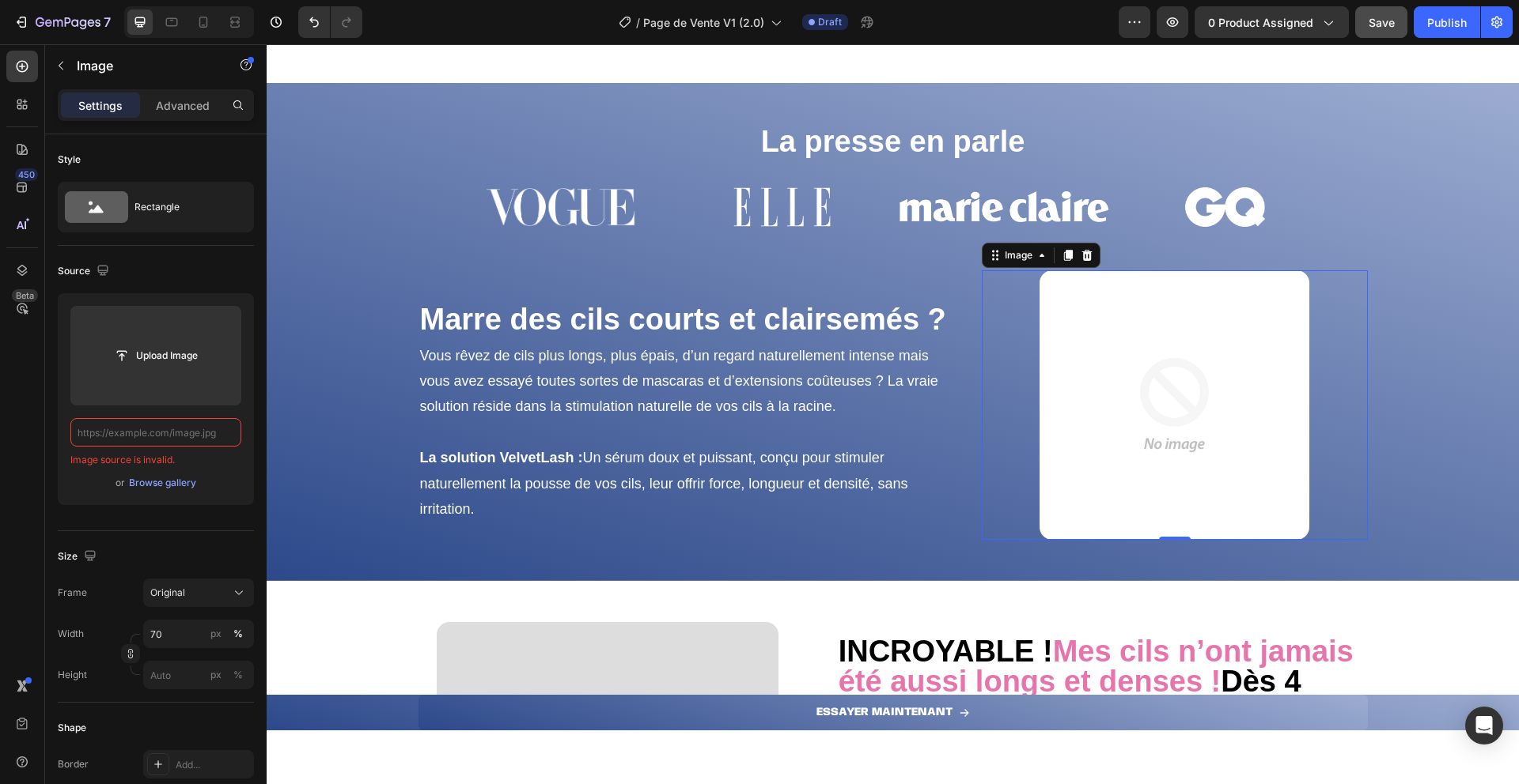
scroll to position [0, 0]
click at [64, 470] on div "Upload Image Image source is invalid. or Browse gallery" at bounding box center [155, 399] width 196 height 212
click at [43, 483] on div "450 Beta" at bounding box center [23, 414] width 45 height 740
click at [97, 437] on input "text" at bounding box center [155, 433] width 171 height 29
paste input "[URL][DOMAIN_NAME]"
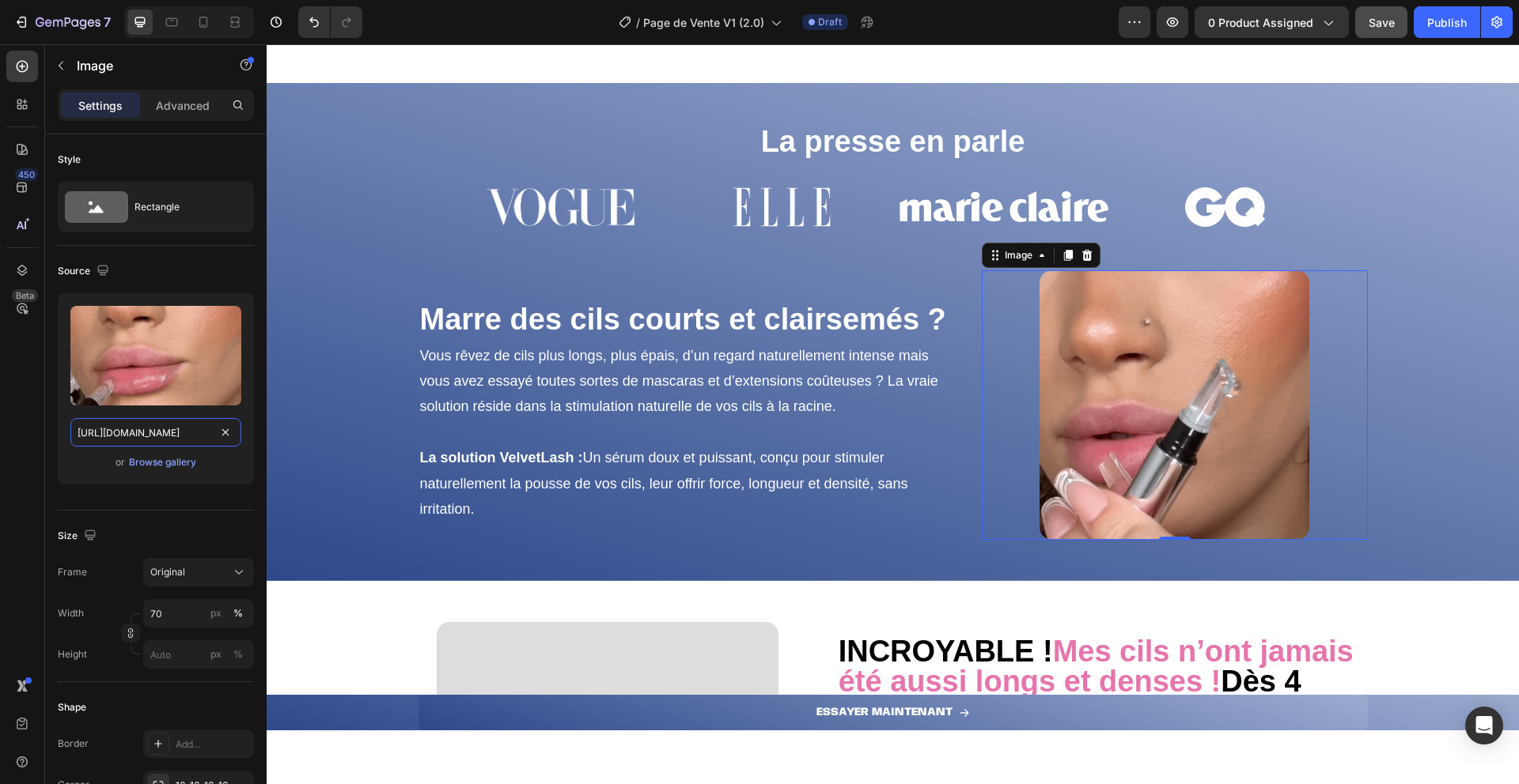
scroll to position [0, 282]
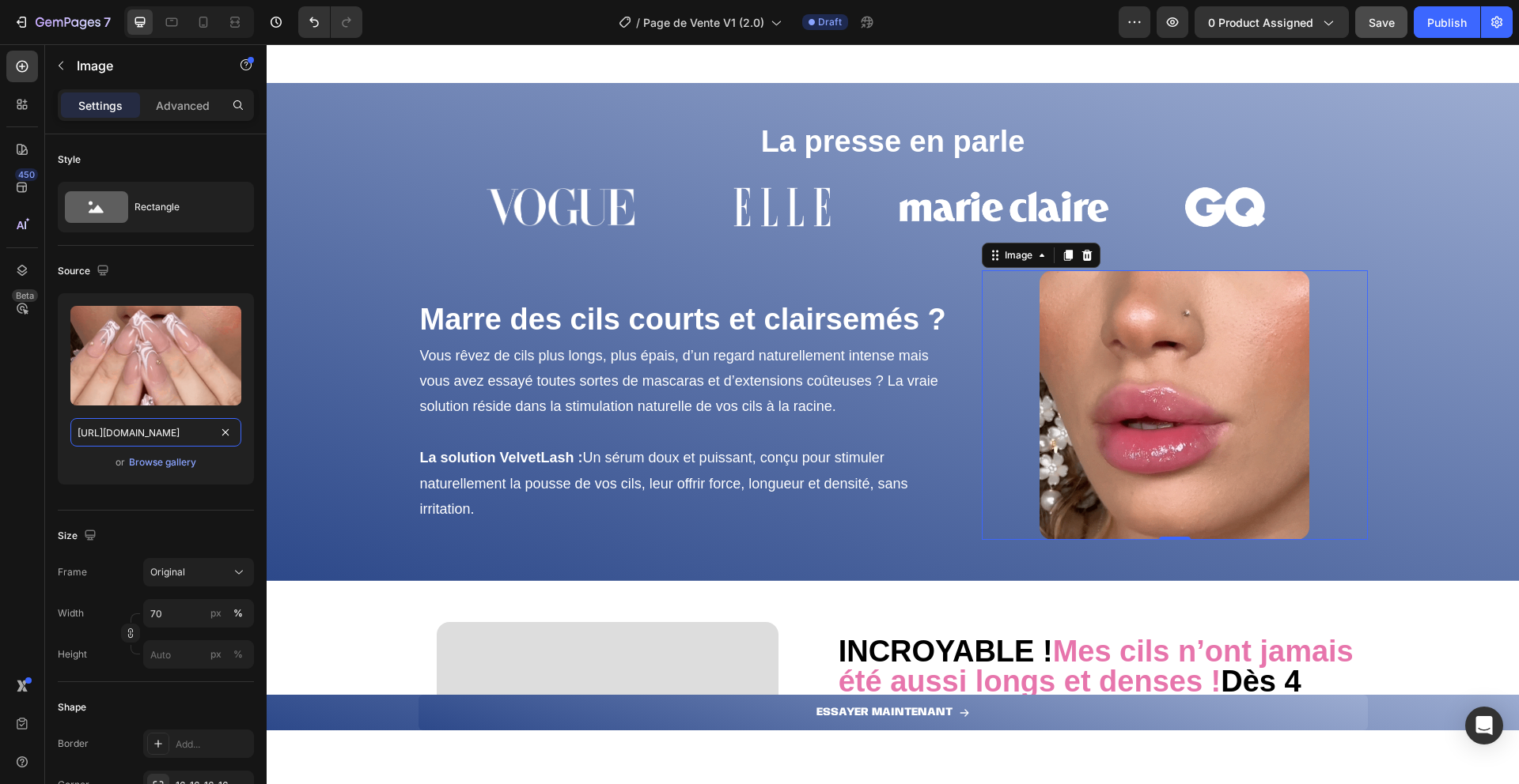
type input "[URL][DOMAIN_NAME]"
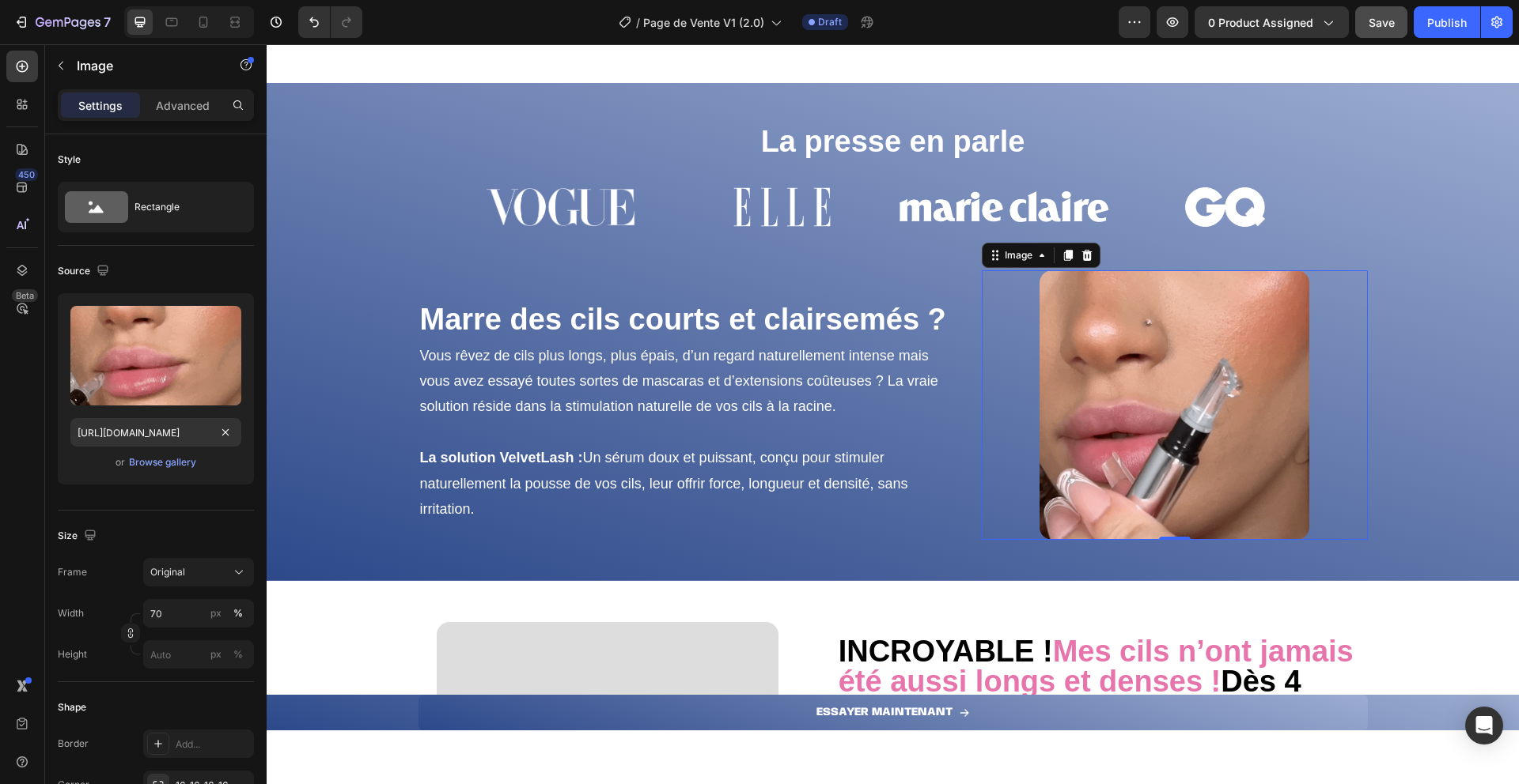
click at [85, 466] on div "or Browse gallery" at bounding box center [155, 462] width 171 height 19
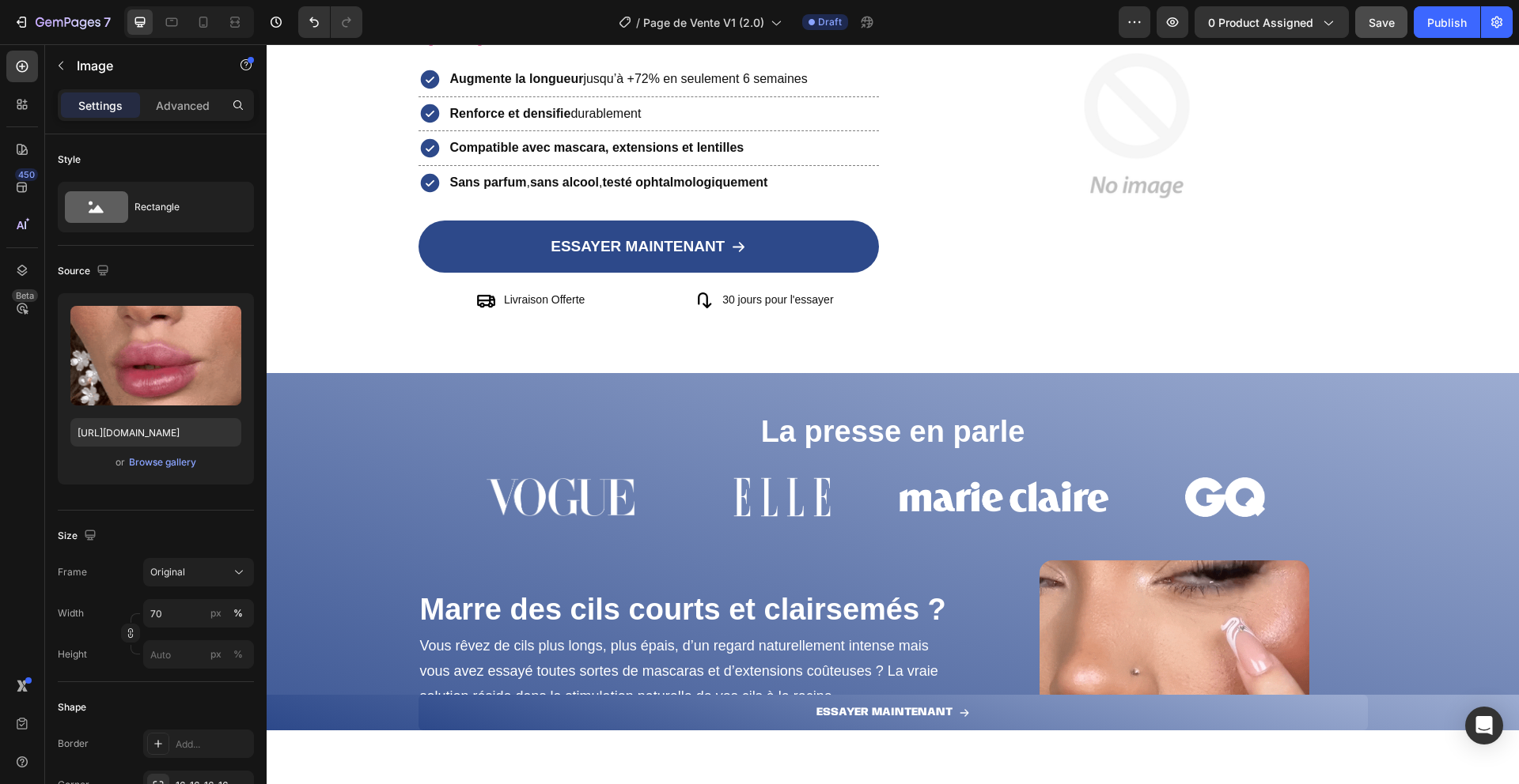
scroll to position [0, 0]
